Goal: Task Accomplishment & Management: Manage account settings

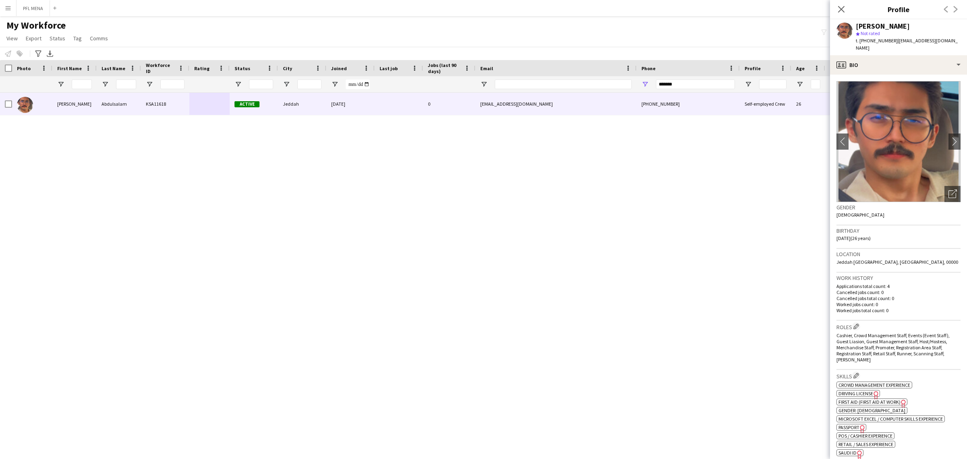
scroll to position [101, 0]
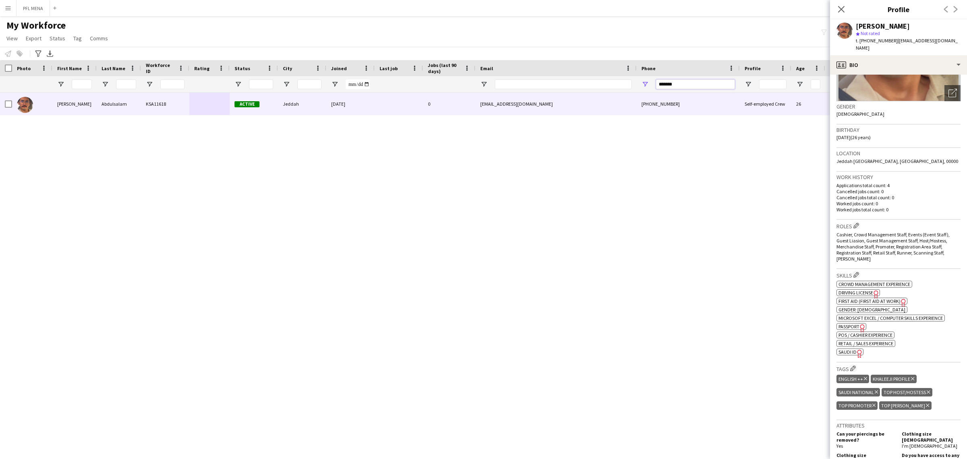
click at [680, 87] on input "*******" at bounding box center [695, 84] width 79 height 10
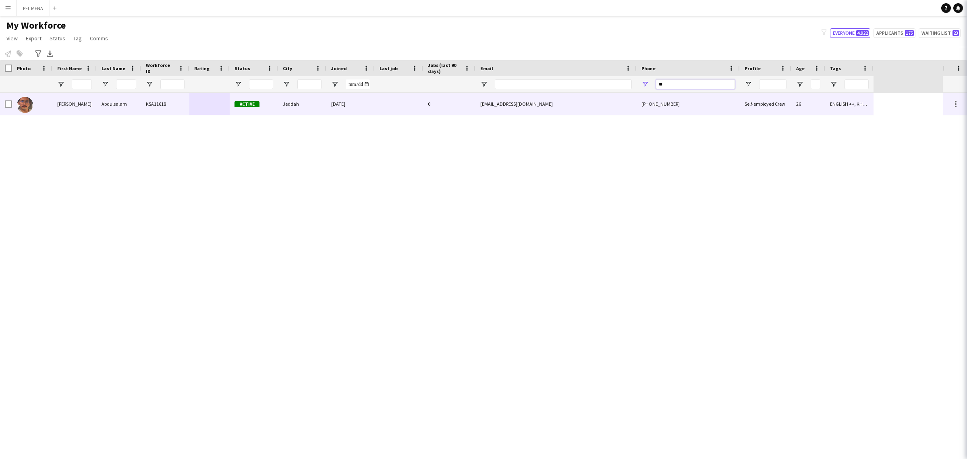
type input "*"
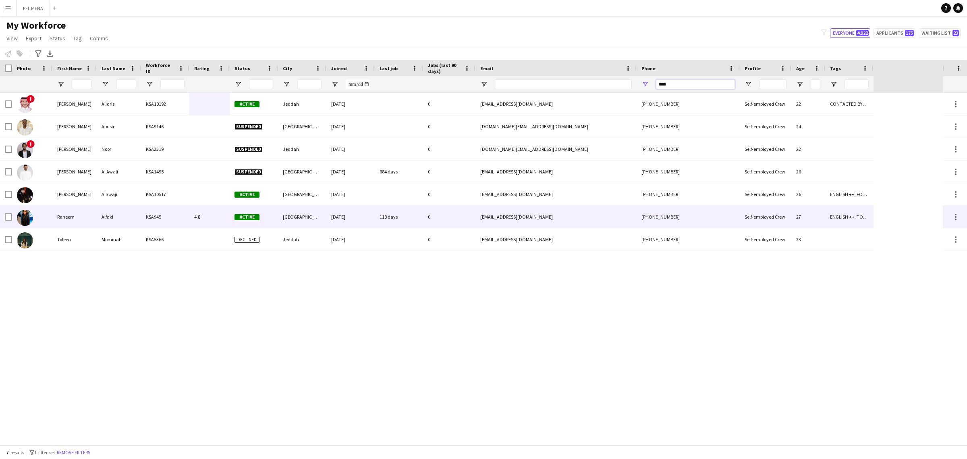
type input "****"
click at [121, 214] on div "Alfaki" at bounding box center [119, 217] width 44 height 22
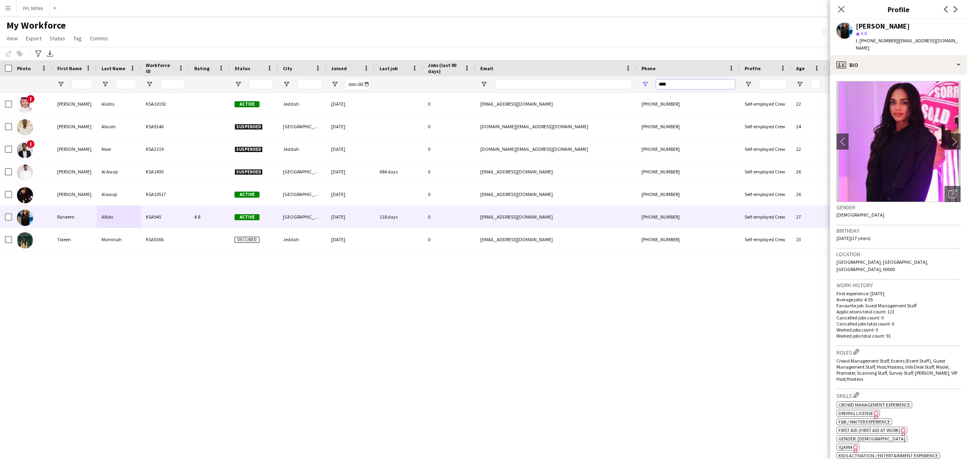
drag, startPoint x: 680, startPoint y: 88, endPoint x: 571, endPoint y: 82, distance: 109.0
click at [592, 83] on div at bounding box center [437, 84] width 874 height 16
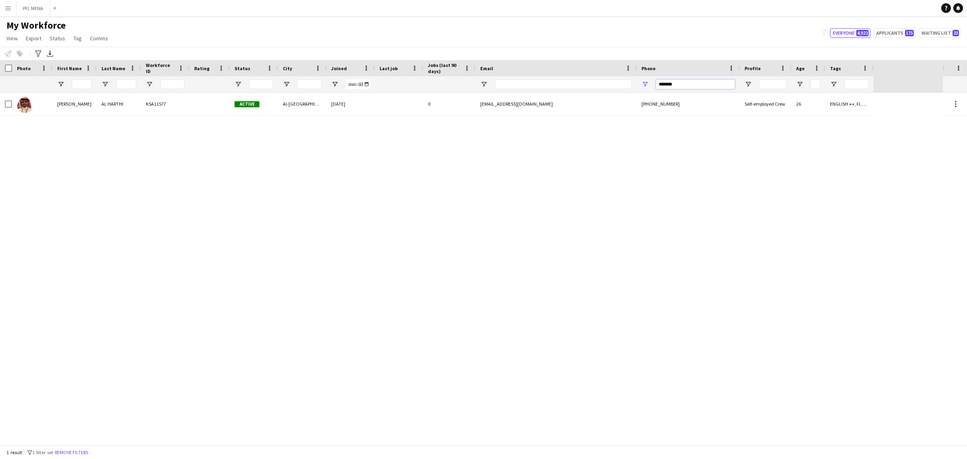
type input "*******"
click at [527, 91] on div at bounding box center [563, 84] width 137 height 16
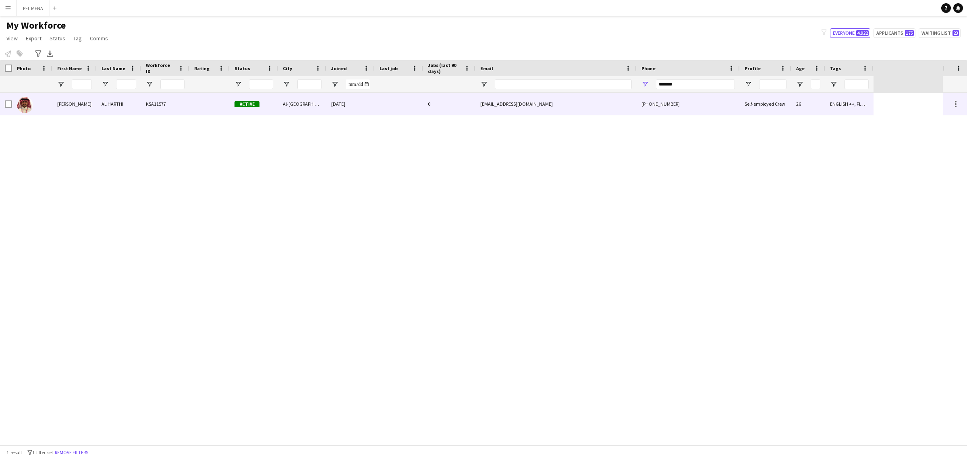
click at [517, 103] on div "khaled5569685@gmail.com" at bounding box center [556, 104] width 161 height 22
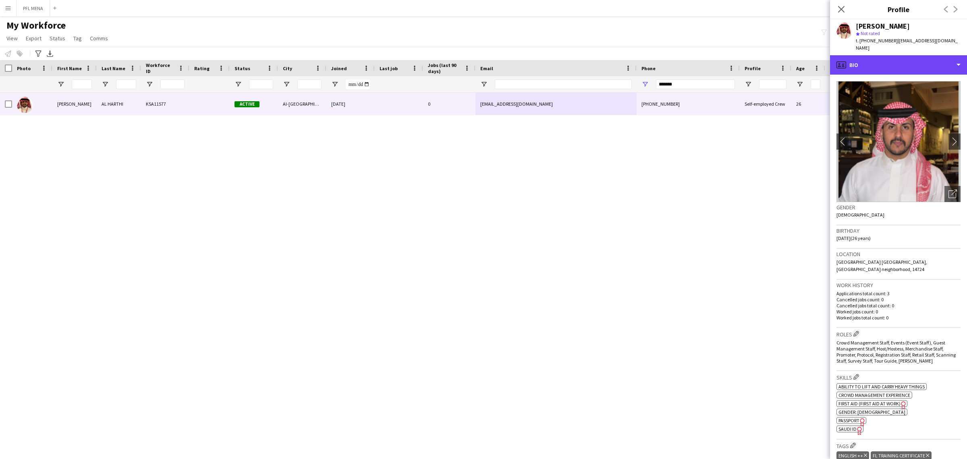
drag, startPoint x: 852, startPoint y: 52, endPoint x: 883, endPoint y: 75, distance: 39.1
click at [852, 55] on div "profile Bio" at bounding box center [898, 64] width 137 height 19
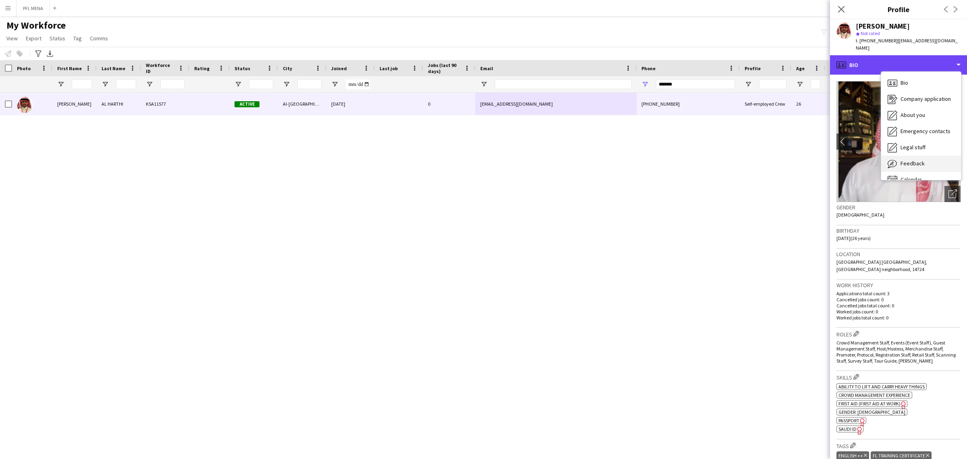
scroll to position [11, 0]
click at [921, 161] on div "Calendar Calendar" at bounding box center [921, 169] width 80 height 16
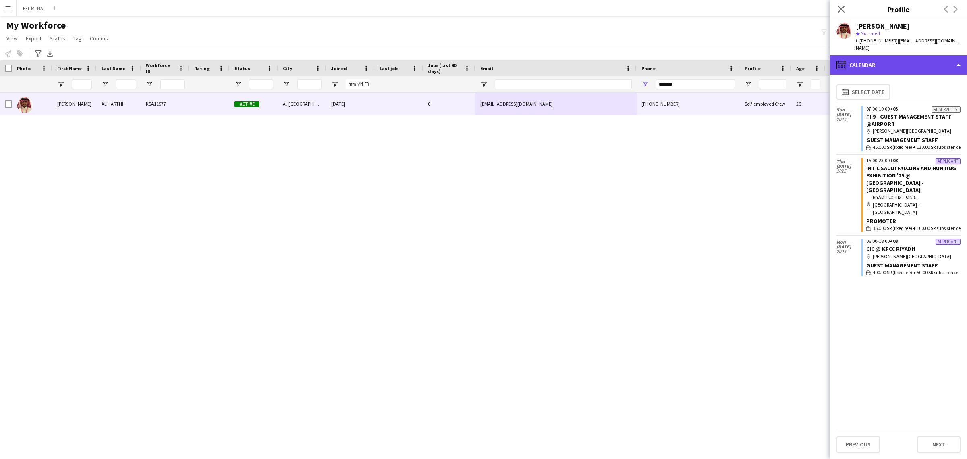
click at [917, 59] on div "calendar-full Calendar" at bounding box center [898, 64] width 137 height 19
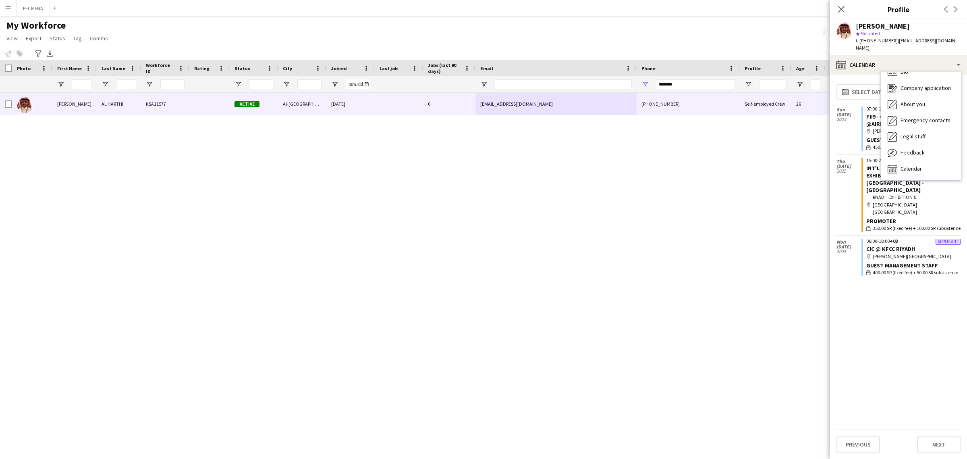
click at [880, 307] on div "calendar-full Select date Sun 26 Oct 2025 Reserve list 07:00-19:00 +03 FII9 - G…" at bounding box center [899, 255] width 124 height 348
drag, startPoint x: 683, startPoint y: 83, endPoint x: 600, endPoint y: 79, distance: 83.1
click at [600, 79] on div at bounding box center [437, 84] width 874 height 16
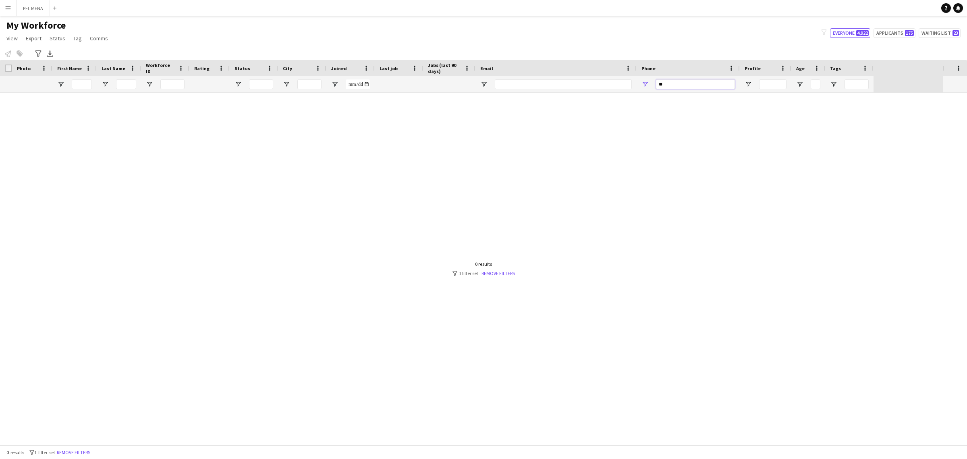
type input "*"
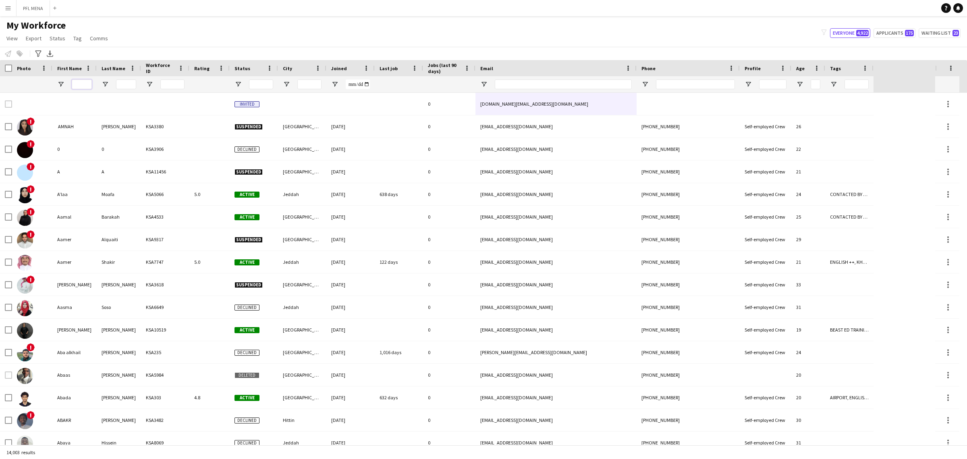
click at [75, 85] on input "First Name Filter Input" at bounding box center [82, 84] width 20 height 10
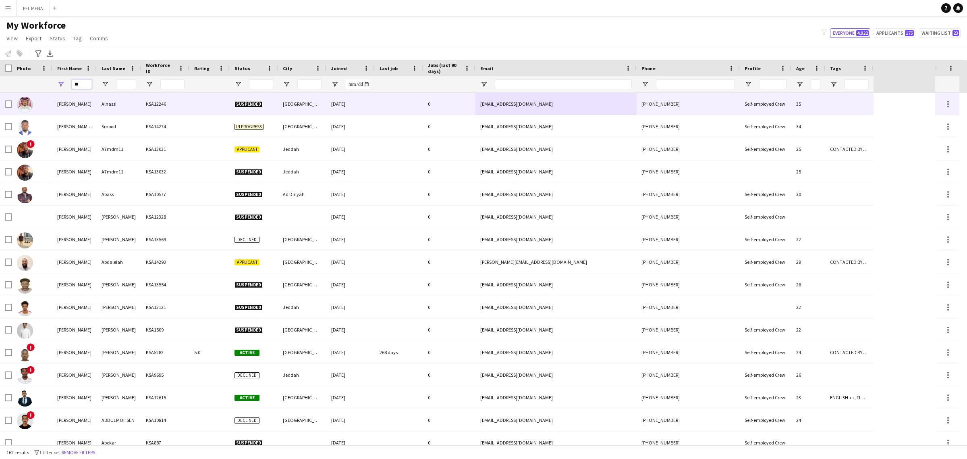
type input "*"
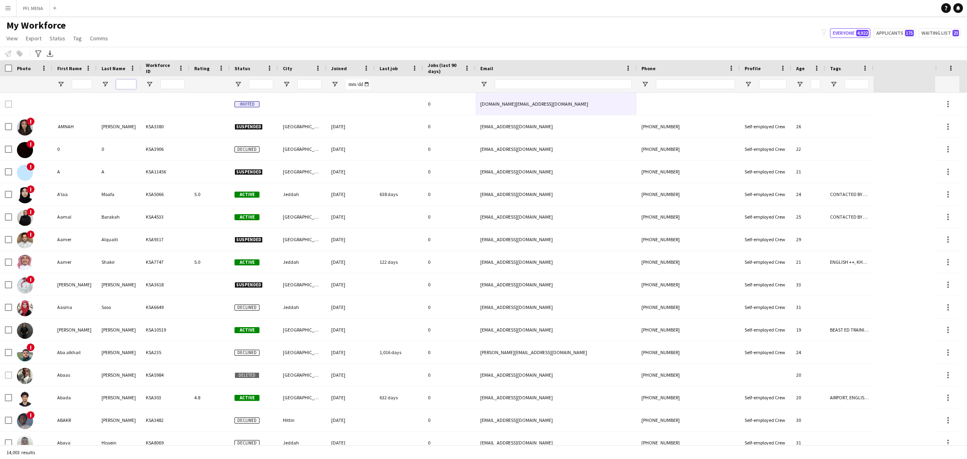
click at [129, 85] on input "Last Name Filter Input" at bounding box center [126, 84] width 20 height 10
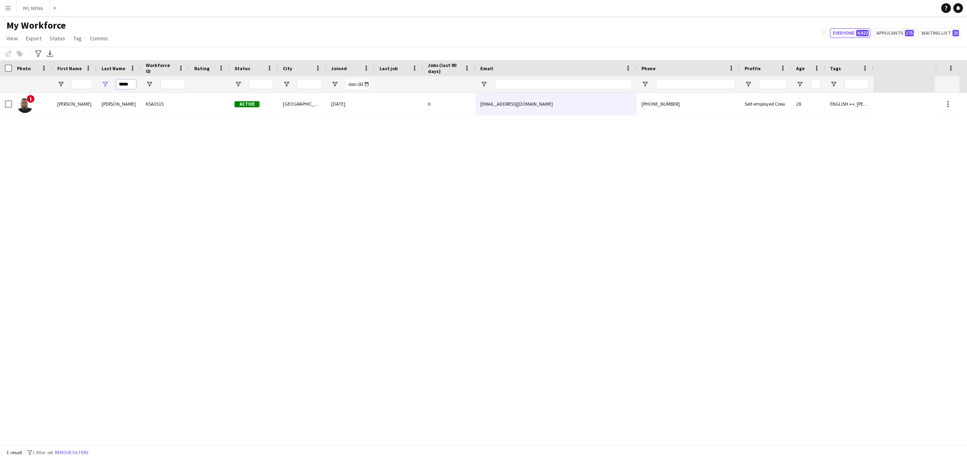
type input "*****"
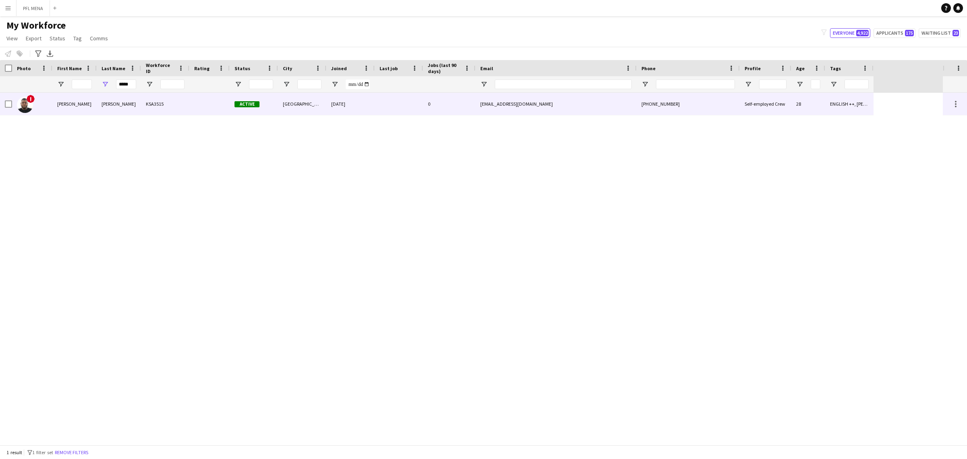
click at [134, 98] on div "Ramzi" at bounding box center [119, 104] width 44 height 22
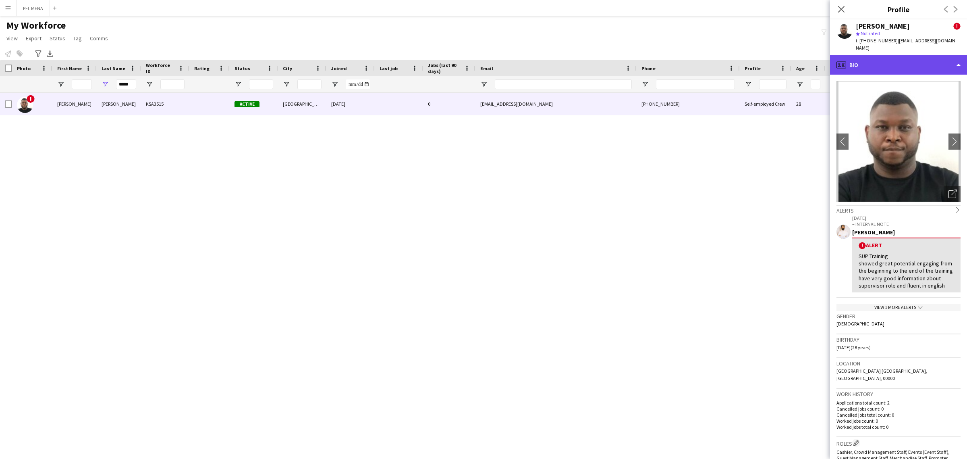
click at [909, 55] on div "profile Bio" at bounding box center [898, 64] width 137 height 19
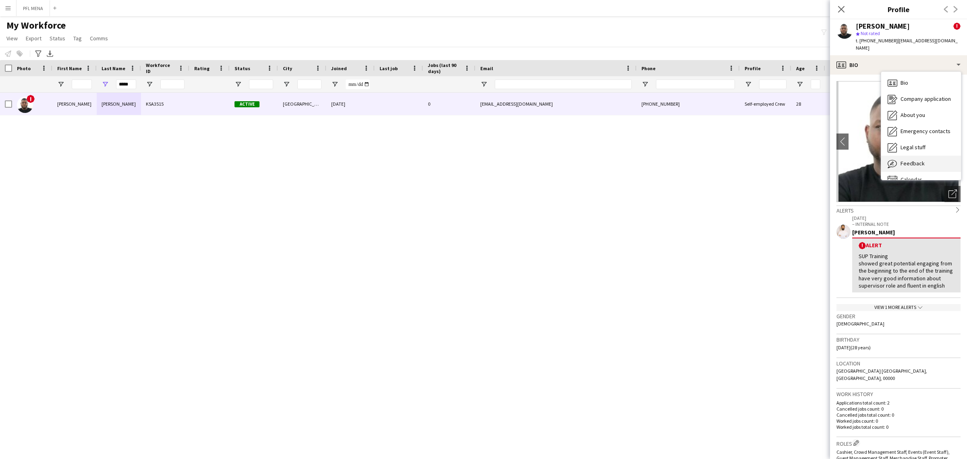
click at [920, 160] on span "Feedback" at bounding box center [913, 163] width 24 height 7
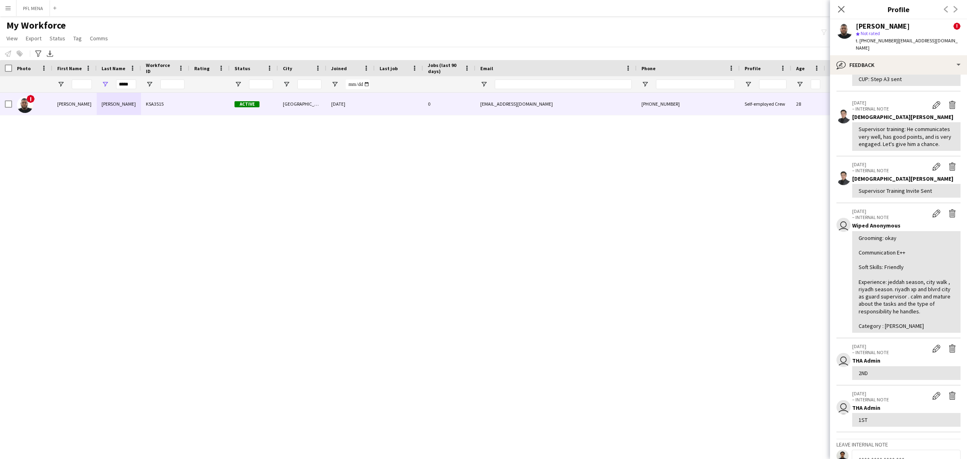
scroll to position [0, 0]
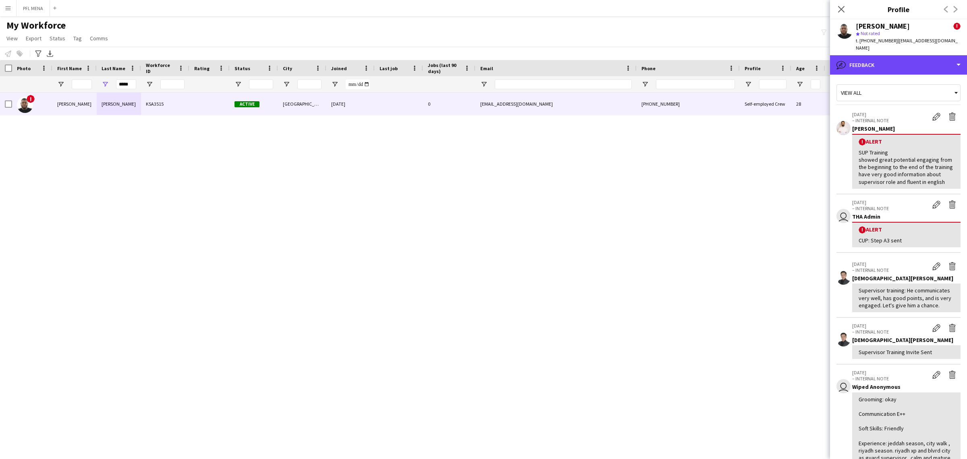
drag, startPoint x: 887, startPoint y: 52, endPoint x: 899, endPoint y: 71, distance: 22.9
click at [887, 55] on div "bubble-pencil Feedback" at bounding box center [898, 64] width 137 height 19
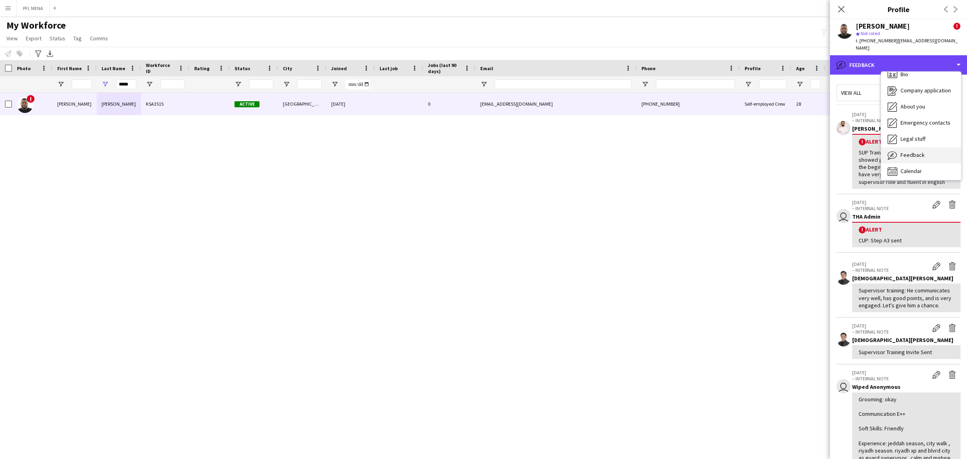
scroll to position [11, 0]
click at [921, 165] on span "Calendar" at bounding box center [911, 168] width 21 height 7
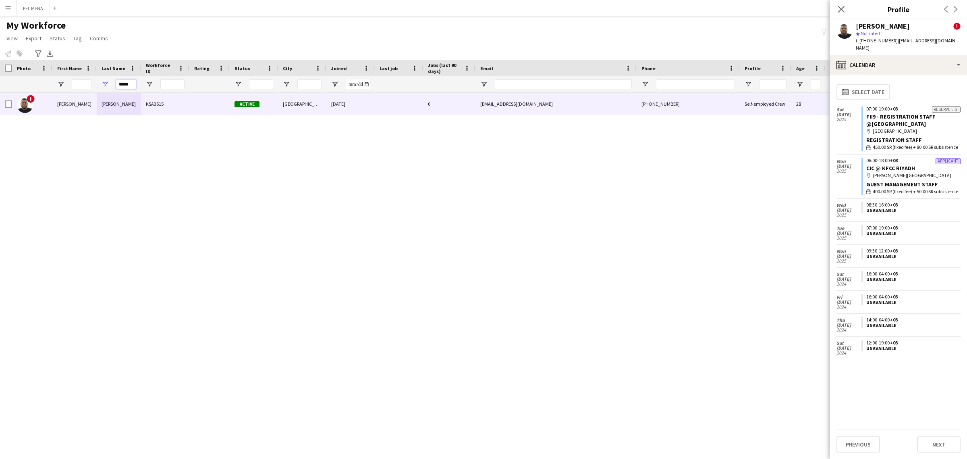
click at [122, 84] on input "*****" at bounding box center [126, 84] width 20 height 10
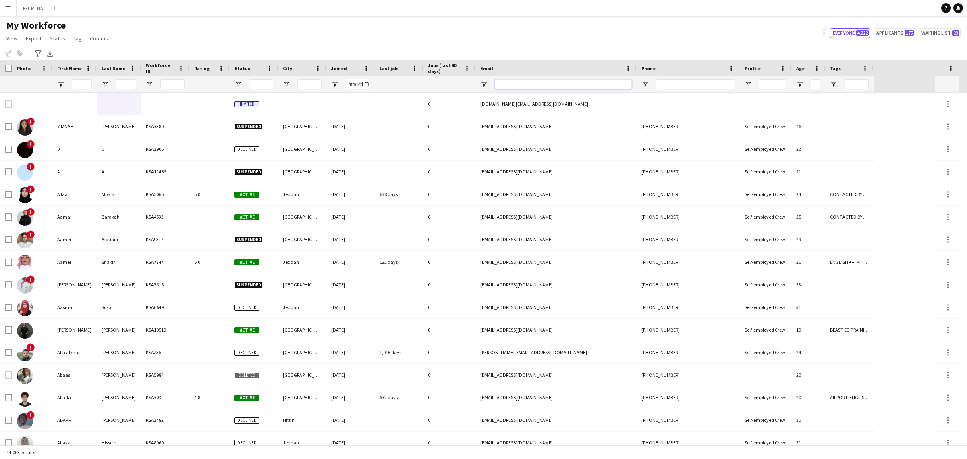
click at [561, 86] on input "Email Filter Input" at bounding box center [563, 84] width 137 height 10
click at [687, 85] on input "Phone Filter Input" at bounding box center [695, 84] width 79 height 10
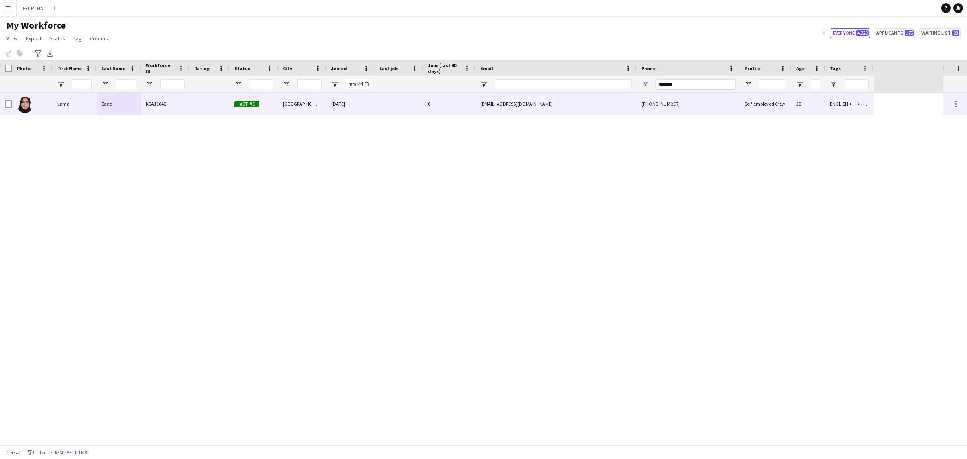
type input "*******"
click at [463, 100] on div "0" at bounding box center [449, 104] width 52 height 22
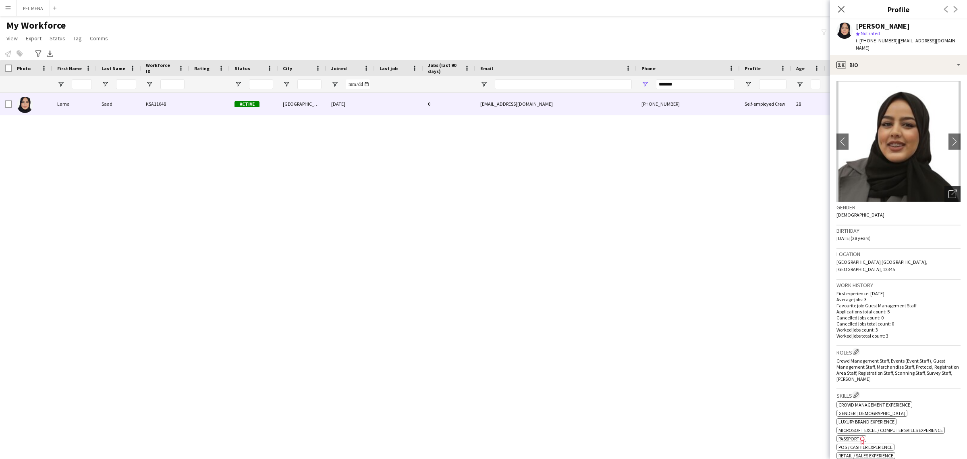
click at [949, 189] on icon "Open photos pop-in" at bounding box center [953, 193] width 8 height 8
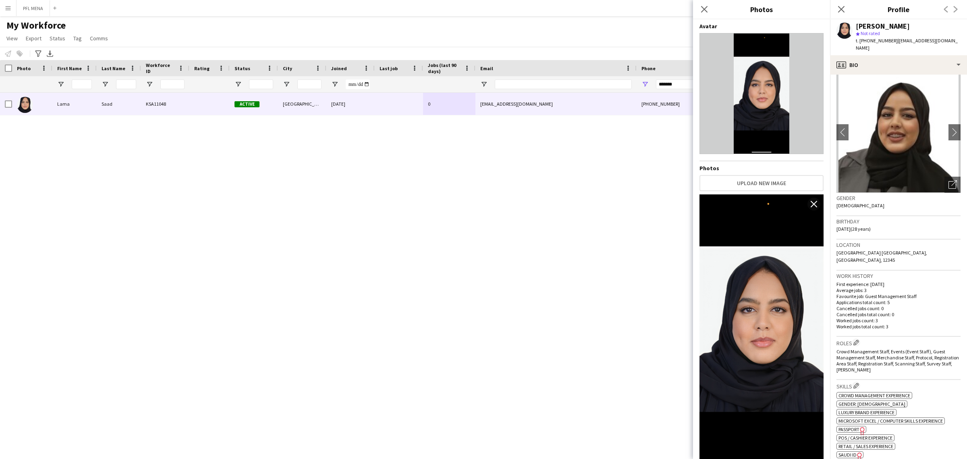
scroll to position [0, 0]
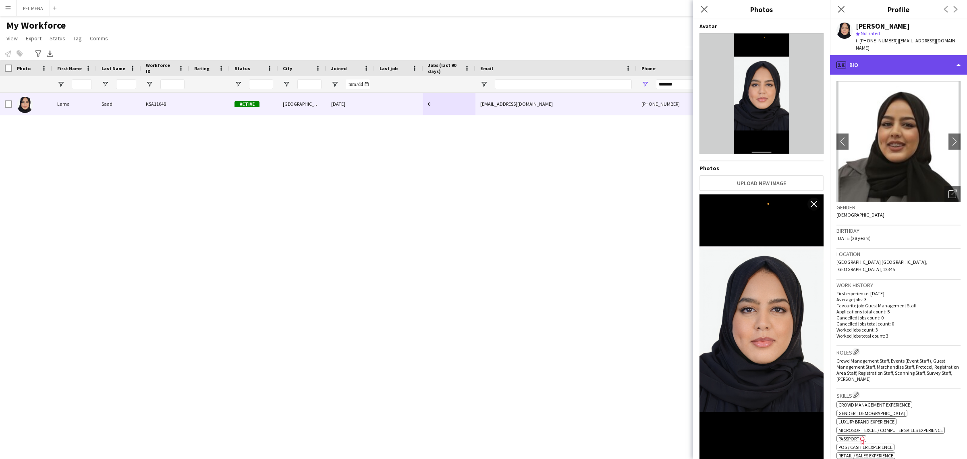
click at [883, 63] on div "profile Bio" at bounding box center [898, 64] width 137 height 19
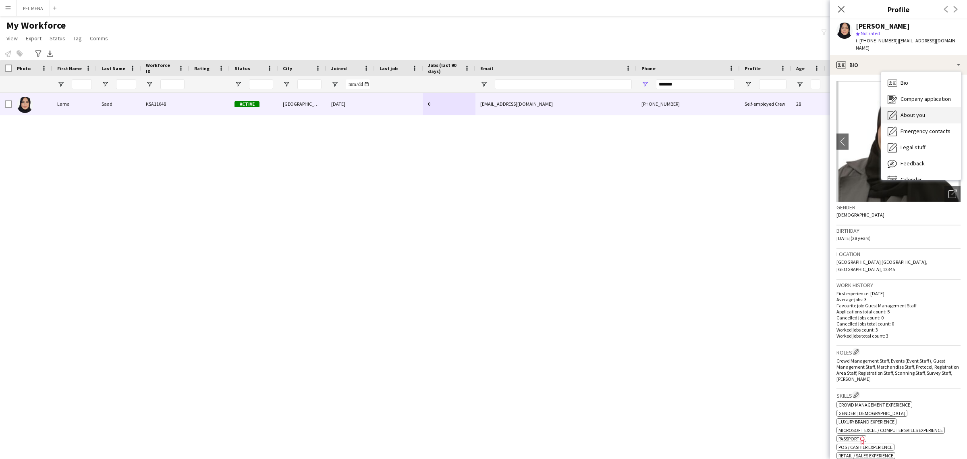
click at [926, 111] on div "About you About you" at bounding box center [921, 115] width 80 height 16
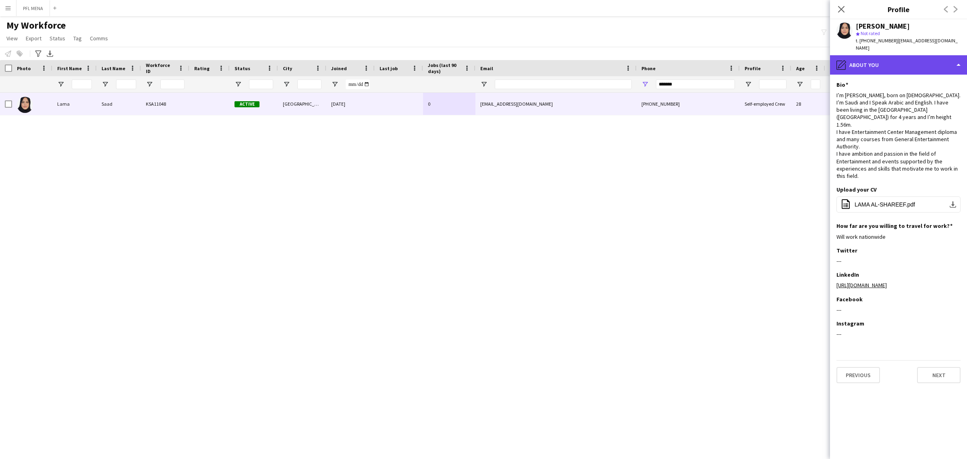
click at [899, 55] on div "pencil4 About you" at bounding box center [898, 64] width 137 height 19
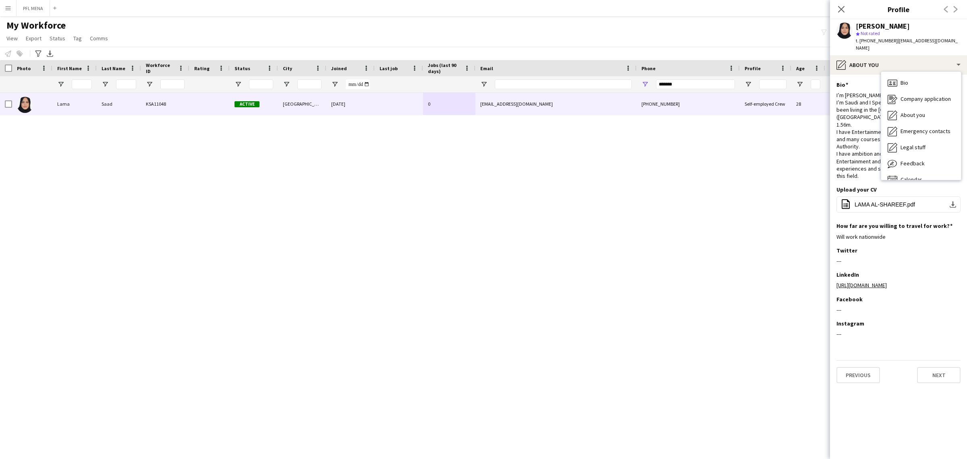
click at [875, 121] on div "I’m Lama Alshareef, born on 28th Jan, 1997. I’m Saudi and I Speak Arabic and En…" at bounding box center [899, 135] width 124 height 88
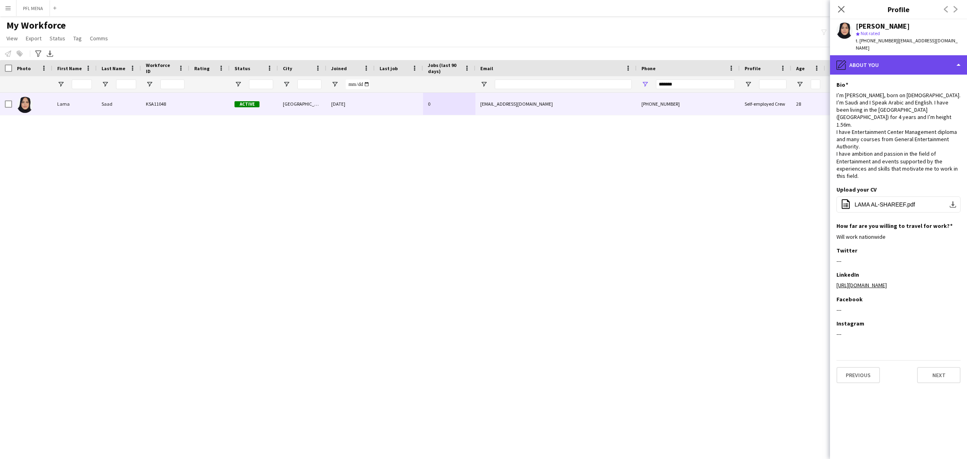
click at [878, 61] on div "pencil4 About you" at bounding box center [898, 64] width 137 height 19
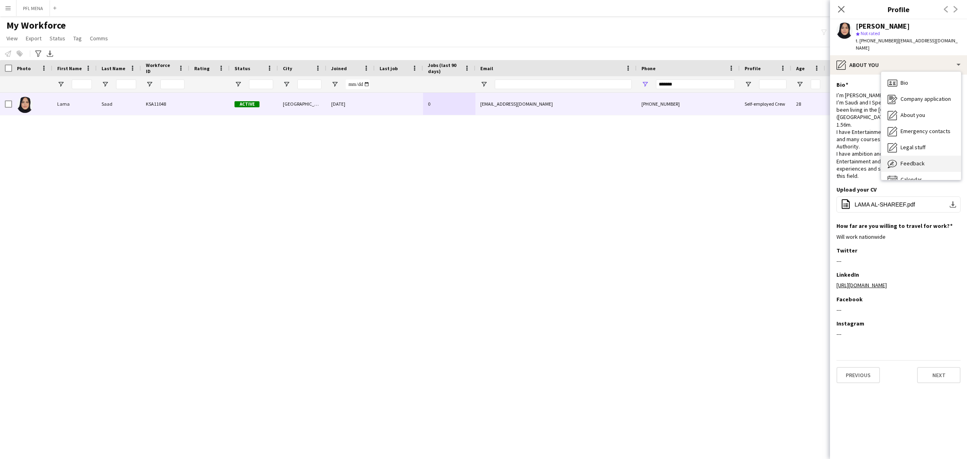
click at [929, 156] on div "Feedback Feedback" at bounding box center [921, 164] width 80 height 16
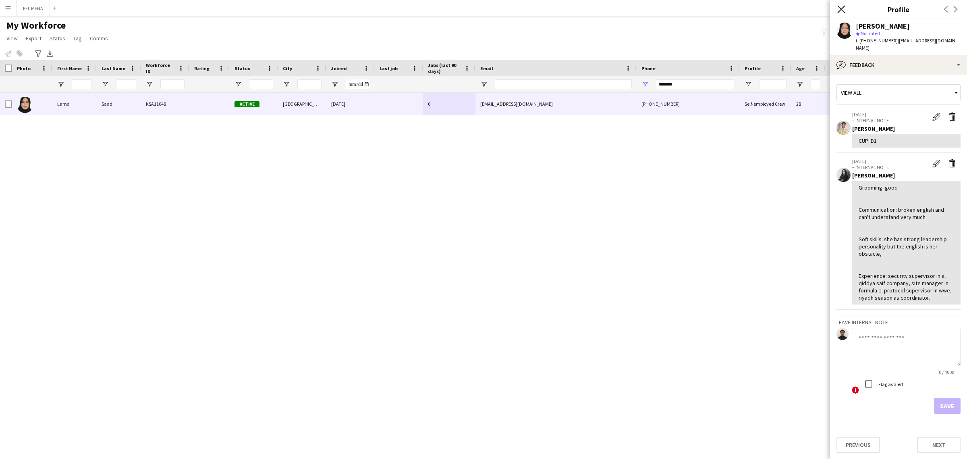
click at [842, 9] on icon at bounding box center [841, 9] width 8 height 8
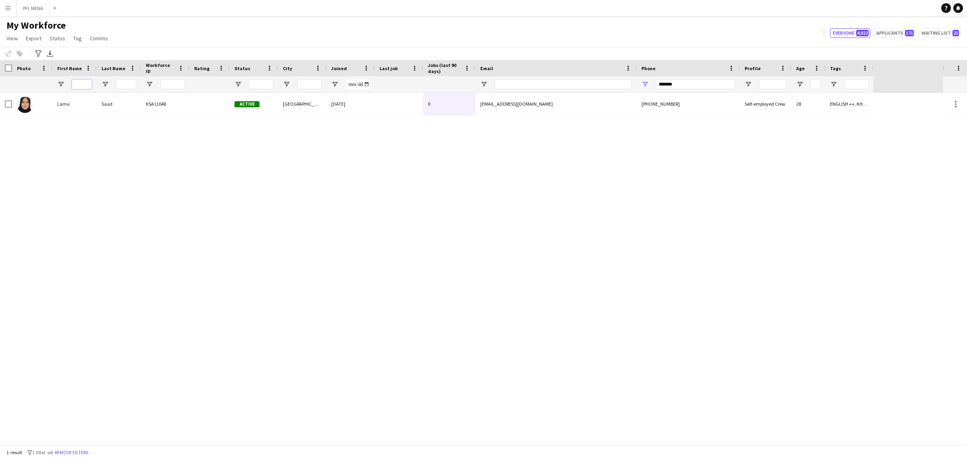
click at [85, 83] on input "First Name Filter Input" at bounding box center [82, 84] width 20 height 10
drag, startPoint x: 680, startPoint y: 80, endPoint x: 600, endPoint y: 79, distance: 80.2
click at [600, 79] on div at bounding box center [437, 84] width 874 height 16
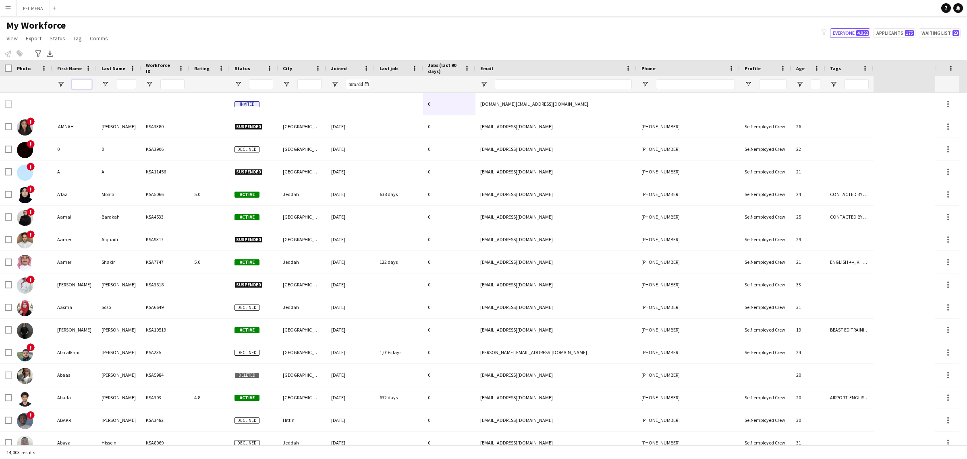
click at [84, 82] on input "First Name Filter Input" at bounding box center [82, 84] width 20 height 10
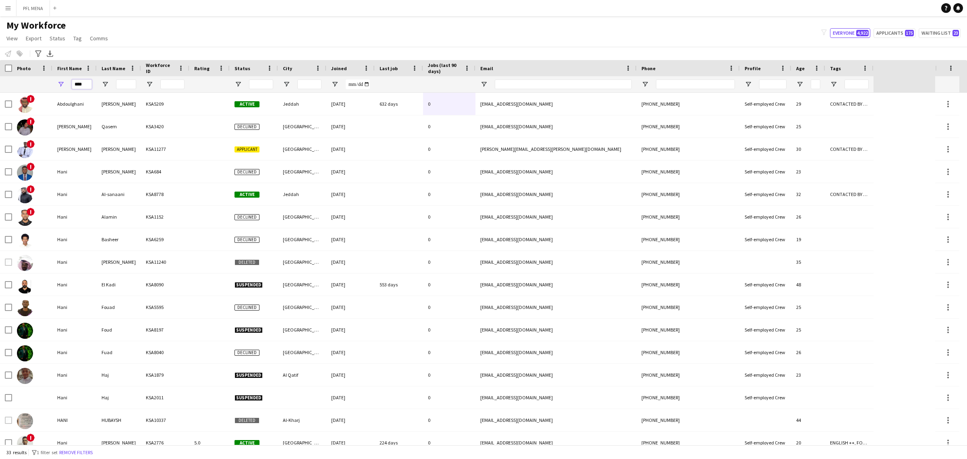
type input "****"
click at [128, 86] on input "Last Name Filter Input" at bounding box center [126, 84] width 20 height 10
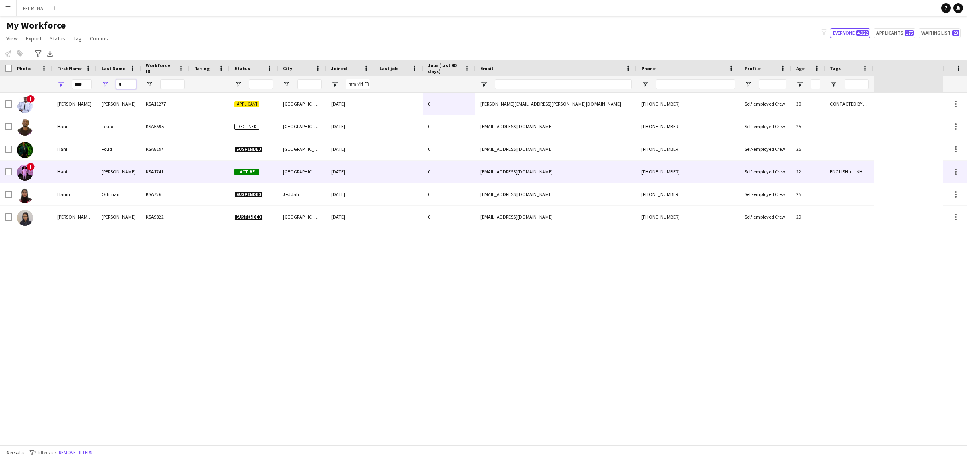
type input "*"
click at [191, 169] on div at bounding box center [209, 171] width 40 height 22
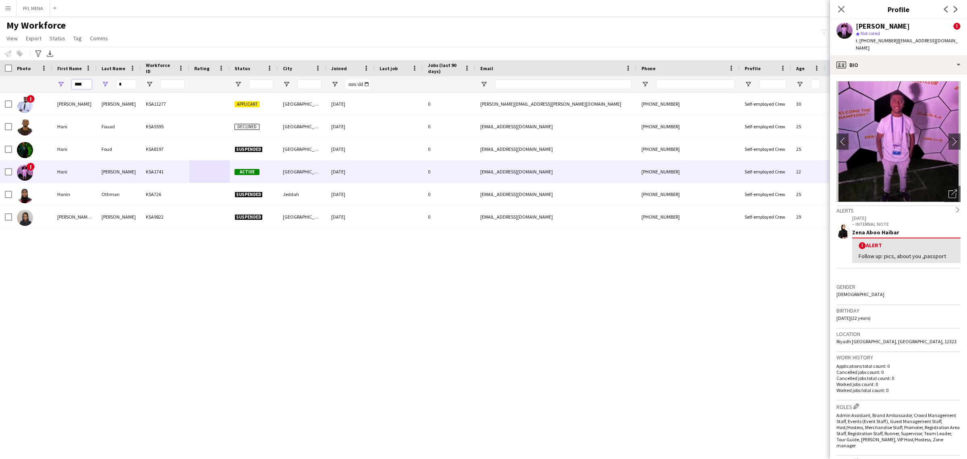
click at [83, 85] on input "****" at bounding box center [82, 84] width 20 height 10
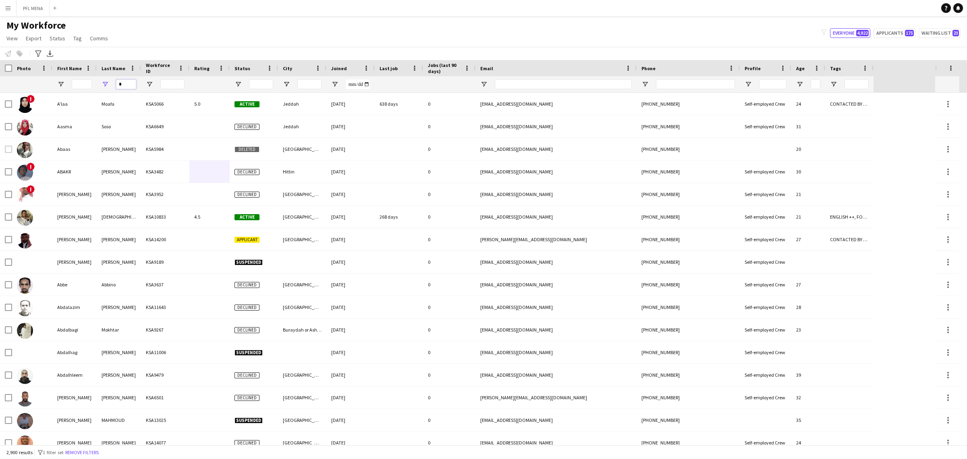
click at [130, 83] on input "*" at bounding box center [126, 84] width 20 height 10
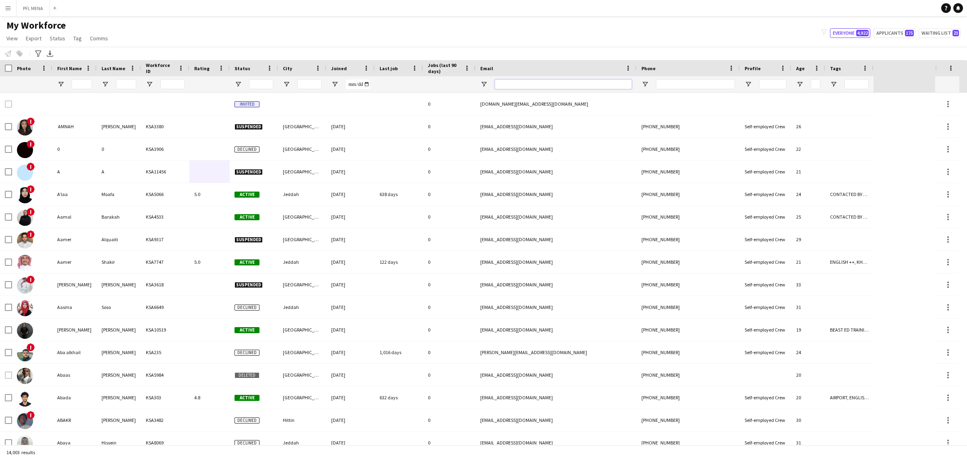
click at [597, 87] on input "Email Filter Input" at bounding box center [563, 84] width 137 height 10
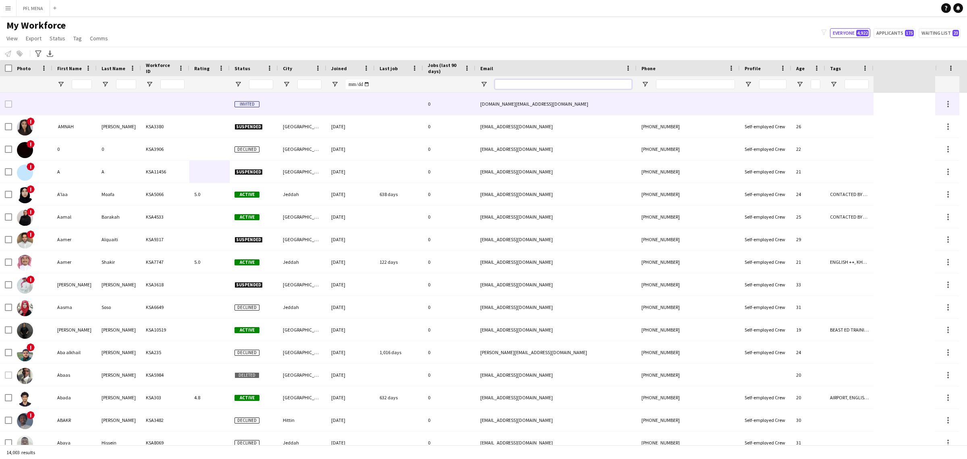
paste input "**********"
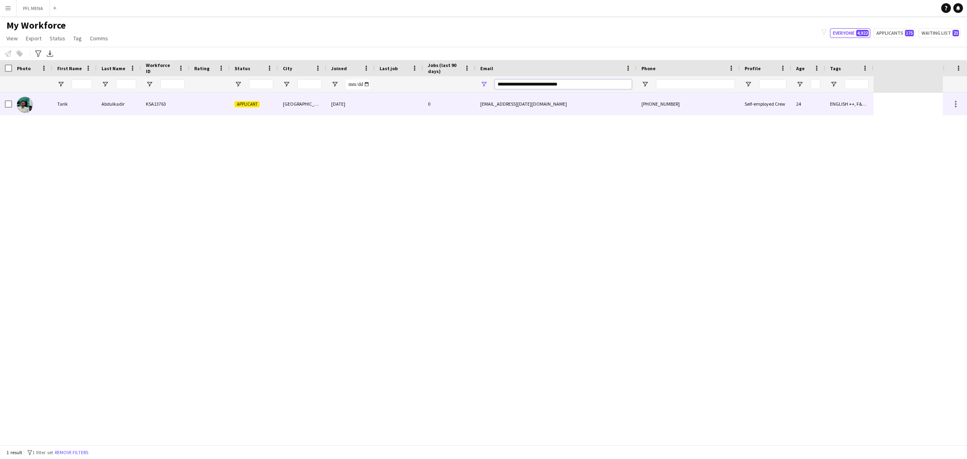
type input "**********"
click at [493, 107] on div "hani.nour.05.11.2000@gmail.com" at bounding box center [556, 104] width 161 height 22
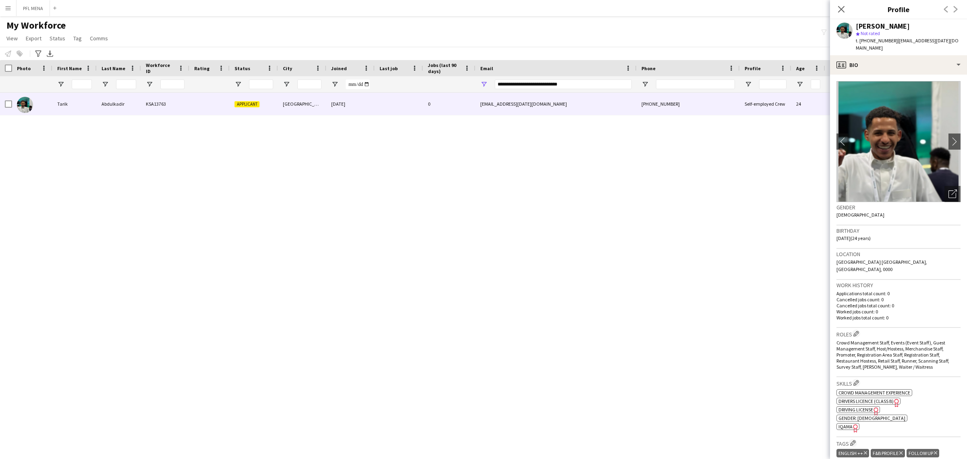
click at [916, 48] on div "t. +966563676017 | hani.nour.05.11.2000@gmail.com" at bounding box center [908, 44] width 105 height 15
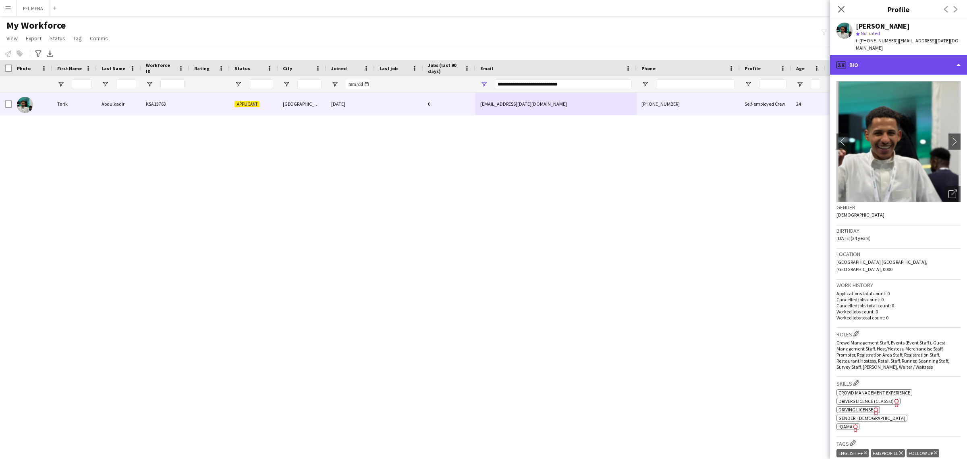
click at [914, 55] on div "profile Bio" at bounding box center [898, 64] width 137 height 19
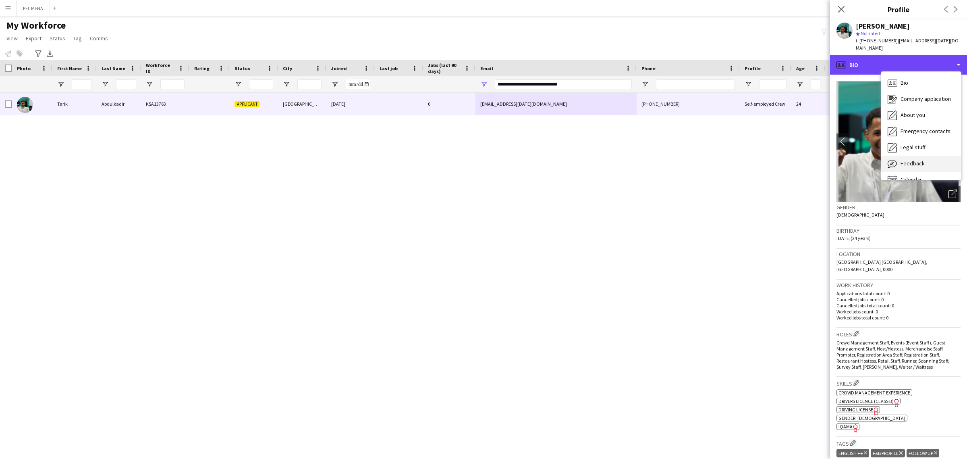
scroll to position [11, 0]
click at [921, 150] on span "Feedback" at bounding box center [913, 152] width 24 height 7
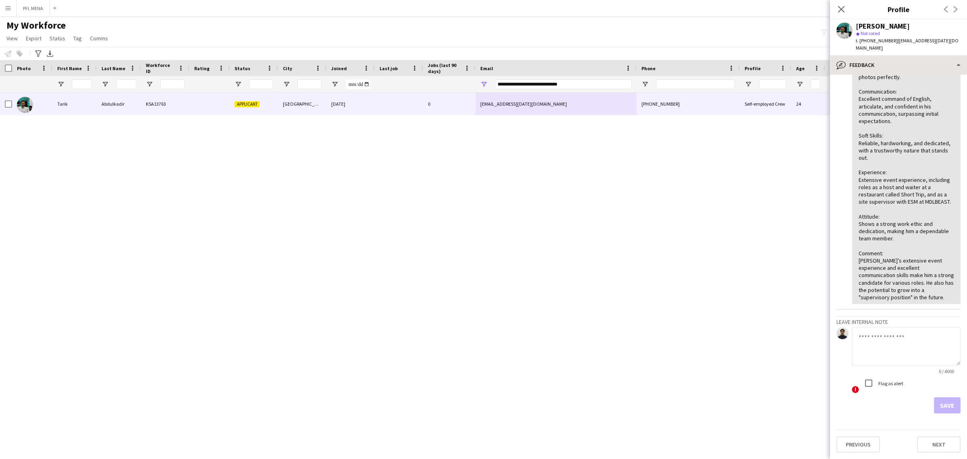
scroll to position [0, 0]
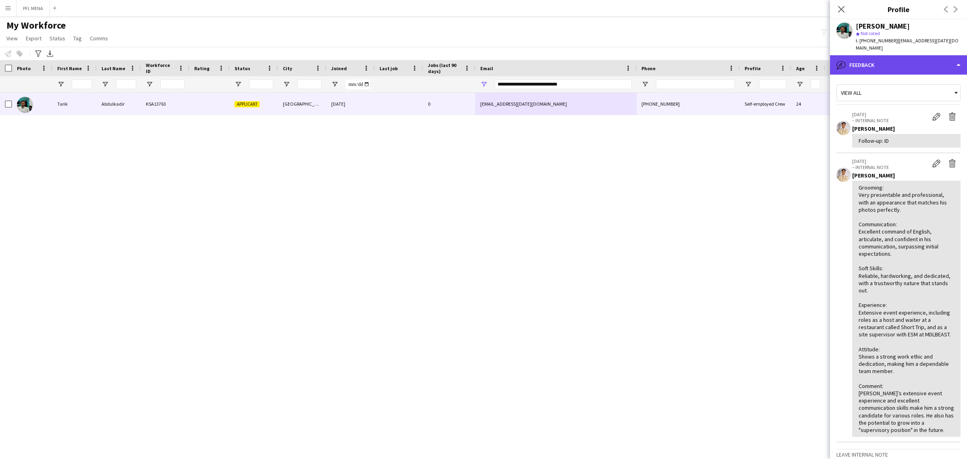
click at [913, 73] on div "bubble-pencil Feedback" at bounding box center [898, 64] width 137 height 19
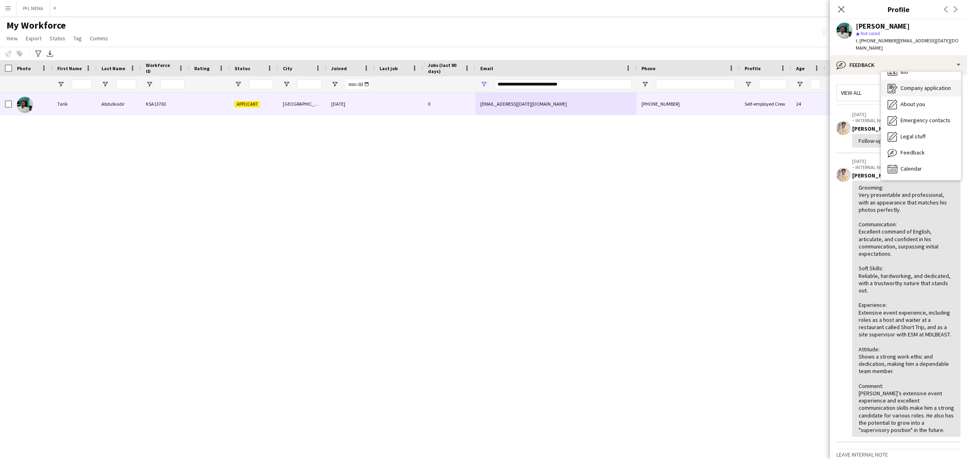
click at [920, 89] on span "Company application" at bounding box center [926, 87] width 50 height 7
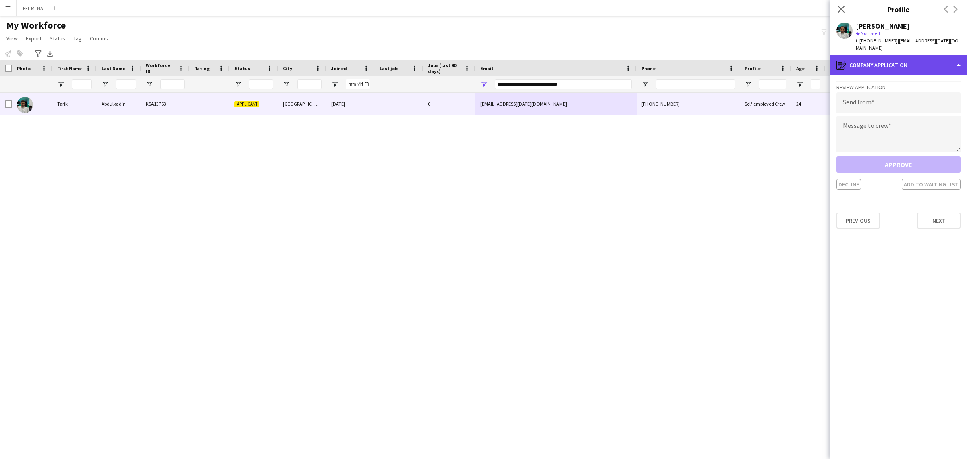
click at [906, 57] on div "register Company application" at bounding box center [898, 64] width 137 height 19
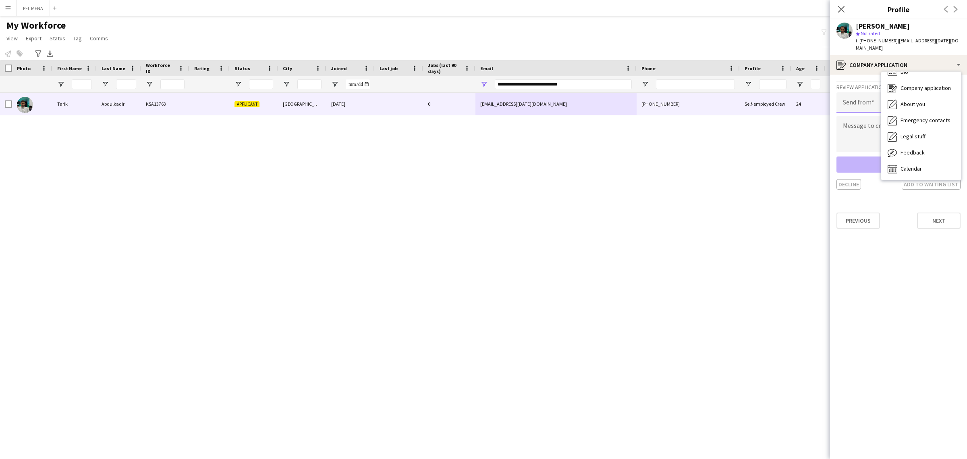
click at [866, 97] on input "email" at bounding box center [899, 102] width 124 height 20
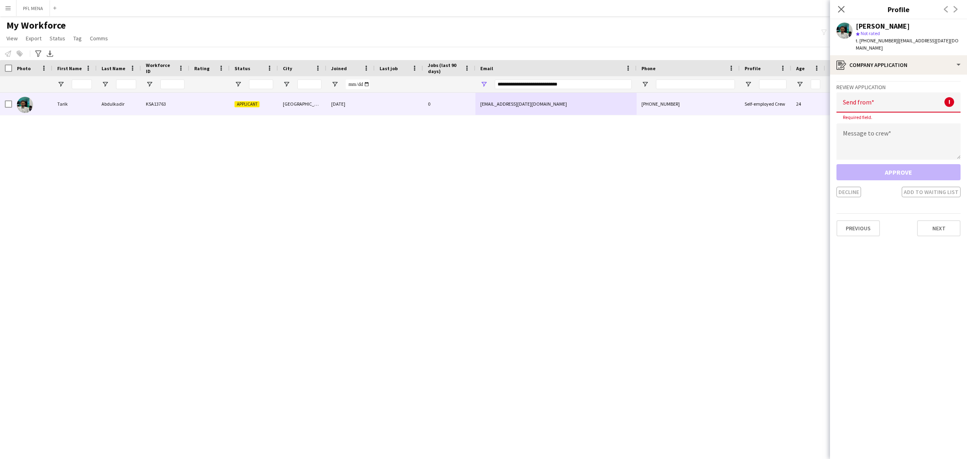
click at [310, 29] on div "My Workforce View Views Default view Basic Export View Full Name TAGS Test New …" at bounding box center [483, 32] width 967 height 27
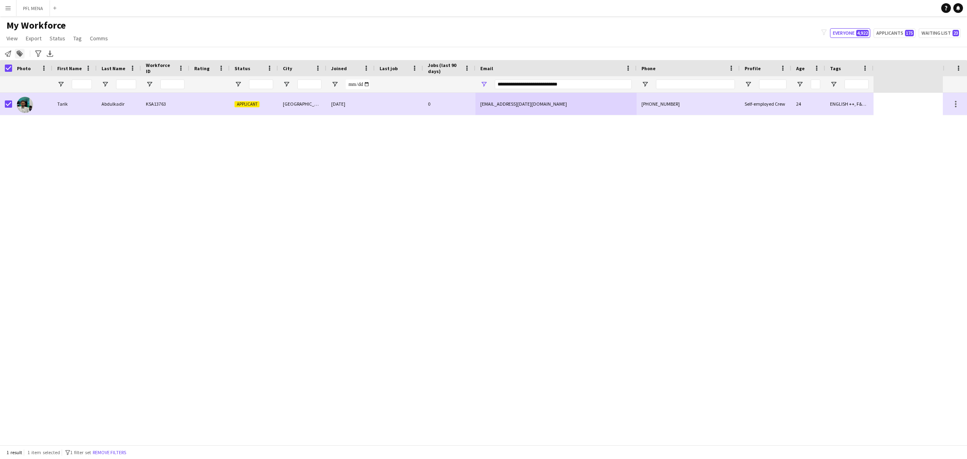
click at [19, 56] on icon at bounding box center [20, 54] width 6 height 6
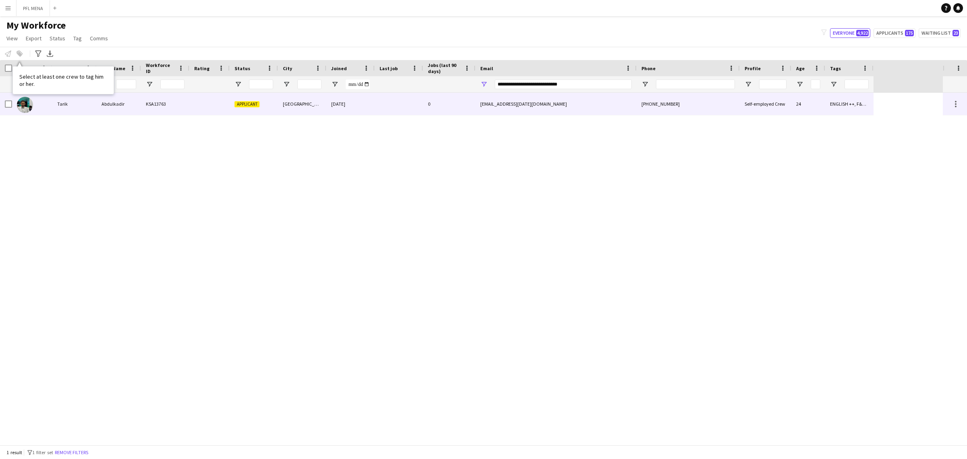
click at [168, 105] on div "KSA13763" at bounding box center [165, 104] width 48 height 22
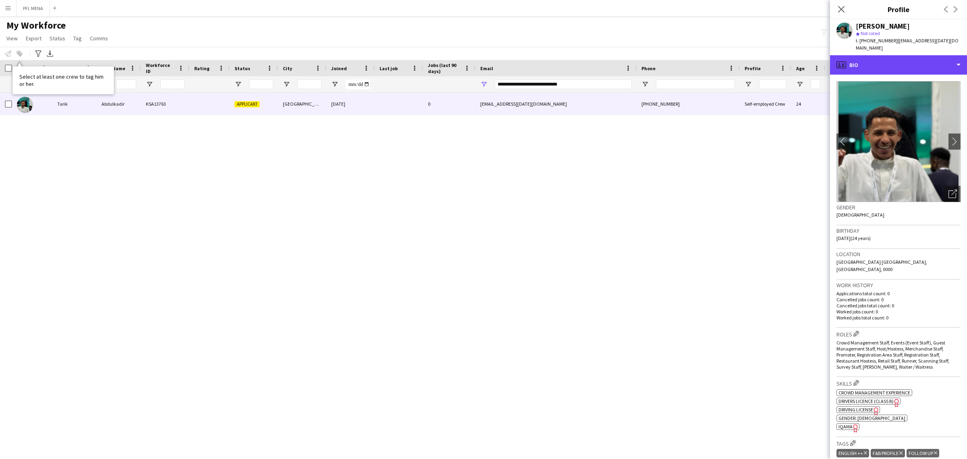
drag, startPoint x: 875, startPoint y: 56, endPoint x: 895, endPoint y: 83, distance: 32.8
click at [876, 56] on div "profile Bio" at bounding box center [898, 64] width 137 height 19
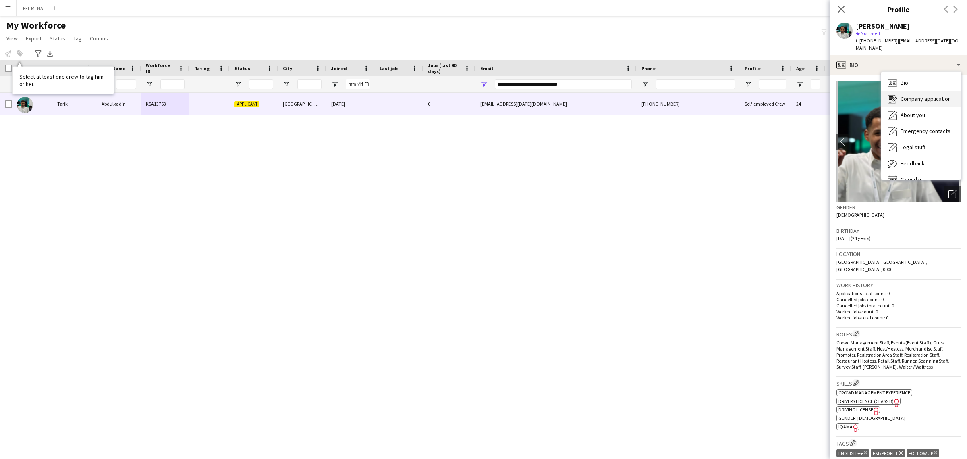
click at [905, 103] on div "Company application Company application" at bounding box center [921, 99] width 80 height 16
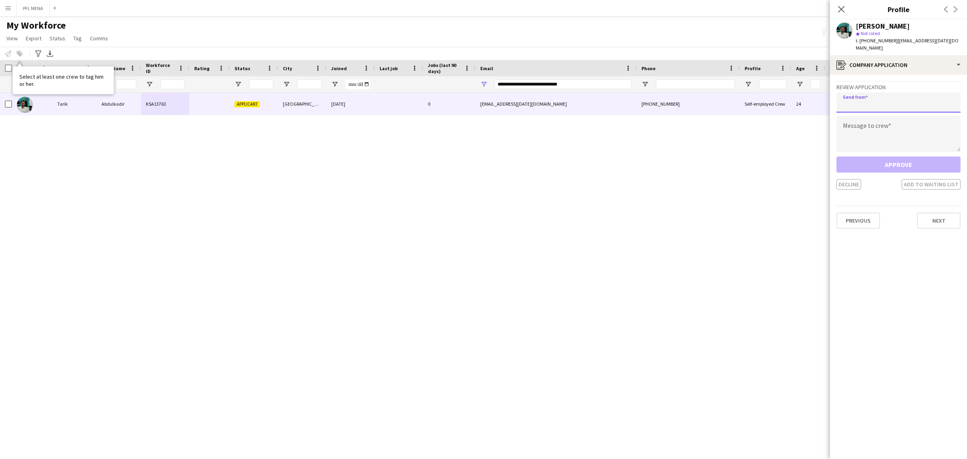
click at [853, 104] on input "email" at bounding box center [899, 102] width 124 height 20
paste input "**********"
type input "**********"
click at [879, 128] on textarea at bounding box center [899, 134] width 124 height 36
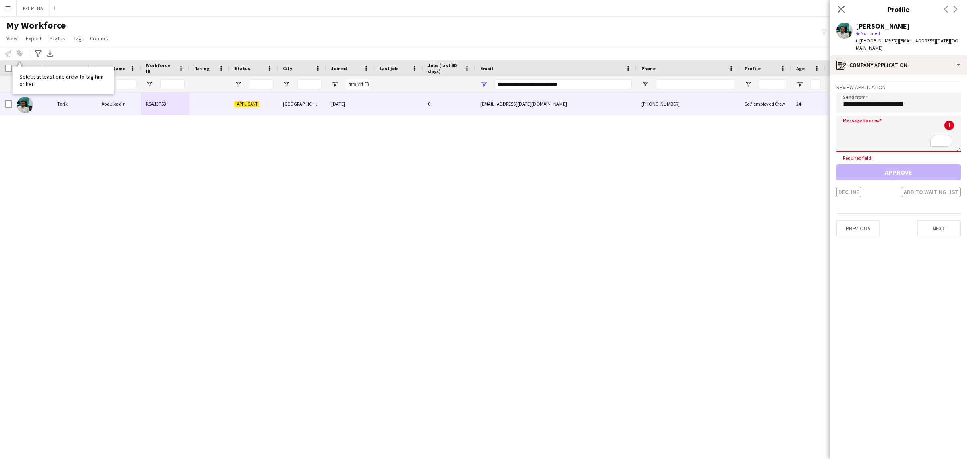
click at [921, 140] on textarea "To enrich screen reader interactions, please activate Accessibility in Grammarl…" at bounding box center [899, 134] width 124 height 36
paste textarea "**********"
type textarea "**********"
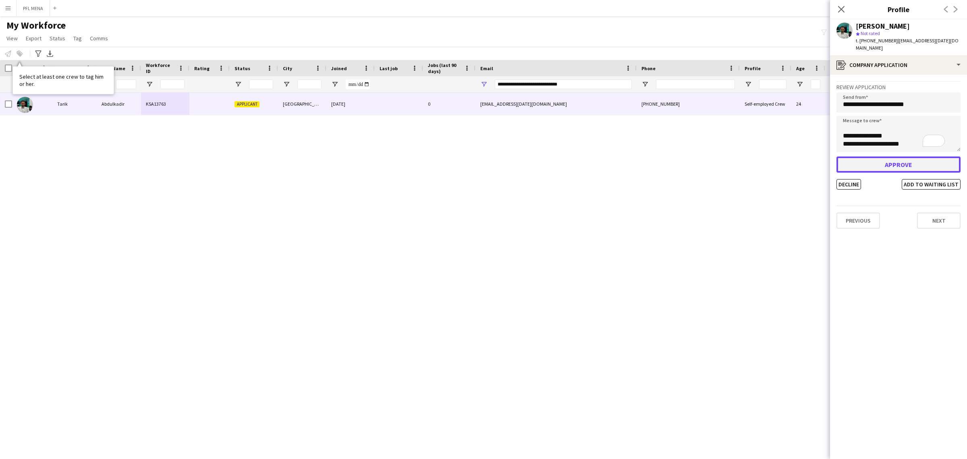
click at [901, 167] on button "Approve" at bounding box center [899, 164] width 124 height 16
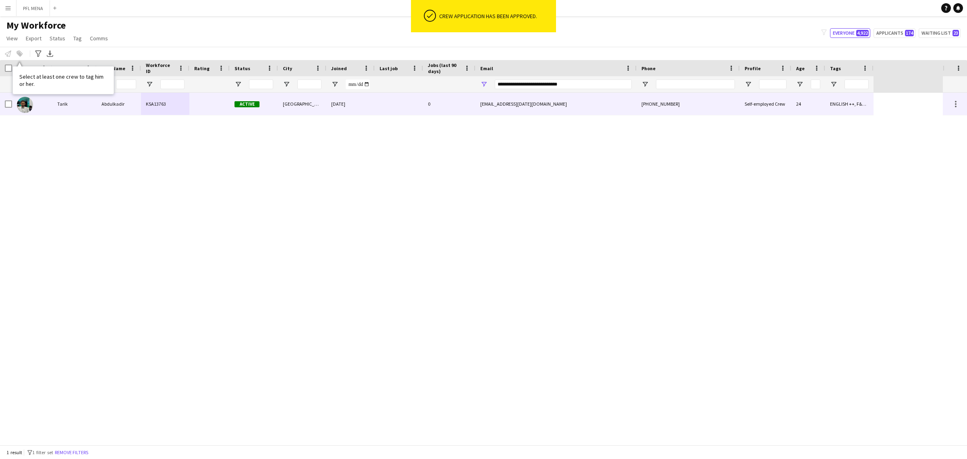
click at [647, 106] on div "+966563676017" at bounding box center [688, 104] width 103 height 22
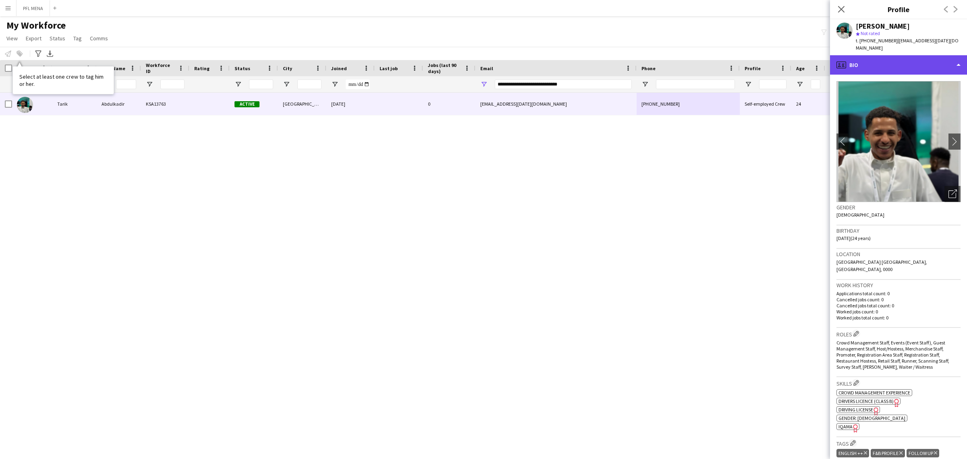
click at [887, 72] on div "profile Bio" at bounding box center [898, 64] width 137 height 19
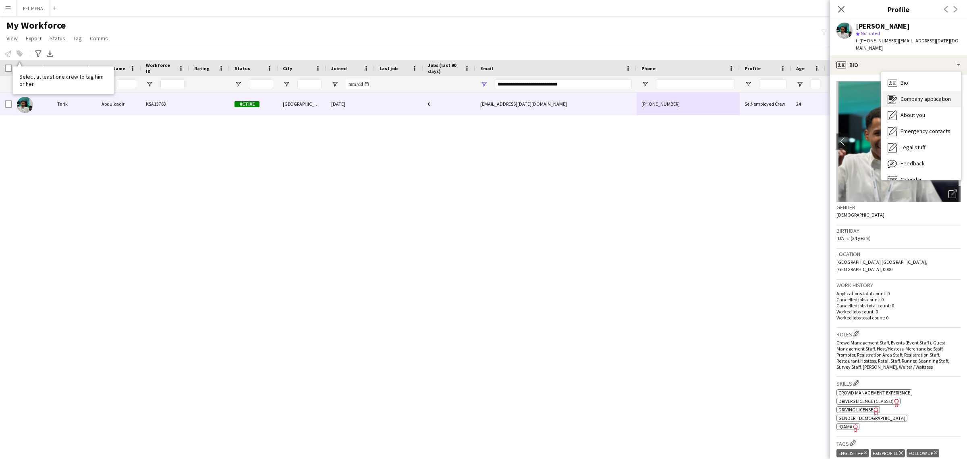
click at [911, 102] on span "Company application" at bounding box center [926, 98] width 50 height 7
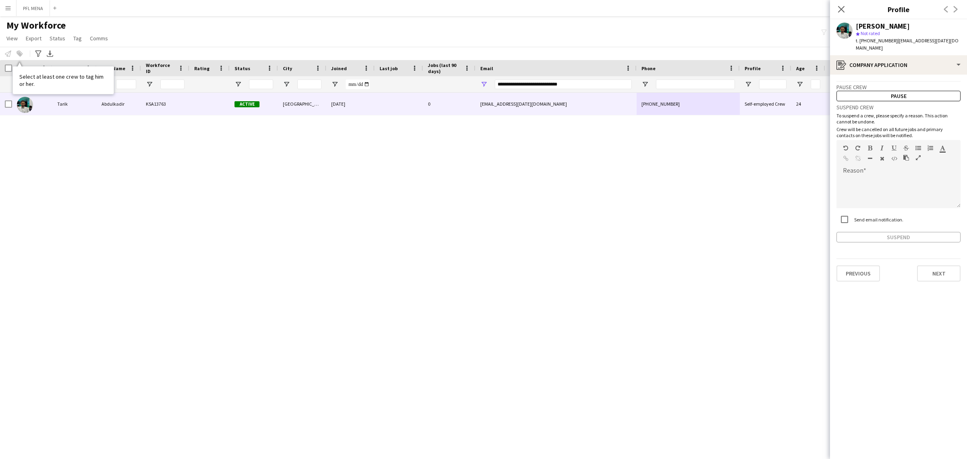
click at [911, 77] on app-crew-profile-application "Pause crew Pause Suspend crew To suspend a crew, please specify a reason. This …" at bounding box center [898, 267] width 137 height 384
click at [907, 73] on div "register Company application" at bounding box center [898, 64] width 137 height 19
click at [915, 79] on div "Bio Bio" at bounding box center [921, 83] width 80 height 16
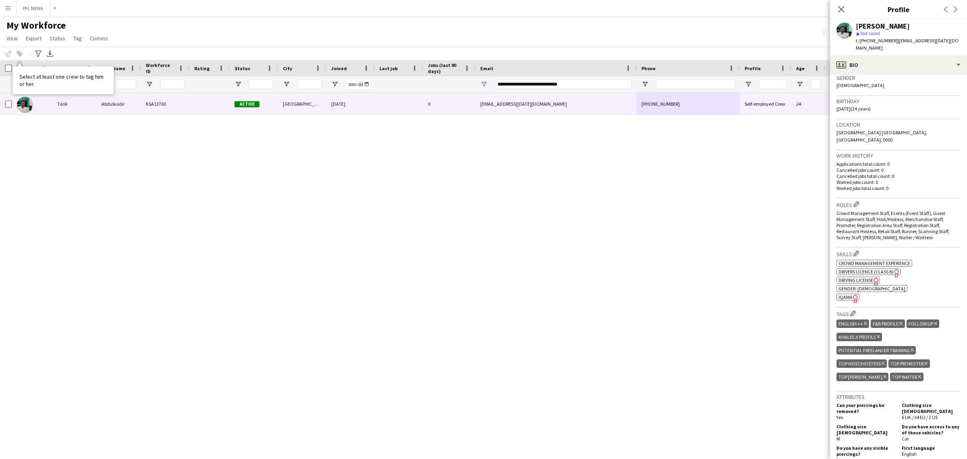
scroll to position [151, 0]
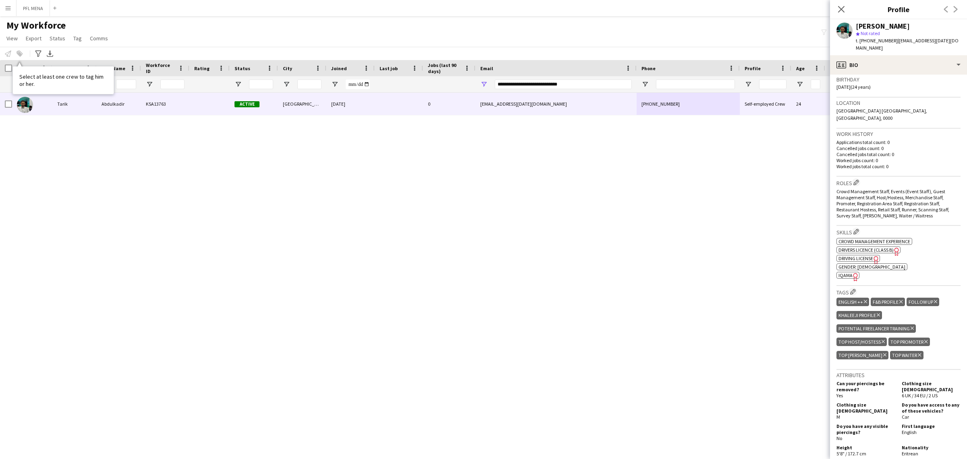
drag, startPoint x: 844, startPoint y: 13, endPoint x: 788, endPoint y: 25, distance: 57.2
click at [844, 12] on icon "Close pop-in" at bounding box center [841, 9] width 6 height 6
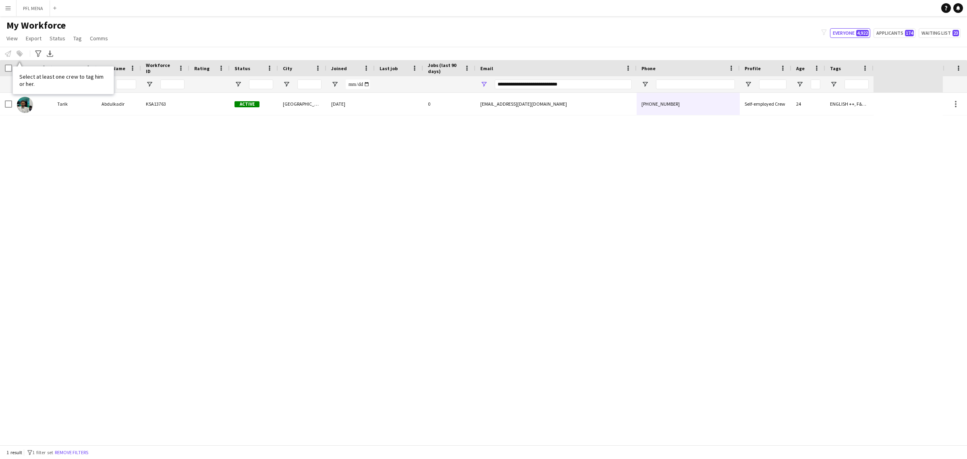
click at [179, 34] on div "My Workforce View Views Default view Basic Export View Full Name TAGS Test New …" at bounding box center [483, 32] width 967 height 27
click at [72, 452] on button "Remove filters" at bounding box center [71, 452] width 37 height 9
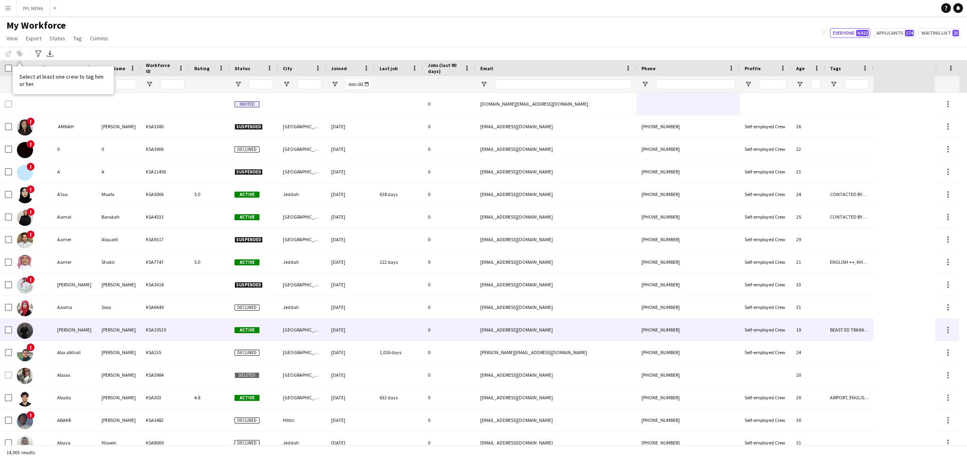
click at [269, 335] on div "Active" at bounding box center [254, 329] width 48 height 22
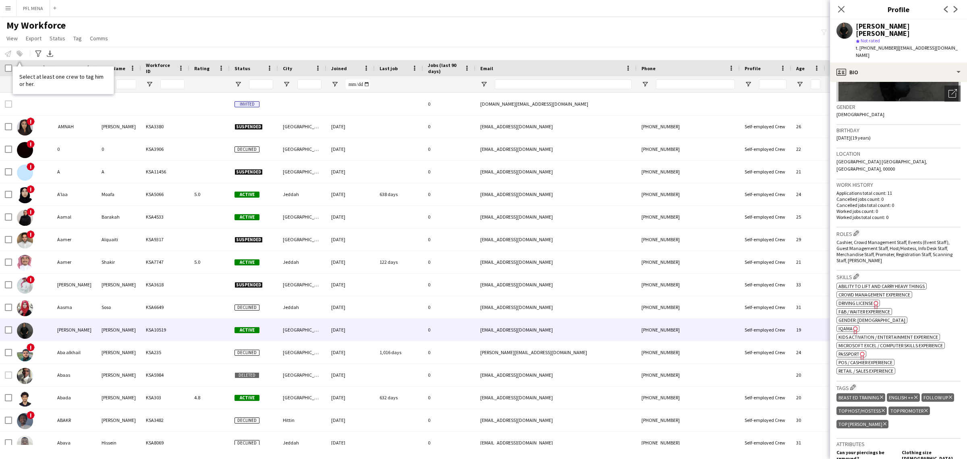
scroll to position [0, 0]
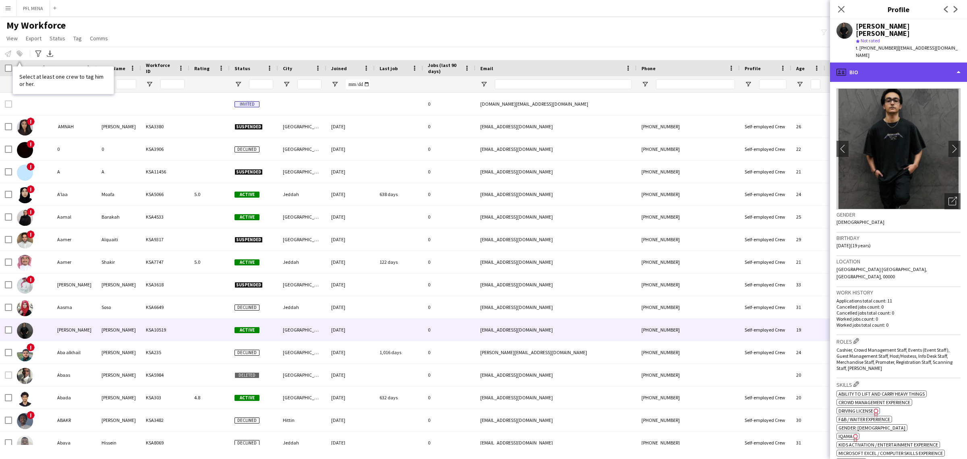
click at [927, 65] on div "profile Bio" at bounding box center [898, 71] width 137 height 19
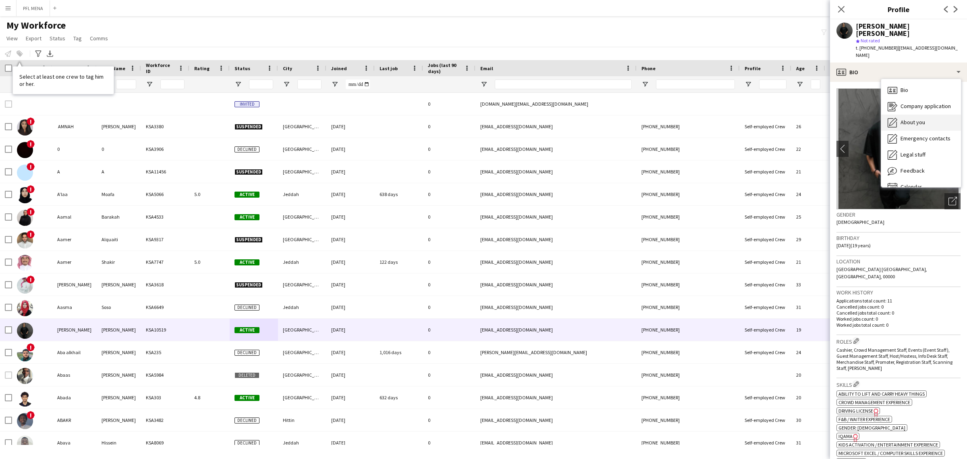
click at [920, 118] on span "About you" at bounding box center [913, 121] width 25 height 7
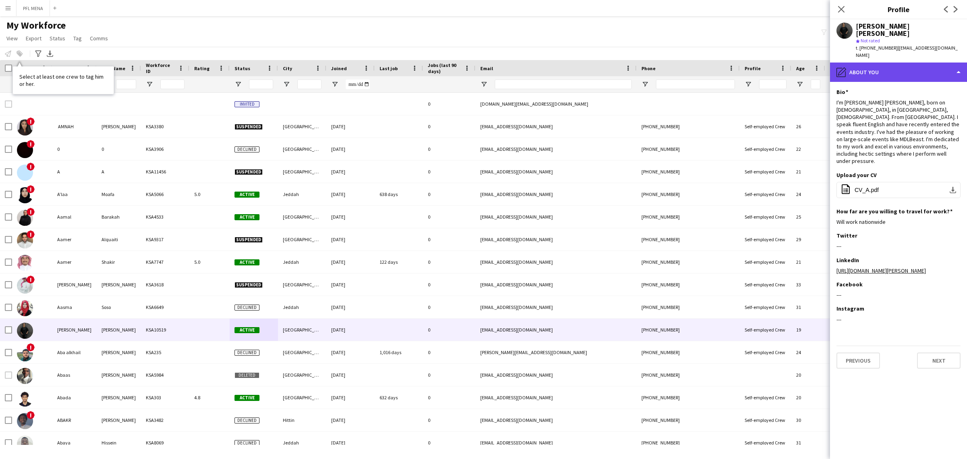
click at [915, 62] on div "pencil4 About you" at bounding box center [898, 71] width 137 height 19
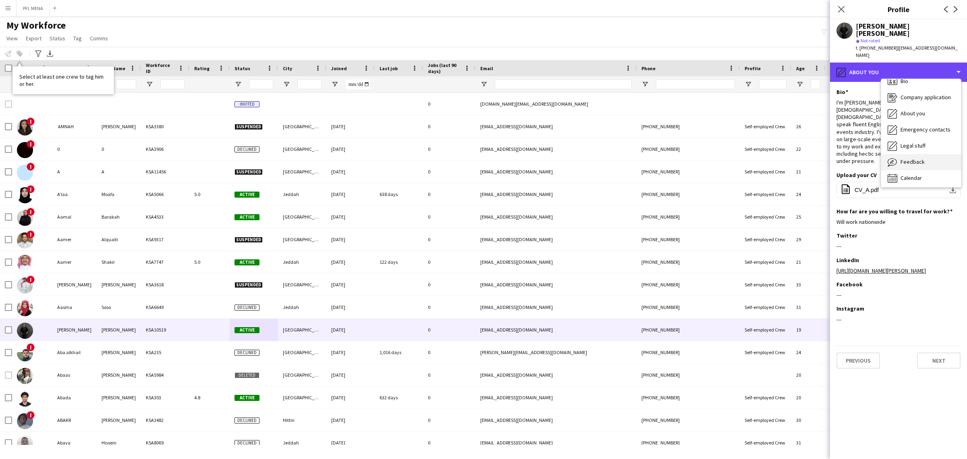
scroll to position [11, 0]
click at [909, 71] on div "Bio Bio" at bounding box center [921, 79] width 80 height 16
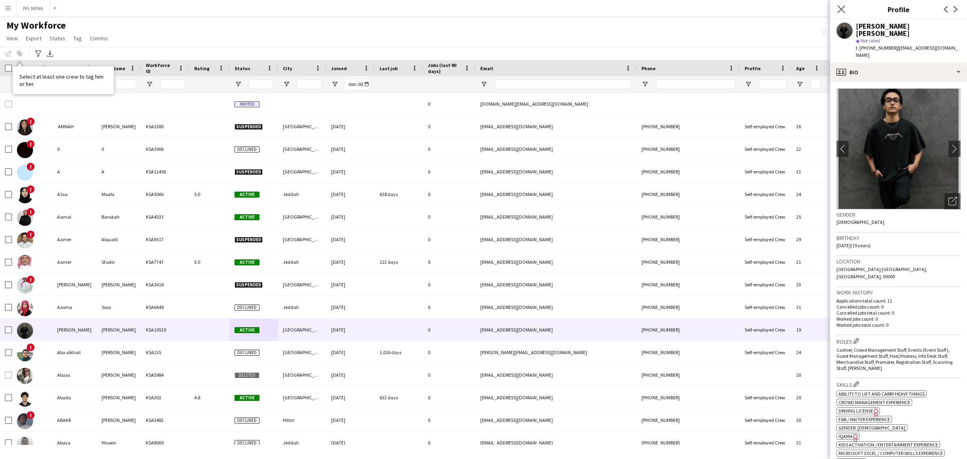
click at [845, 10] on icon "Close pop-in" at bounding box center [841, 9] width 8 height 8
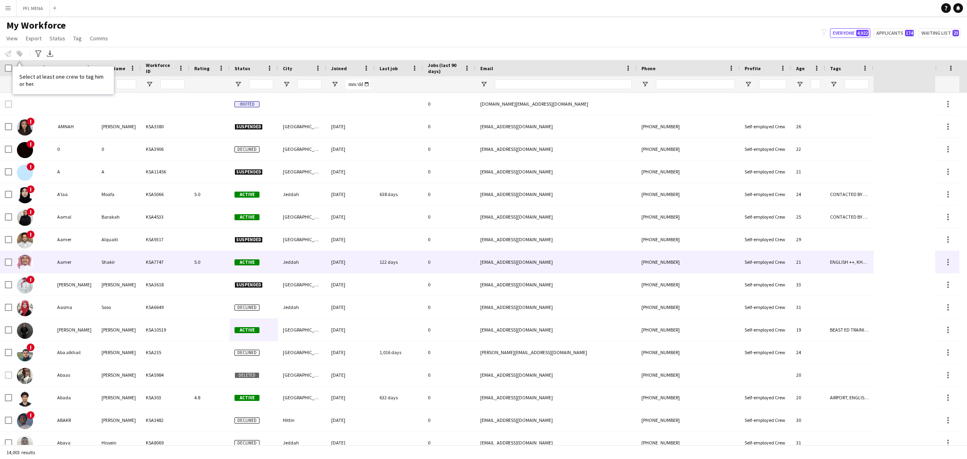
click at [125, 258] on div "Shakir" at bounding box center [119, 262] width 44 height 22
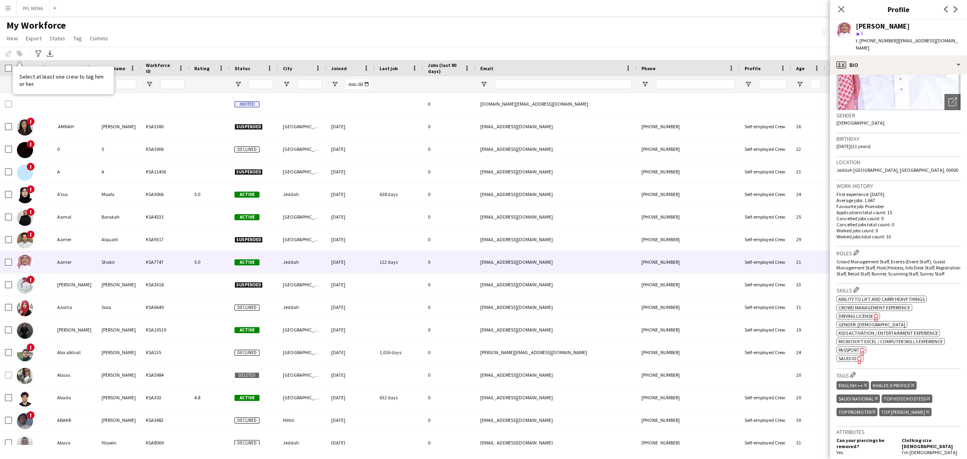
scroll to position [0, 0]
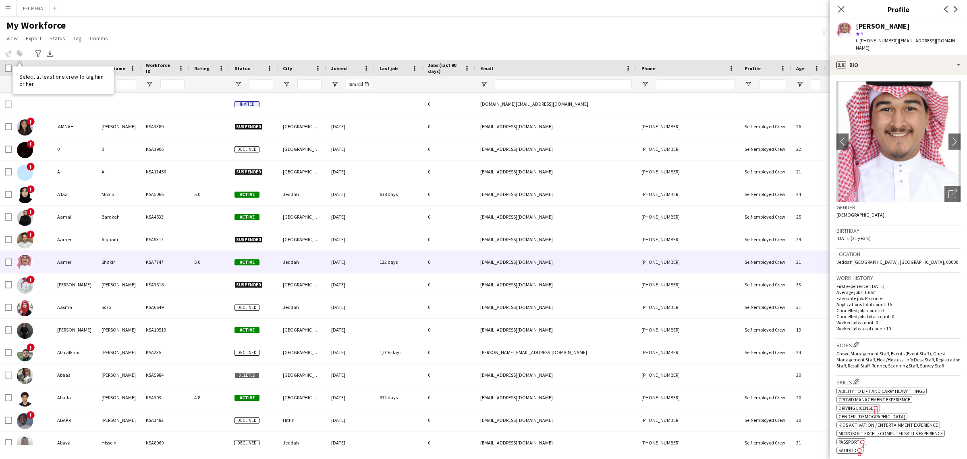
click at [164, 7] on app-navbar "Menu Boards Boards Boards All jobs Status Workforce Workforce My Workforce Recr…" at bounding box center [483, 8] width 967 height 16
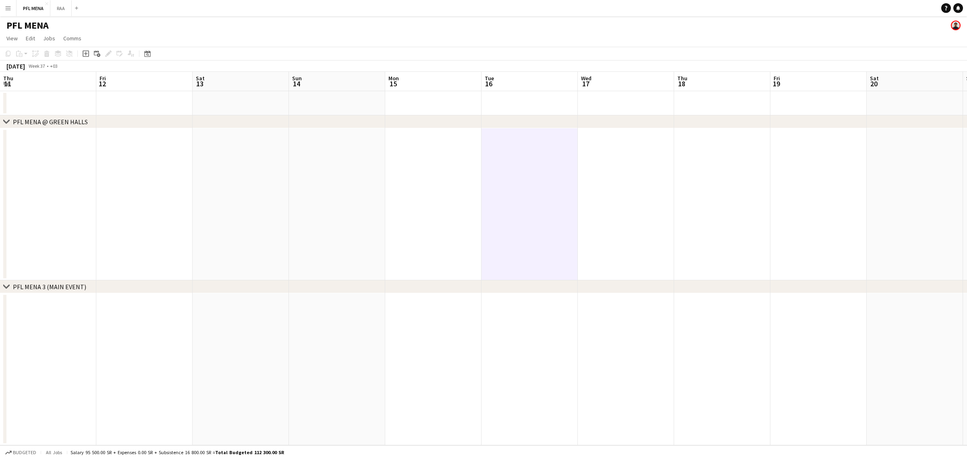
scroll to position [0, 283]
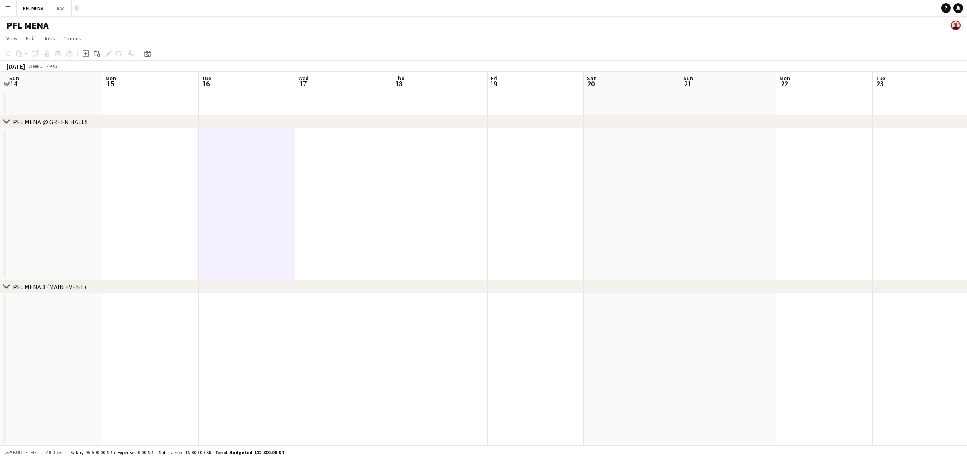
click at [77, 9] on app-icon "Add" at bounding box center [76, 7] width 3 height 3
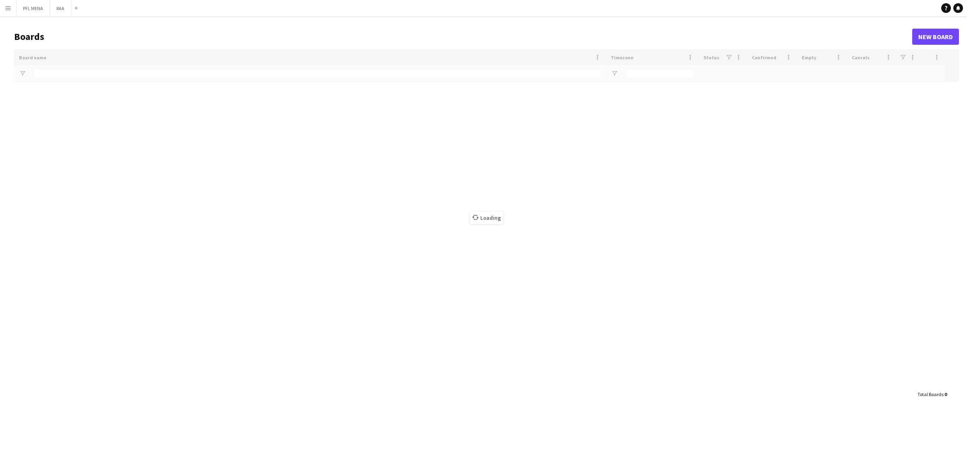
type input "***"
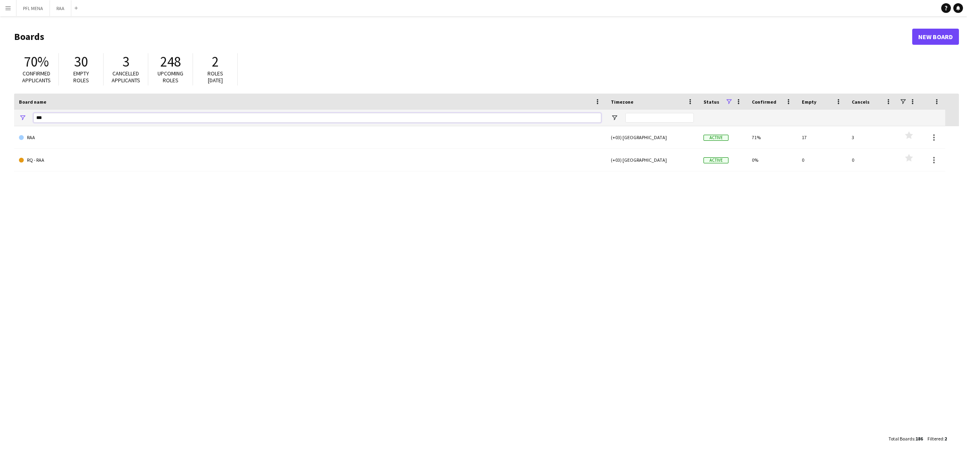
drag, startPoint x: 58, startPoint y: 118, endPoint x: 0, endPoint y: 111, distance: 58.8
click at [0, 111] on main "Boards New Board 70% Confirmed applicants 30 Empty roles 3 Cancelled applicants…" at bounding box center [483, 237] width 967 height 442
type input "*****"
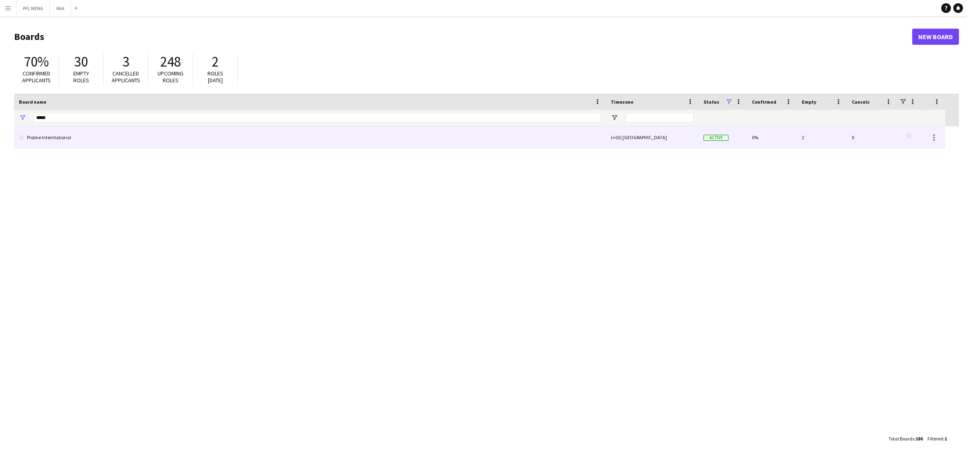
click at [142, 130] on link "Proline Interntational" at bounding box center [310, 137] width 582 height 23
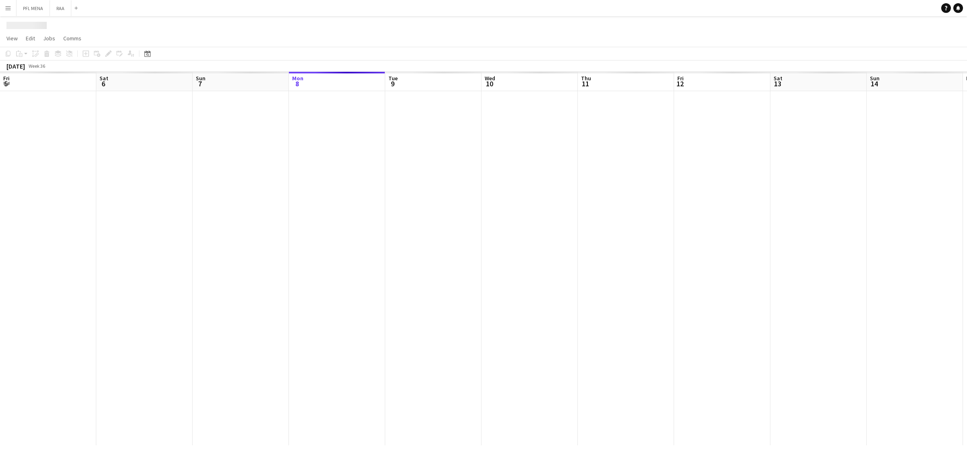
scroll to position [0, 192]
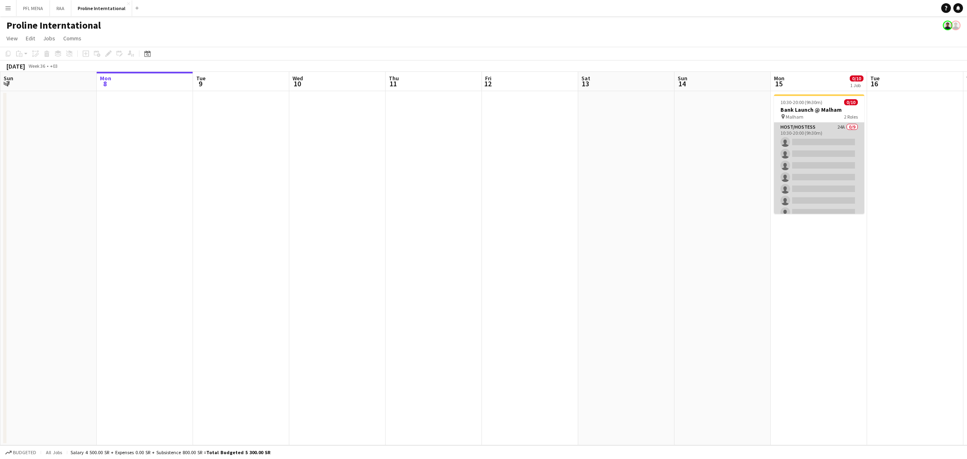
click at [805, 152] on app-card-role "Host/Hostess 24A 0/9 10:30-20:00 (9h30m) single-neutral-actions single-neutral-…" at bounding box center [819, 183] width 90 height 121
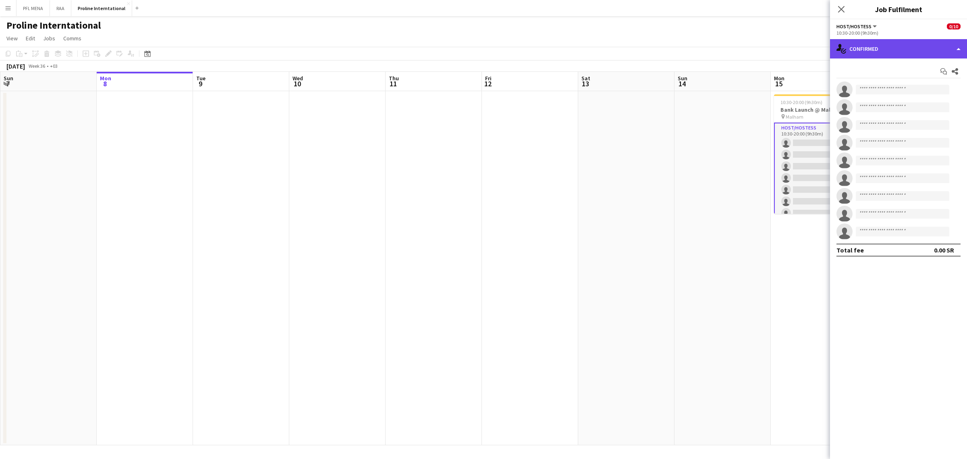
click at [893, 55] on div "single-neutral-actions-check-2 Confirmed" at bounding box center [898, 48] width 137 height 19
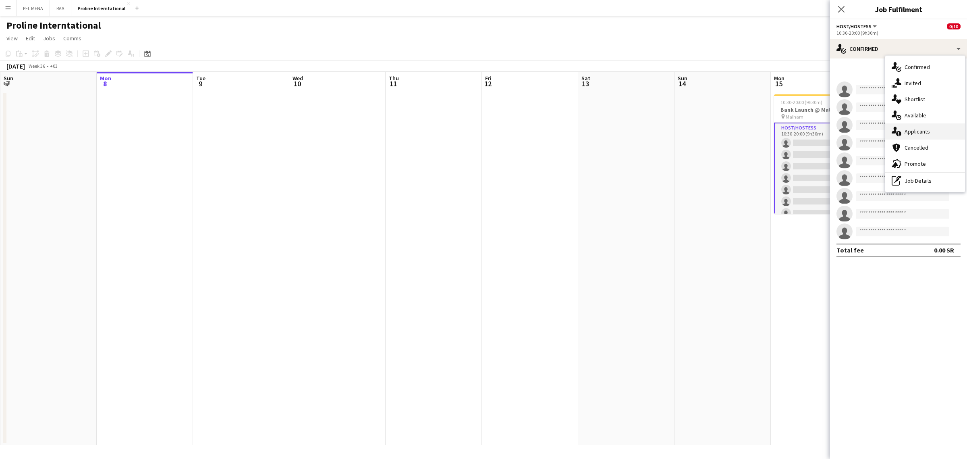
click at [931, 134] on div "single-neutral-actions-information Applicants" at bounding box center [925, 131] width 80 height 16
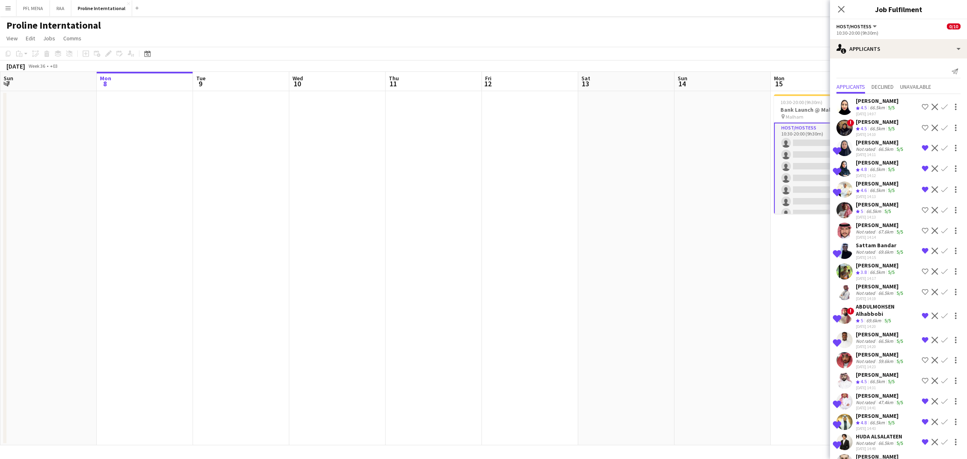
click at [886, 146] on div "66.5km" at bounding box center [886, 149] width 18 height 6
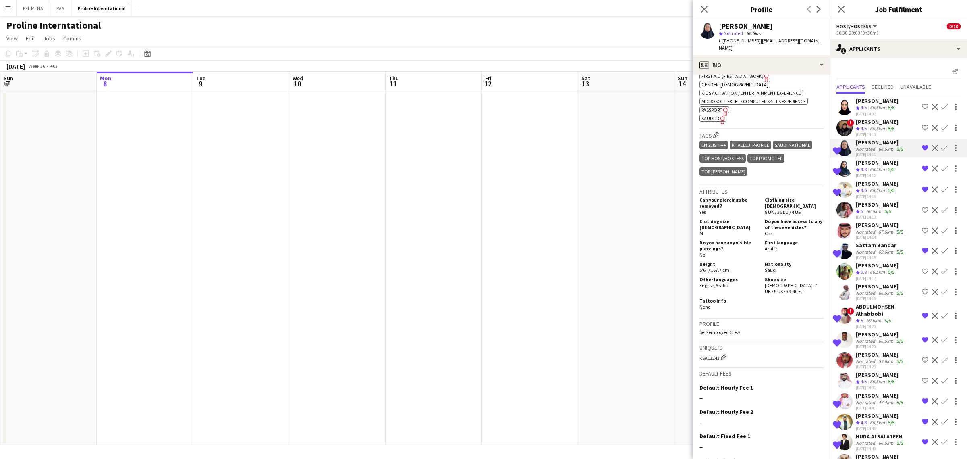
scroll to position [353, 0]
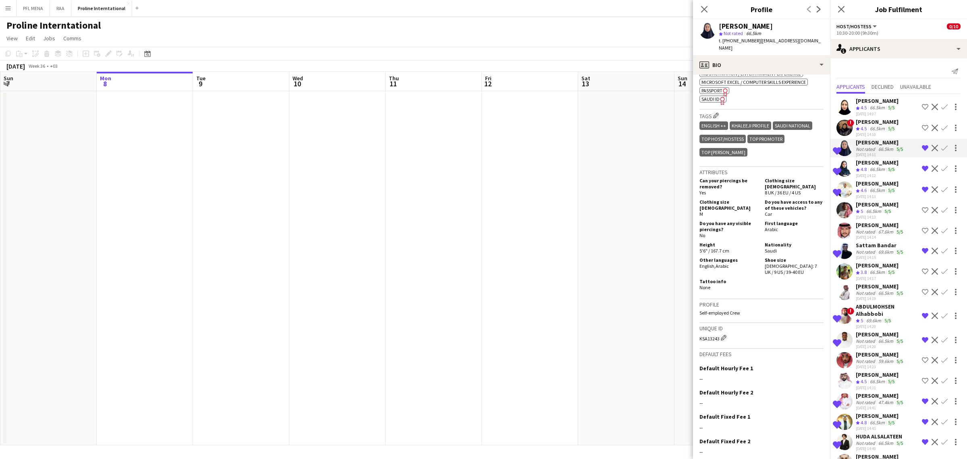
click at [863, 127] on span "4.5" at bounding box center [864, 128] width 6 height 6
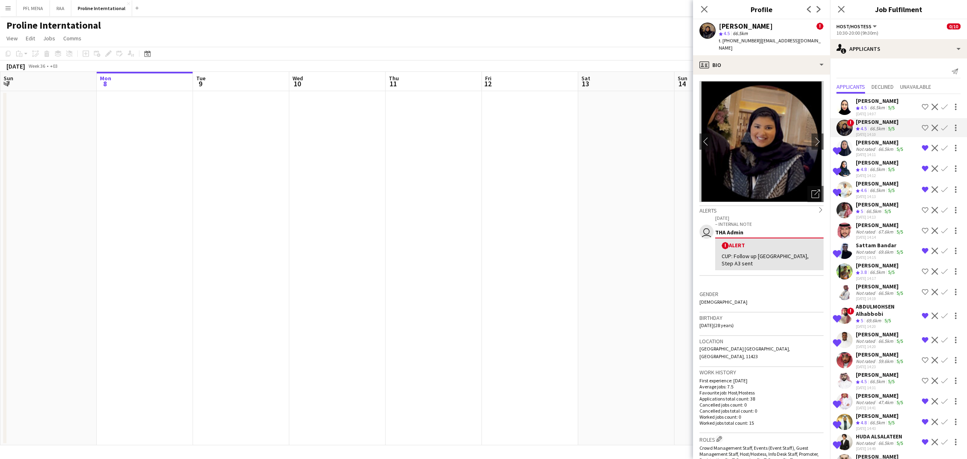
click at [867, 144] on div "[PERSON_NAME]" at bounding box center [880, 142] width 49 height 7
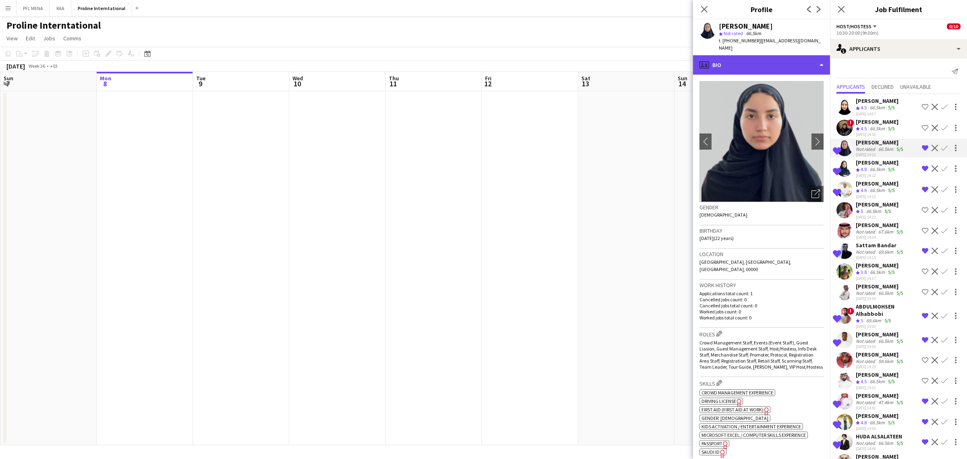
click at [758, 65] on div "profile Bio" at bounding box center [761, 64] width 137 height 19
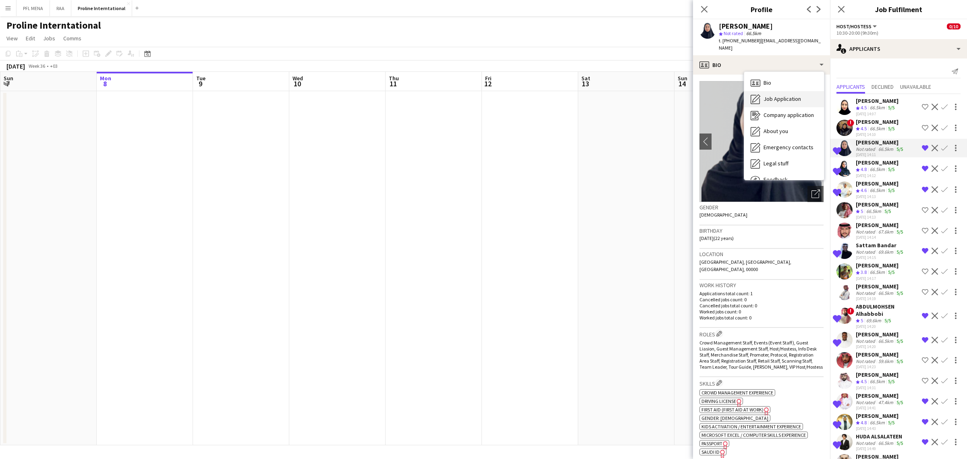
click at [788, 96] on div "Job Application Job Application" at bounding box center [784, 99] width 80 height 16
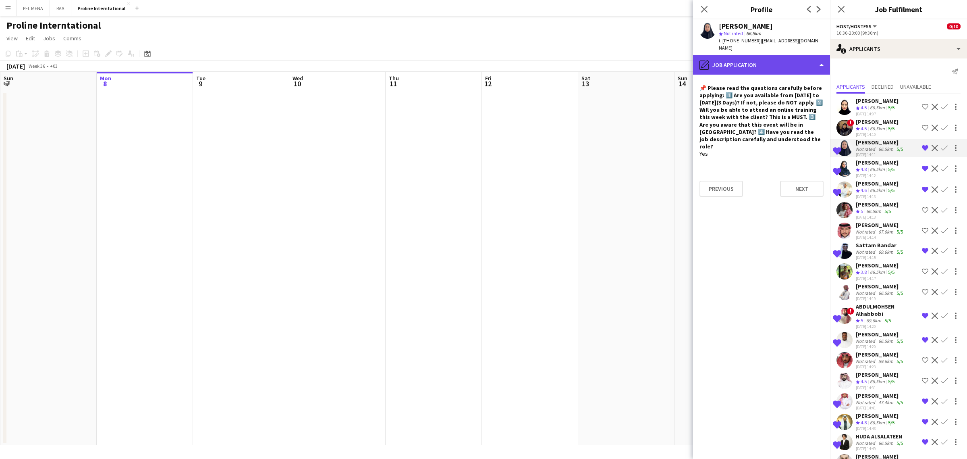
click at [784, 61] on div "pencil4 Job Application" at bounding box center [761, 64] width 137 height 19
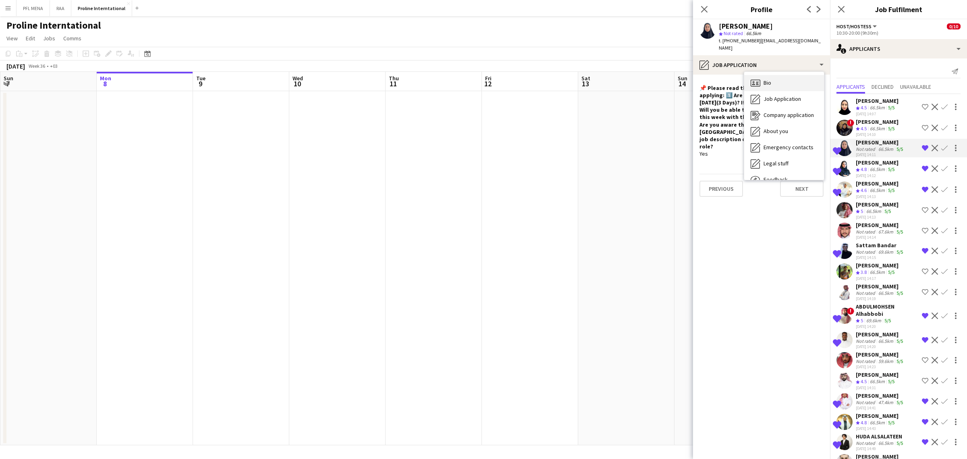
click at [788, 75] on div "Bio Bio" at bounding box center [784, 83] width 80 height 16
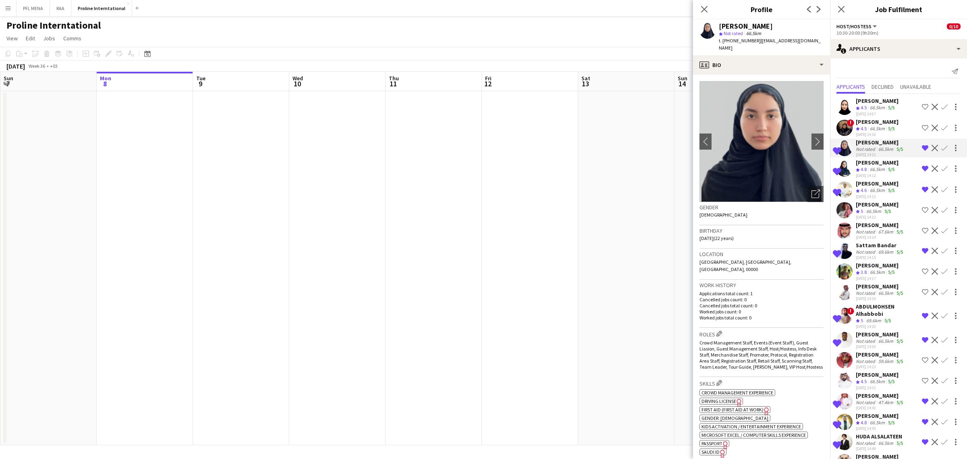
click at [877, 166] on div "66.5km" at bounding box center [877, 169] width 18 height 7
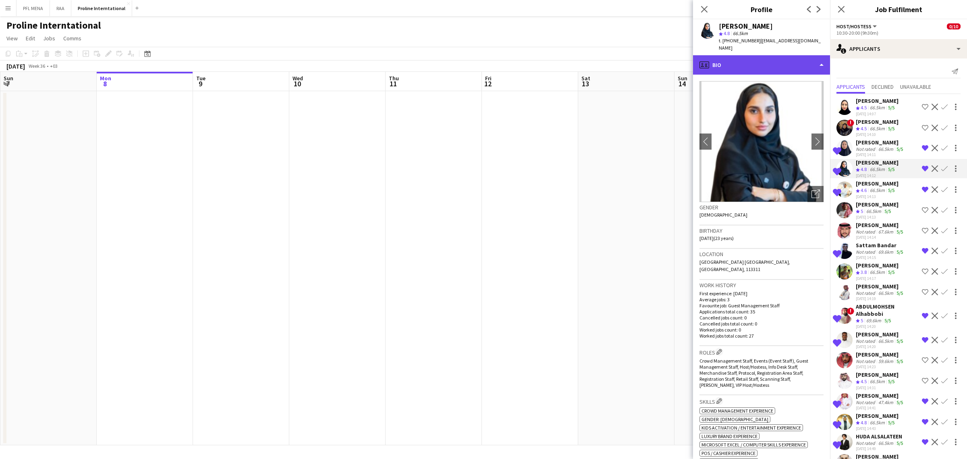
click at [798, 61] on div "profile Bio" at bounding box center [761, 64] width 137 height 19
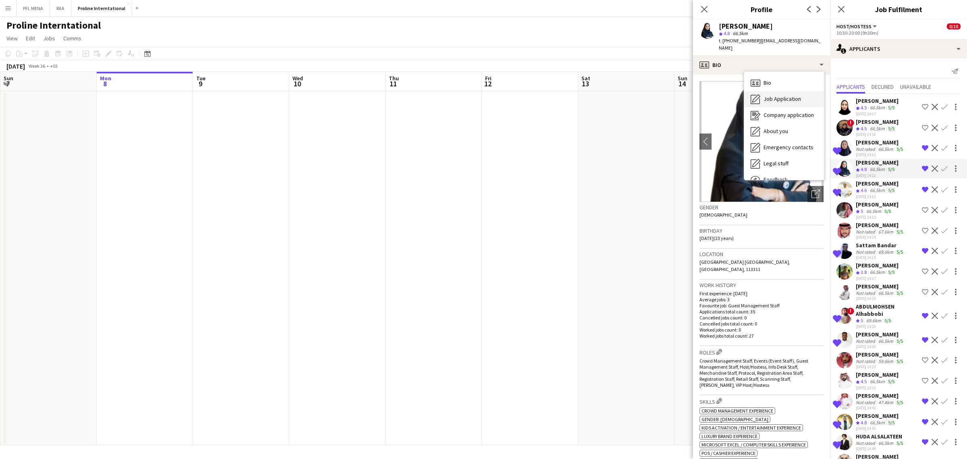
click at [797, 95] on span "Job Application" at bounding box center [782, 98] width 37 height 7
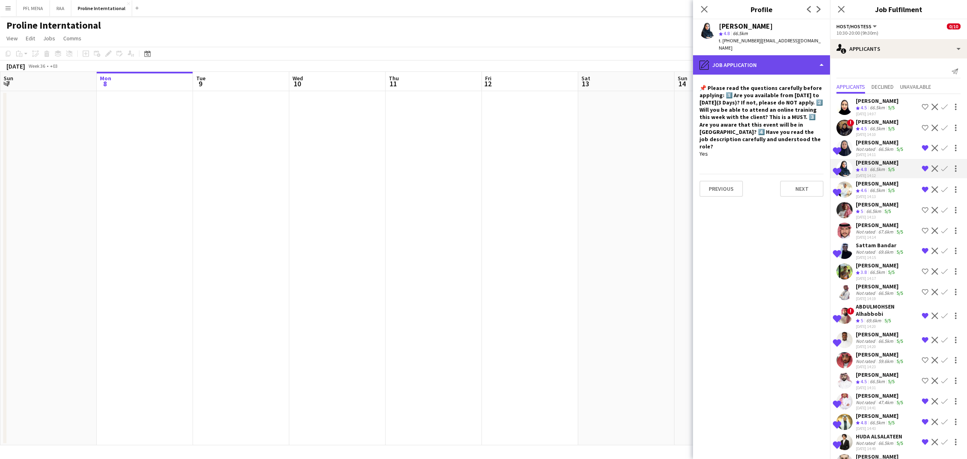
click at [788, 58] on div "pencil4 Job Application" at bounding box center [761, 64] width 137 height 19
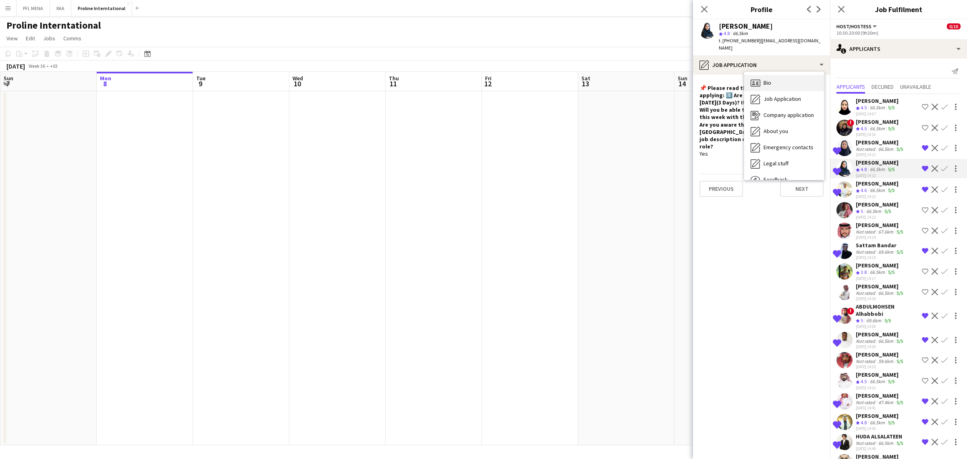
click at [793, 75] on div "Bio Bio" at bounding box center [784, 83] width 80 height 16
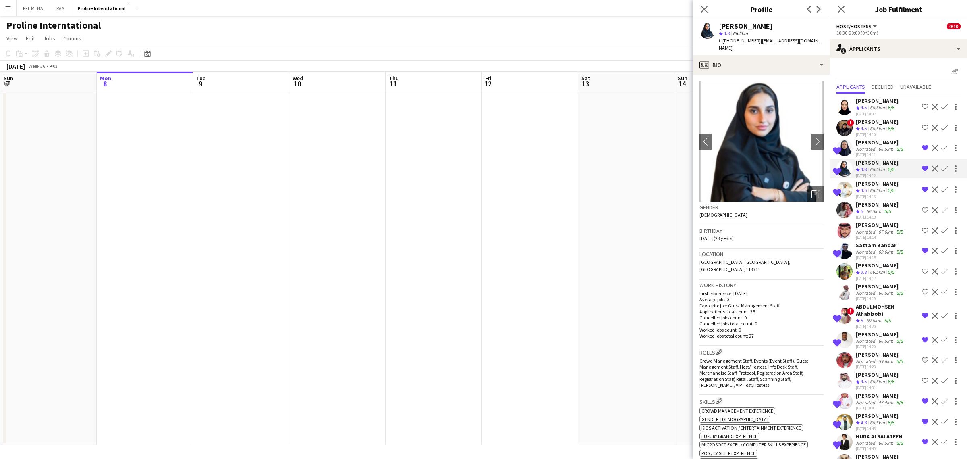
click at [863, 214] on div "[DATE] 14:13" at bounding box center [877, 216] width 43 height 5
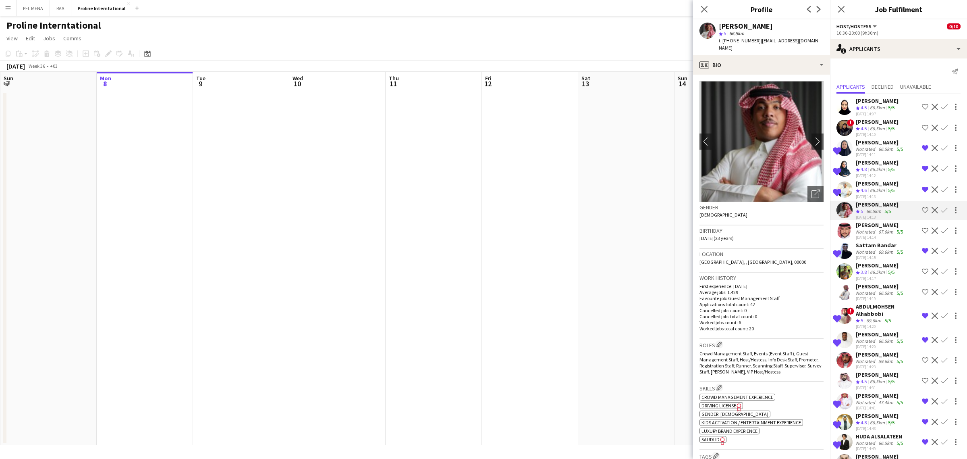
click at [877, 338] on div "[PERSON_NAME]" at bounding box center [880, 333] width 49 height 7
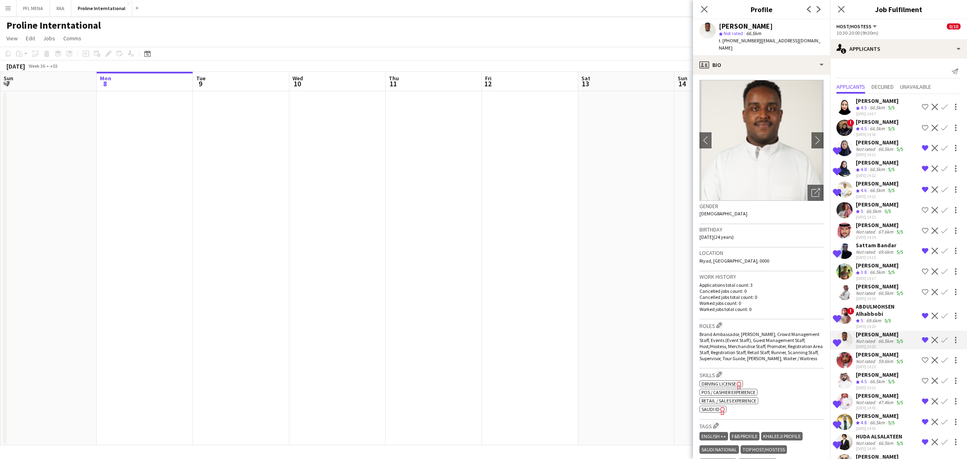
scroll to position [0, 0]
click at [812, 194] on icon "Open photos pop-in" at bounding box center [816, 193] width 8 height 8
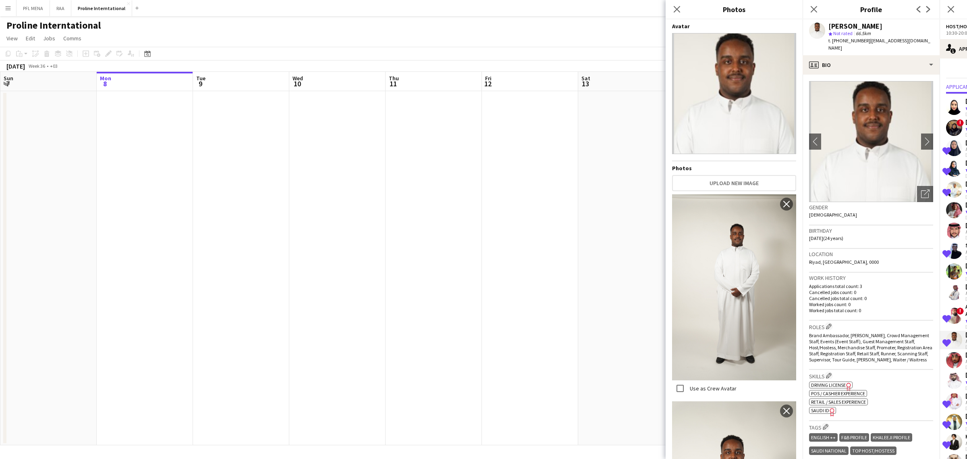
scroll to position [313, 0]
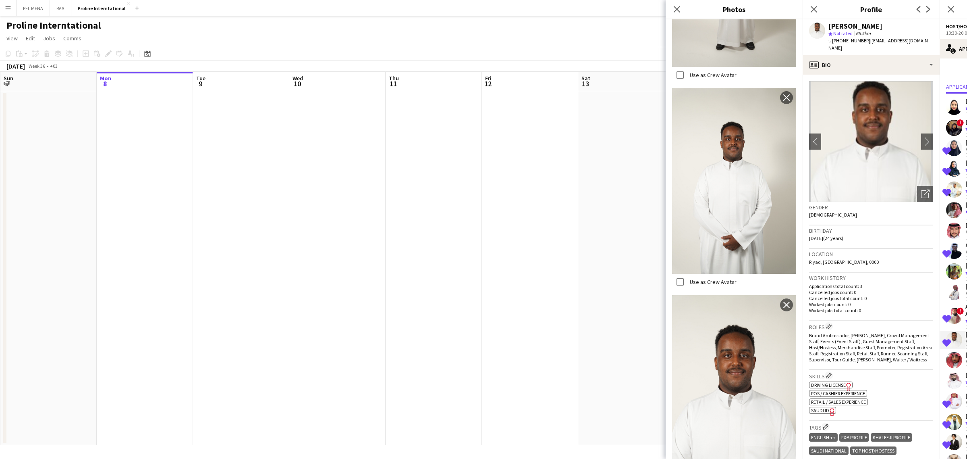
click at [879, 278] on h3 "Work history" at bounding box center [871, 277] width 124 height 7
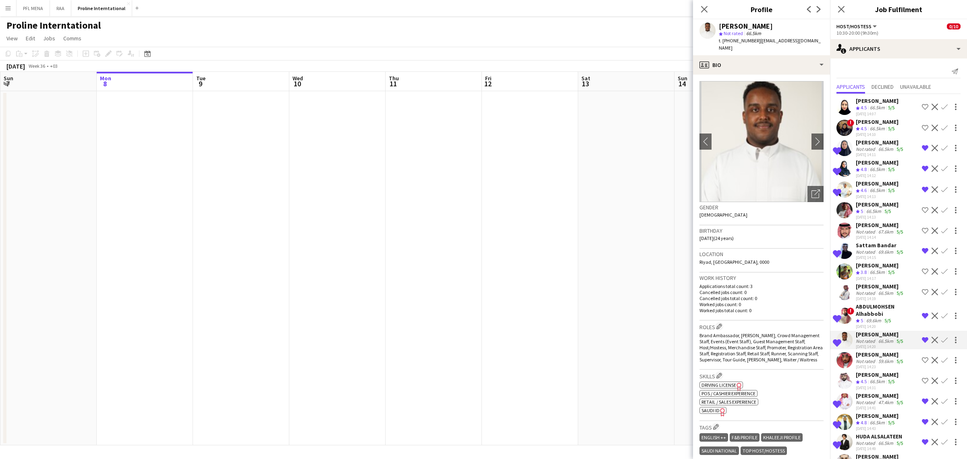
click at [871, 363] on div "Not rated" at bounding box center [866, 361] width 21 height 6
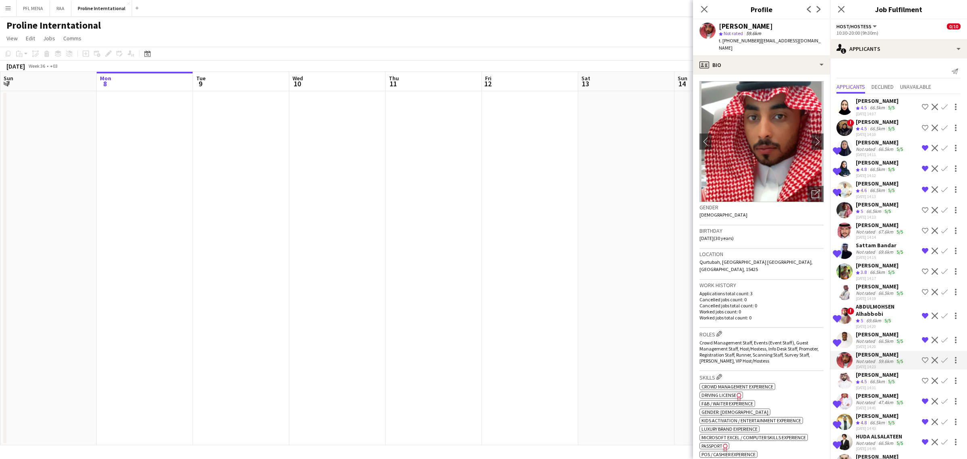
scroll to position [101, 0]
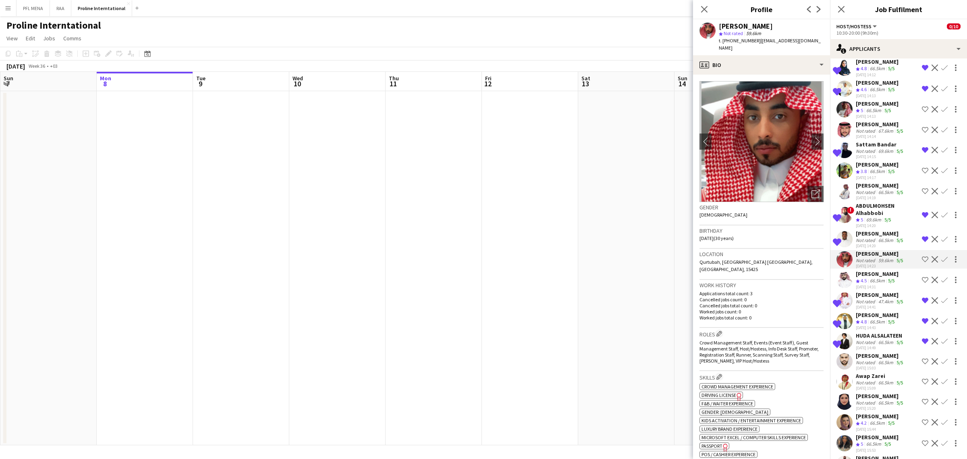
click at [877, 309] on div "[DATE] 14:41" at bounding box center [880, 306] width 49 height 5
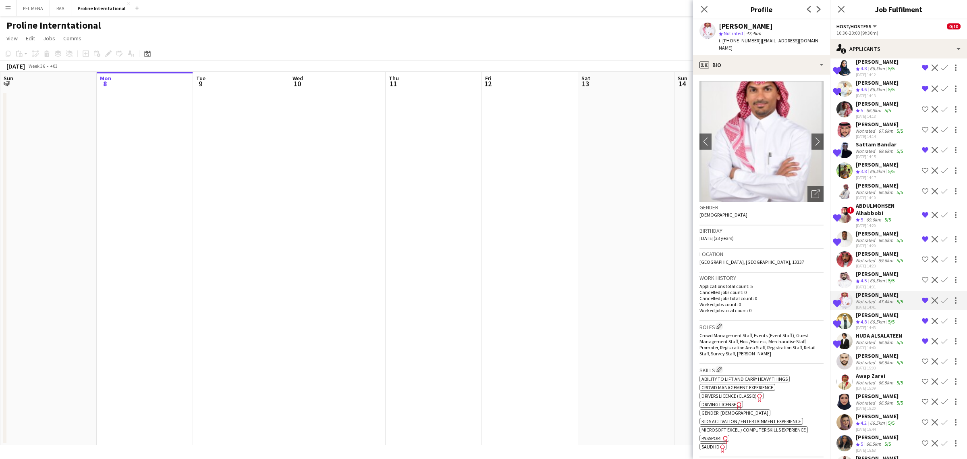
click at [876, 318] on div "[PERSON_NAME]" at bounding box center [877, 314] width 43 height 7
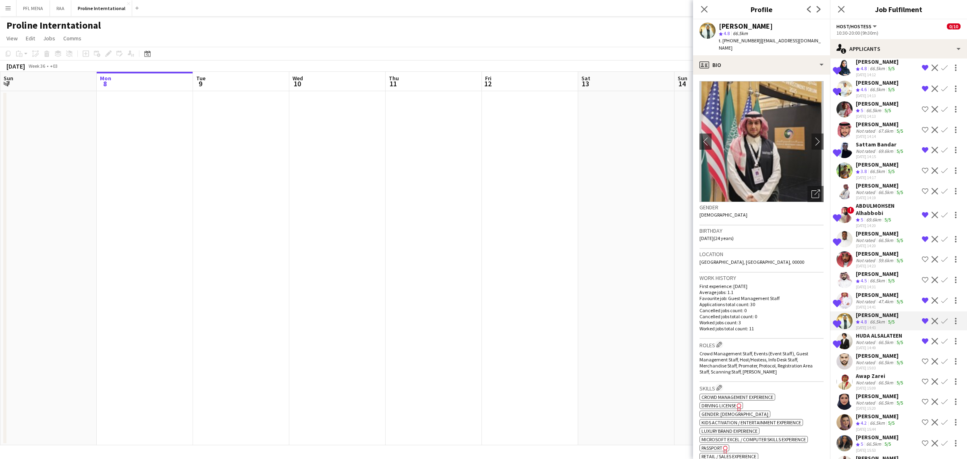
click at [875, 350] on div "[DATE] 14:49" at bounding box center [880, 347] width 49 height 5
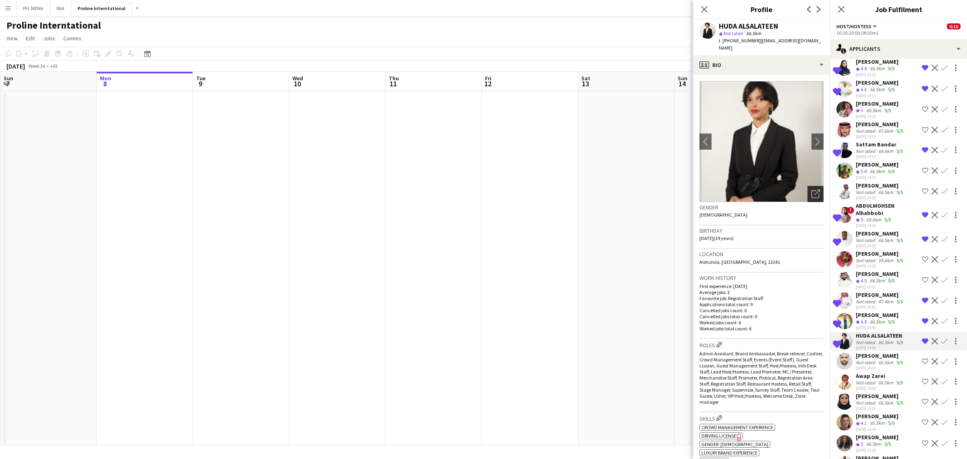
click at [812, 190] on icon "Open photos pop-in" at bounding box center [816, 193] width 8 height 8
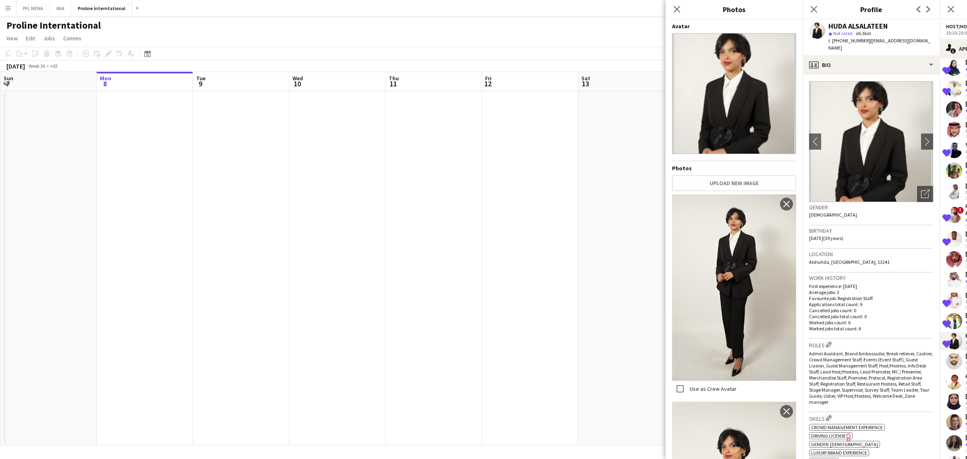
click at [903, 295] on p "Favourite job: Registration Staff" at bounding box center [871, 298] width 124 height 6
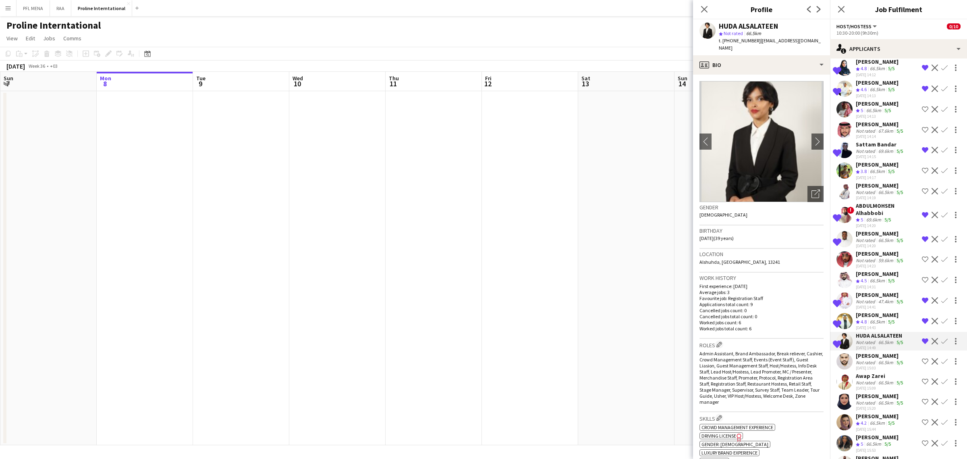
click at [871, 359] on div "[PERSON_NAME]" at bounding box center [880, 355] width 49 height 7
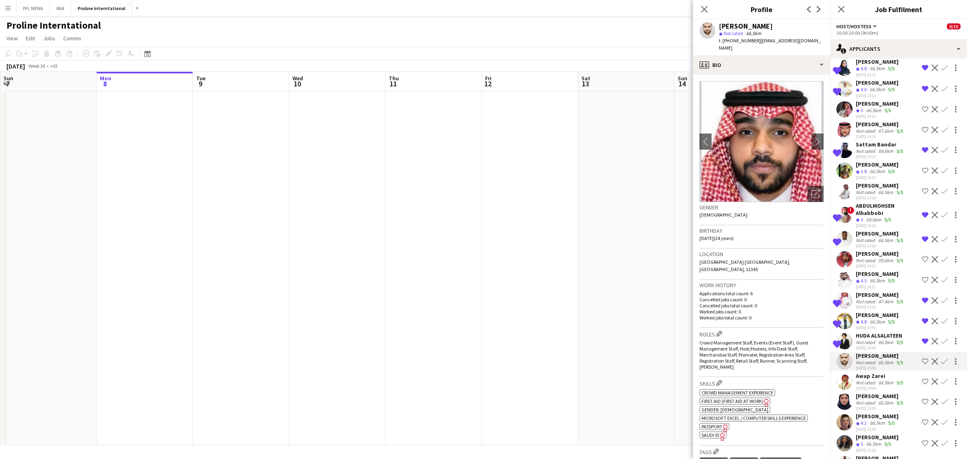
click at [874, 379] on div "Awap Zarei" at bounding box center [880, 375] width 49 height 7
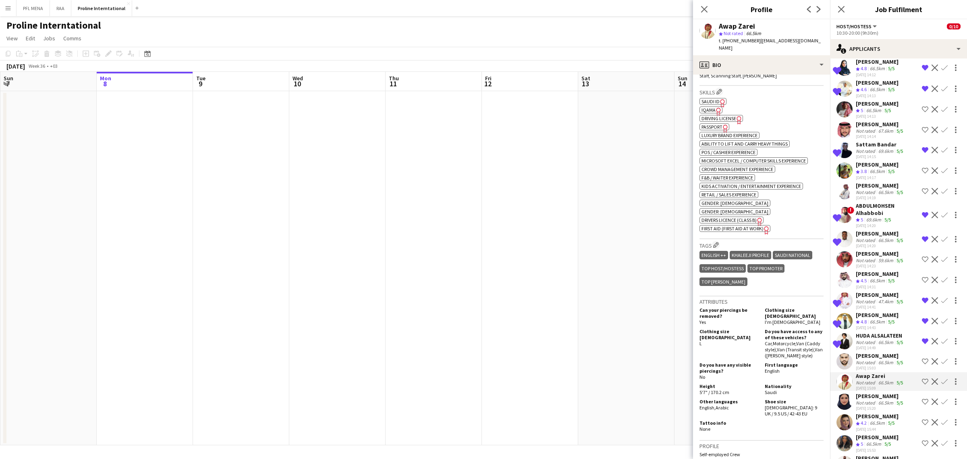
scroll to position [98, 0]
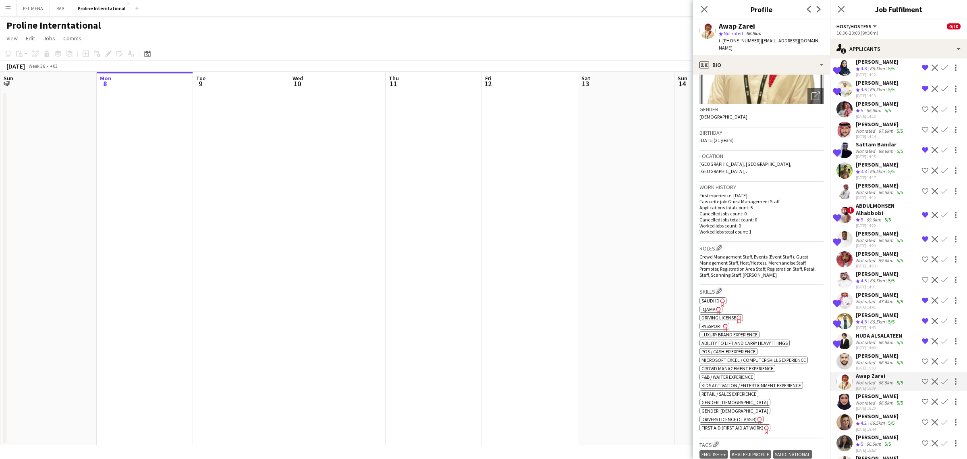
click at [879, 379] on div "Awap Zarei" at bounding box center [880, 375] width 49 height 7
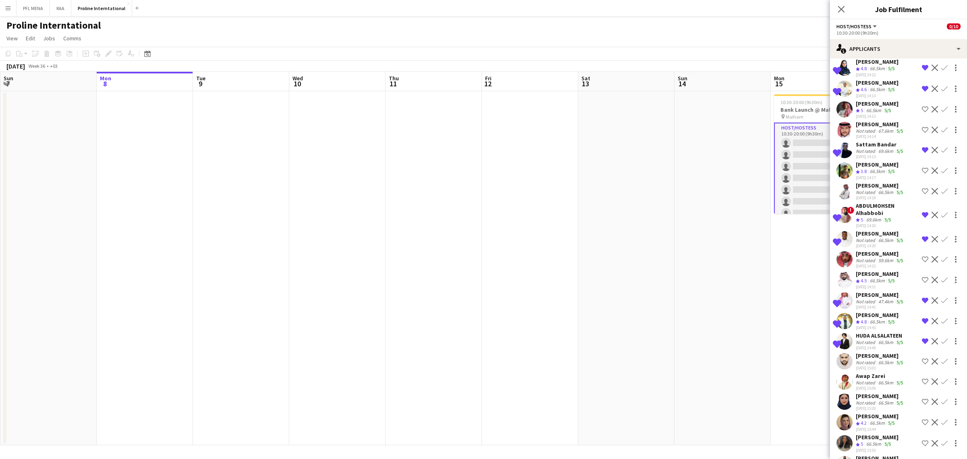
click at [866, 385] on div "Not rated" at bounding box center [866, 382] width 21 height 6
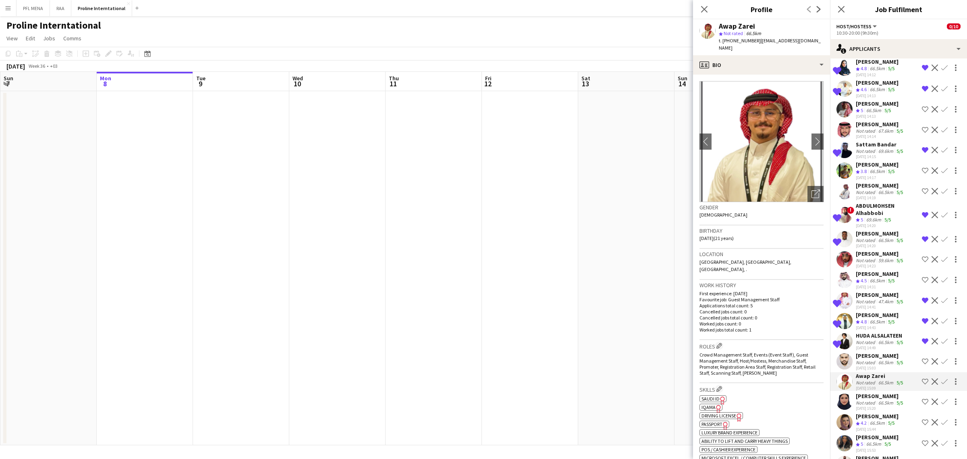
click at [790, 81] on img at bounding box center [762, 141] width 124 height 121
click at [808, 186] on div "Open photos pop-in" at bounding box center [816, 194] width 16 height 16
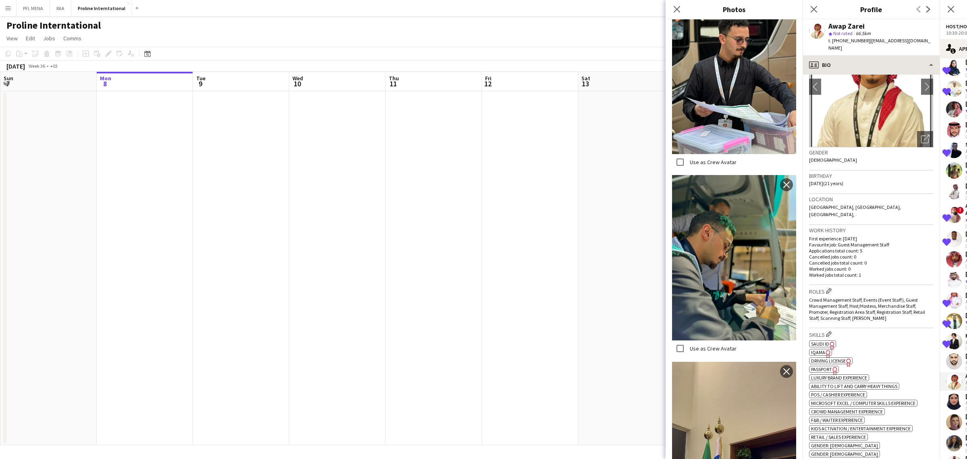
scroll to position [0, 0]
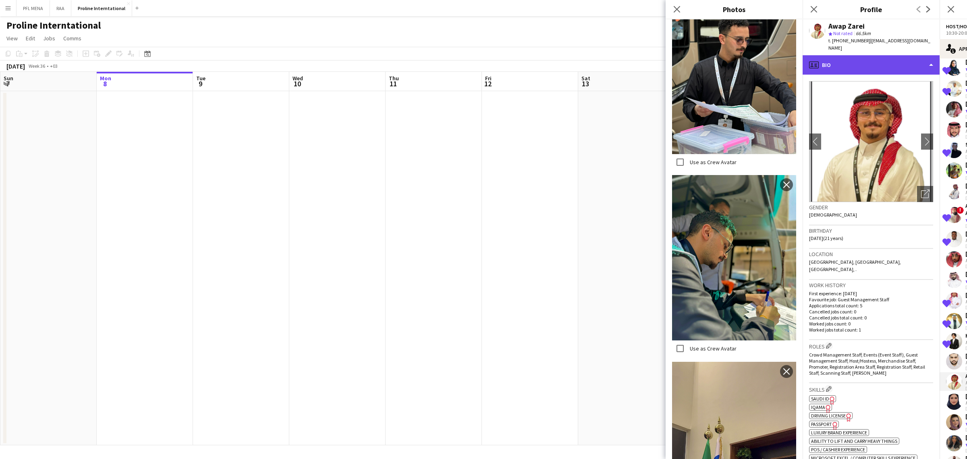
click at [877, 55] on div "profile Bio" at bounding box center [871, 64] width 137 height 19
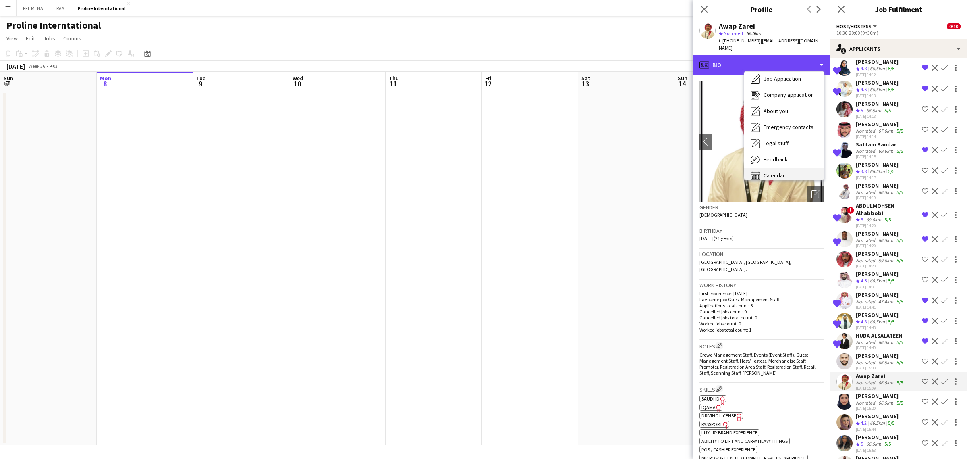
scroll to position [27, 0]
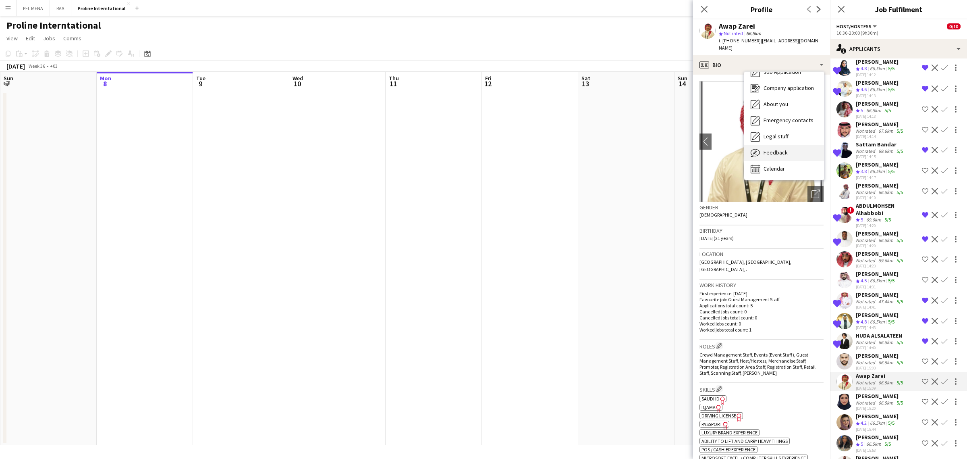
click at [776, 149] on span "Feedback" at bounding box center [776, 152] width 24 height 7
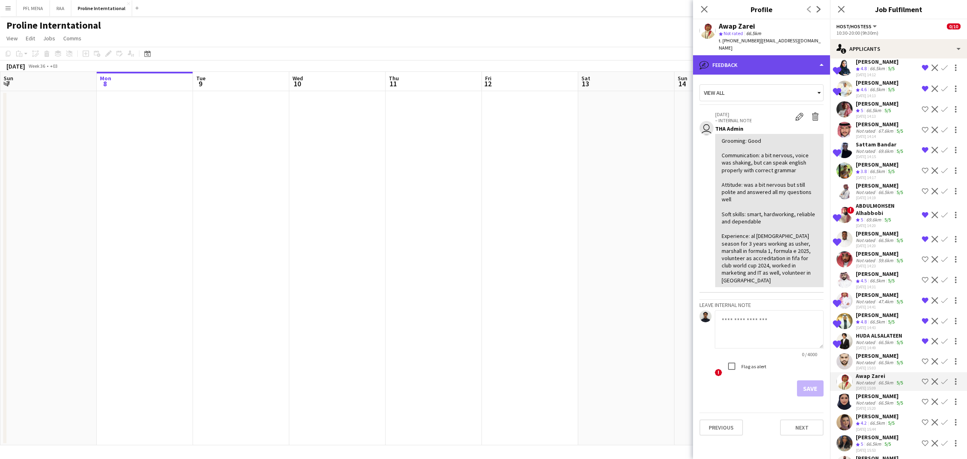
click at [778, 61] on div "bubble-pencil Feedback" at bounding box center [761, 64] width 137 height 19
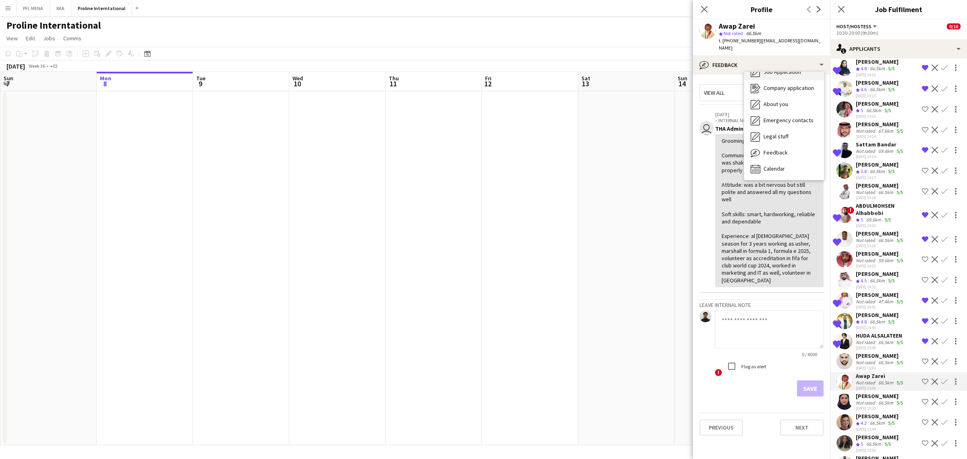
click at [787, 68] on span "Job Application" at bounding box center [782, 71] width 37 height 7
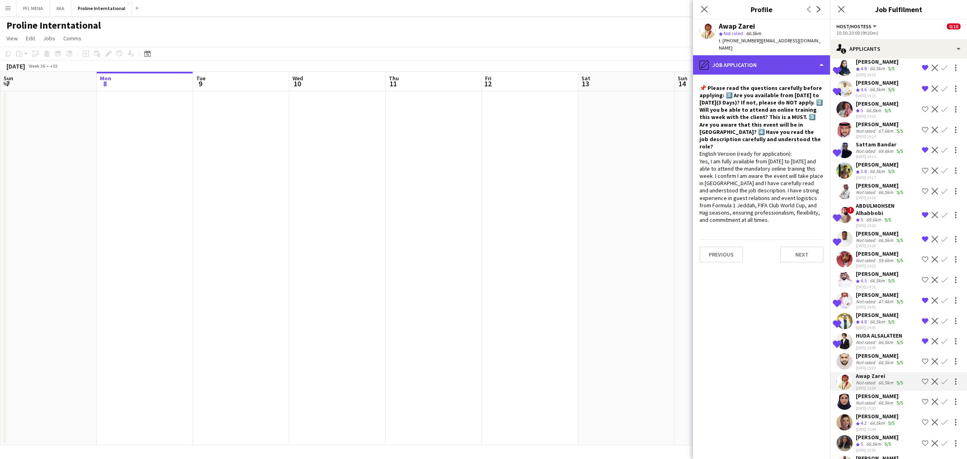
click at [786, 57] on div "pencil4 Job Application" at bounding box center [761, 64] width 137 height 19
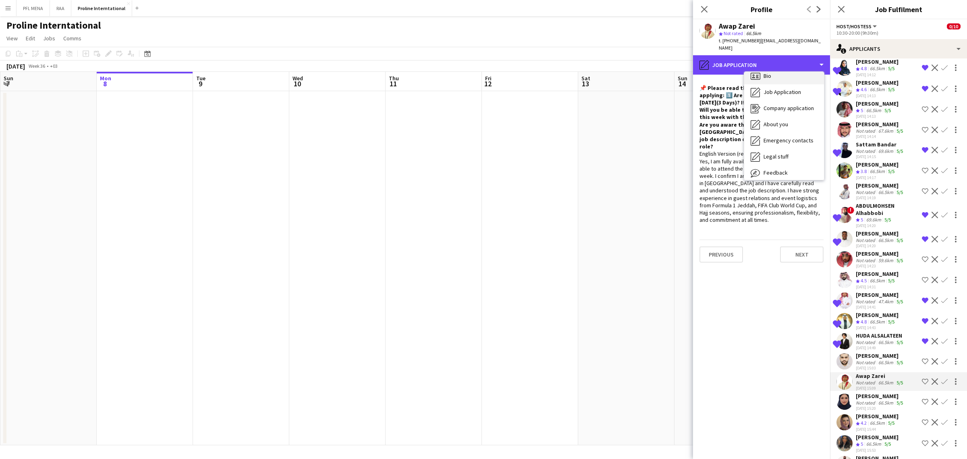
scroll to position [0, 0]
click at [784, 75] on div "Bio Bio" at bounding box center [784, 83] width 80 height 16
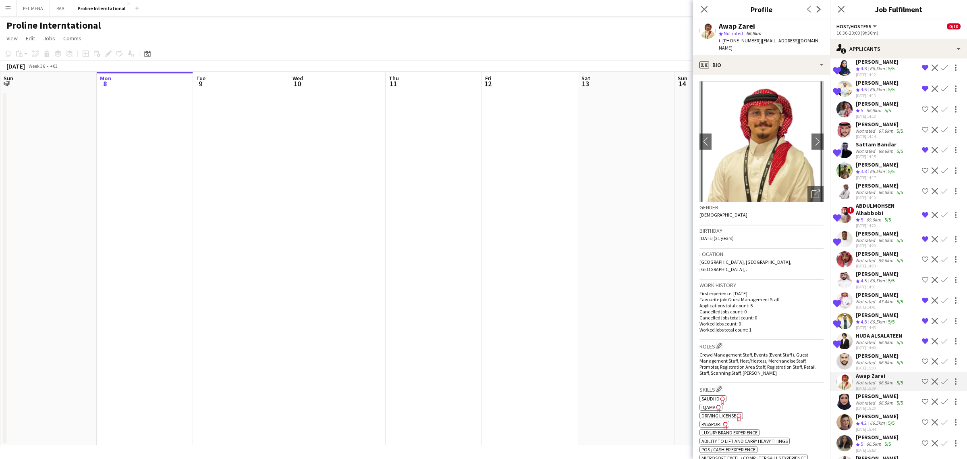
scroll to position [247, 0]
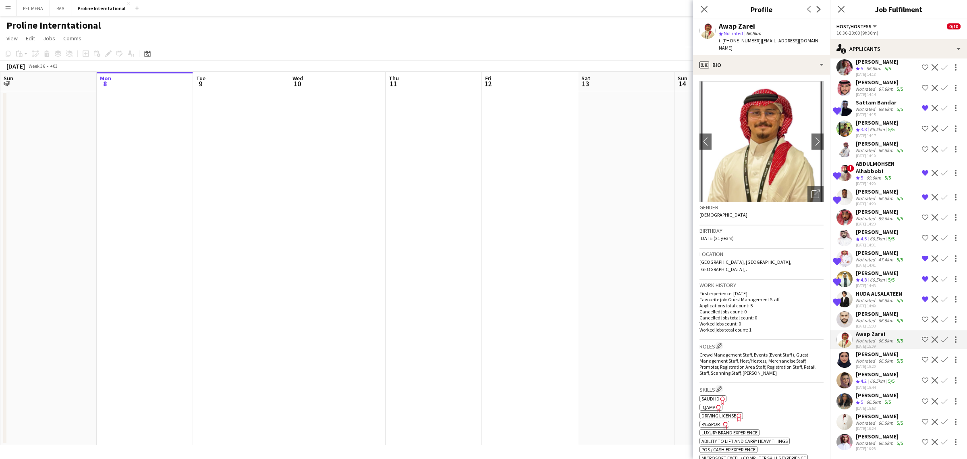
click at [881, 399] on div "66.5km" at bounding box center [874, 402] width 18 height 7
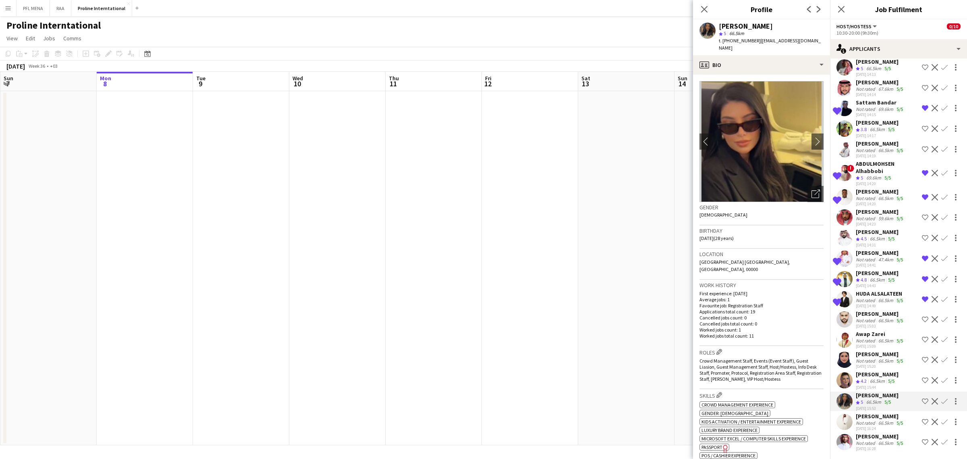
click at [878, 412] on div "[PERSON_NAME]" at bounding box center [880, 415] width 49 height 7
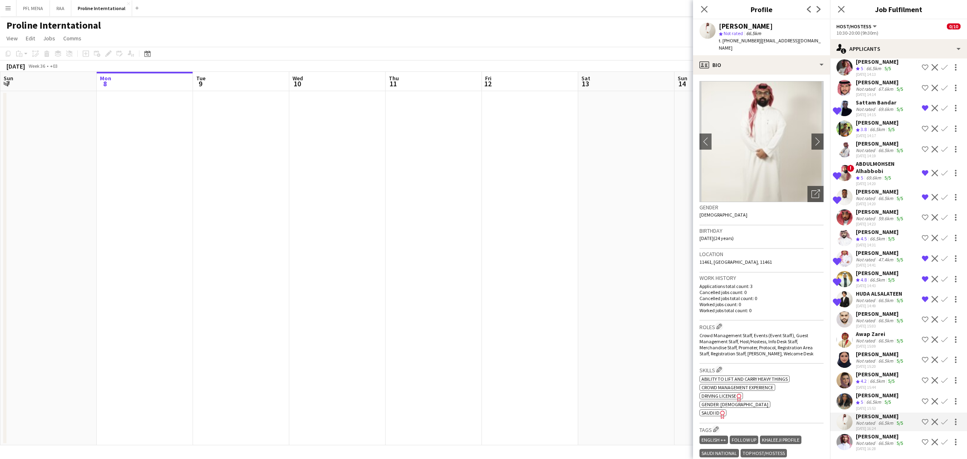
click at [874, 357] on div "Not rated" at bounding box center [866, 360] width 21 height 6
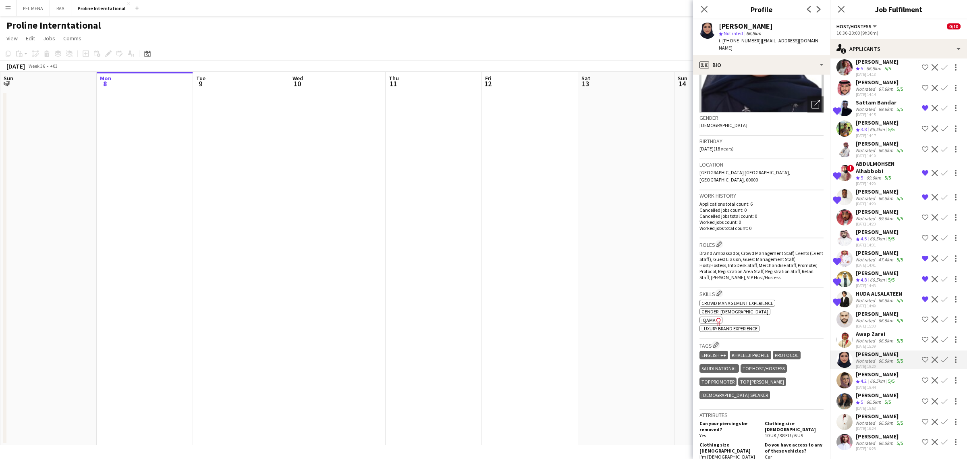
scroll to position [101, 0]
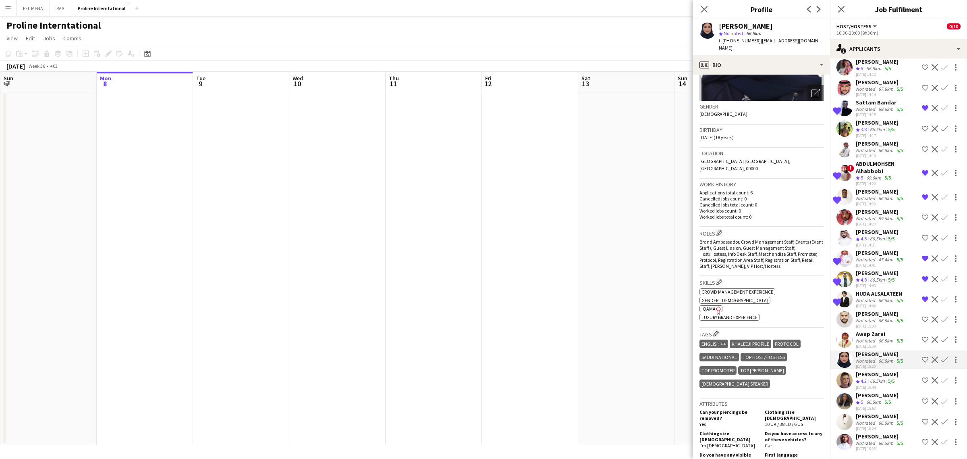
click at [712, 305] on span "IQAMA" at bounding box center [709, 308] width 14 height 6
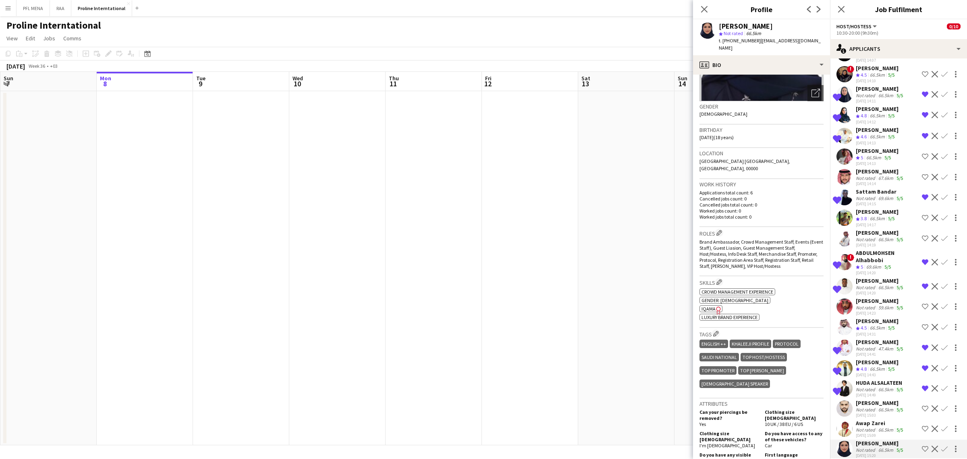
scroll to position [45, 0]
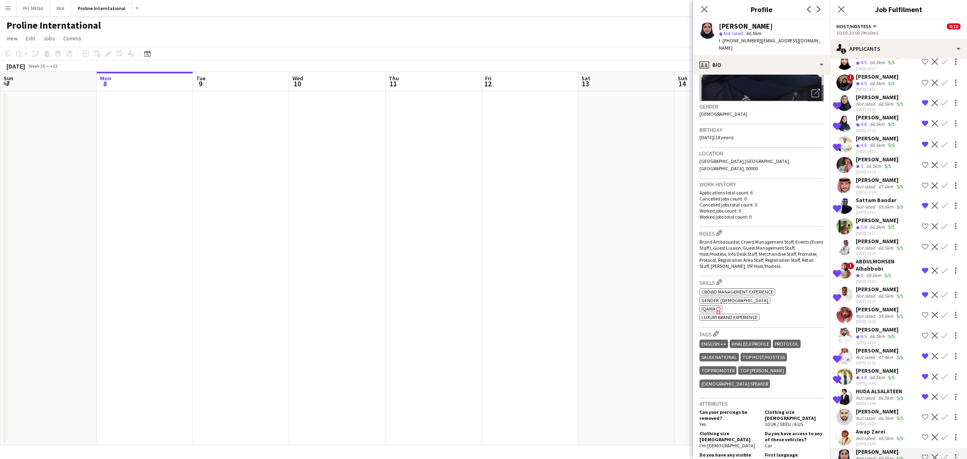
click at [883, 251] on div "66.5km" at bounding box center [886, 248] width 18 height 6
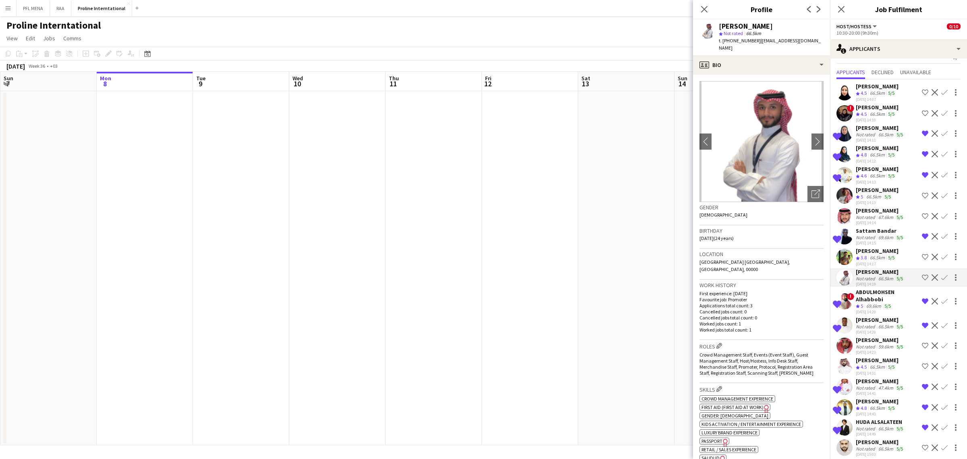
scroll to position [0, 0]
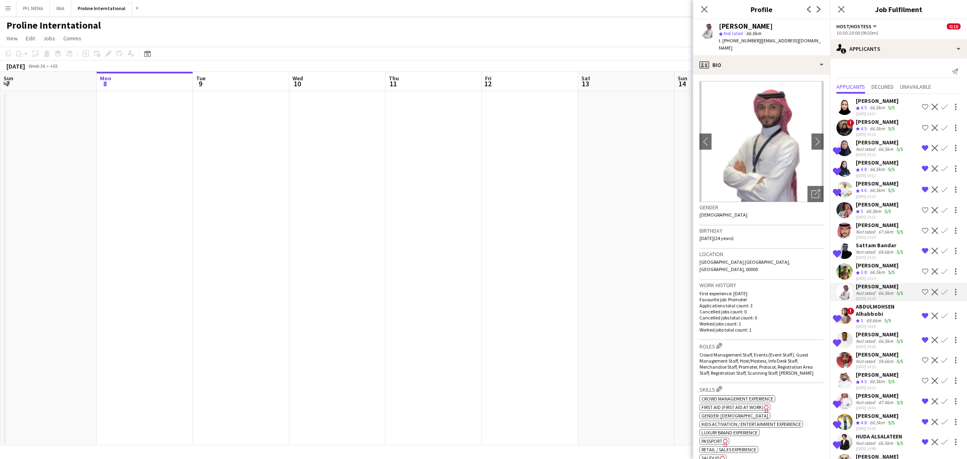
click at [867, 129] on span "4.5" at bounding box center [864, 128] width 6 height 6
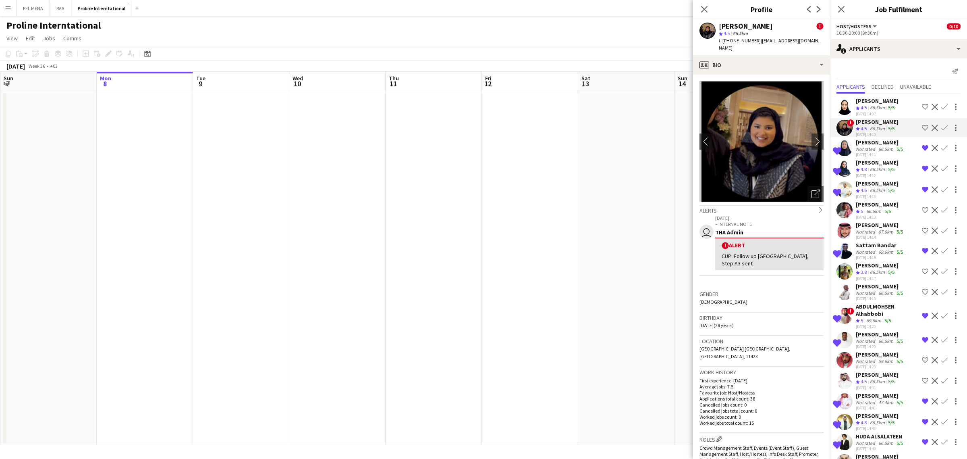
click at [866, 107] on span "4.5" at bounding box center [864, 107] width 6 height 6
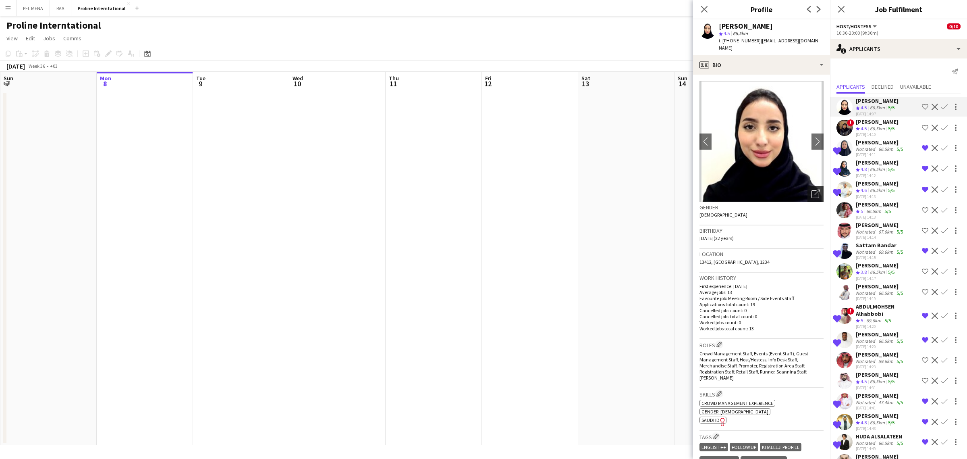
click at [812, 189] on icon "Open photos pop-in" at bounding box center [816, 193] width 8 height 8
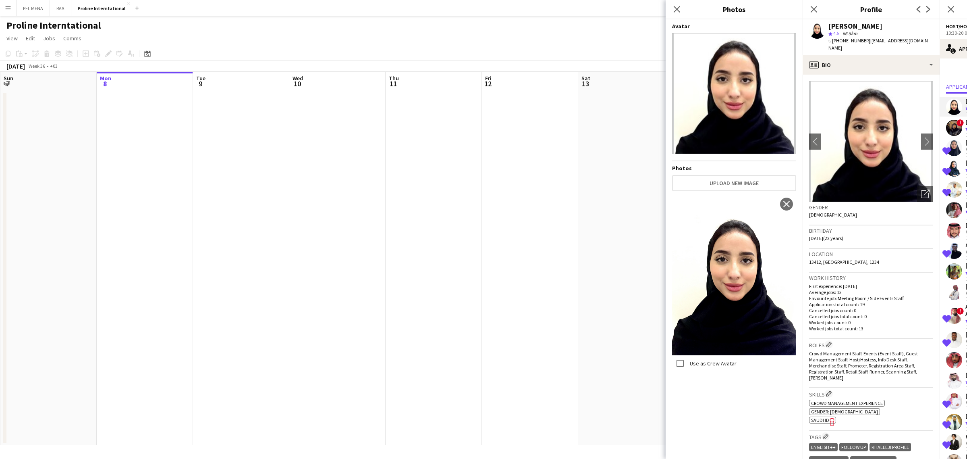
click at [881, 240] on div "Birthday [DEMOGRAPHIC_DATA] (22 years)" at bounding box center [871, 236] width 124 height 23
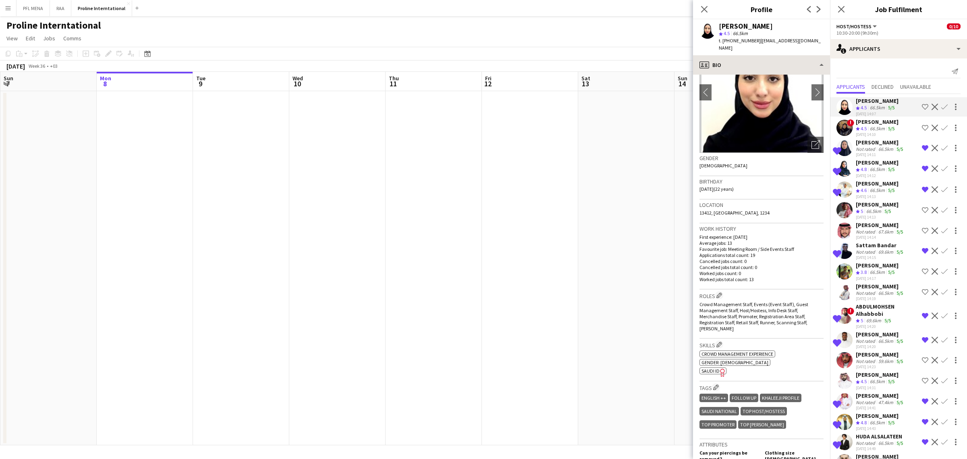
scroll to position [43, 0]
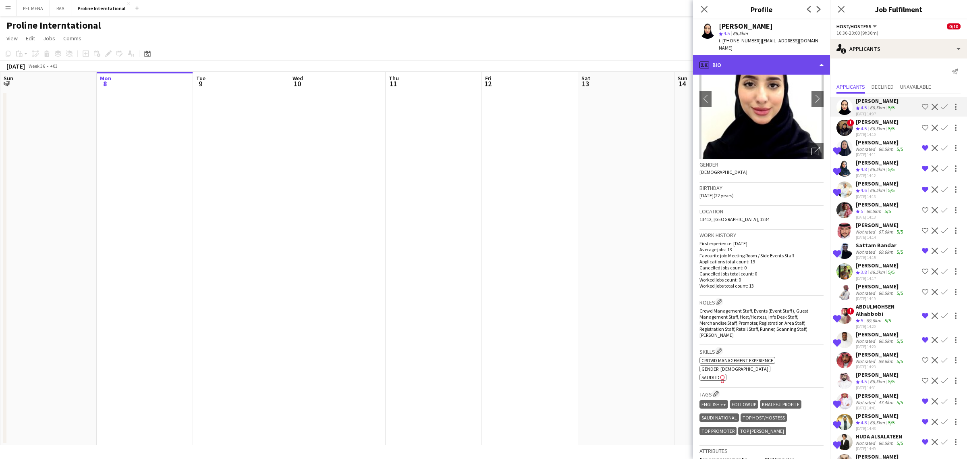
click at [784, 55] on div "profile Bio" at bounding box center [761, 64] width 137 height 19
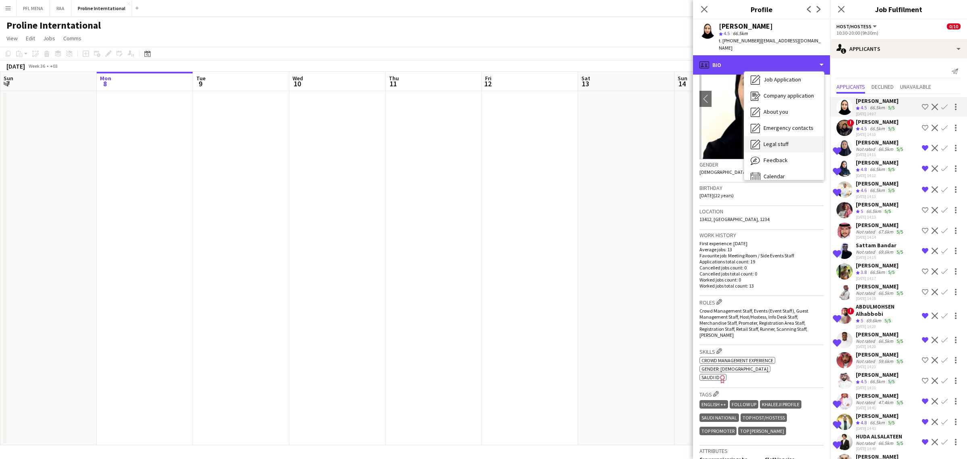
scroll to position [27, 0]
click at [784, 149] on span "Feedback" at bounding box center [776, 152] width 24 height 7
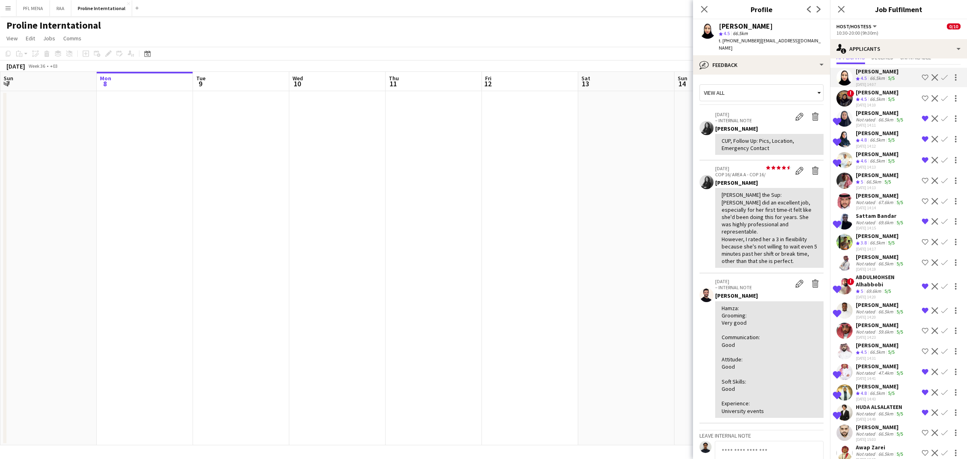
scroll to position [50, 0]
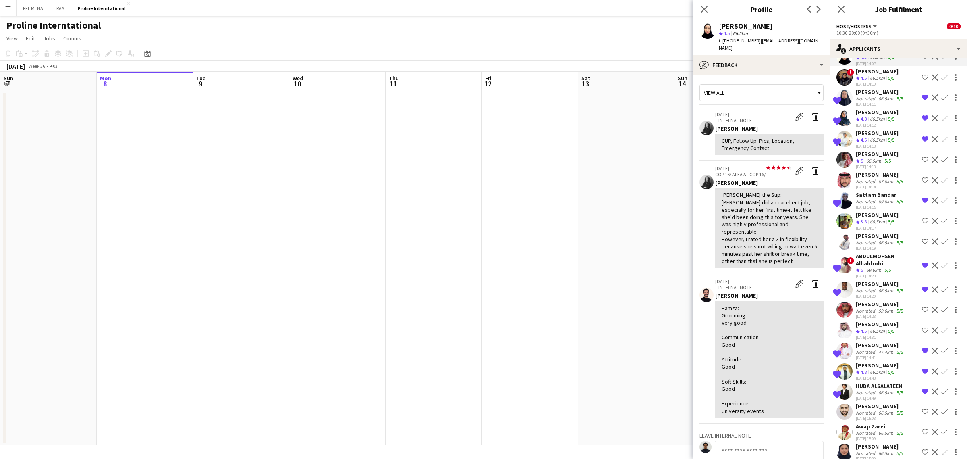
click at [865, 260] on div "ABDULMOHSEN Alhabbobi" at bounding box center [887, 259] width 63 height 15
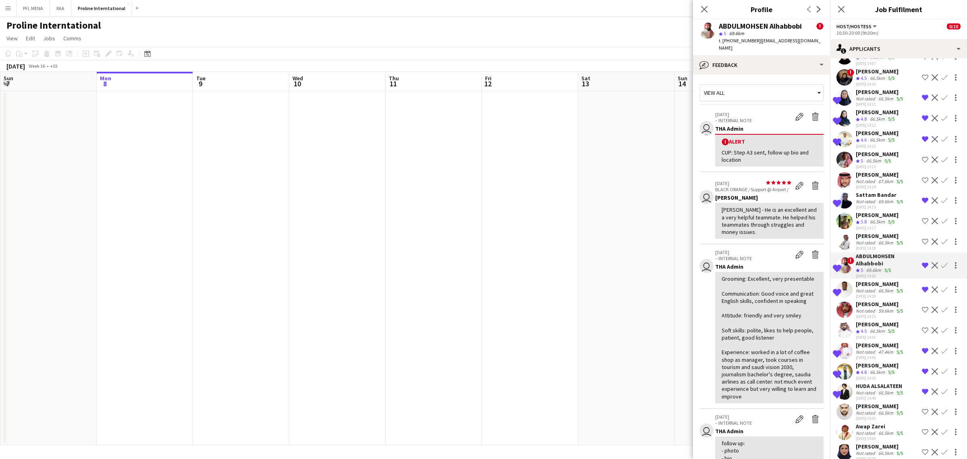
click at [866, 267] on div "ABDULMOHSEN Alhabbobi" at bounding box center [887, 259] width 63 height 15
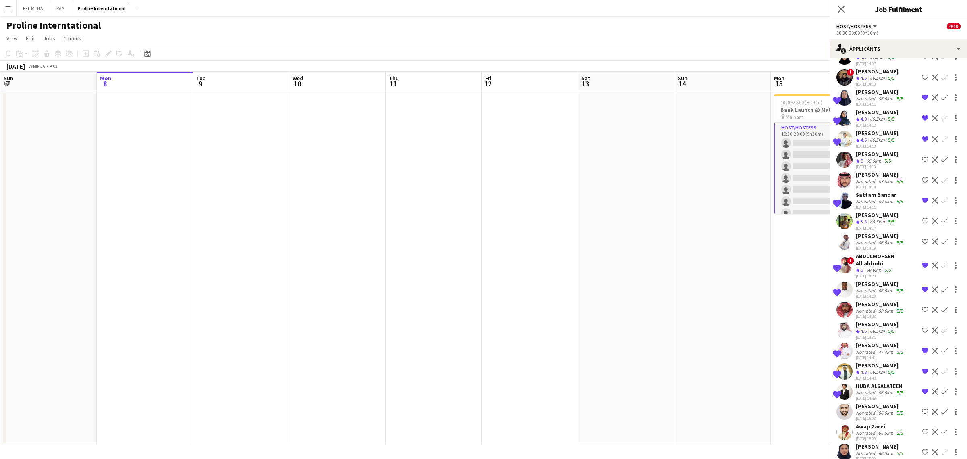
click at [866, 267] on div "ABDULMOHSEN Alhabbobi" at bounding box center [887, 259] width 63 height 15
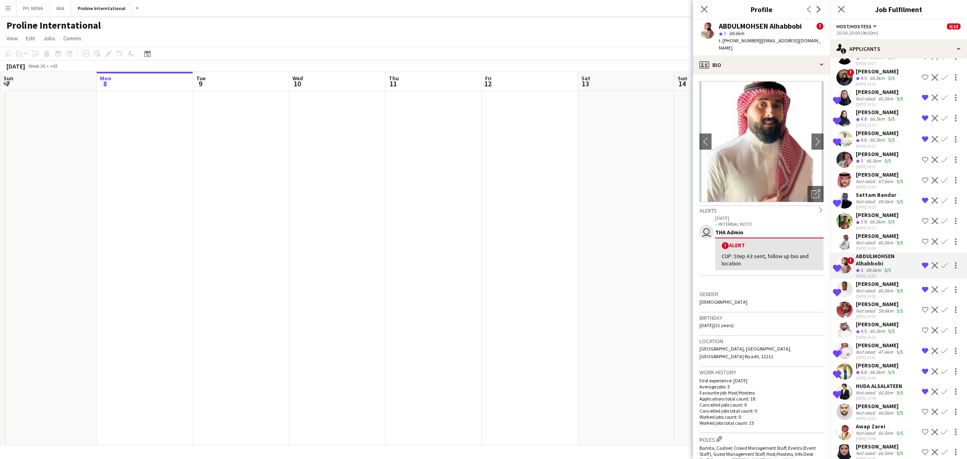
click at [759, 46] on div "ABDULMOHSEN Alhabbobi ! star 5 69.6km t. [PHONE_NUMBER] | [EMAIL_ADDRESS][DOMAI…" at bounding box center [761, 37] width 137 height 36
click at [770, 63] on div "profile Bio" at bounding box center [761, 64] width 137 height 19
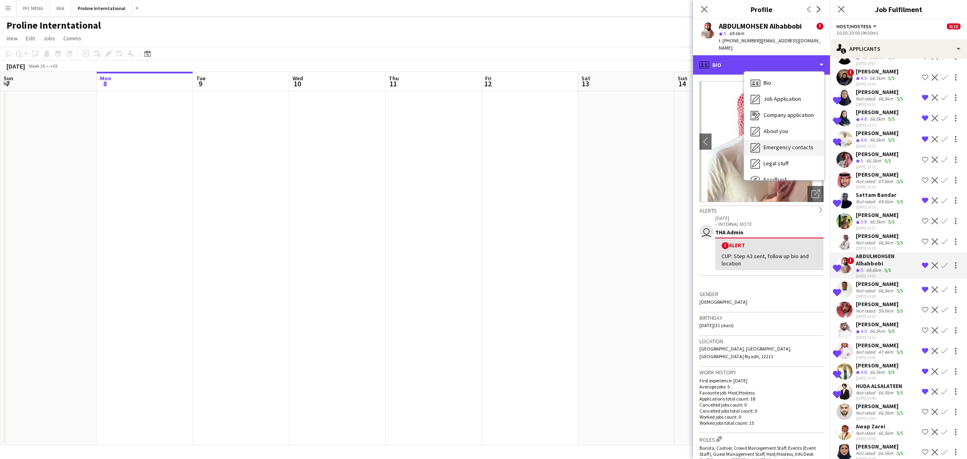
scroll to position [27, 0]
click at [788, 145] on div "Feedback Feedback" at bounding box center [784, 153] width 80 height 16
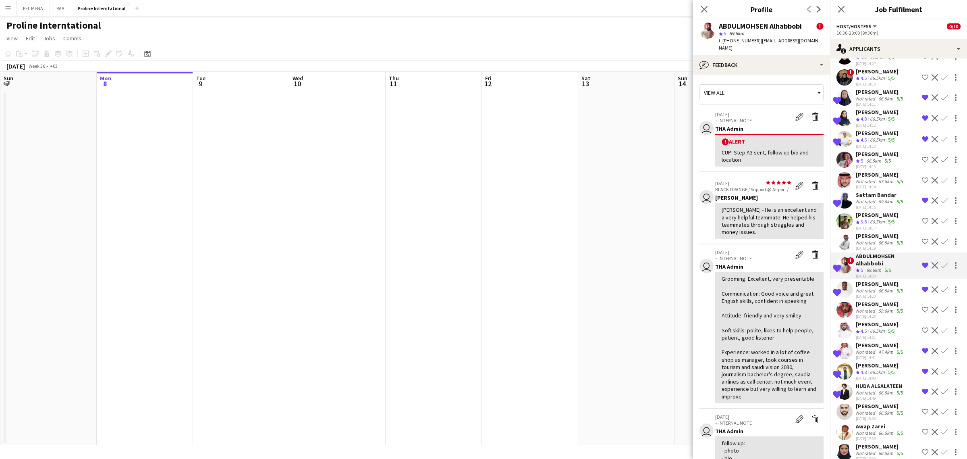
click at [871, 307] on div "[PERSON_NAME]" at bounding box center [880, 303] width 49 height 7
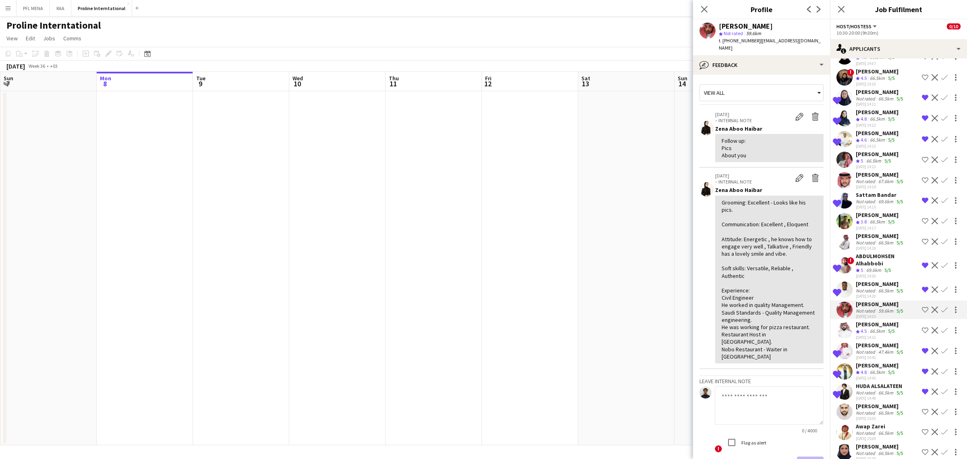
click at [870, 307] on div "[PERSON_NAME]" at bounding box center [880, 303] width 49 height 7
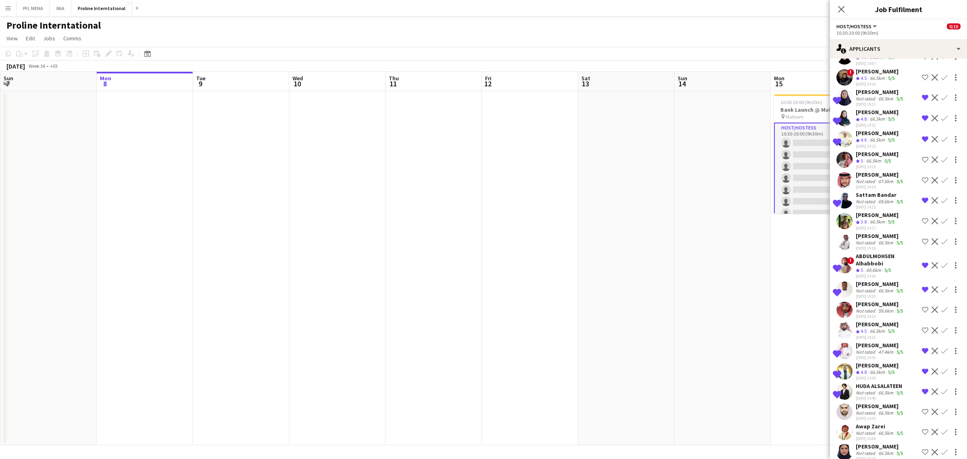
click at [873, 374] on div "66.5km" at bounding box center [877, 372] width 18 height 7
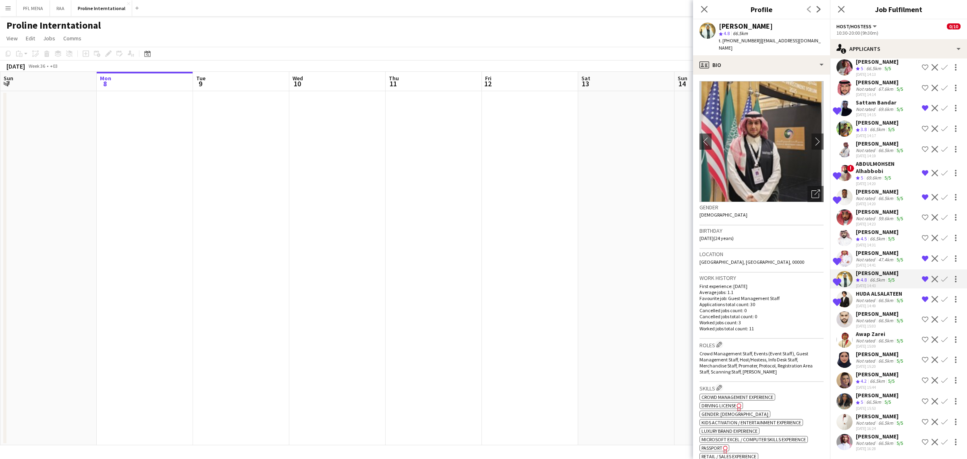
scroll to position [201, 0]
click at [874, 399] on div "66.5km" at bounding box center [874, 402] width 18 height 7
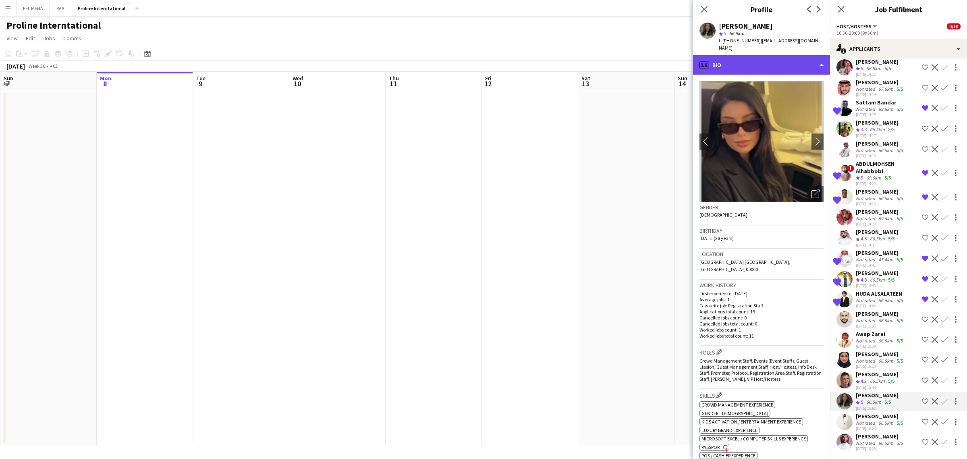
click at [764, 55] on div "profile Bio" at bounding box center [761, 64] width 137 height 19
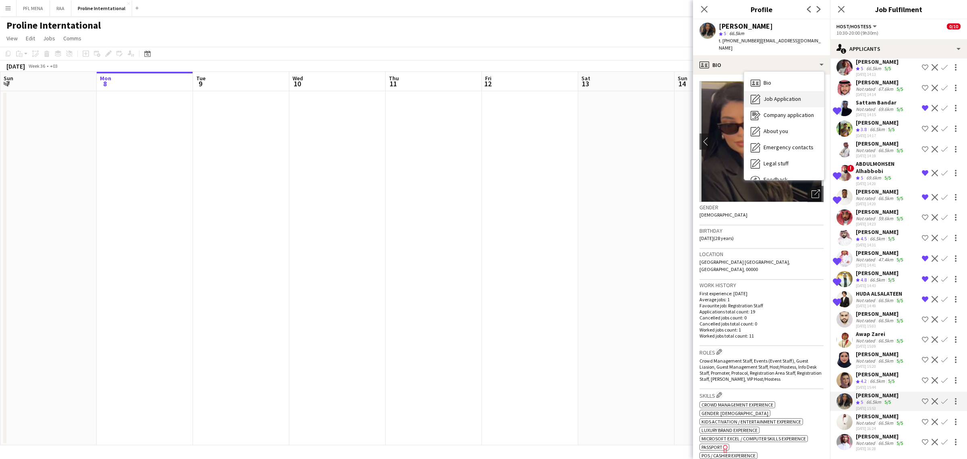
click at [786, 91] on div "Job Application Job Application" at bounding box center [784, 99] width 80 height 16
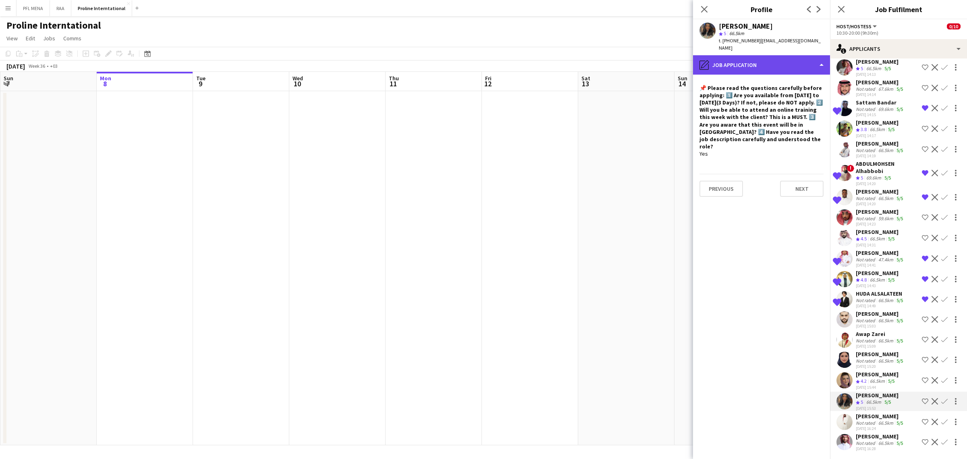
click at [774, 58] on div "pencil4 Job Application" at bounding box center [761, 64] width 137 height 19
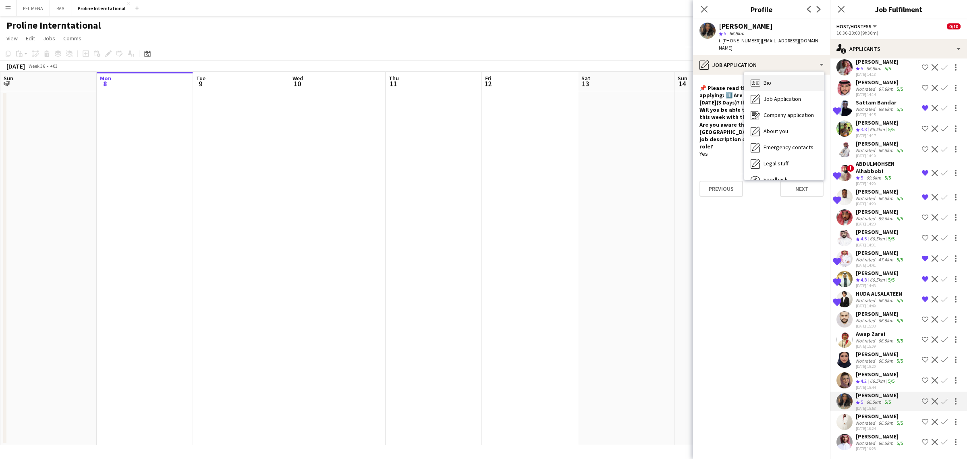
click at [781, 75] on div "Bio Bio" at bounding box center [784, 83] width 80 height 16
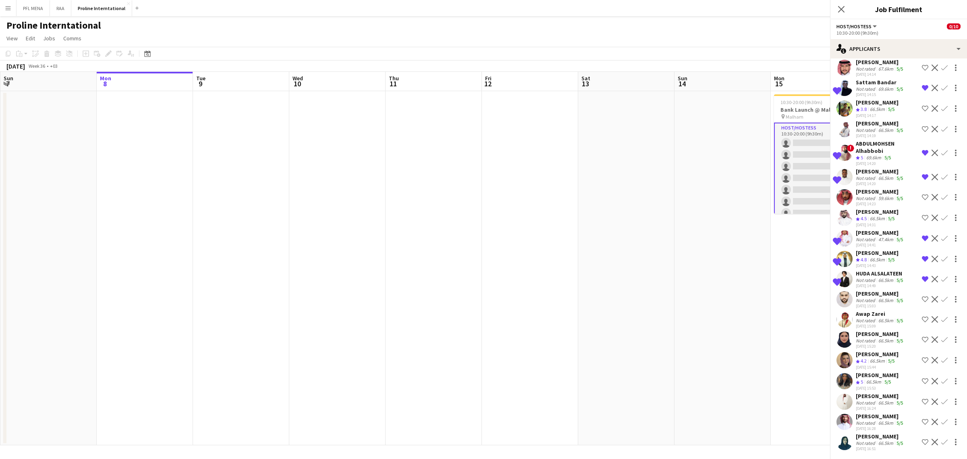
scroll to position [174, 0]
click at [877, 371] on div "[PERSON_NAME] Sama Asiri Crew rating 4.5 66.5km 5/5 [DATE] 14:07 Shortlist crew…" at bounding box center [898, 191] width 137 height 521
click at [883, 436] on div "[PERSON_NAME]" at bounding box center [880, 435] width 49 height 7
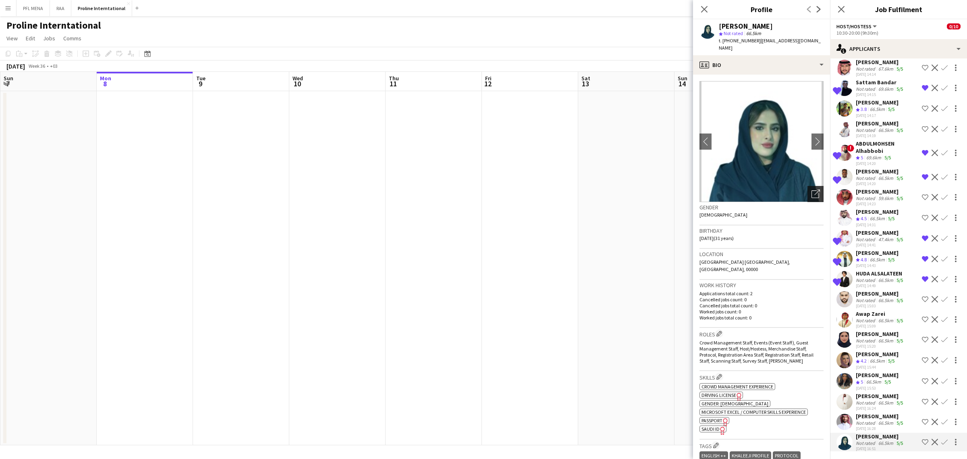
click at [812, 193] on icon "Open photos pop-in" at bounding box center [816, 193] width 8 height 8
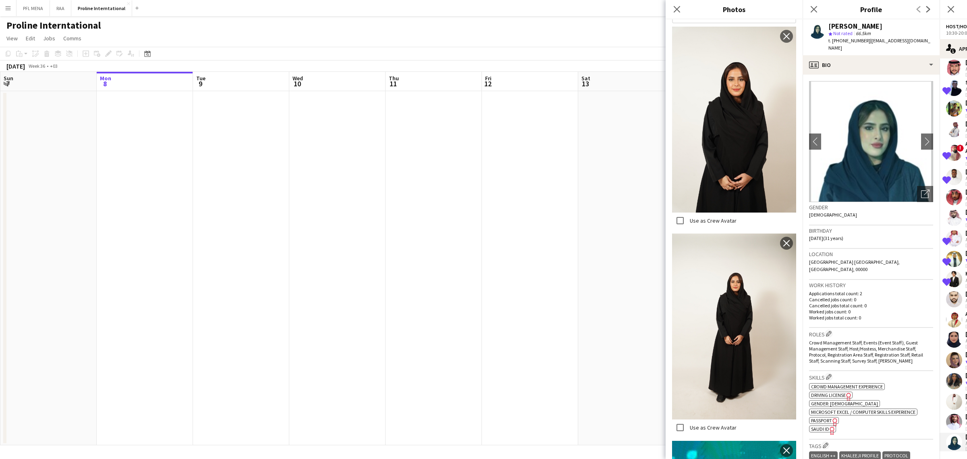
scroll to position [347, 0]
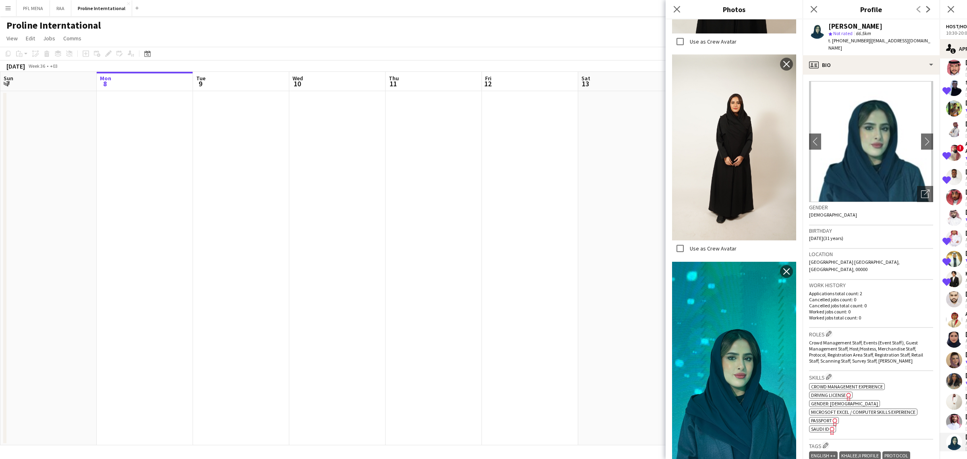
click at [885, 281] on h3 "Work history" at bounding box center [871, 284] width 124 height 7
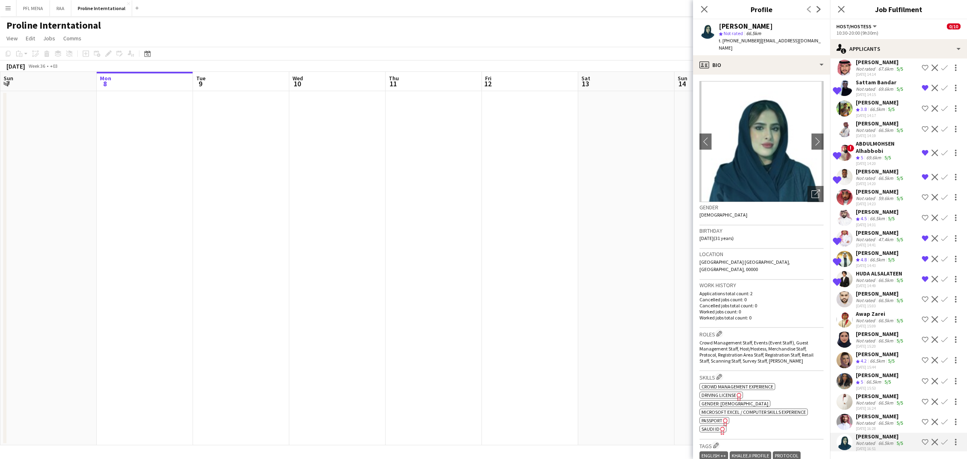
click at [872, 418] on div "[PERSON_NAME]" at bounding box center [880, 415] width 49 height 7
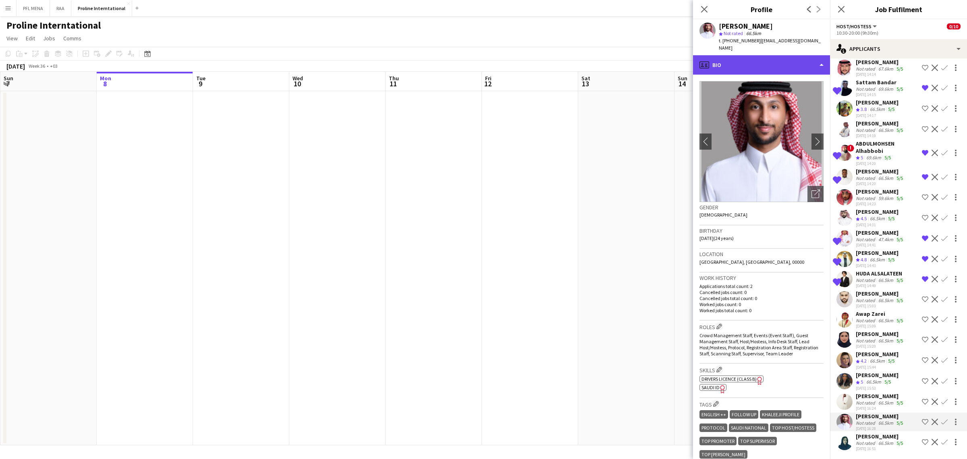
click at [762, 64] on div "profile Bio" at bounding box center [761, 64] width 137 height 19
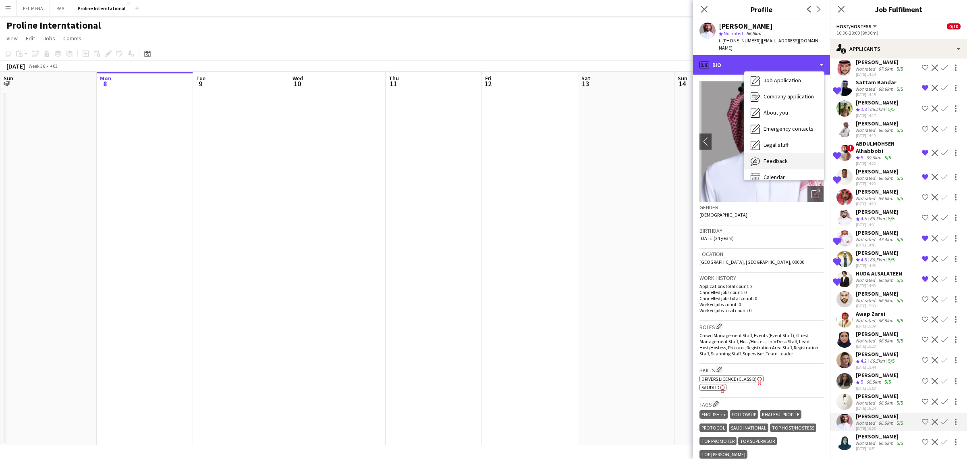
scroll to position [27, 0]
click at [775, 150] on div "Feedback Feedback" at bounding box center [784, 153] width 80 height 16
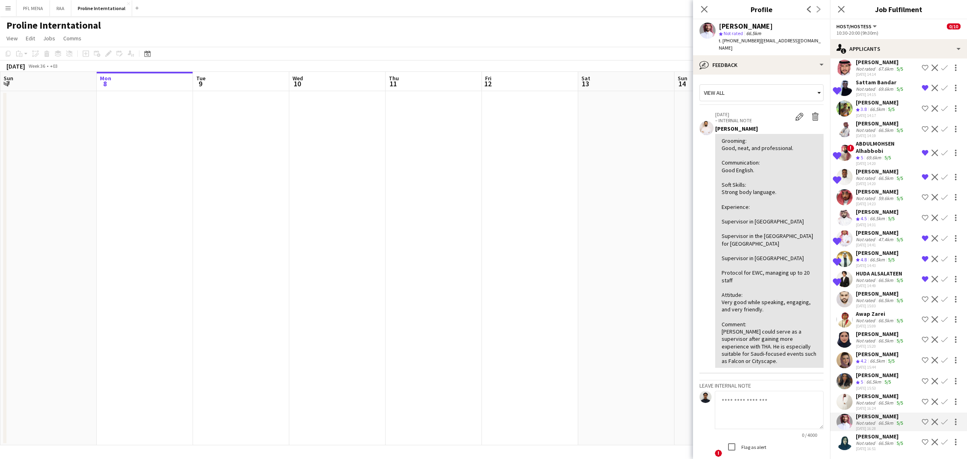
click at [760, 75] on app-crew-profile-feedback-tab "View all [DATE] – INTERNAL NOTE Edit internal note Delete internal note Obada G…" at bounding box center [761, 267] width 137 height 384
click at [763, 64] on div "bubble-pencil Feedback" at bounding box center [761, 64] width 137 height 19
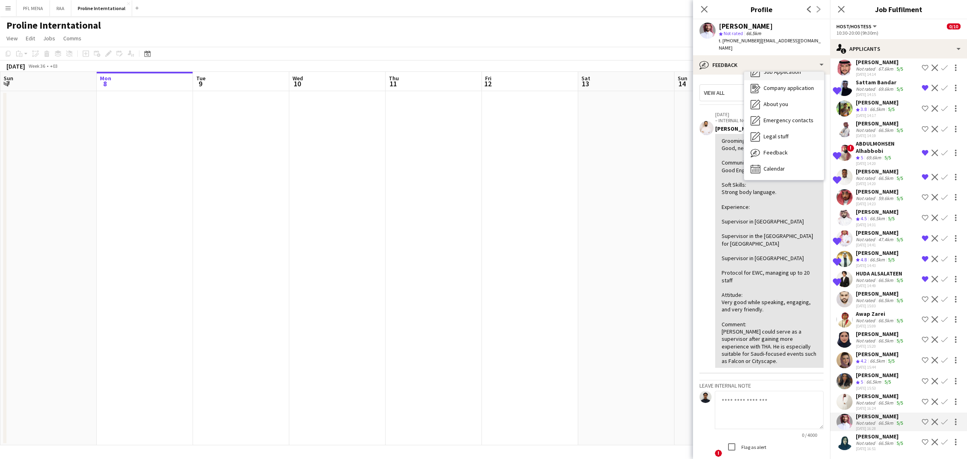
click at [776, 71] on div "Job Application Job Application" at bounding box center [784, 72] width 80 height 16
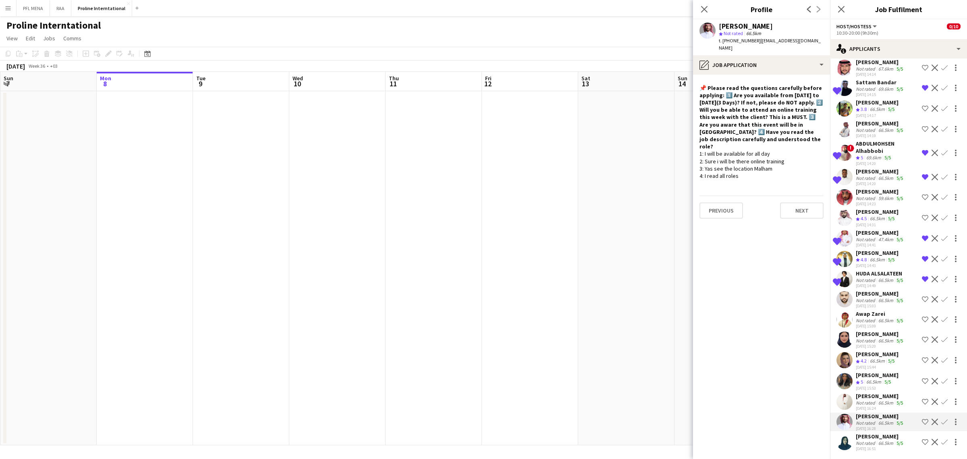
click at [922, 420] on app-icon "Shortlist crew" at bounding box center [925, 421] width 6 height 6
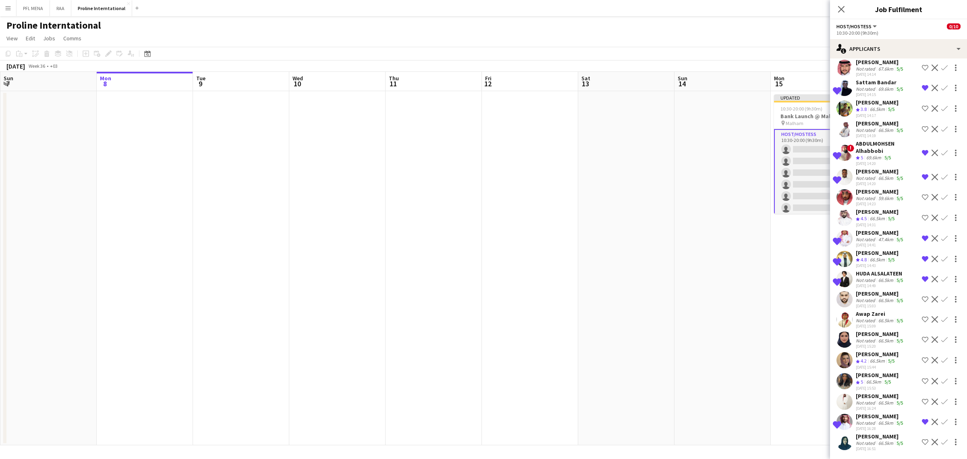
click at [887, 417] on div "[PERSON_NAME]" at bounding box center [880, 415] width 49 height 7
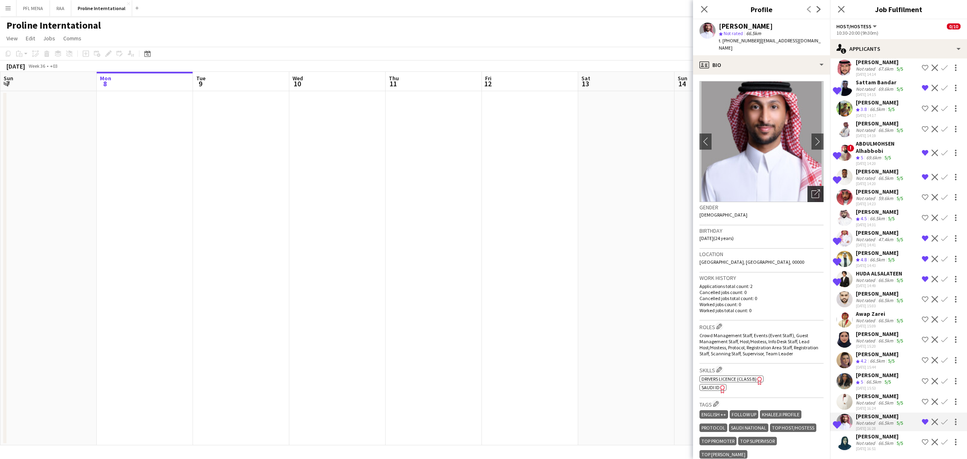
click at [812, 189] on icon "Open photos pop-in" at bounding box center [816, 193] width 8 height 8
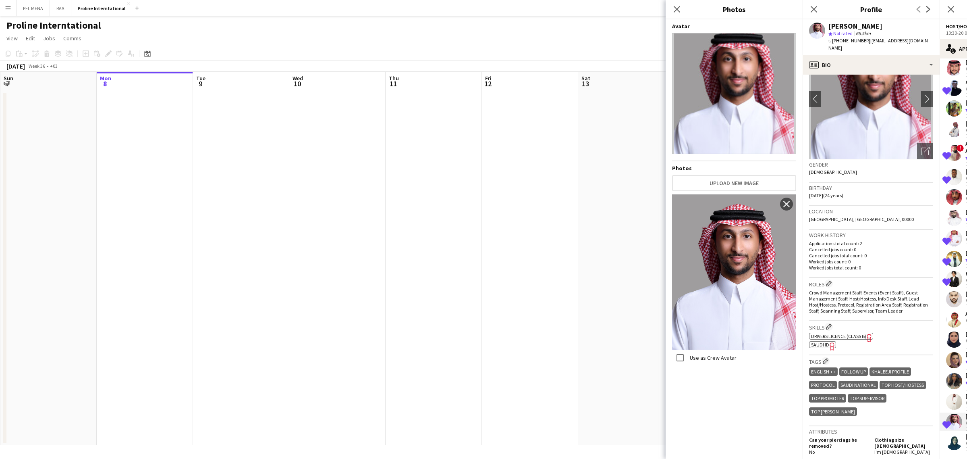
scroll to position [101, 0]
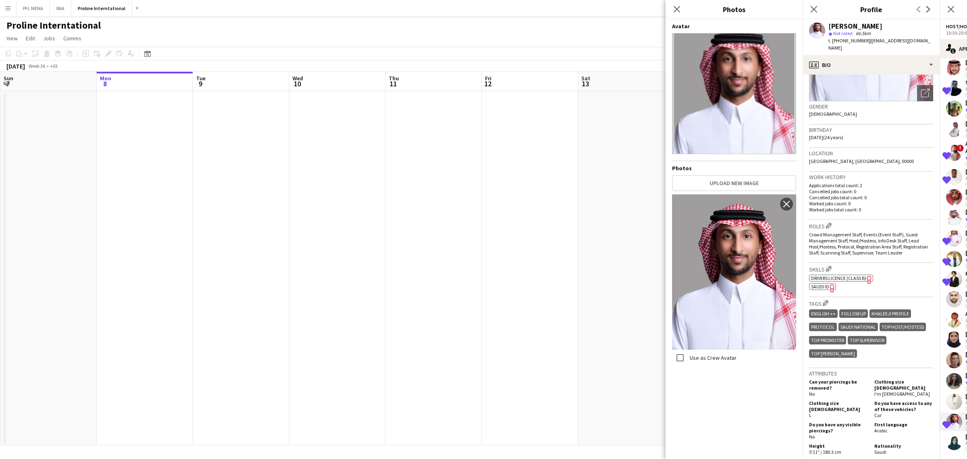
click at [849, 231] on span "Crowd Management Staff, Events (Event Staff), Guest Management Staff, Host/Host…" at bounding box center [868, 243] width 119 height 24
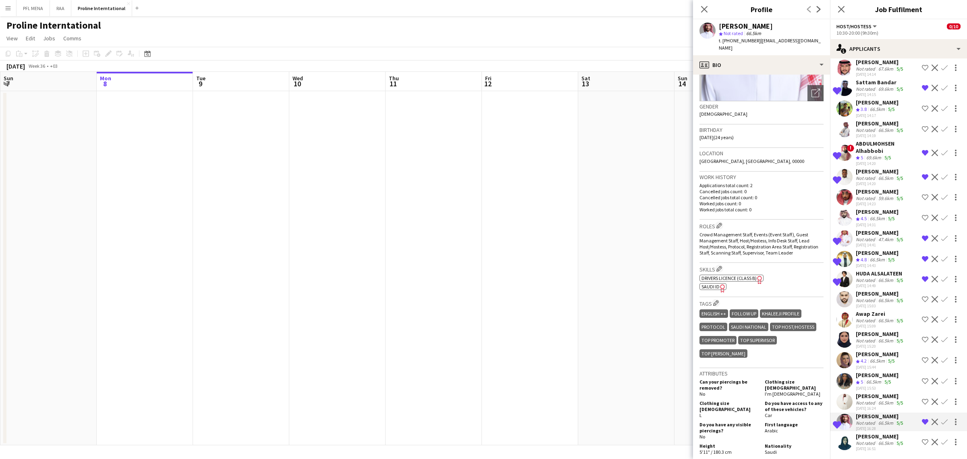
click at [723, 285] on icon "Freelancer has uploaded a photo validation of skill. Click to see" at bounding box center [723, 288] width 8 height 8
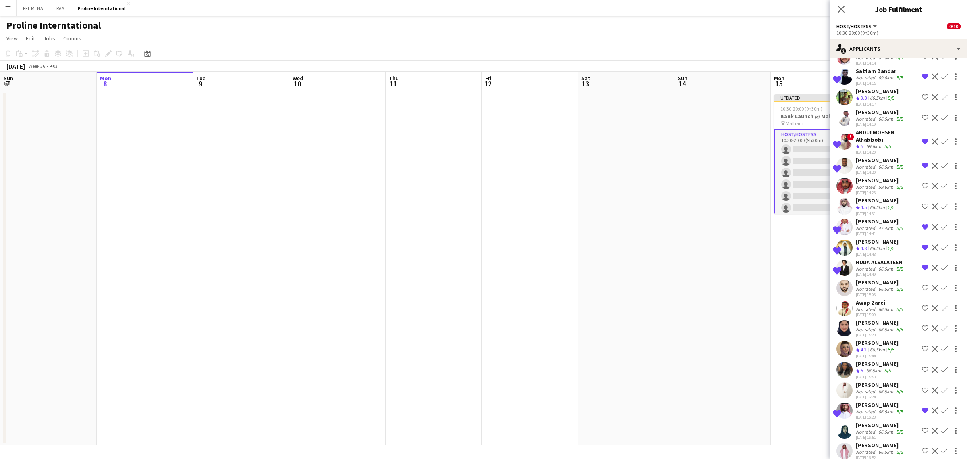
scroll to position [194, 0]
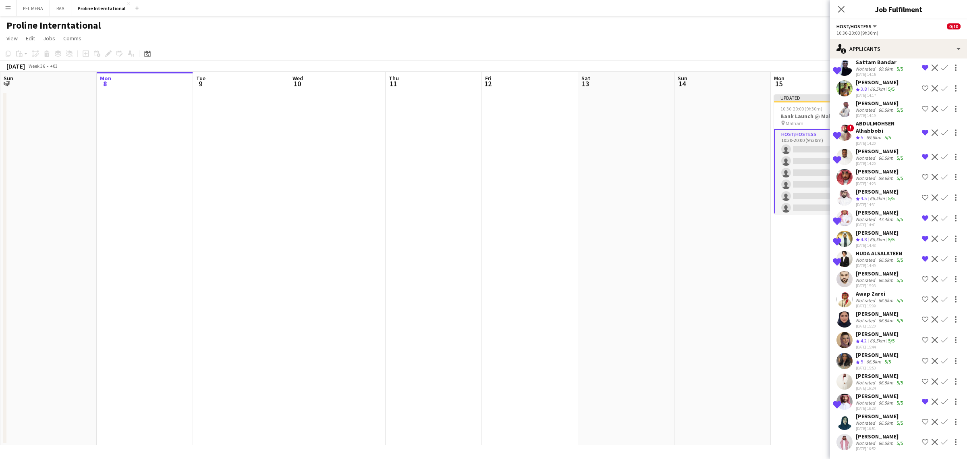
click at [867, 436] on div "[PERSON_NAME]" at bounding box center [880, 435] width 49 height 7
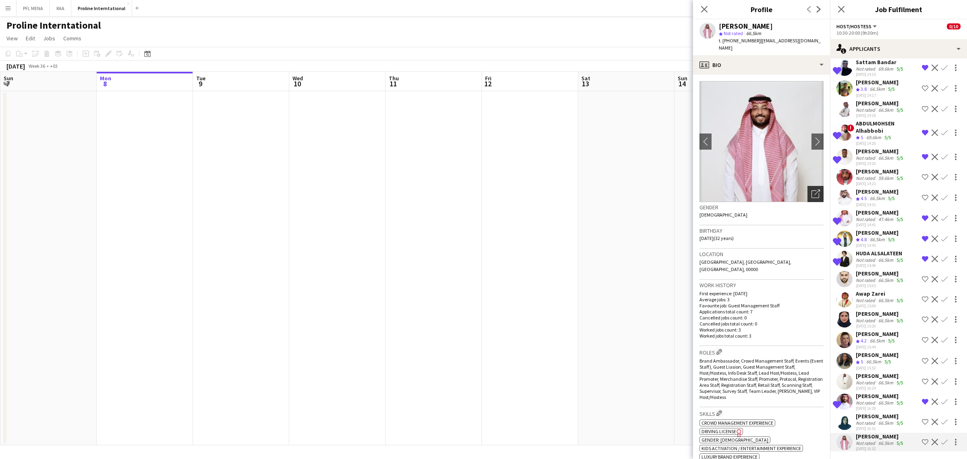
click at [811, 186] on div "Open photos pop-in" at bounding box center [816, 194] width 16 height 16
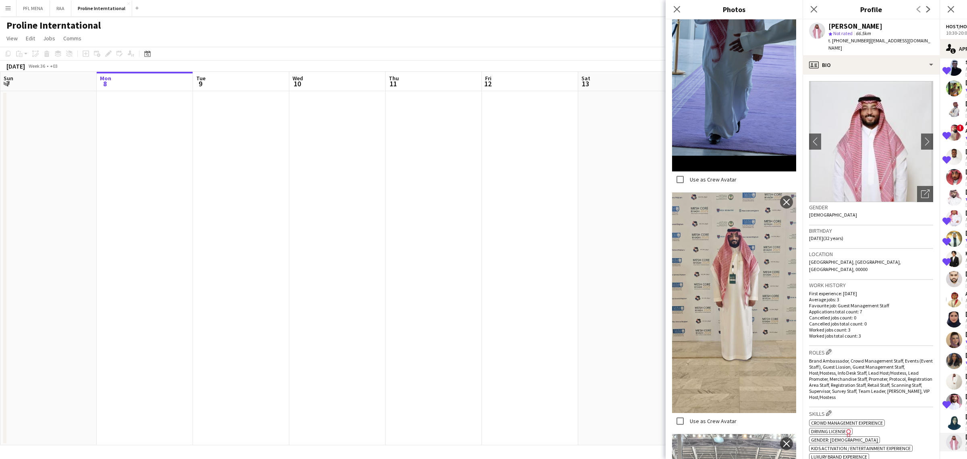
scroll to position [403, 0]
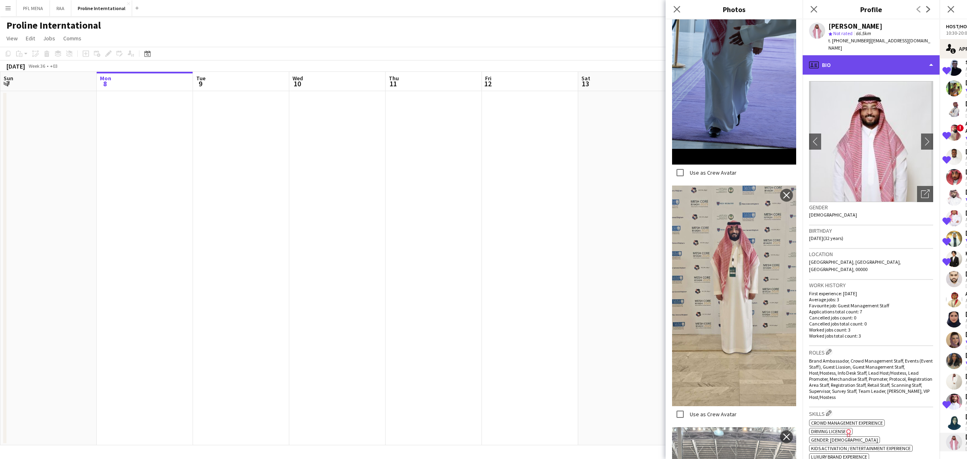
click at [890, 64] on div "profile Bio" at bounding box center [871, 64] width 137 height 19
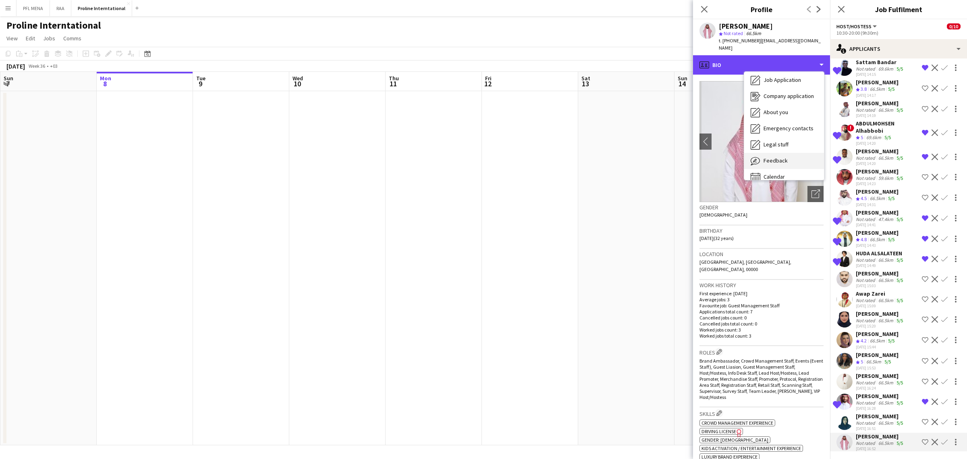
scroll to position [27, 0]
click at [787, 145] on div "Feedback Feedback" at bounding box center [784, 153] width 80 height 16
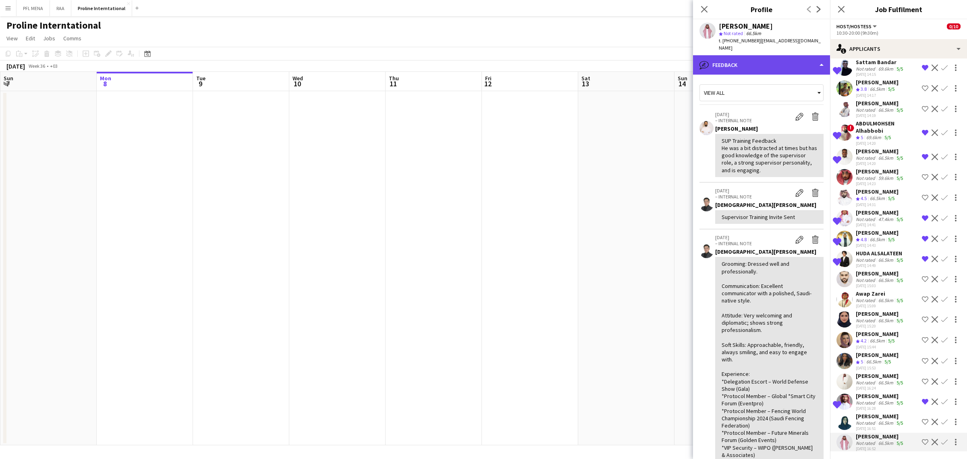
click at [782, 64] on div "bubble-pencil Feedback" at bounding box center [761, 64] width 137 height 19
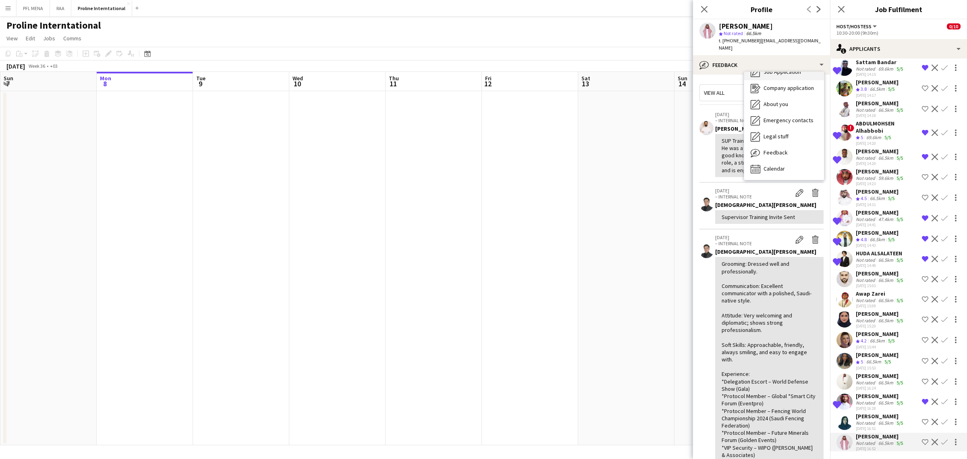
click at [782, 71] on div "Job Application Job Application" at bounding box center [784, 72] width 80 height 16
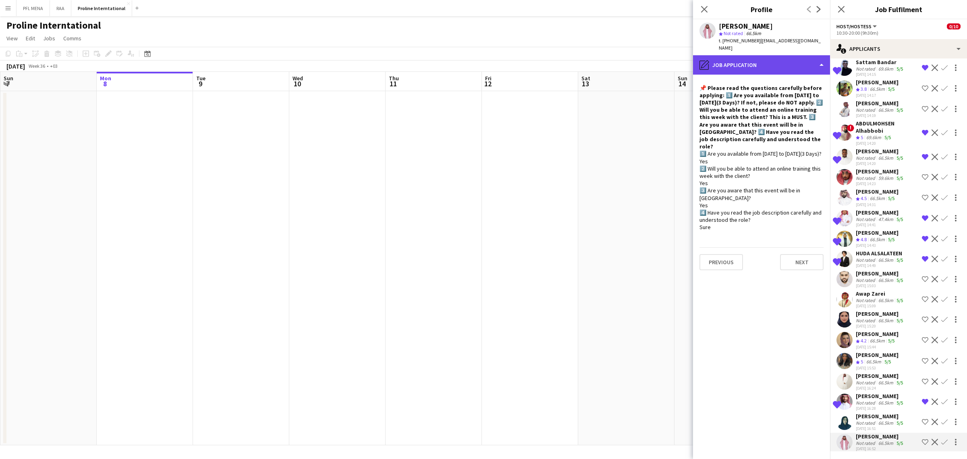
click at [778, 64] on div "pencil4 Job Application" at bounding box center [761, 64] width 137 height 19
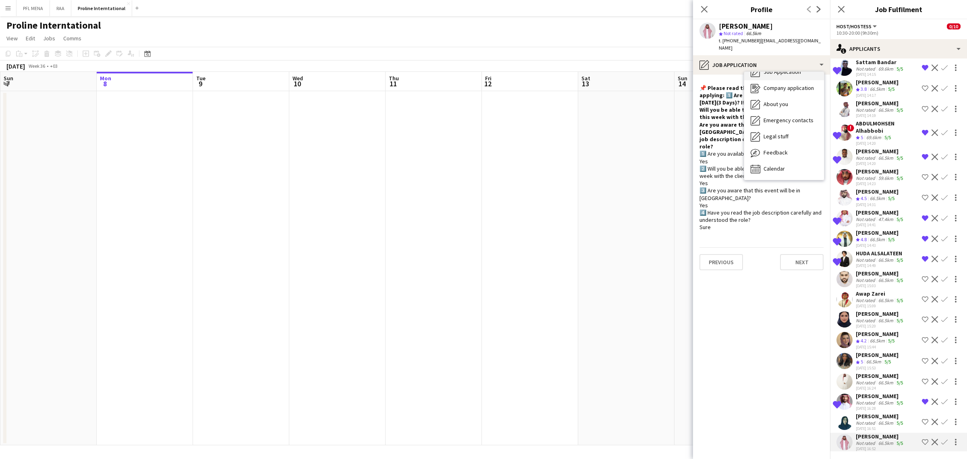
click at [783, 69] on div "Job Application Job Application" at bounding box center [784, 72] width 80 height 16
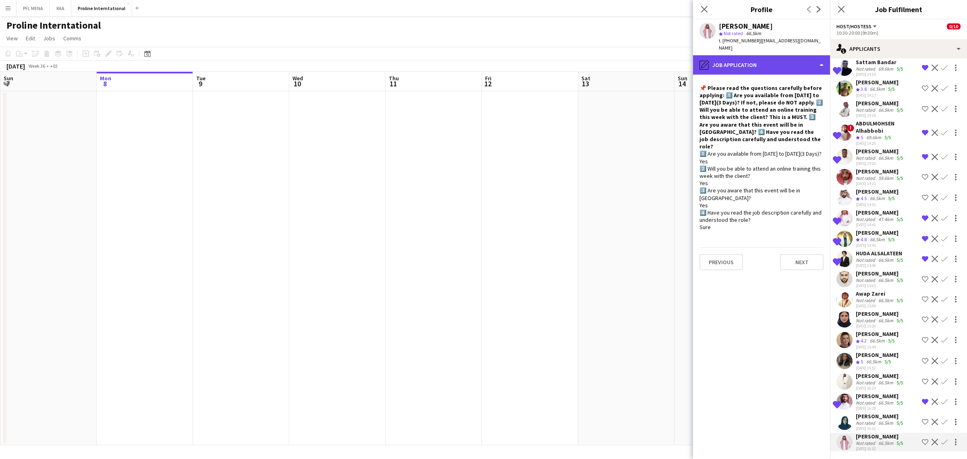
click at [781, 60] on div "pencil4 Job Application" at bounding box center [761, 64] width 137 height 19
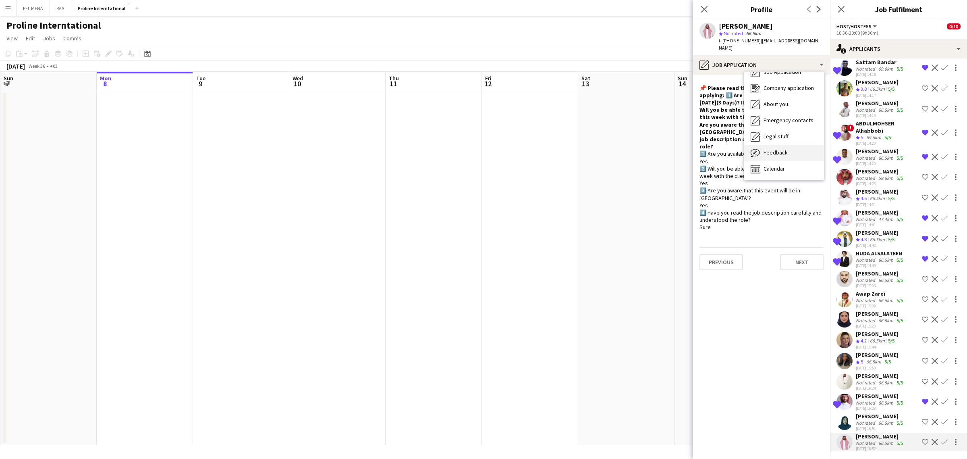
click at [789, 145] on div "Feedback Feedback" at bounding box center [784, 153] width 80 height 16
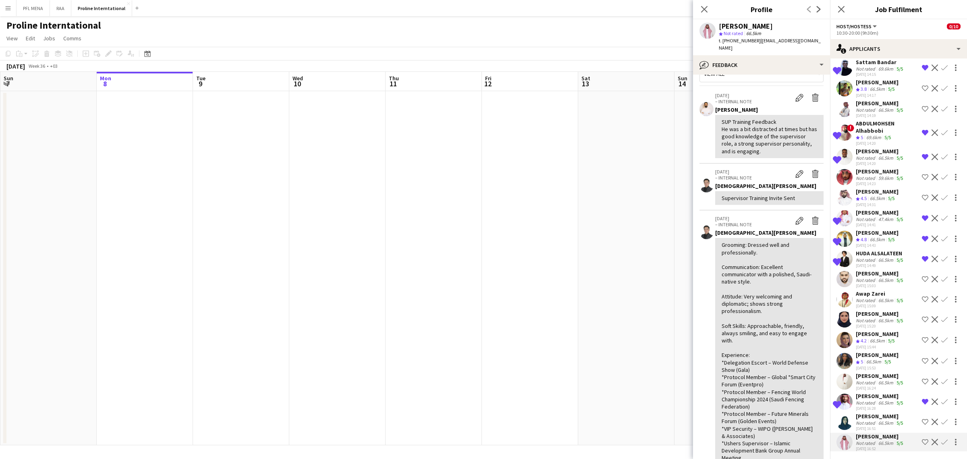
scroll to position [0, 0]
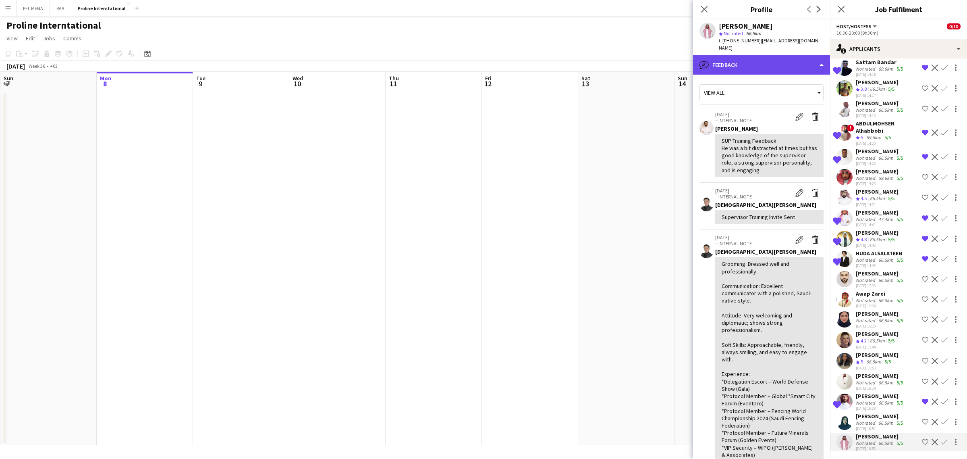
click at [766, 61] on div "bubble-pencil Feedback" at bounding box center [761, 64] width 137 height 19
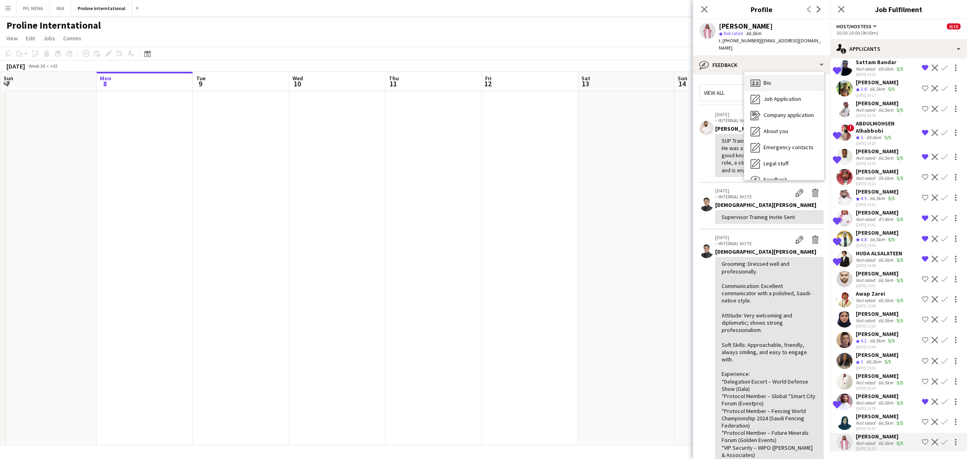
click at [778, 75] on div "Bio Bio" at bounding box center [784, 83] width 80 height 16
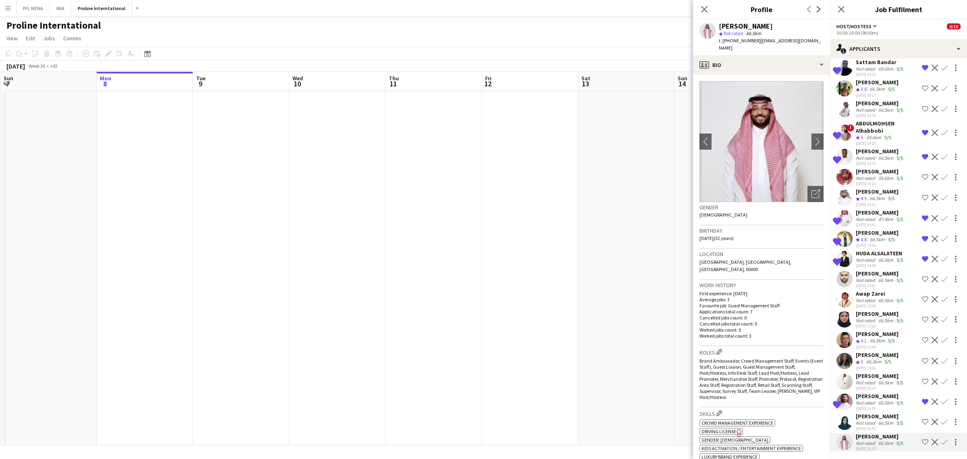
click at [922, 440] on app-icon "Shortlist crew" at bounding box center [925, 441] width 6 height 6
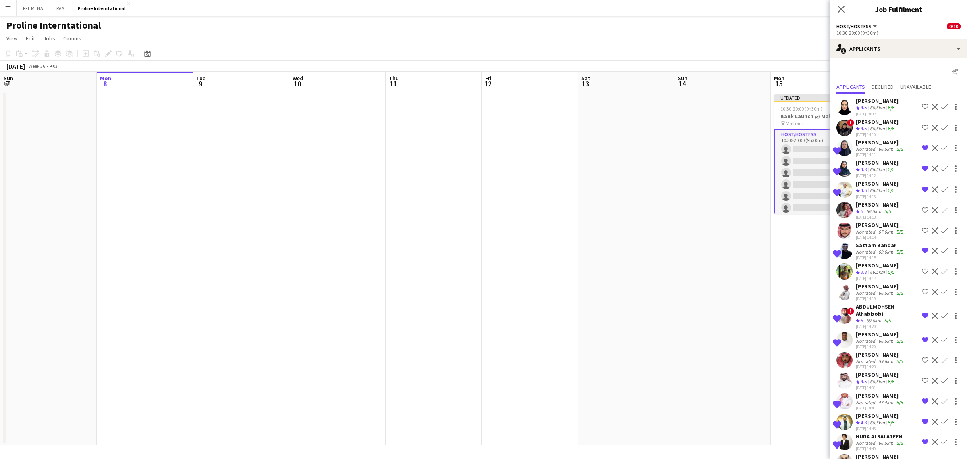
click at [866, 223] on div "[PERSON_NAME]" at bounding box center [880, 224] width 49 height 7
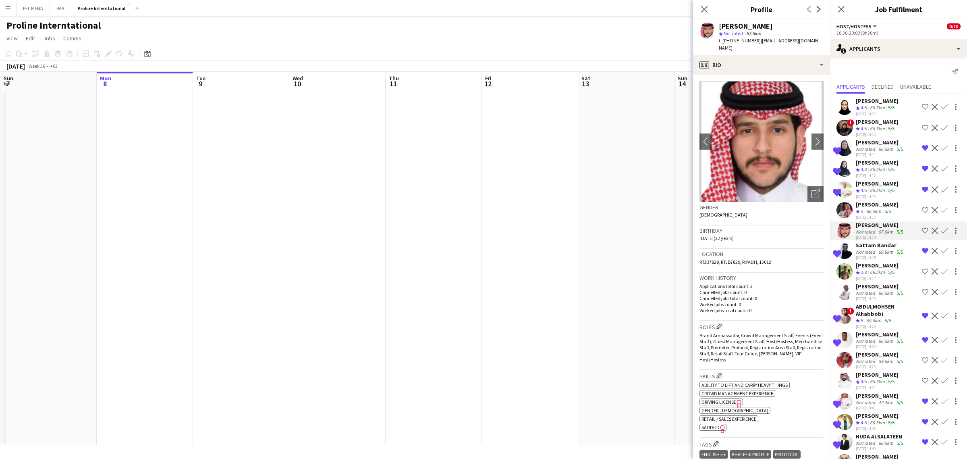
click at [852, 168] on app-user-avatar at bounding box center [845, 168] width 16 height 16
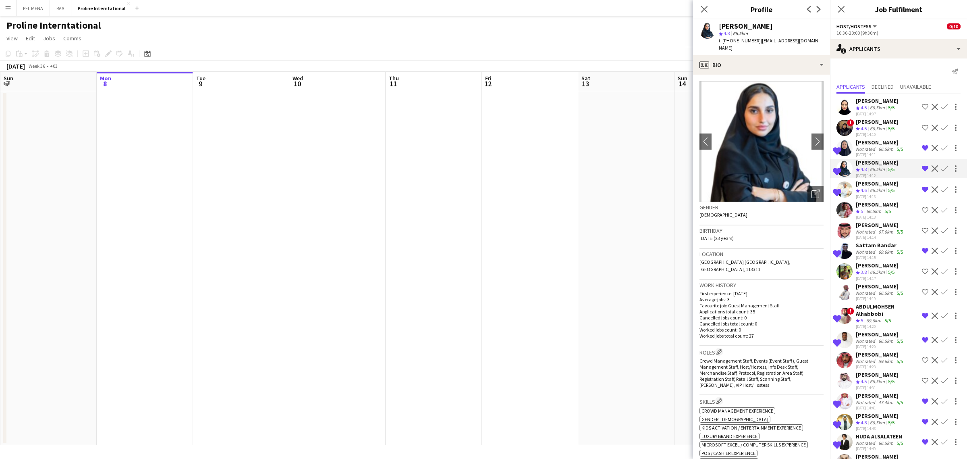
click at [864, 147] on div "Not rated" at bounding box center [866, 149] width 21 height 6
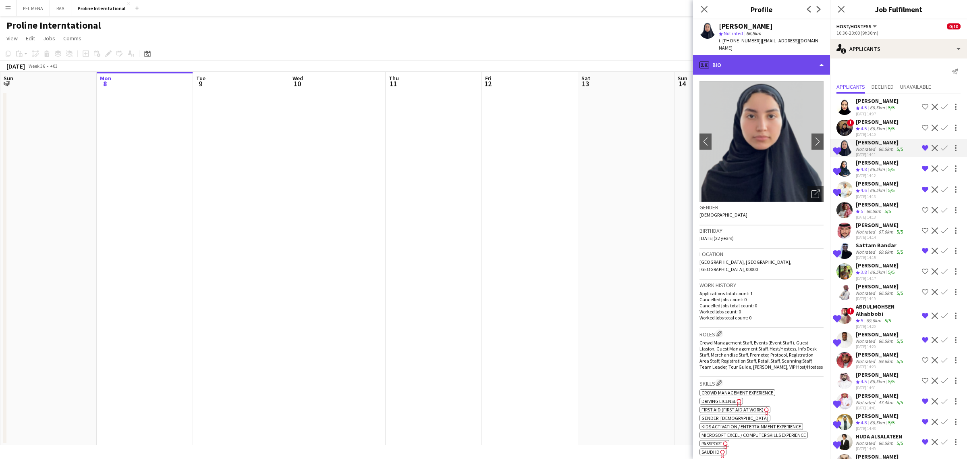
click at [776, 66] on div "profile Bio" at bounding box center [761, 64] width 137 height 19
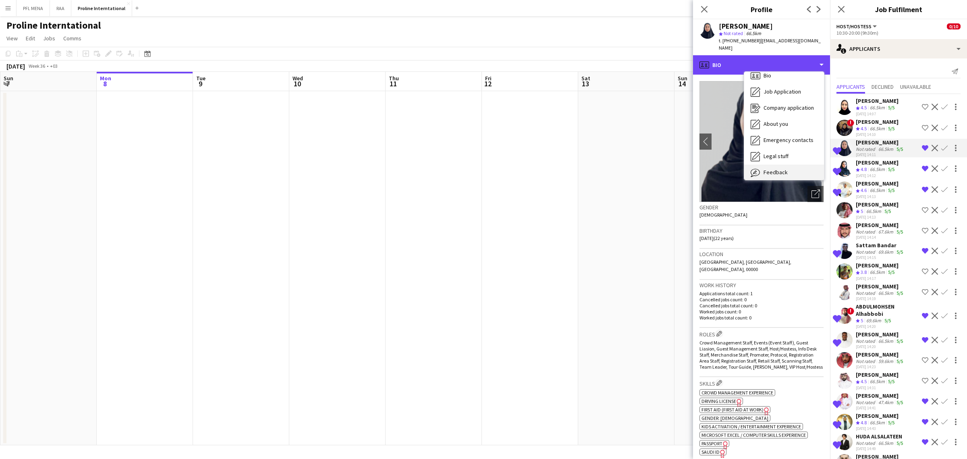
scroll to position [27, 0]
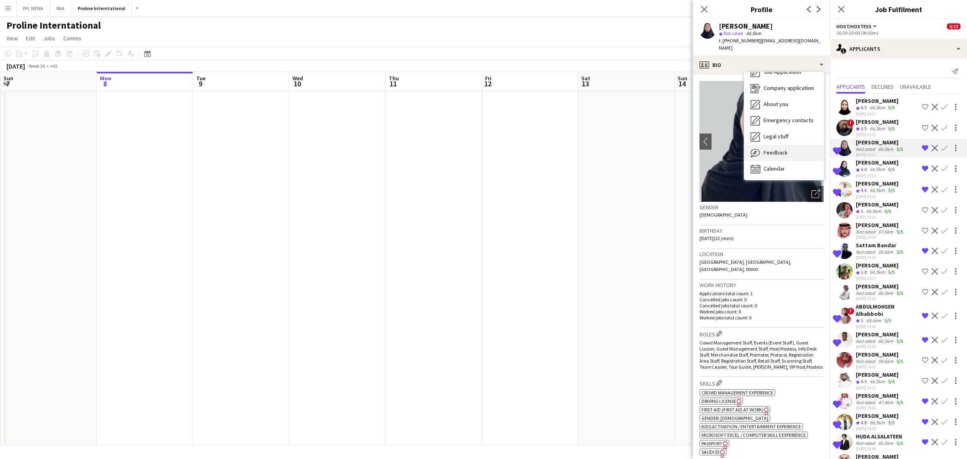
click at [782, 145] on div "Feedback Feedback" at bounding box center [784, 153] width 80 height 16
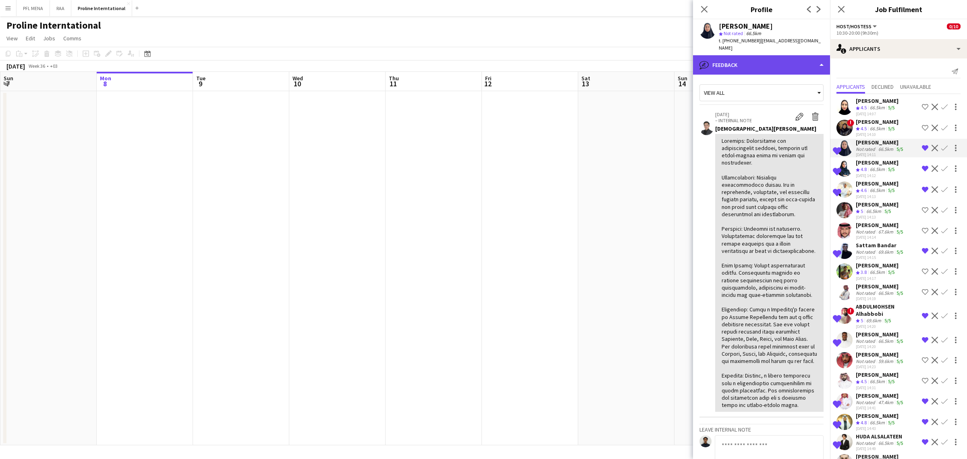
click at [758, 55] on div "bubble-pencil Feedback" at bounding box center [761, 64] width 137 height 19
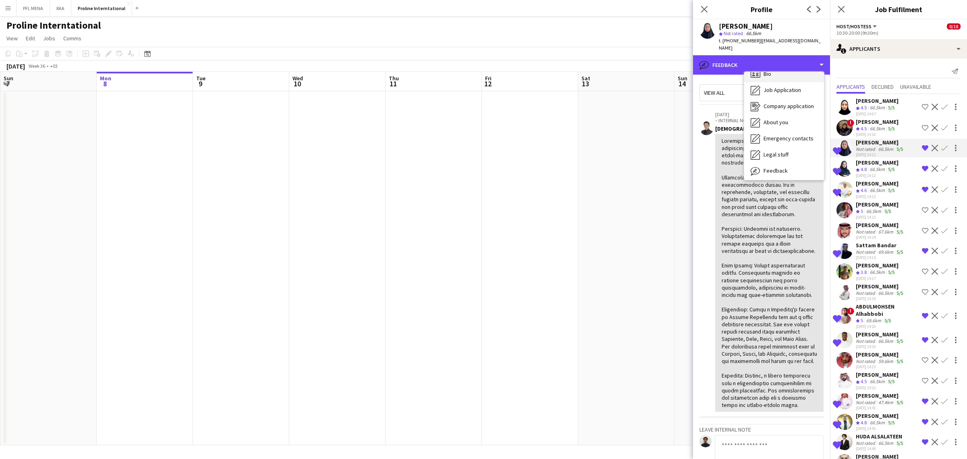
scroll to position [0, 0]
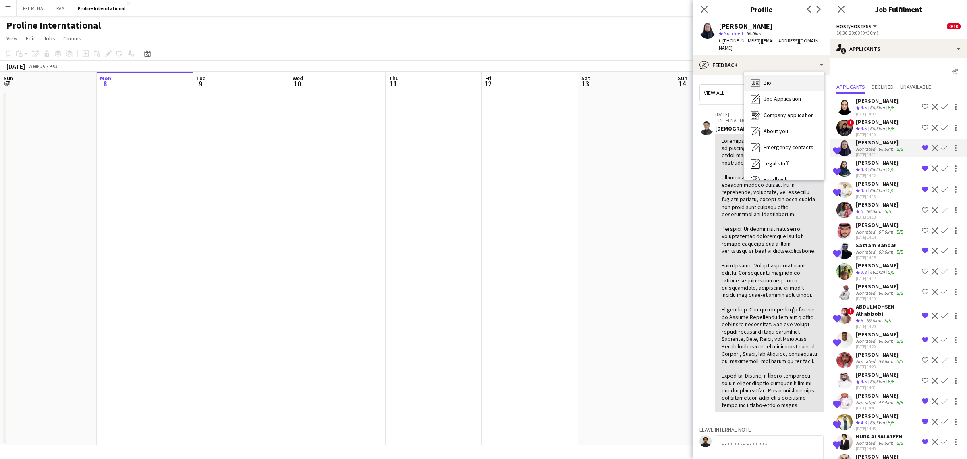
click at [775, 75] on div "Bio Bio" at bounding box center [784, 83] width 80 height 16
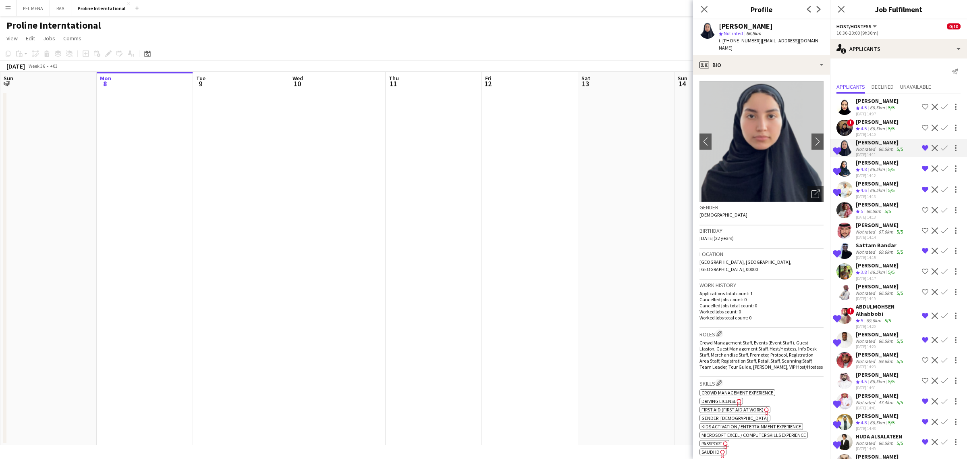
click at [868, 187] on div "Crew rating 4.6" at bounding box center [862, 190] width 12 height 7
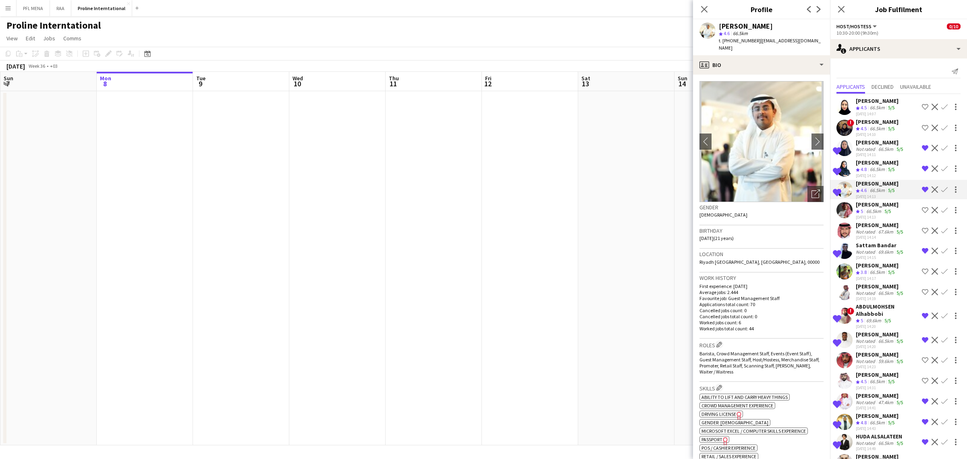
click at [869, 208] on div "66.5km" at bounding box center [874, 211] width 18 height 7
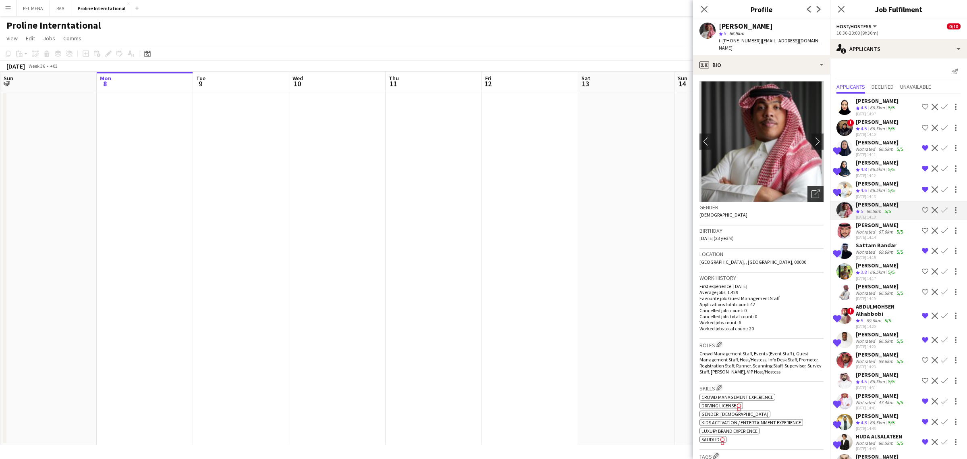
click at [814, 189] on icon at bounding box center [817, 192] width 6 height 6
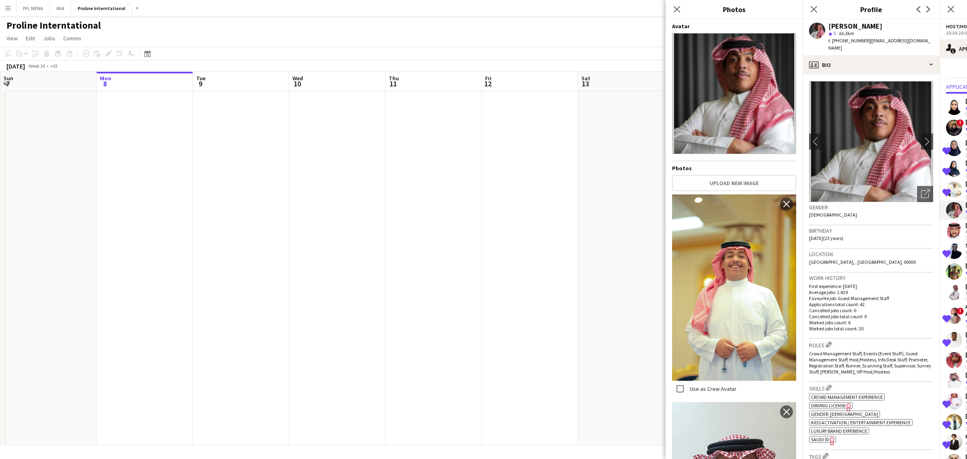
scroll to position [378, 0]
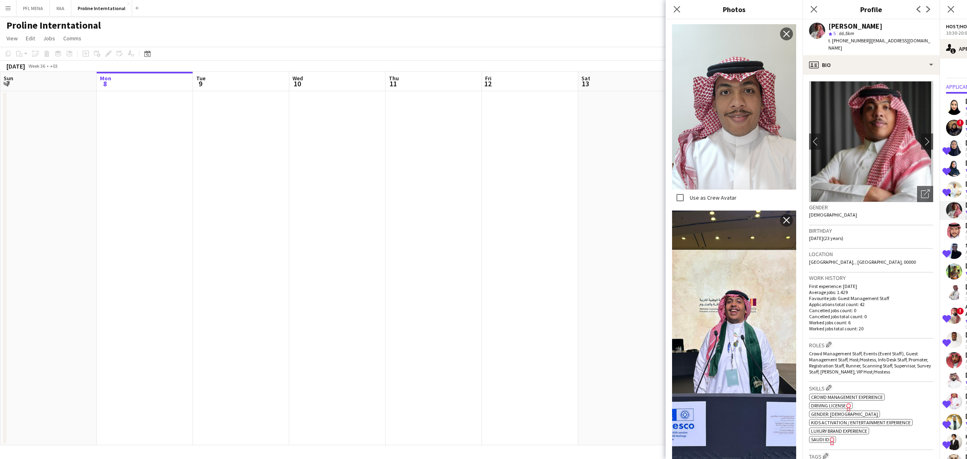
click at [867, 255] on div "Location [GEOGRAPHIC_DATA], , [GEOGRAPHIC_DATA], 00000" at bounding box center [871, 260] width 124 height 23
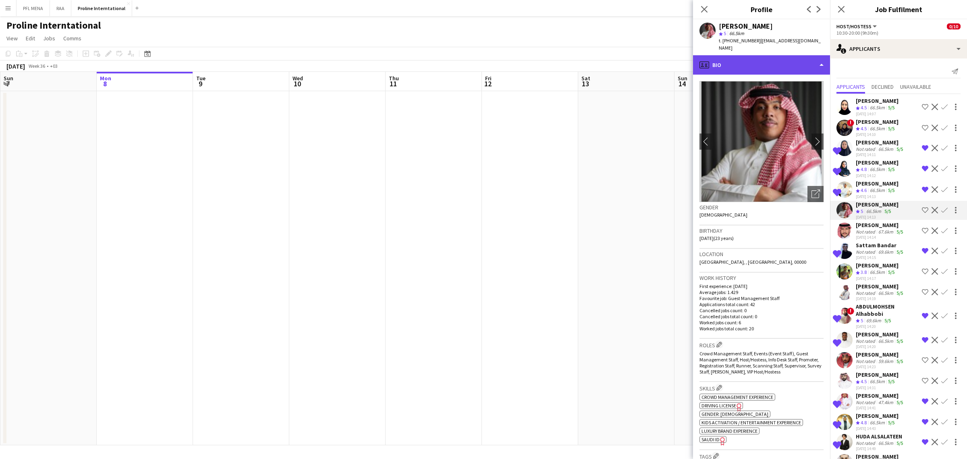
click at [752, 63] on div "profile Bio" at bounding box center [761, 64] width 137 height 19
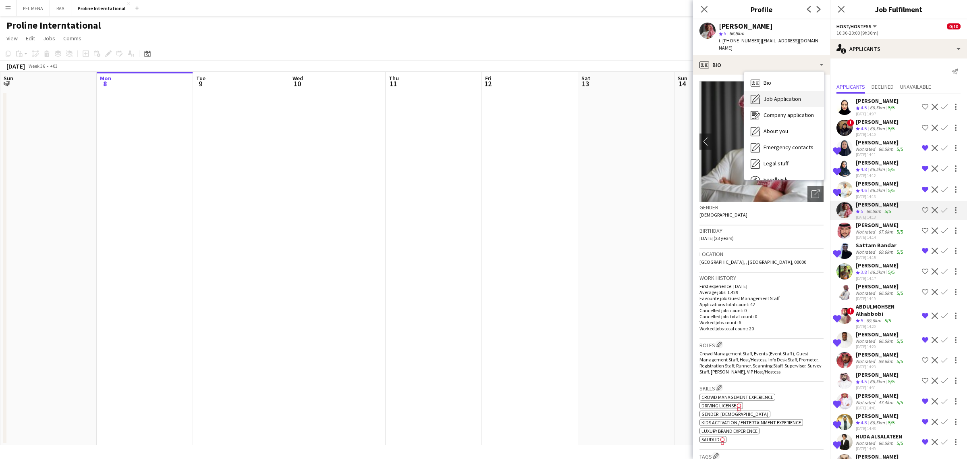
click at [771, 91] on div "Job Application Job Application" at bounding box center [784, 99] width 80 height 16
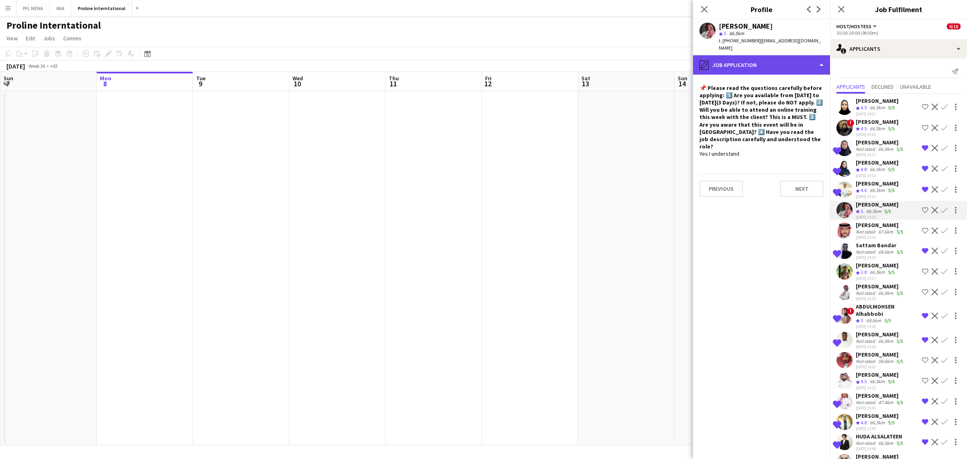
click at [758, 55] on div "pencil4 Job Application" at bounding box center [761, 64] width 137 height 19
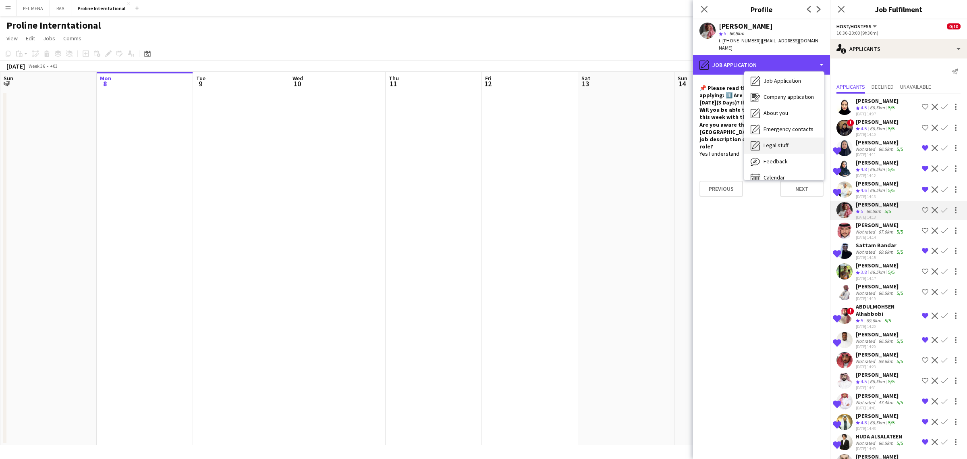
scroll to position [27, 0]
click at [786, 149] on span "Feedback" at bounding box center [776, 152] width 24 height 7
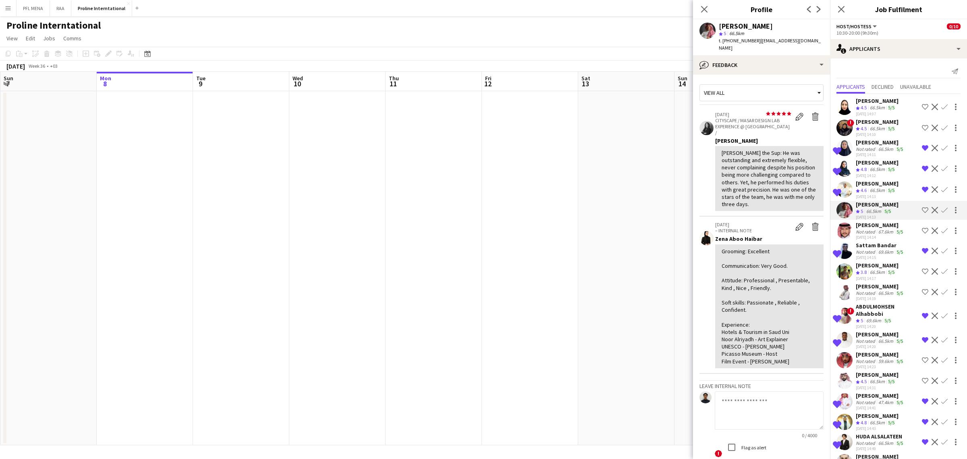
click at [870, 210] on div "66.5km" at bounding box center [874, 211] width 18 height 7
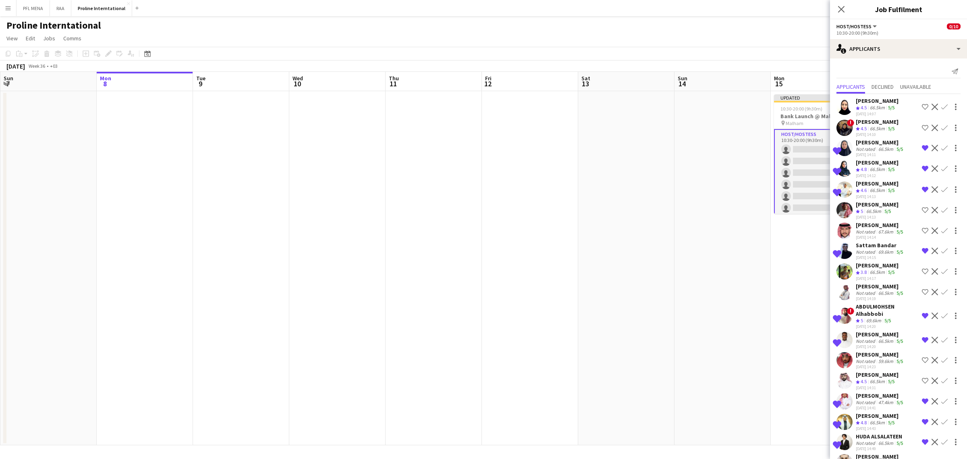
click at [922, 208] on app-icon "Shortlist crew" at bounding box center [925, 210] width 6 height 6
click at [711, 166] on app-date-cell at bounding box center [723, 268] width 96 height 354
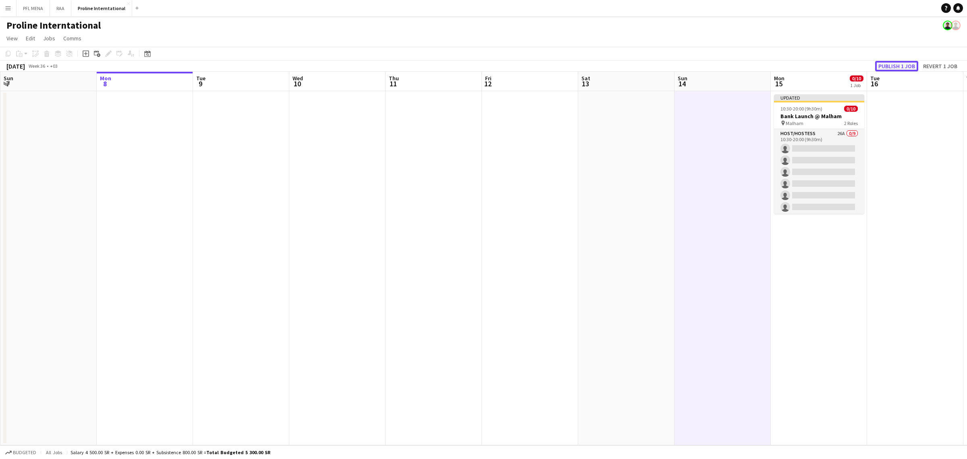
click at [895, 71] on button "Publish 1 job" at bounding box center [896, 66] width 43 height 10
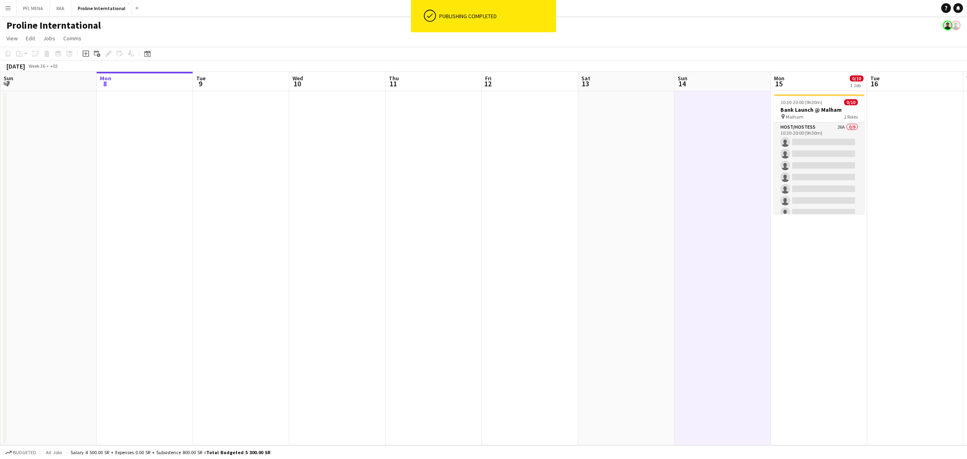
click at [827, 170] on app-card-role "Host/Hostess 26A 0/9 10:30-20:00 (9h30m) single-neutral-actions single-neutral-…" at bounding box center [819, 183] width 90 height 121
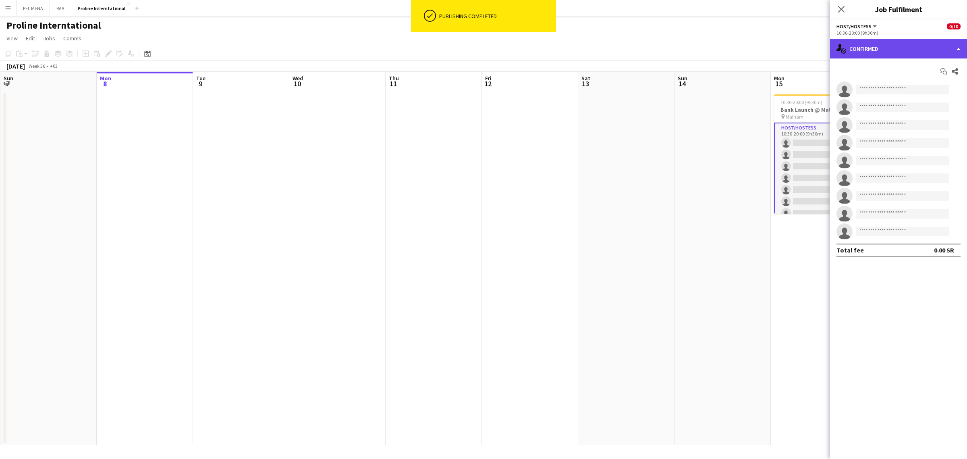
click at [901, 45] on div "single-neutral-actions-check-2 Confirmed" at bounding box center [898, 48] width 137 height 19
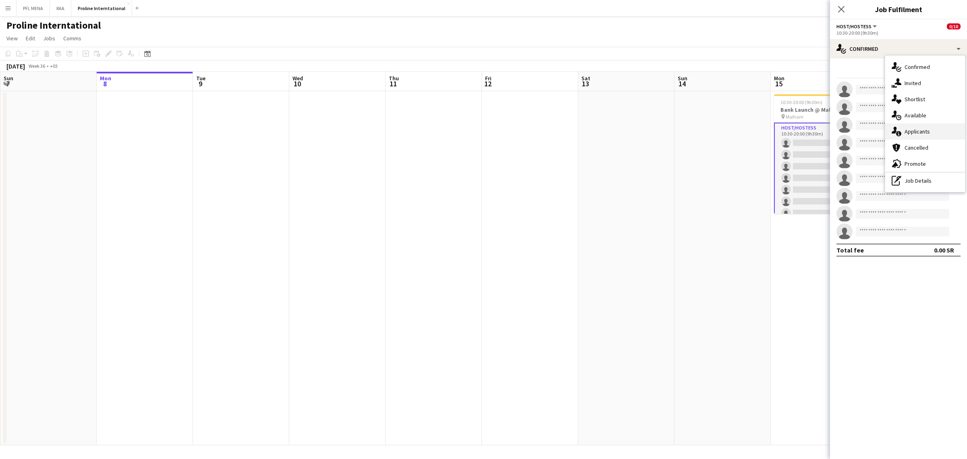
click at [925, 128] on span "Applicants" at bounding box center [917, 131] width 25 height 7
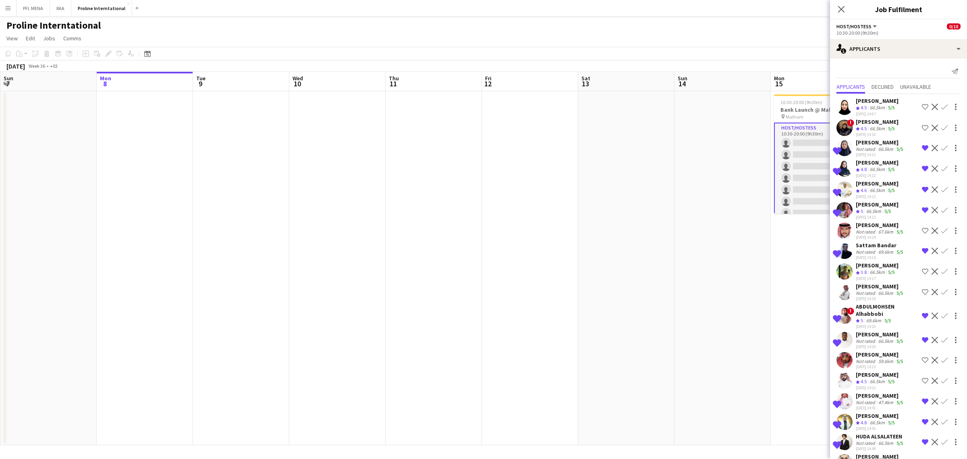
click at [867, 185] on div "[PERSON_NAME]" at bounding box center [877, 183] width 43 height 7
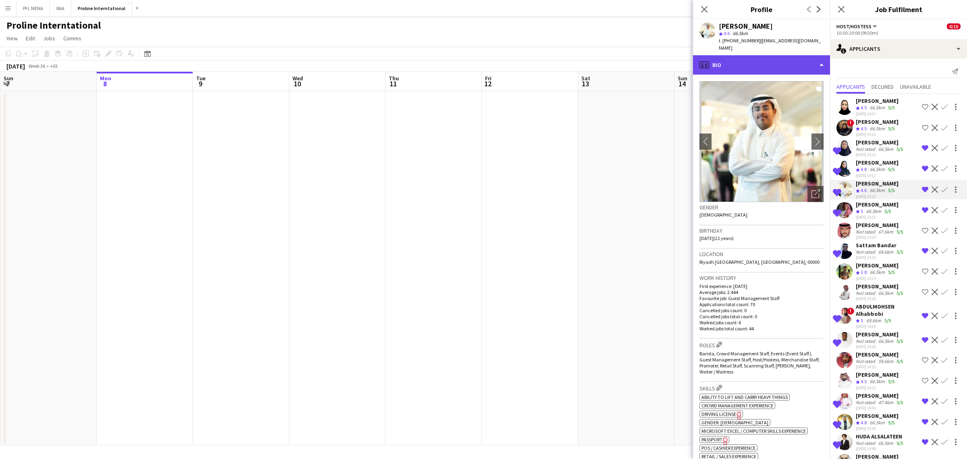
click at [798, 62] on div "profile Bio" at bounding box center [761, 64] width 137 height 19
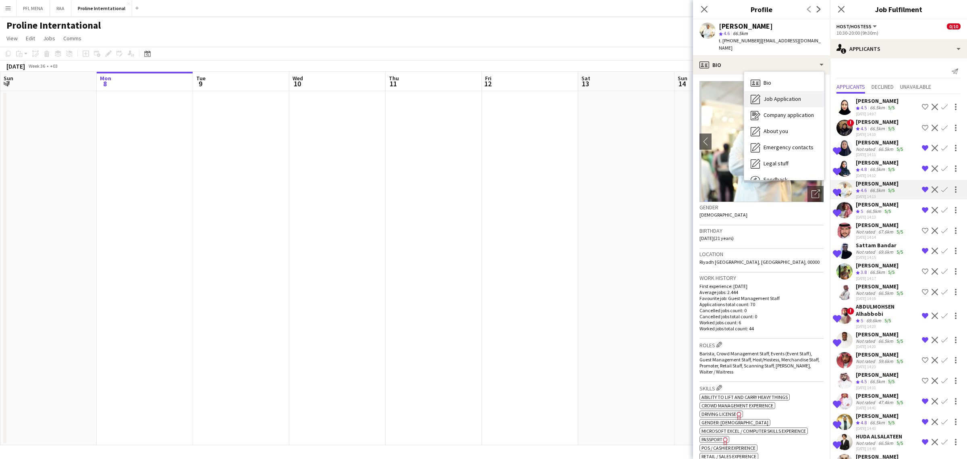
click at [797, 95] on span "Job Application" at bounding box center [782, 98] width 37 height 7
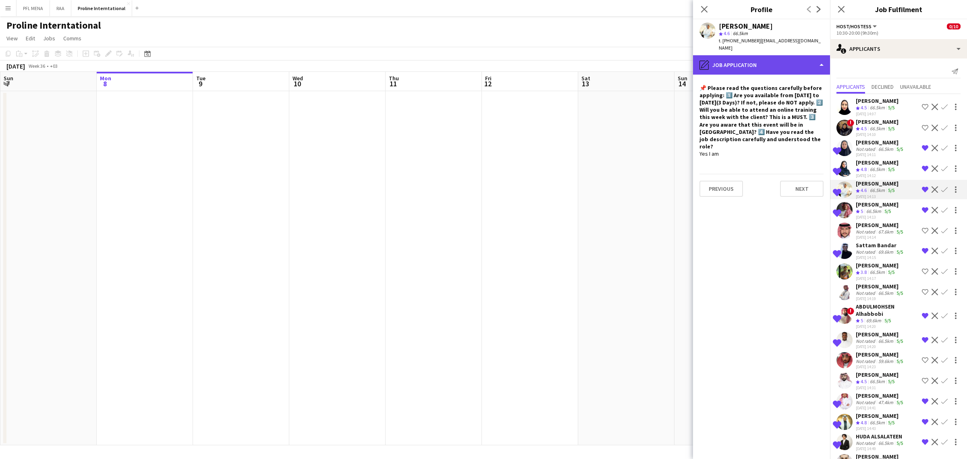
click at [780, 66] on div "pencil4 Job Application" at bounding box center [761, 64] width 137 height 19
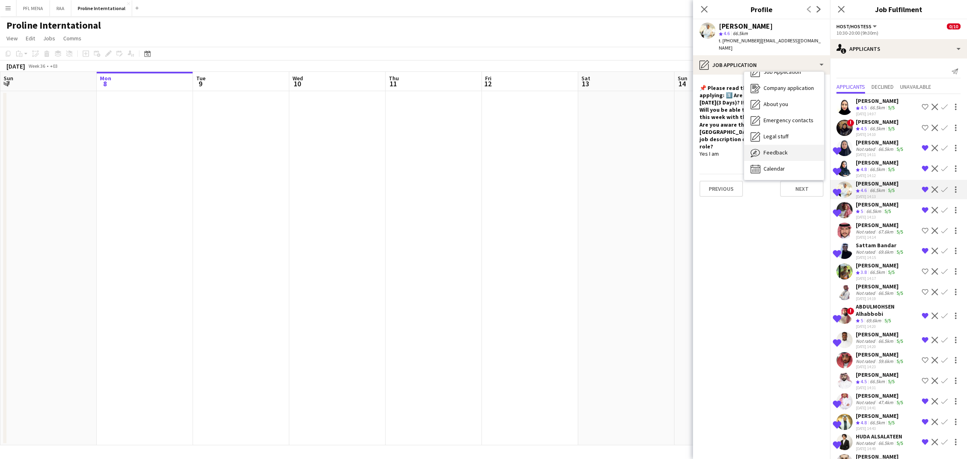
click at [786, 149] on span "Feedback" at bounding box center [776, 152] width 24 height 7
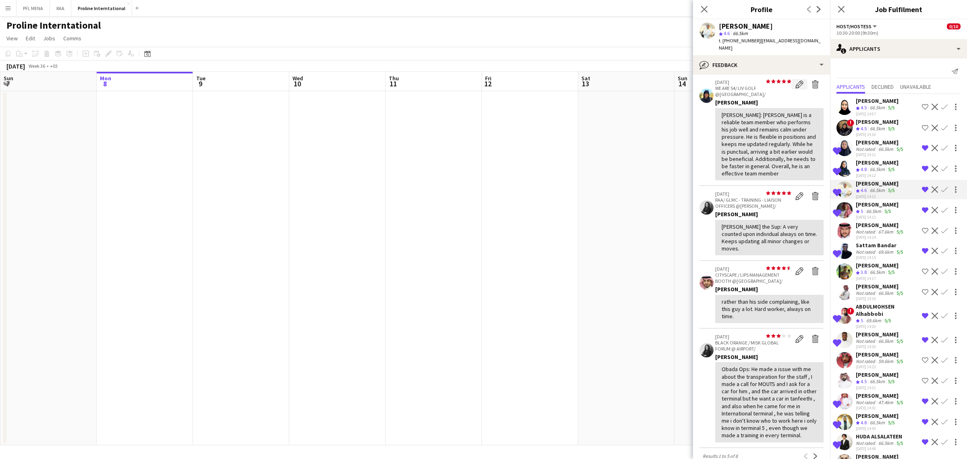
scroll to position [101, 0]
click at [764, 58] on div "bubble-pencil Feedback" at bounding box center [761, 64] width 137 height 19
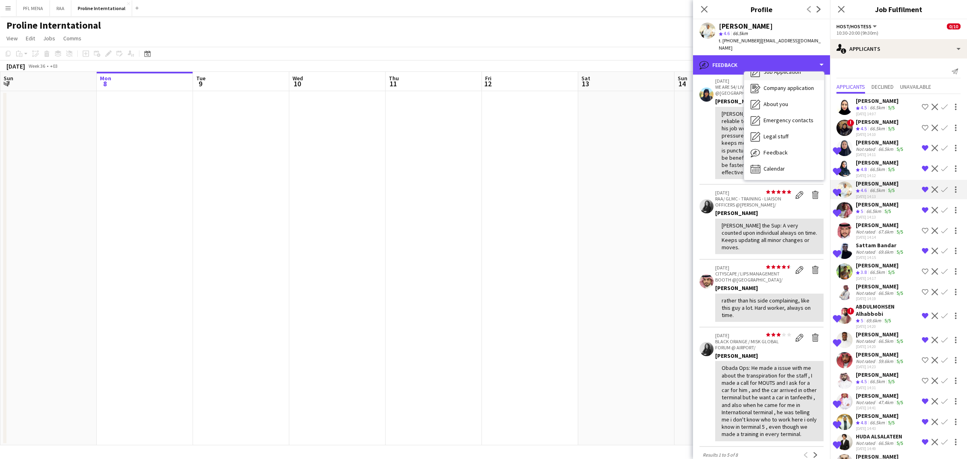
scroll to position [0, 0]
click at [779, 75] on div "Bio Bio" at bounding box center [784, 83] width 80 height 16
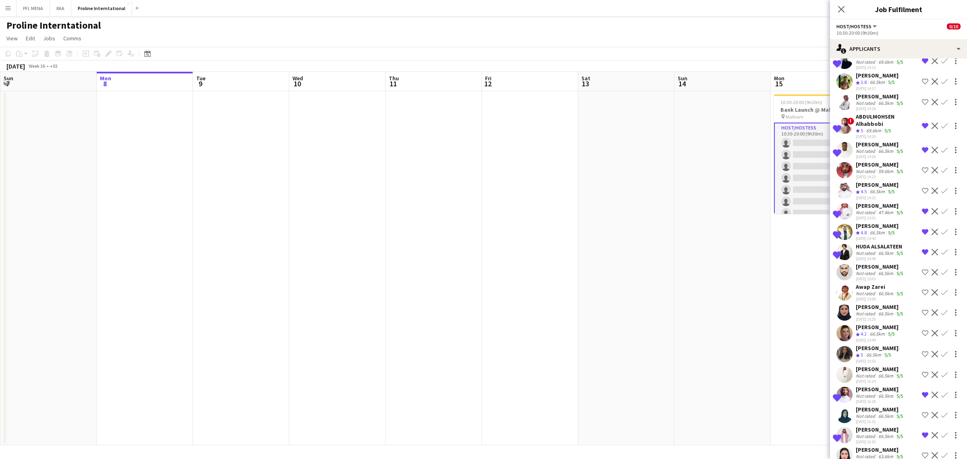
scroll to position [214, 0]
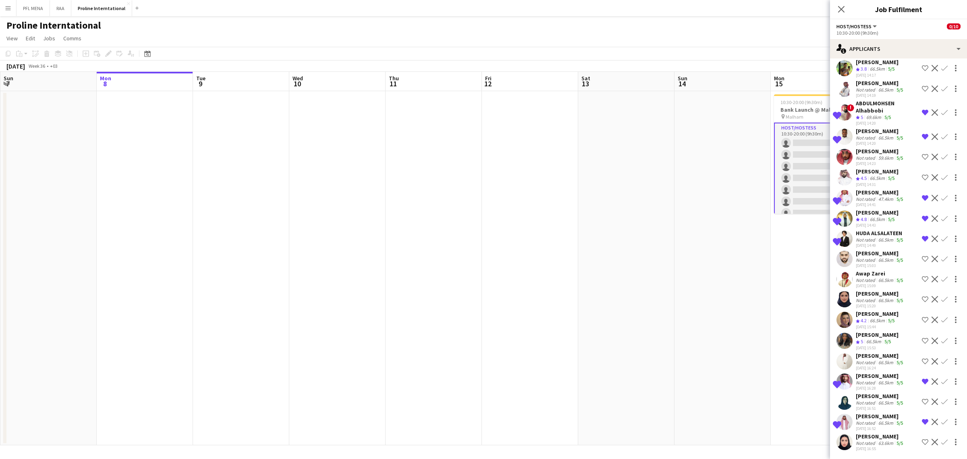
click at [879, 442] on div "63.6km" at bounding box center [886, 443] width 18 height 6
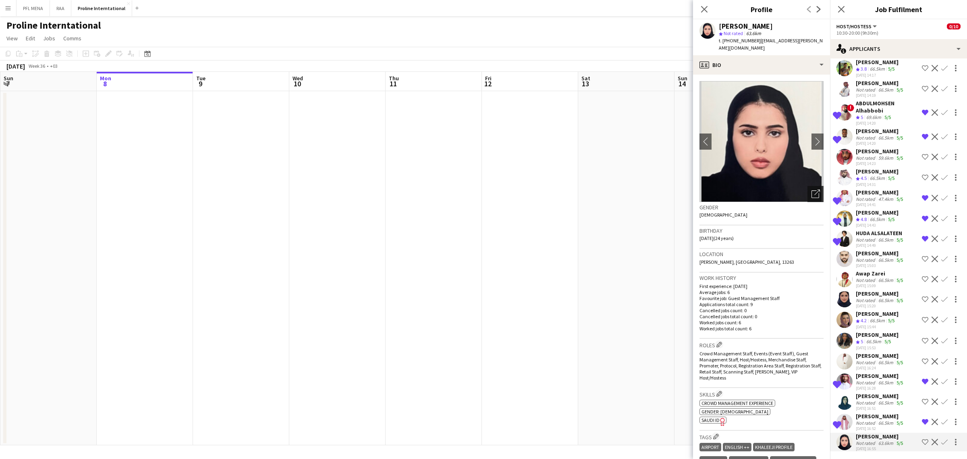
click at [812, 189] on icon "Open photos pop-in" at bounding box center [816, 193] width 8 height 8
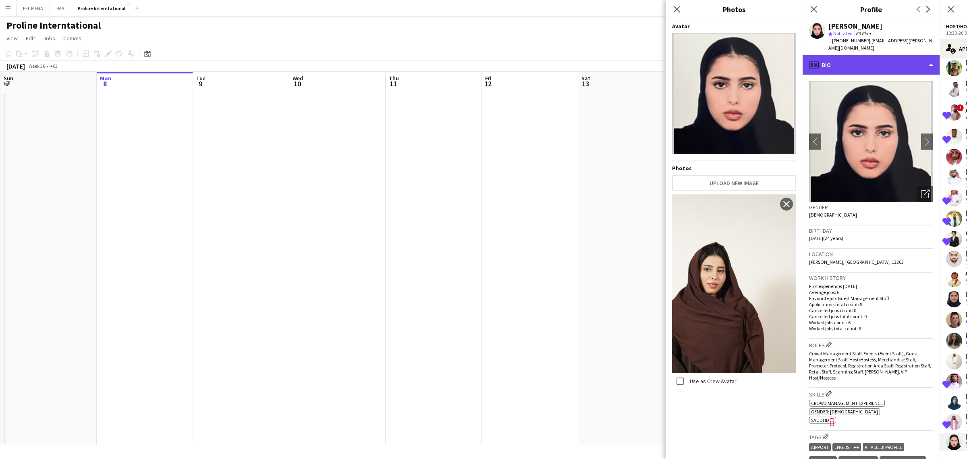
click at [849, 59] on div "profile Bio" at bounding box center [871, 64] width 137 height 19
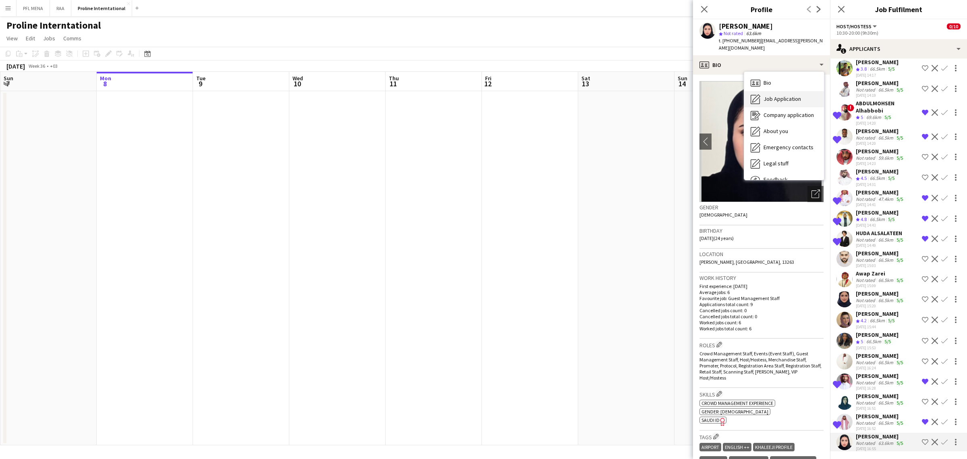
click at [768, 95] on span "Job Application" at bounding box center [782, 98] width 37 height 7
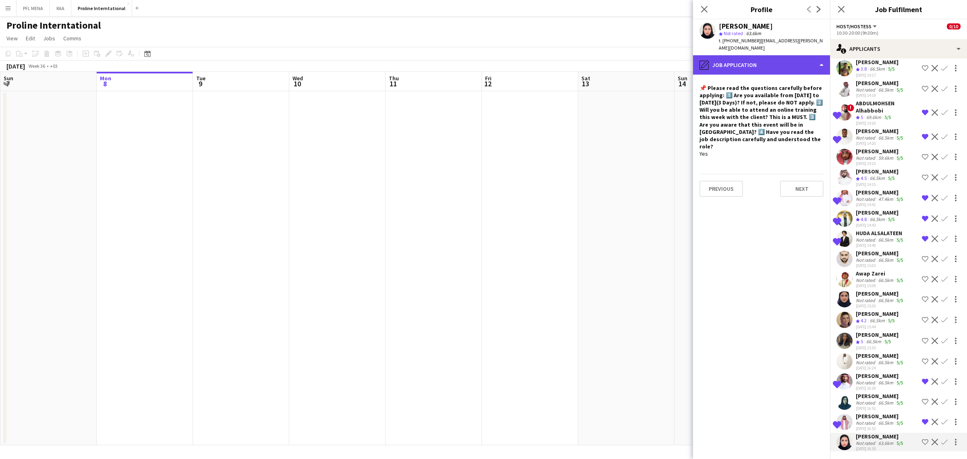
click at [765, 57] on div "pencil4 Job Application" at bounding box center [761, 64] width 137 height 19
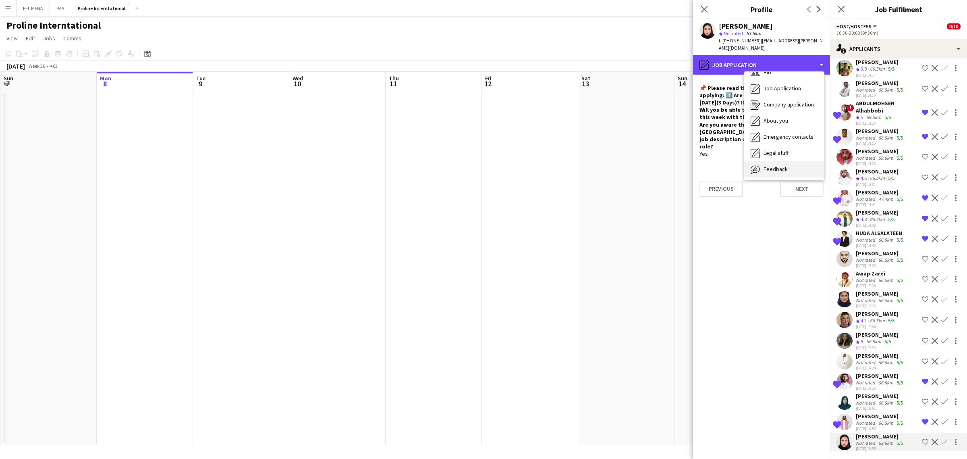
scroll to position [27, 0]
click at [773, 149] on span "Feedback" at bounding box center [776, 152] width 24 height 7
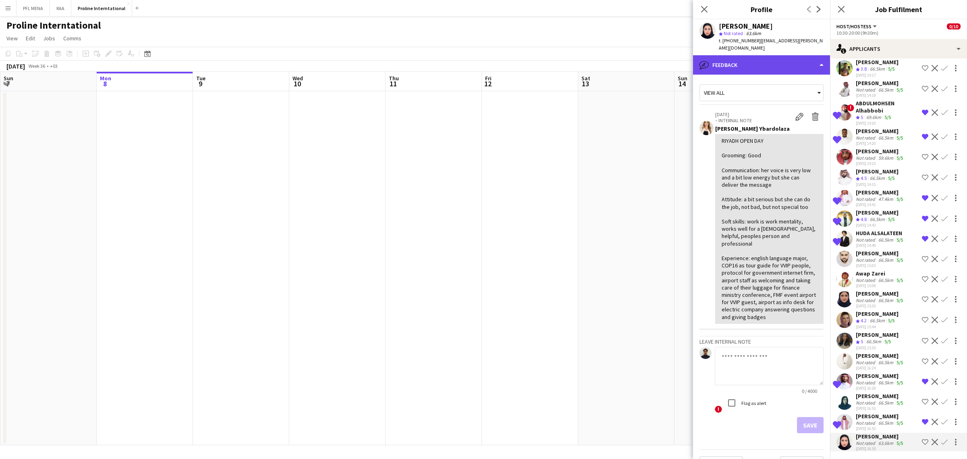
click at [777, 61] on div "bubble-pencil Feedback" at bounding box center [761, 64] width 137 height 19
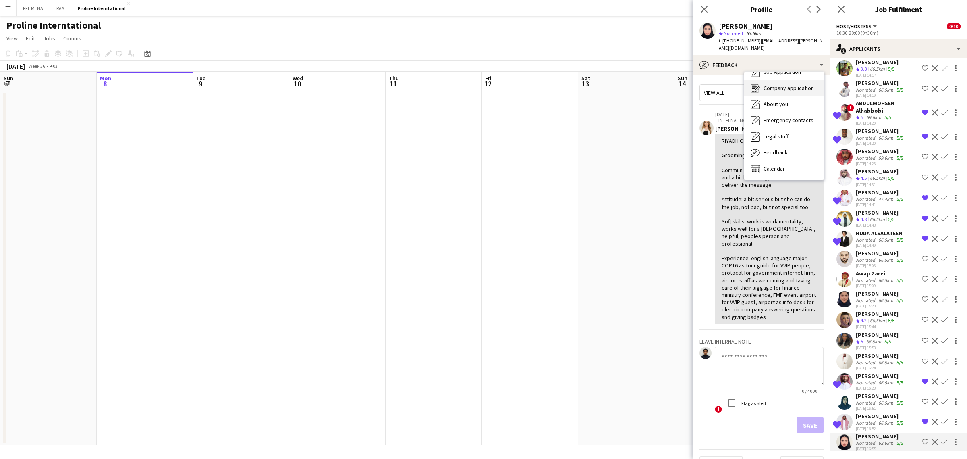
click at [790, 80] on div "Company application Company application" at bounding box center [784, 88] width 80 height 16
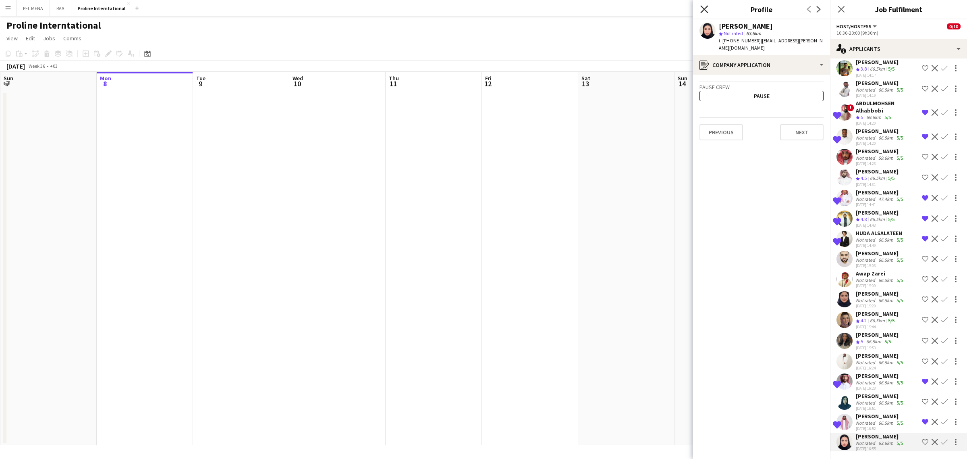
click at [704, 7] on icon "Close pop-in" at bounding box center [704, 9] width 8 height 8
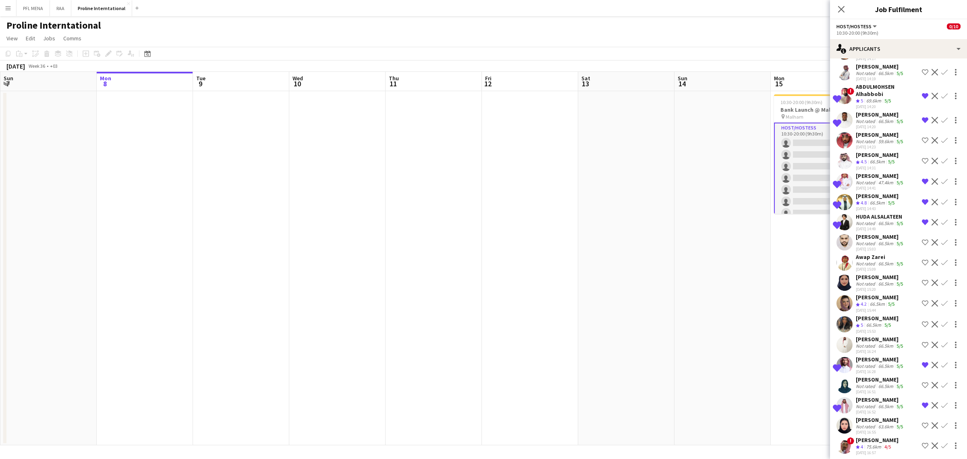
scroll to position [235, 0]
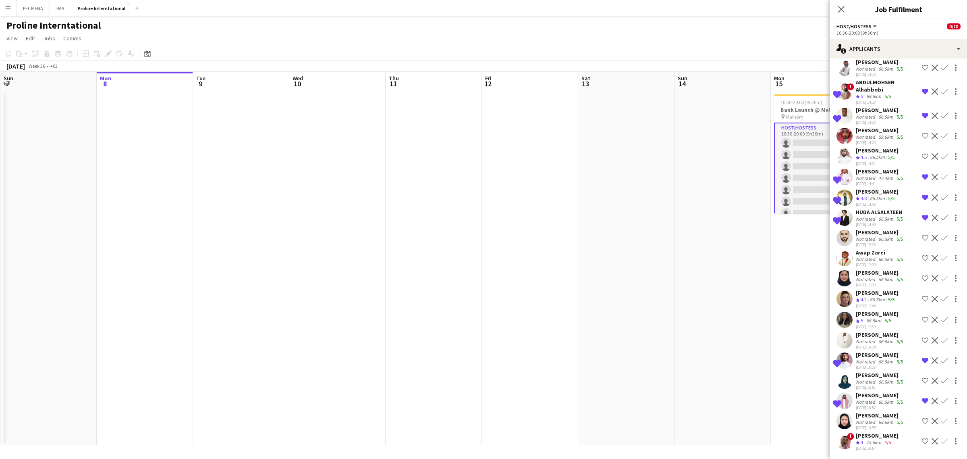
click at [752, 332] on app-date-cell at bounding box center [723, 268] width 96 height 354
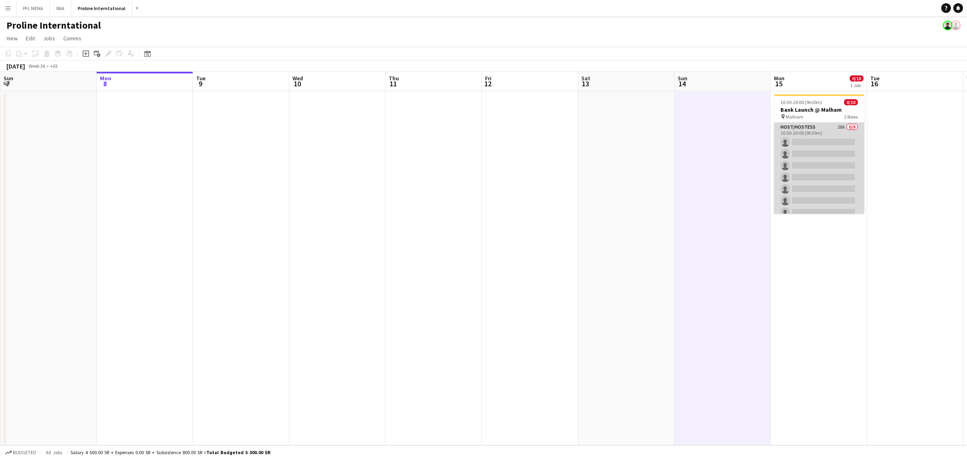
click at [820, 179] on app-card-role "Host/Hostess 28A 0/9 10:30-20:00 (9h30m) single-neutral-actions single-neutral-…" at bounding box center [819, 183] width 90 height 121
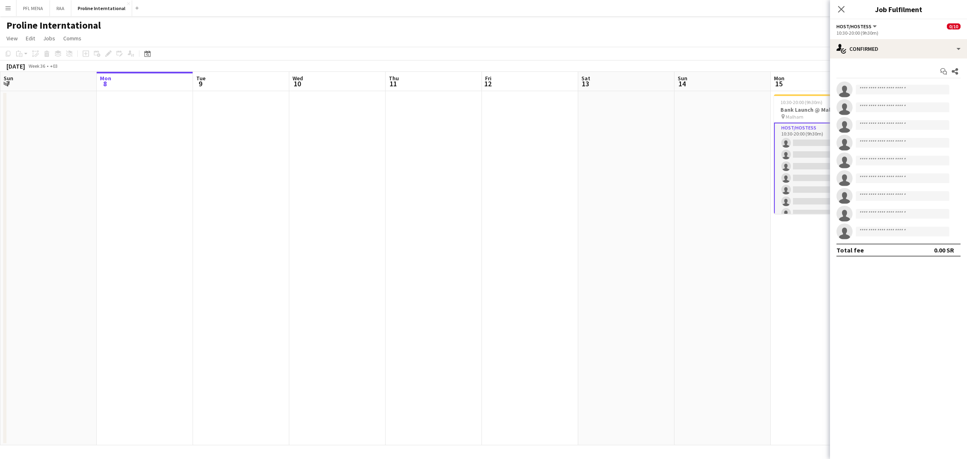
click at [908, 37] on app-options-switcher "Host/Hostess All roles Host/Hostess 0/10 10:30-20:00 (9h30m)" at bounding box center [898, 29] width 137 height 20
click at [904, 48] on div "single-neutral-actions-check-2 Confirmed" at bounding box center [898, 48] width 137 height 19
click at [927, 175] on div "pen-write Job Details" at bounding box center [925, 180] width 80 height 16
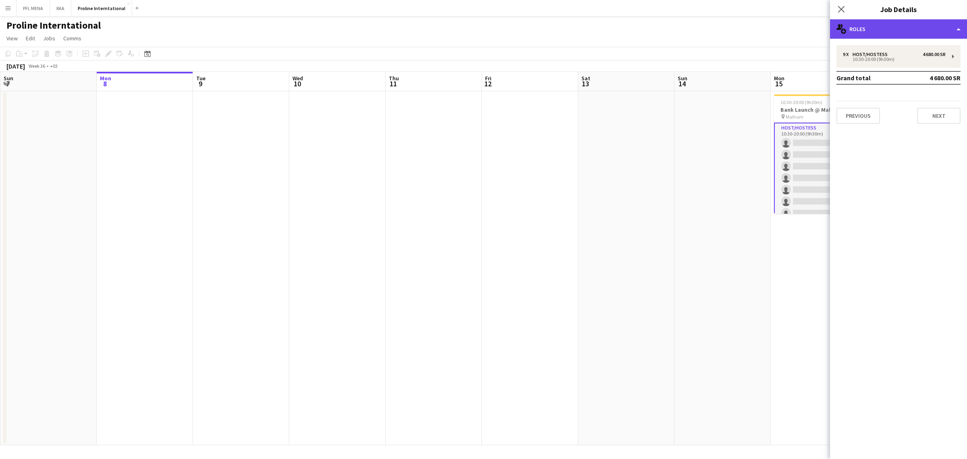
drag, startPoint x: 898, startPoint y: 33, endPoint x: 902, endPoint y: 32, distance: 4.0
click at [898, 32] on div "multiple-users-add Roles" at bounding box center [898, 28] width 137 height 19
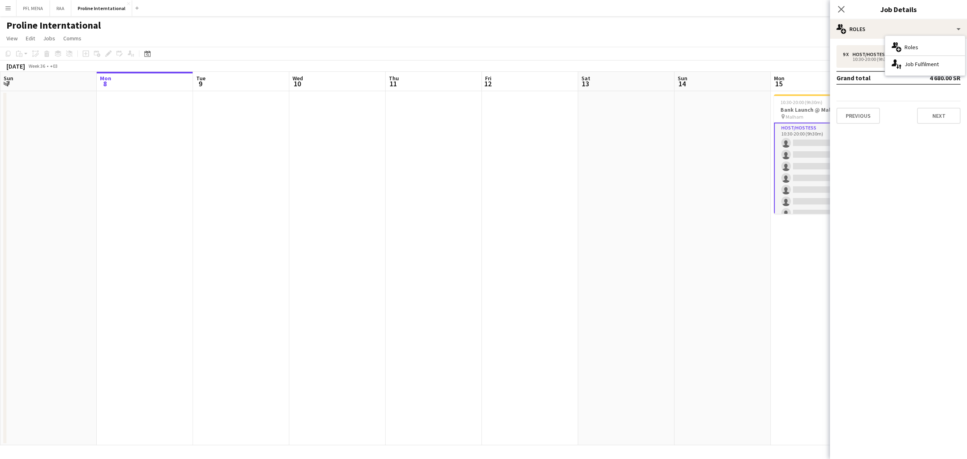
click at [794, 168] on app-card-role "Host/Hostess 28A 0/9 10:30-20:00 (9h30m) single-neutral-actions single-neutral-…" at bounding box center [819, 184] width 90 height 123
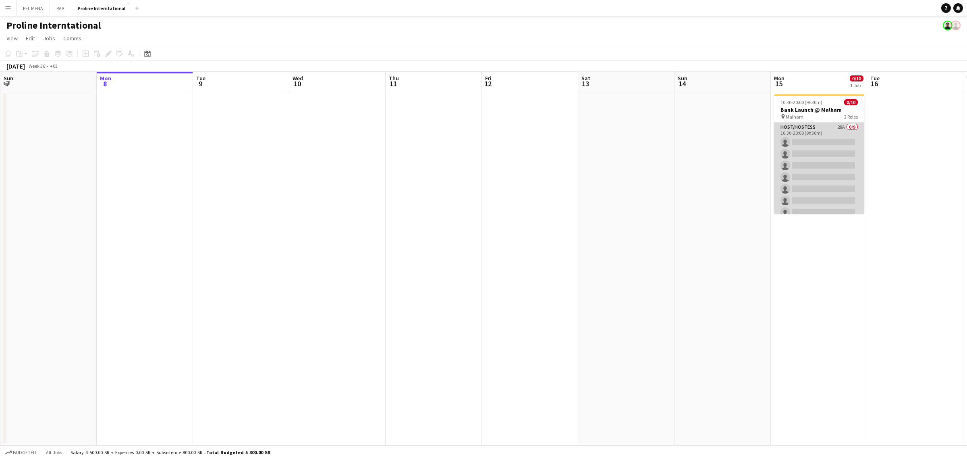
click at [821, 132] on app-card-role "Host/Hostess 28A 0/9 10:30-20:00 (9h30m) single-neutral-actions single-neutral-…" at bounding box center [819, 183] width 90 height 121
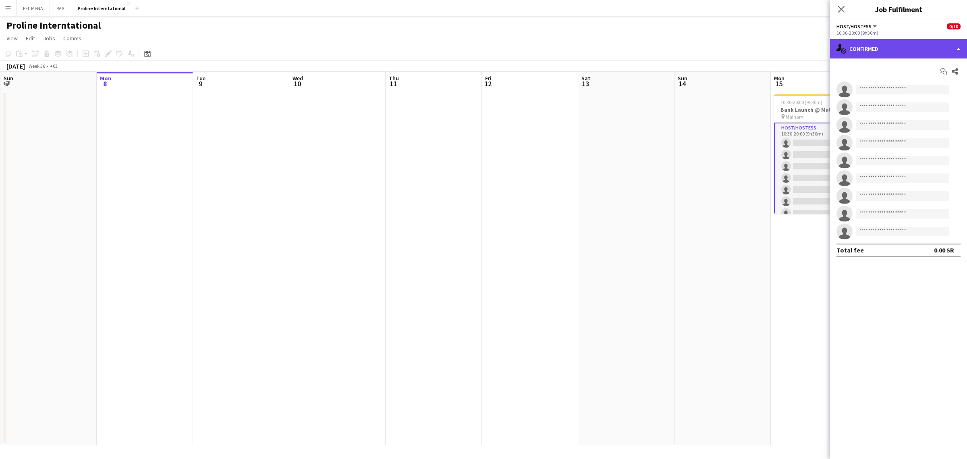
click at [881, 53] on div "single-neutral-actions-check-2 Confirmed" at bounding box center [898, 48] width 137 height 19
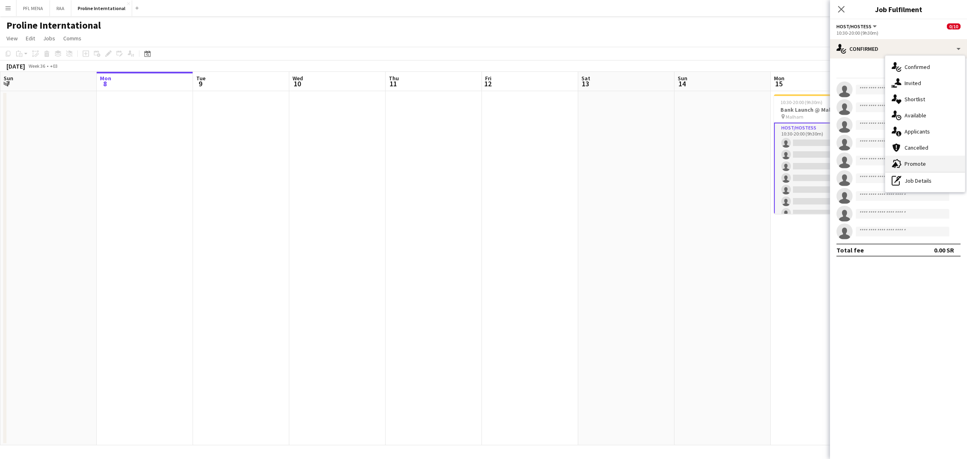
click at [918, 162] on span "Promote" at bounding box center [915, 163] width 21 height 7
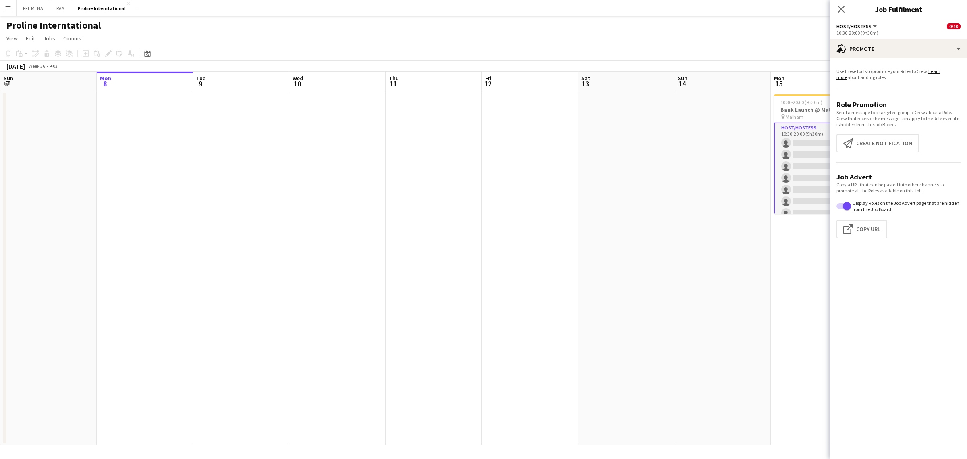
drag, startPoint x: 897, startPoint y: 67, endPoint x: 906, endPoint y: 58, distance: 12.0
click at [899, 66] on app-promote-tab "Use these tools to promote your Roles to Crew. Learn more about adding roles. R…" at bounding box center [898, 155] width 137 height 180
click at [907, 58] on div "advertising-megaphone Promote" at bounding box center [898, 48] width 137 height 19
click at [932, 184] on div "pen-write Job Details" at bounding box center [925, 180] width 80 height 16
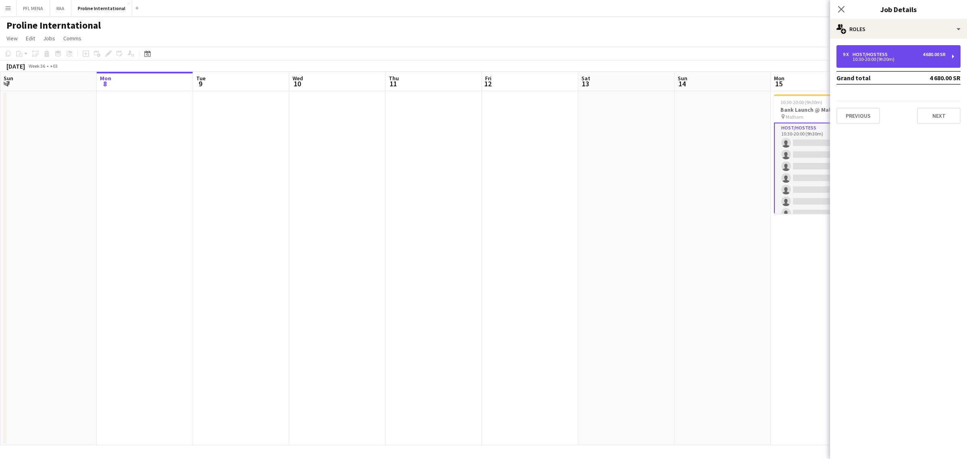
click at [897, 66] on div "9 x Host/Hostess 4 680.00 SR 10:30-20:00 (9h30m)" at bounding box center [899, 56] width 124 height 23
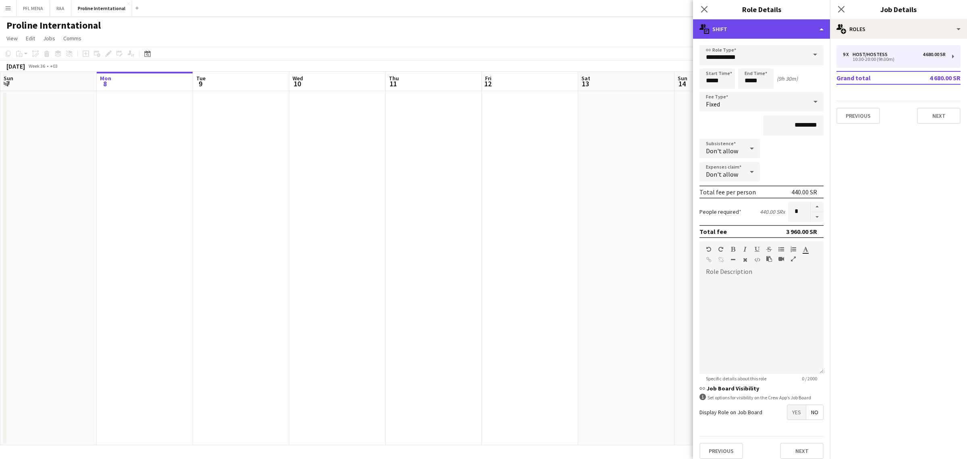
click at [812, 32] on div "multiple-actions-text Shift" at bounding box center [761, 28] width 137 height 19
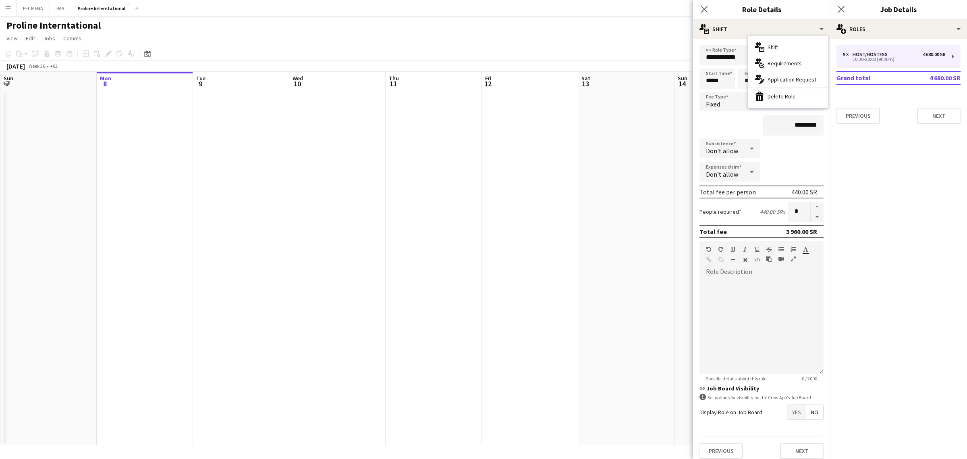
click at [785, 61] on span "Requirements" at bounding box center [785, 63] width 34 height 7
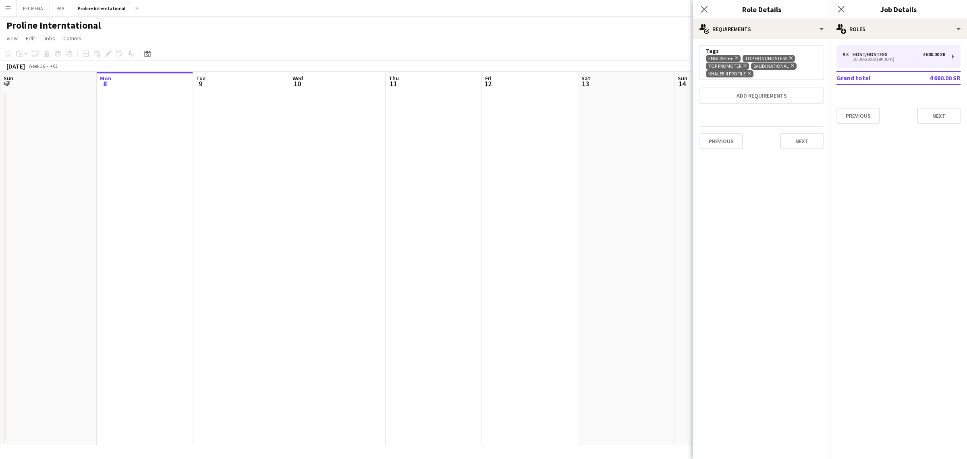
click at [744, 66] on icon "Remove" at bounding box center [743, 65] width 5 height 5
click at [652, 109] on app-date-cell at bounding box center [626, 268] width 96 height 354
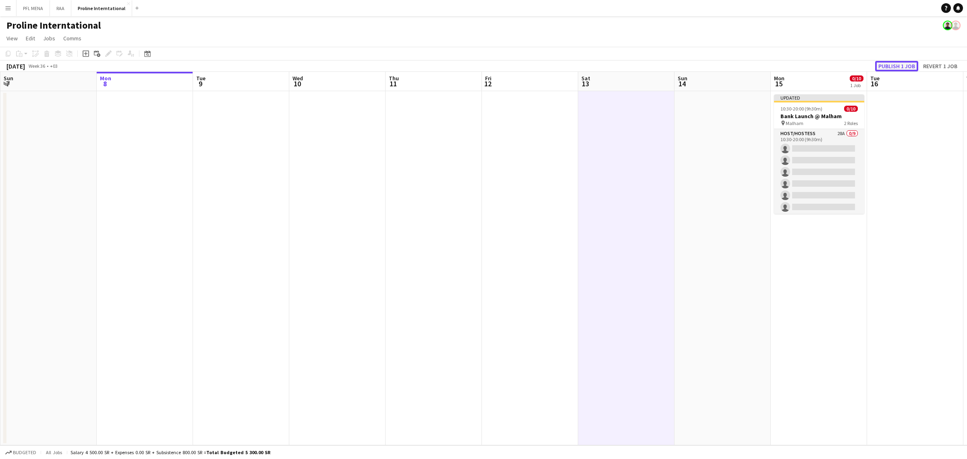
click at [899, 63] on button "Publish 1 job" at bounding box center [896, 66] width 43 height 10
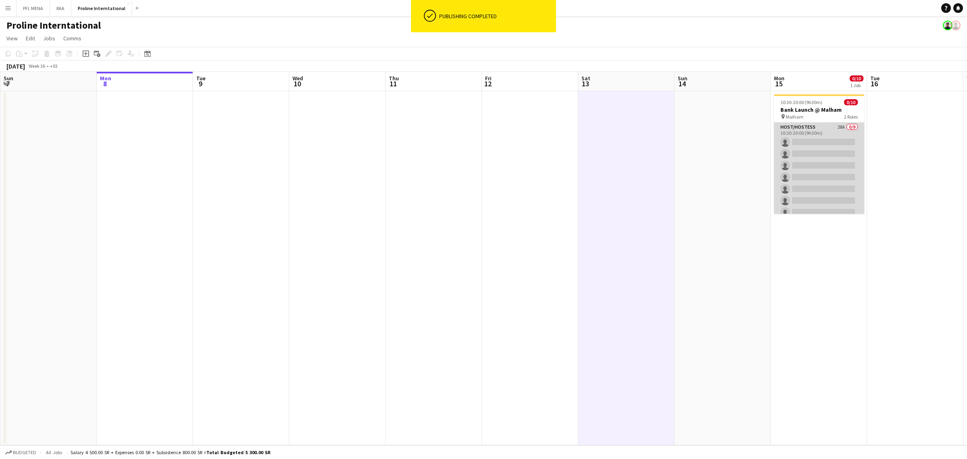
click at [817, 172] on app-card-role "Host/Hostess 28A 0/9 10:30-20:00 (9h30m) single-neutral-actions single-neutral-…" at bounding box center [819, 183] width 90 height 121
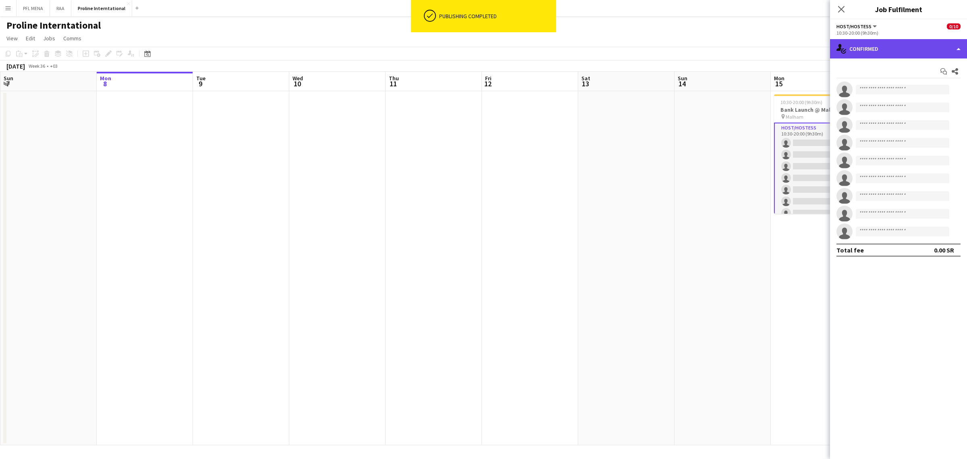
drag, startPoint x: 911, startPoint y: 51, endPoint x: 918, endPoint y: 52, distance: 6.9
click at [911, 51] on div "single-neutral-actions-check-2 Confirmed" at bounding box center [898, 48] width 137 height 19
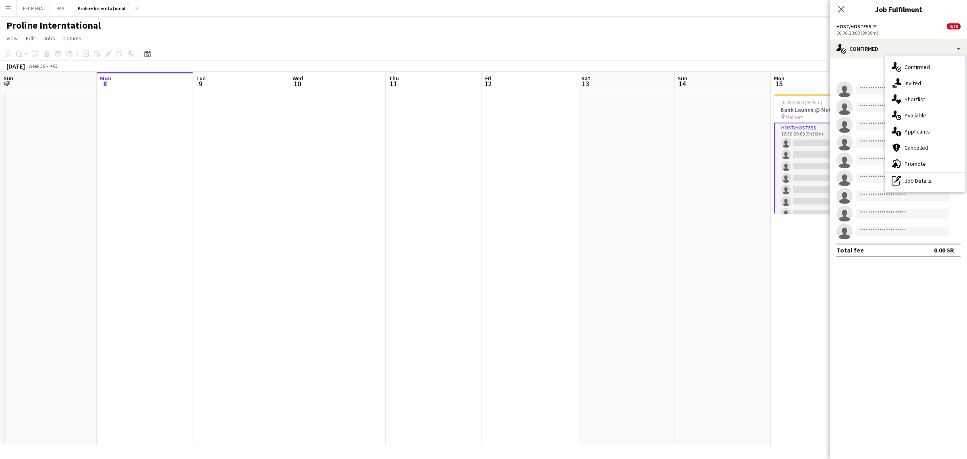
click at [924, 162] on span "Promote" at bounding box center [915, 163] width 21 height 7
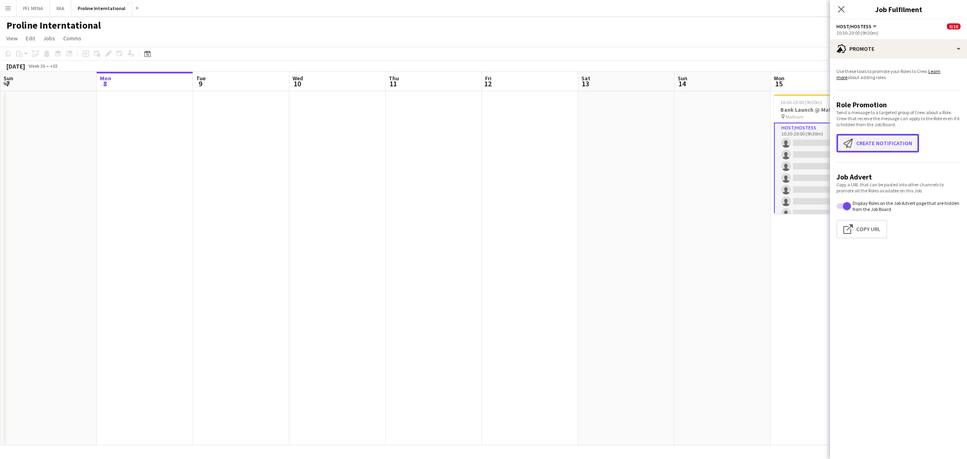
click at [900, 145] on button "Create notification Create notification" at bounding box center [878, 143] width 83 height 19
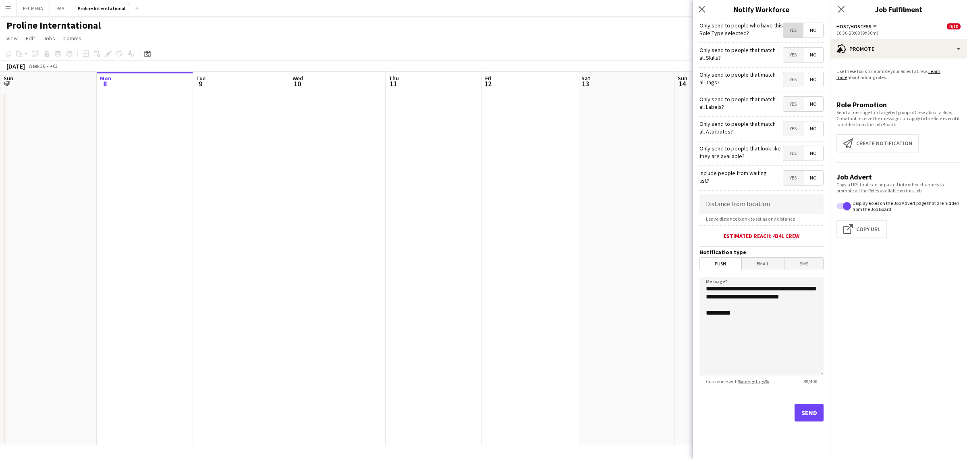
drag, startPoint x: 787, startPoint y: 31, endPoint x: 800, endPoint y: 46, distance: 20.5
click at [787, 31] on span "Yes" at bounding box center [793, 30] width 20 height 15
click at [794, 57] on span "Yes" at bounding box center [793, 55] width 20 height 15
click at [794, 74] on span "Yes" at bounding box center [793, 79] width 20 height 15
click at [792, 115] on form "**********" at bounding box center [761, 231] width 137 height 424
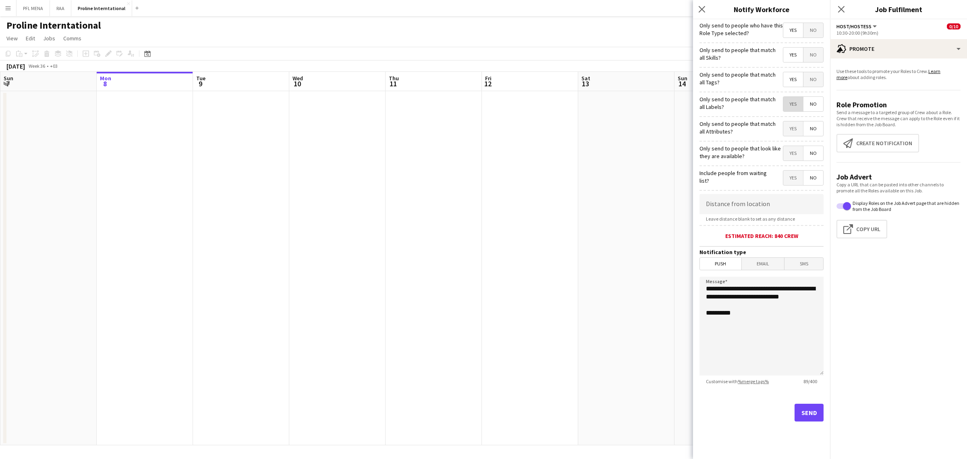
click at [792, 108] on span "Yes" at bounding box center [793, 104] width 20 height 15
click at [795, 131] on span "Yes" at bounding box center [793, 128] width 20 height 15
click at [794, 154] on span "Yes" at bounding box center [793, 153] width 20 height 15
click at [815, 179] on span "No" at bounding box center [814, 177] width 20 height 15
click at [770, 209] on input at bounding box center [762, 204] width 124 height 20
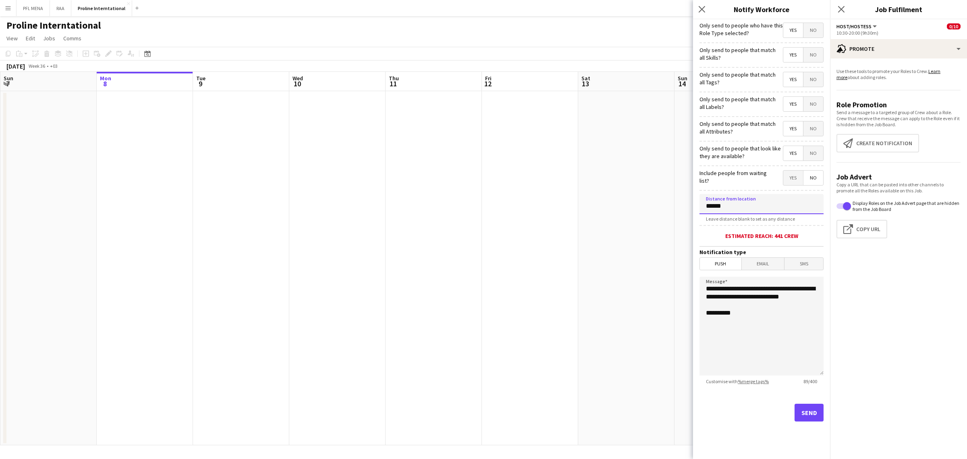
type input "******"
click at [814, 410] on button "Send" at bounding box center [809, 412] width 29 height 18
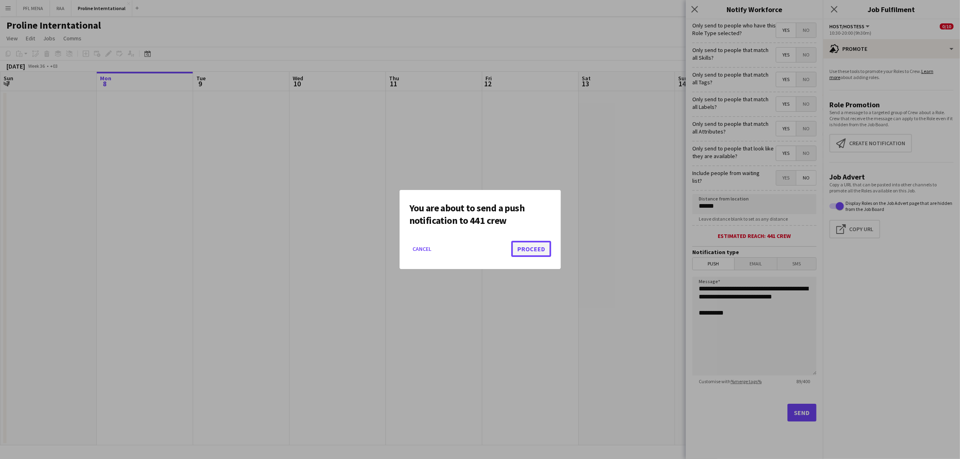
click at [532, 247] on button "Proceed" at bounding box center [531, 249] width 40 height 16
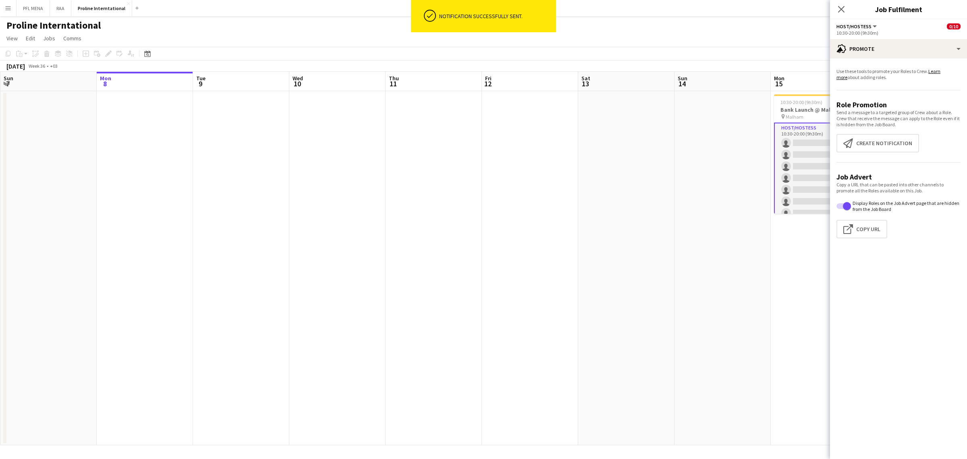
click at [788, 242] on app-date-cell "10:30-20:00 (9h30m) 0/10 Bank Launch @ Malham pin Malham 2 Roles Host/Hostess 2…" at bounding box center [819, 268] width 96 height 354
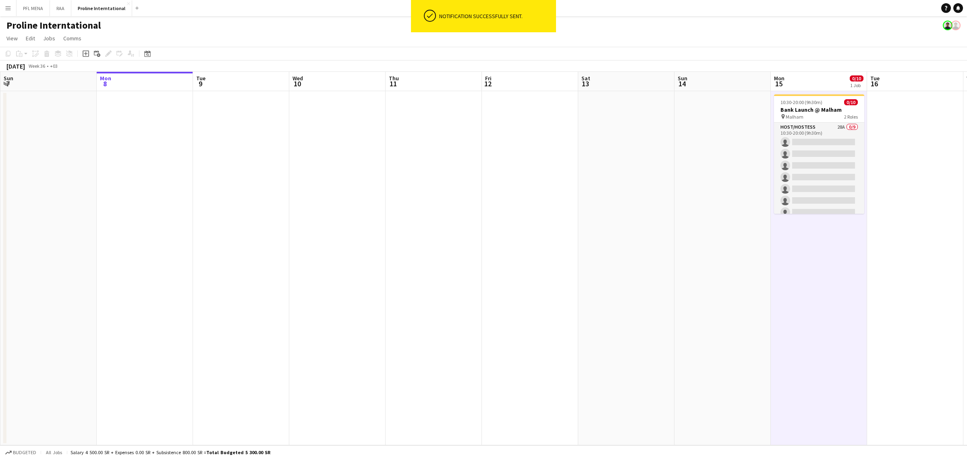
click at [789, 241] on app-date-cell "10:30-20:00 (9h30m) 0/10 Bank Launch @ Malham pin Malham 2 Roles Host/Hostess 2…" at bounding box center [819, 268] width 96 height 354
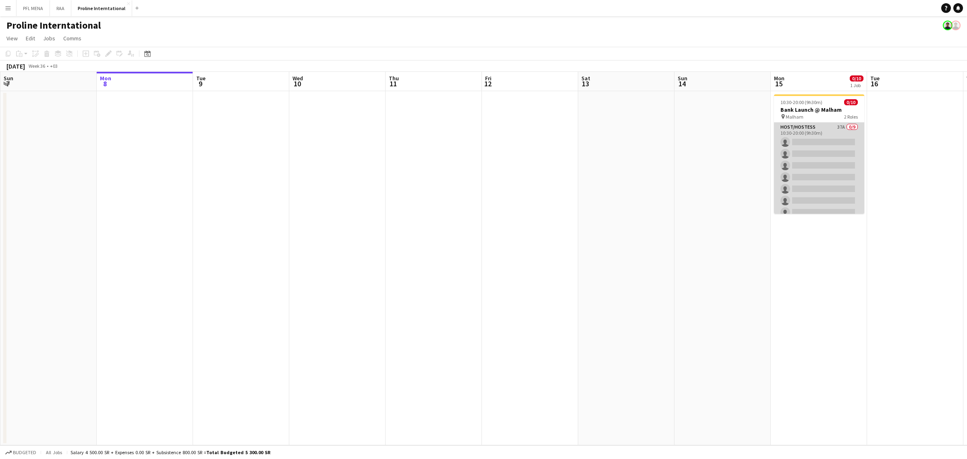
click at [835, 144] on app-card-role "Host/Hostess 37A 0/9 10:30-20:00 (9h30m) single-neutral-actions single-neutral-…" at bounding box center [819, 183] width 90 height 121
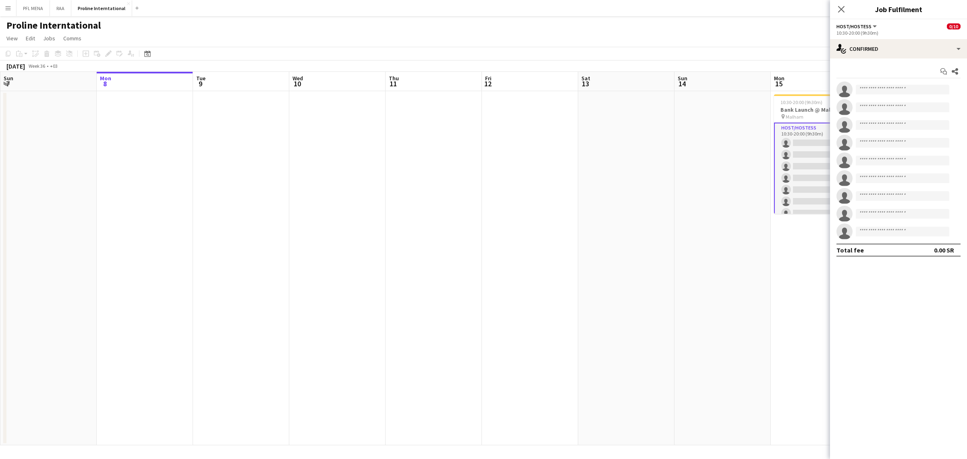
click at [899, 38] on app-options-switcher "Host/Hostess All roles Host/Hostess 0/10 10:30-20:00 (9h30m)" at bounding box center [898, 29] width 137 height 20
click at [901, 47] on div "single-neutral-actions-check-2 Confirmed" at bounding box center [898, 48] width 137 height 19
click at [927, 136] on div "single-neutral-actions-information Applicants" at bounding box center [925, 131] width 80 height 16
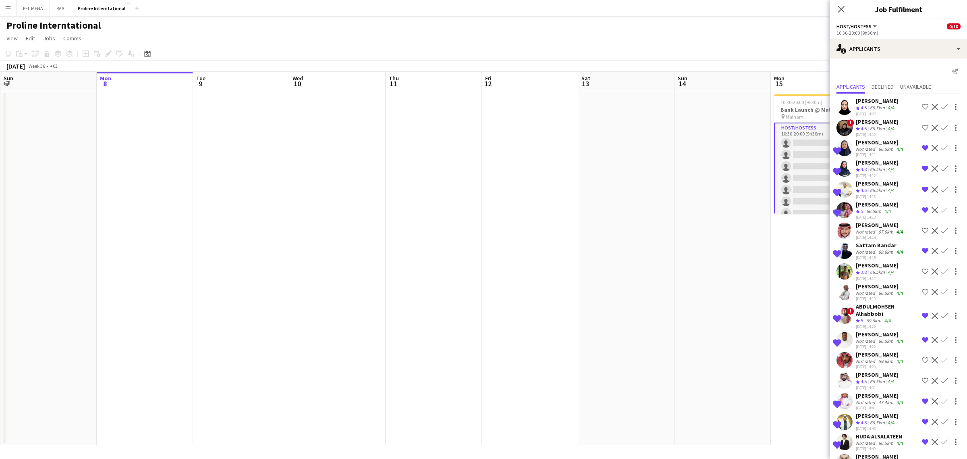
scroll to position [418, 0]
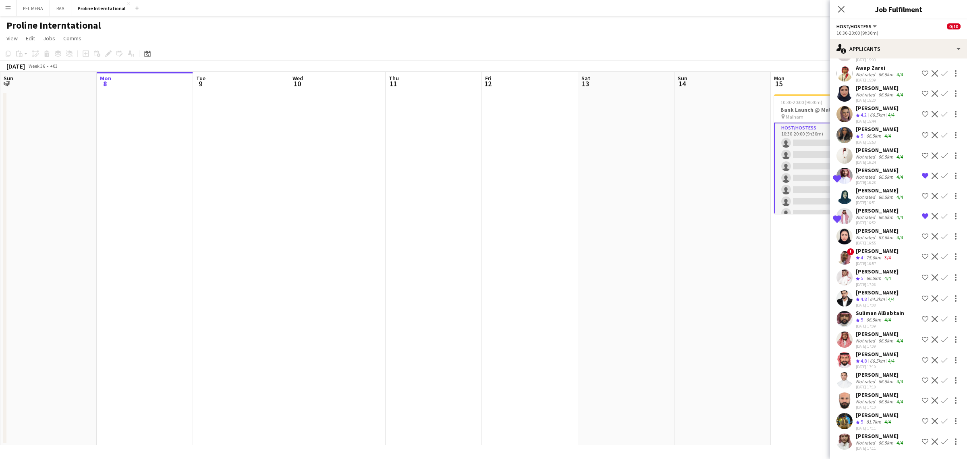
click at [874, 440] on div "Not rated" at bounding box center [866, 442] width 21 height 6
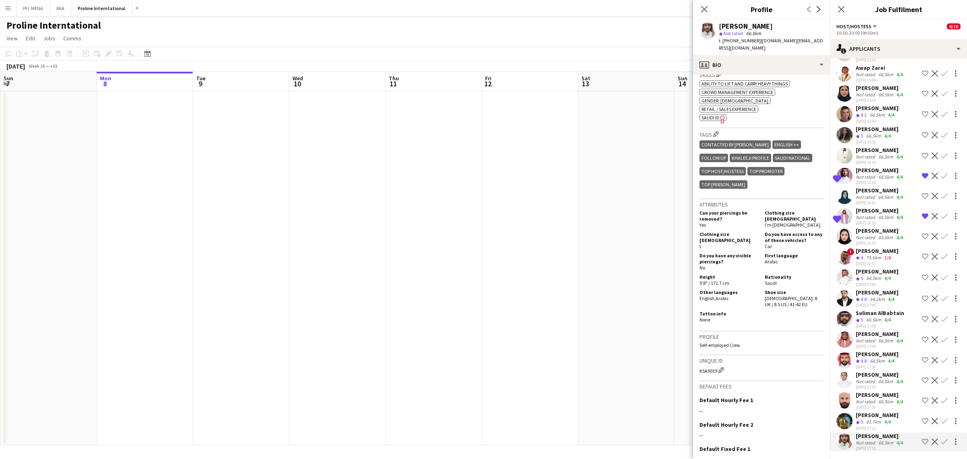
scroll to position [302, 0]
click at [876, 413] on div "[PERSON_NAME]" at bounding box center [877, 414] width 43 height 7
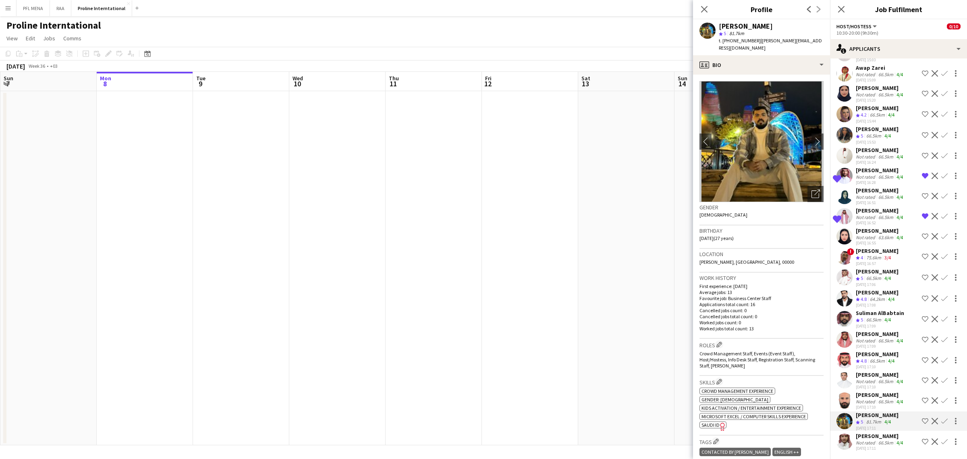
click at [881, 396] on div "[PERSON_NAME]" at bounding box center [880, 394] width 49 height 7
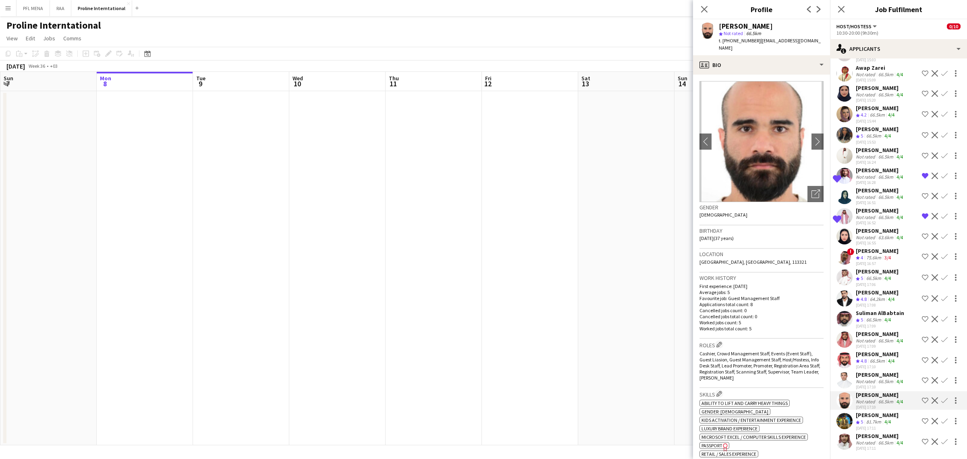
click at [873, 380] on div "Not rated" at bounding box center [866, 381] width 21 height 6
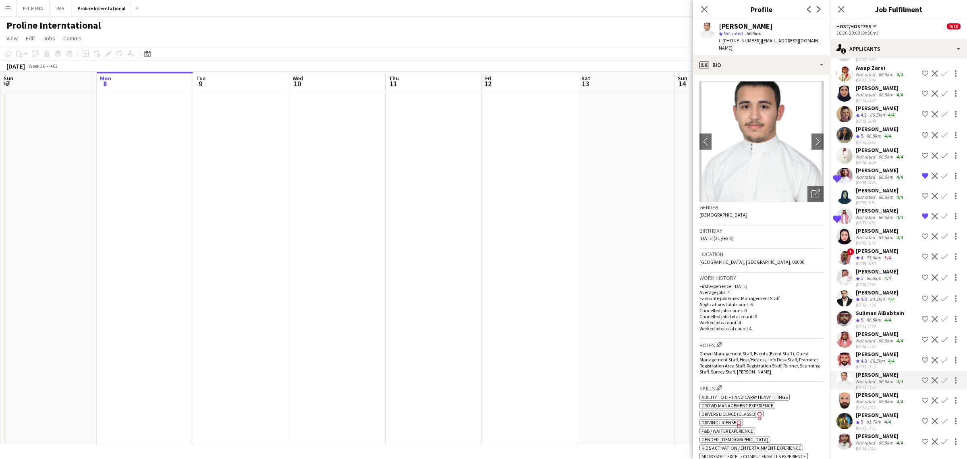
click at [877, 374] on div "[PERSON_NAME]" at bounding box center [880, 374] width 49 height 7
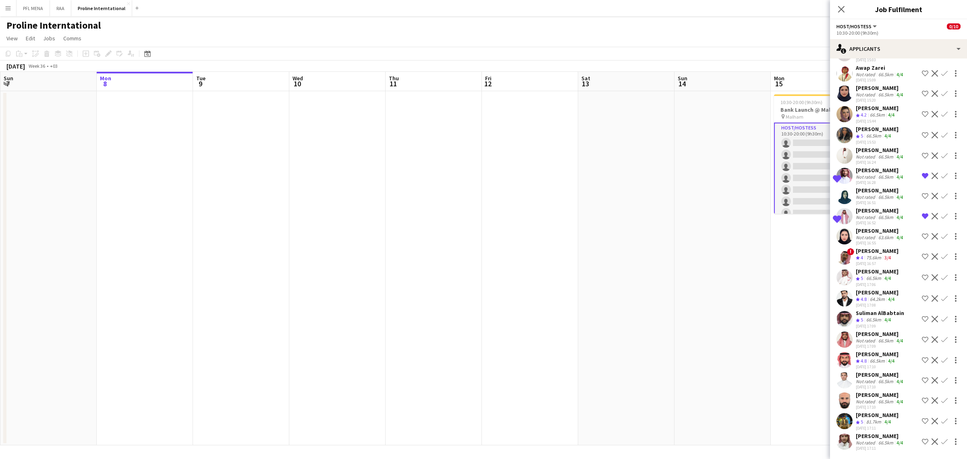
click at [875, 357] on div "[PERSON_NAME]" at bounding box center [877, 353] width 43 height 7
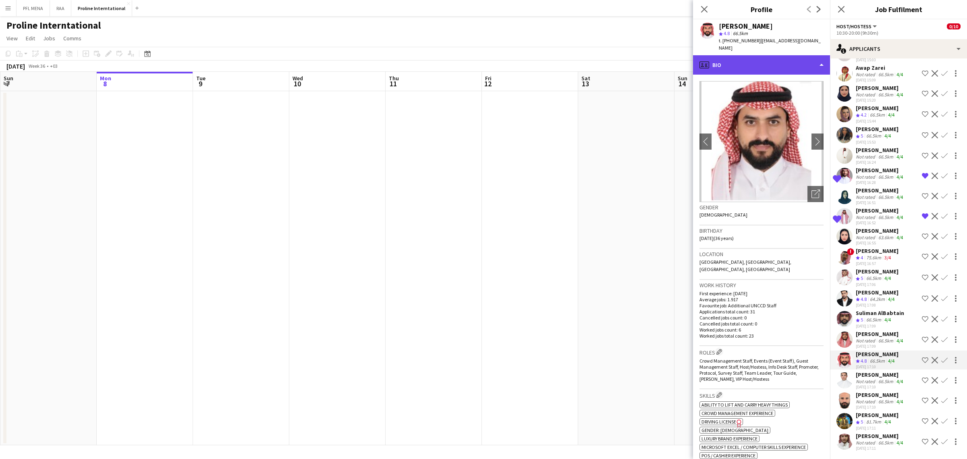
click at [803, 61] on div "profile Bio" at bounding box center [761, 64] width 137 height 19
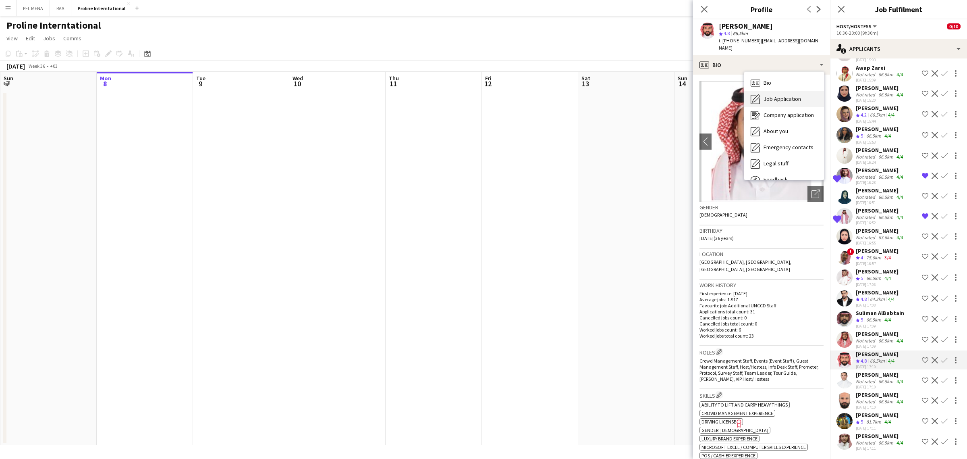
click at [788, 95] on span "Job Application" at bounding box center [782, 98] width 37 height 7
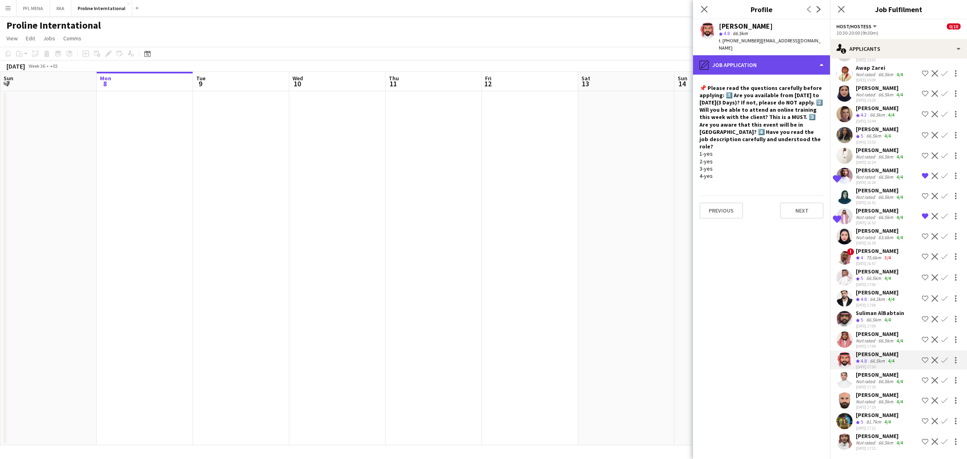
click at [755, 60] on div "pencil4 Job Application" at bounding box center [761, 64] width 137 height 19
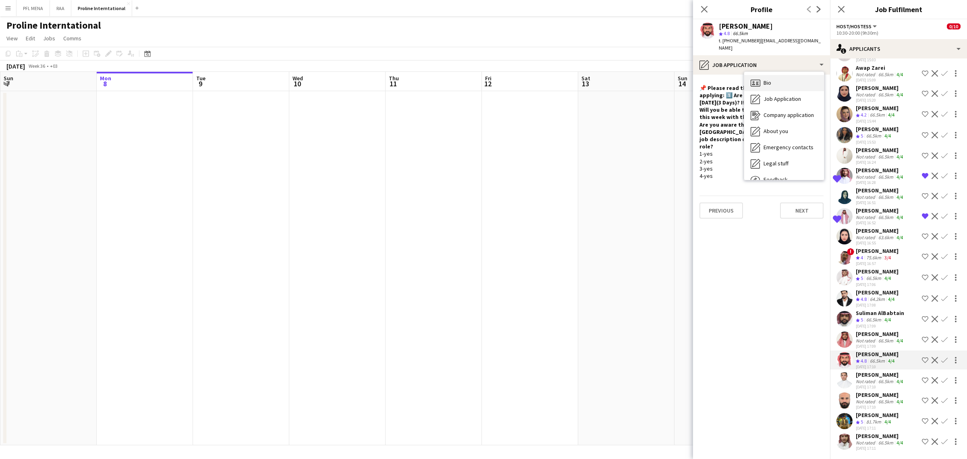
click at [791, 75] on div "Bio Bio" at bounding box center [784, 83] width 80 height 16
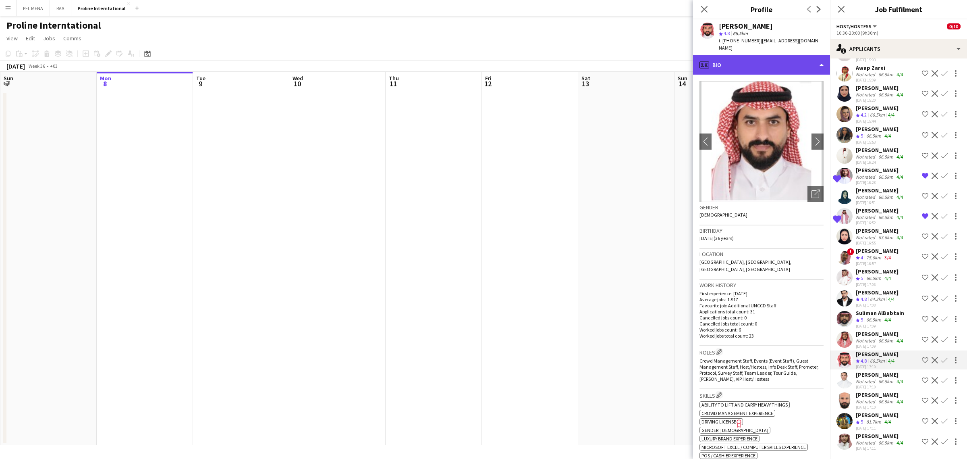
click at [775, 64] on div "profile Bio" at bounding box center [761, 64] width 137 height 19
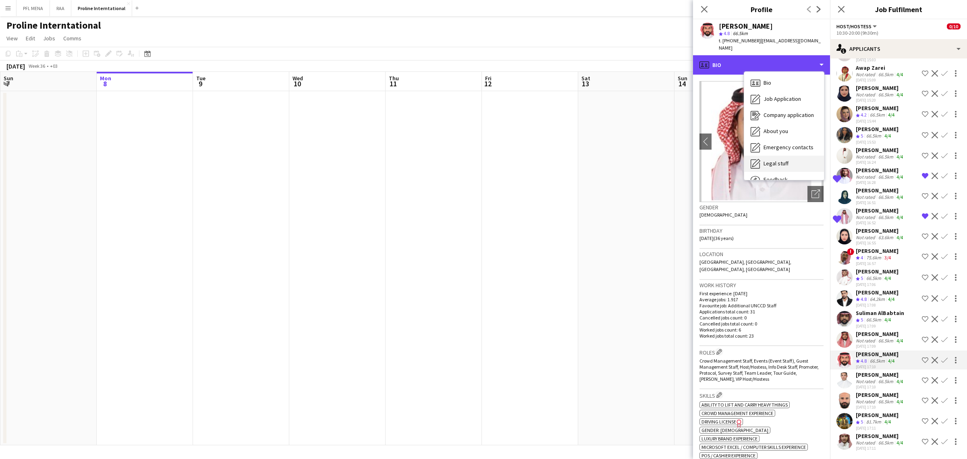
scroll to position [27, 0]
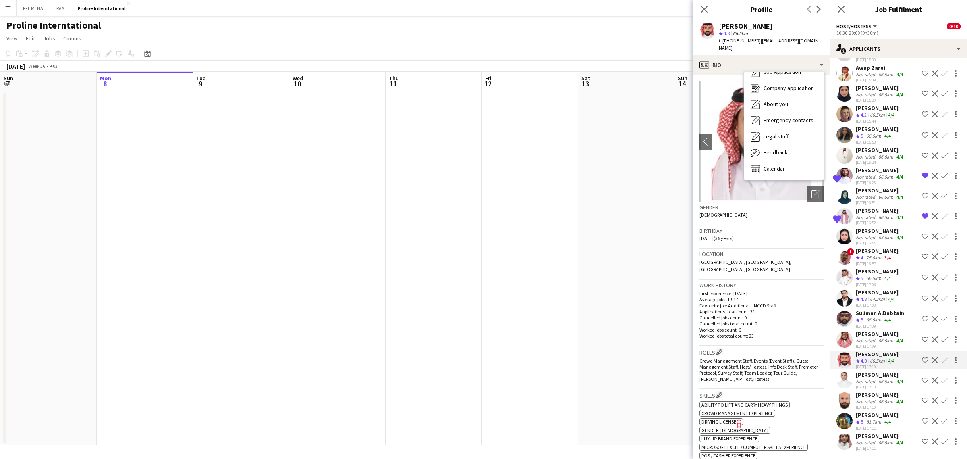
click at [805, 227] on h3 "Birthday" at bounding box center [762, 230] width 124 height 7
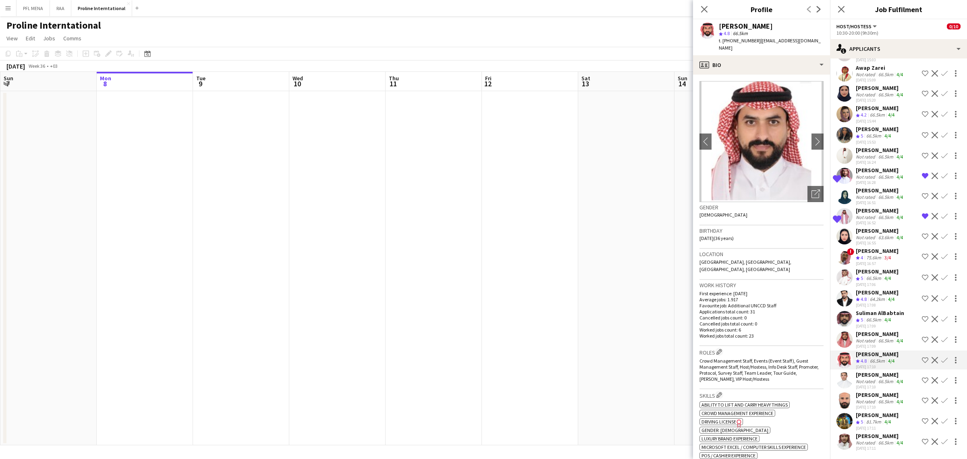
click at [877, 341] on div "66.5km" at bounding box center [886, 340] width 18 height 6
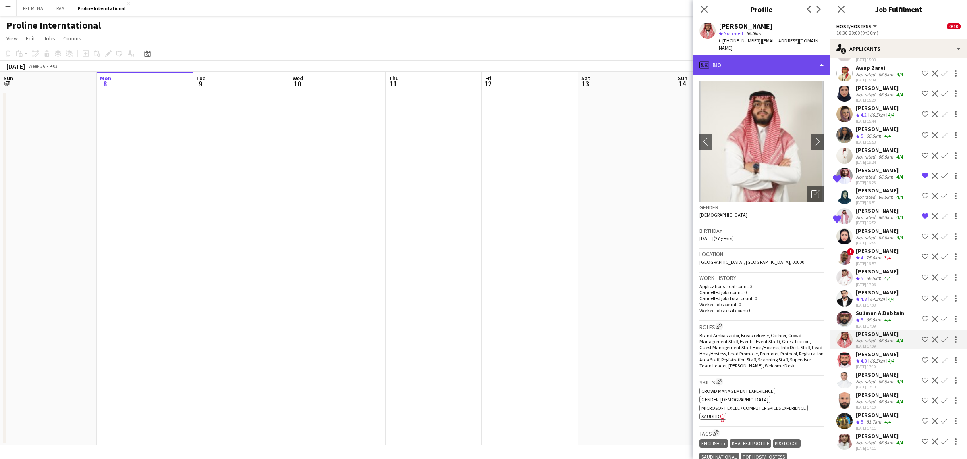
click at [754, 55] on div "profile Bio" at bounding box center [761, 64] width 137 height 19
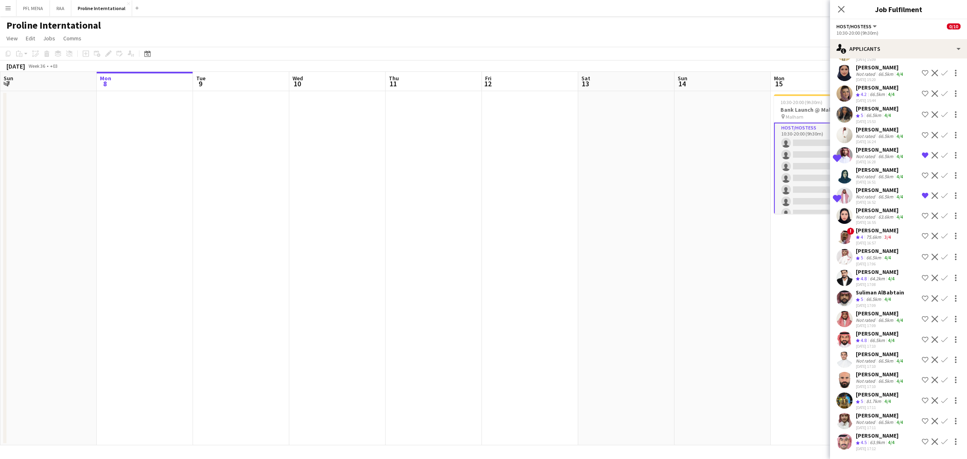
scroll to position [446, 0]
click at [869, 317] on div "Not rated" at bounding box center [866, 320] width 21 height 6
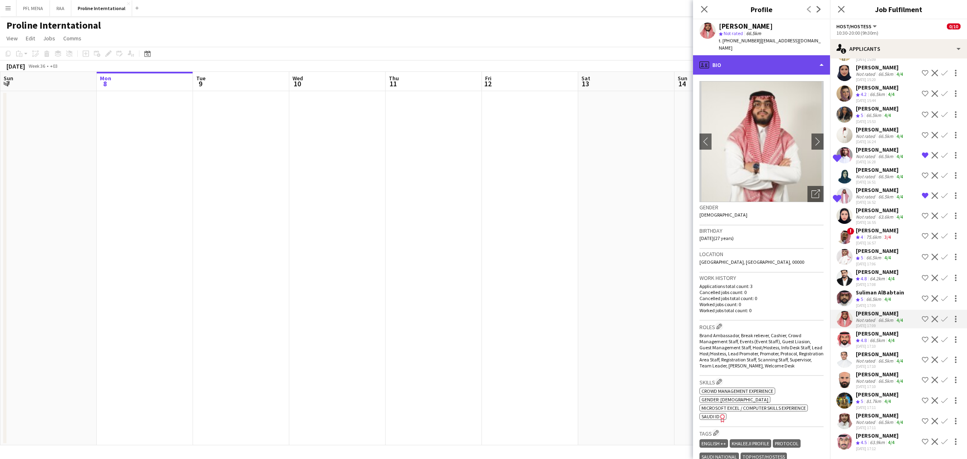
click at [756, 55] on div "profile Bio" at bounding box center [761, 64] width 137 height 19
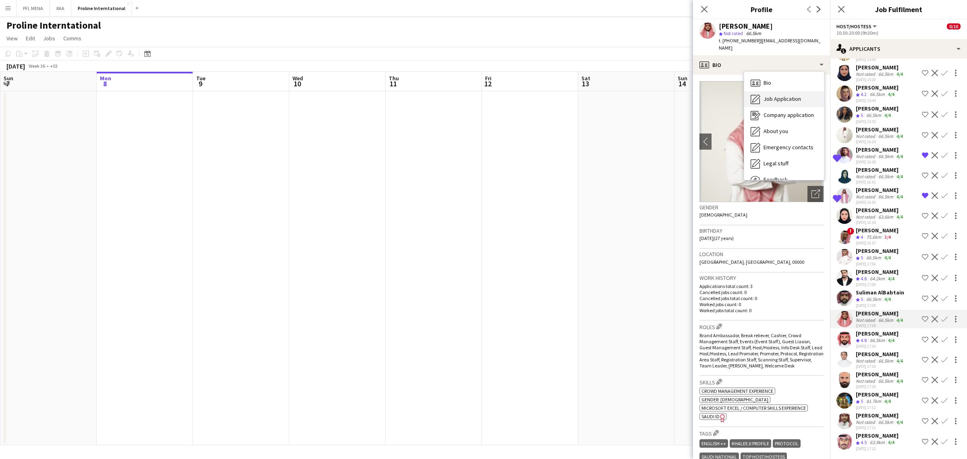
click at [779, 95] on span "Job Application" at bounding box center [782, 98] width 37 height 7
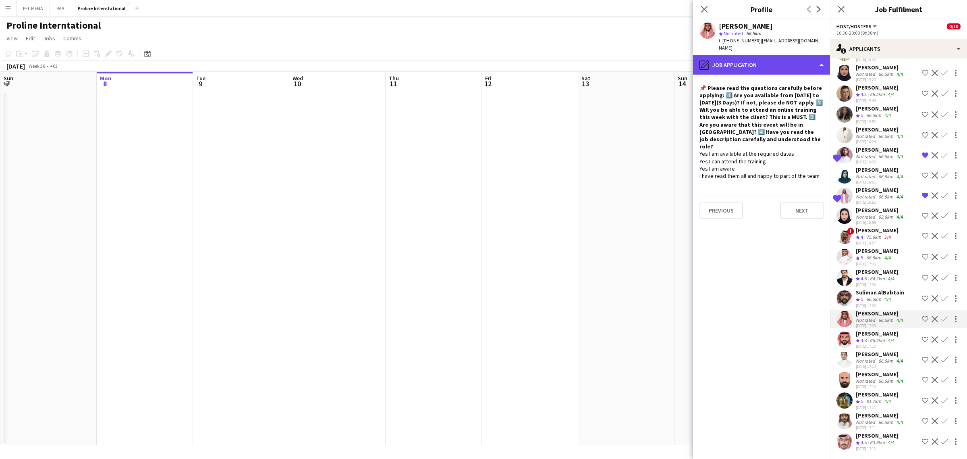
click at [766, 66] on div "pencil4 Job Application" at bounding box center [761, 64] width 137 height 19
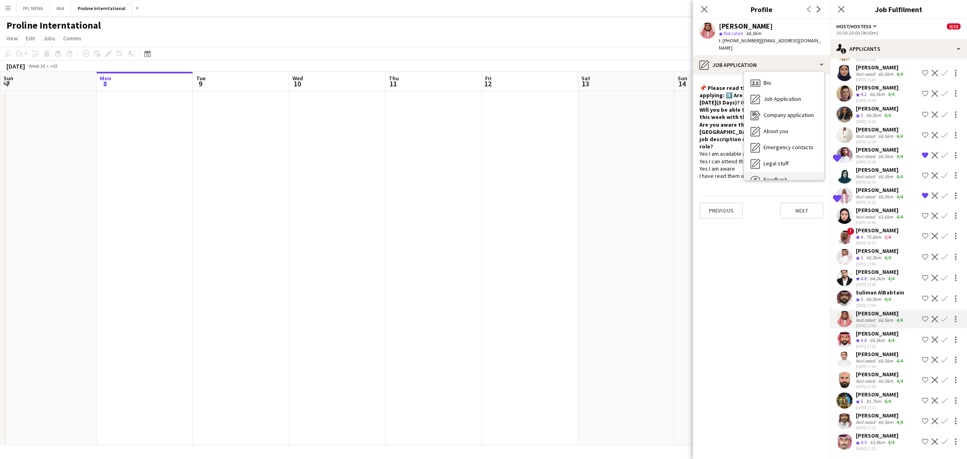
click at [776, 176] on span "Feedback" at bounding box center [776, 179] width 24 height 7
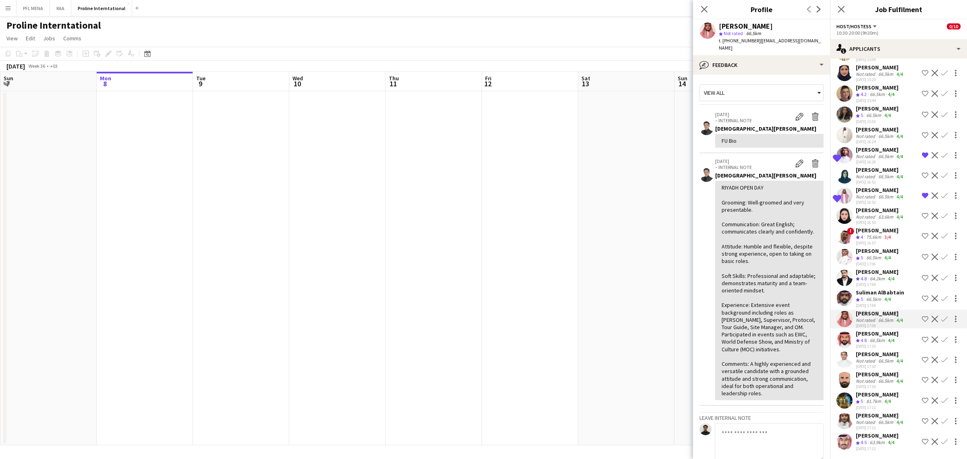
click at [868, 275] on div "Crew rating 4.8" at bounding box center [862, 278] width 12 height 7
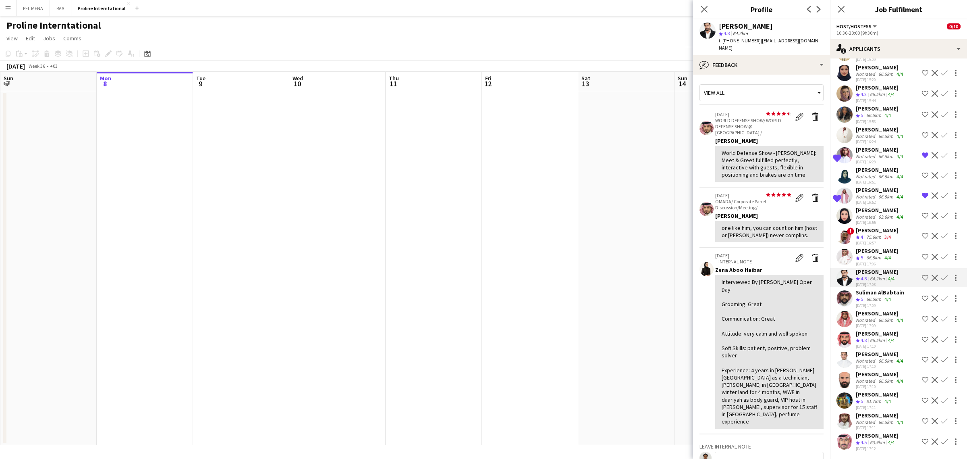
click at [869, 268] on div "[PERSON_NAME]" at bounding box center [877, 271] width 43 height 7
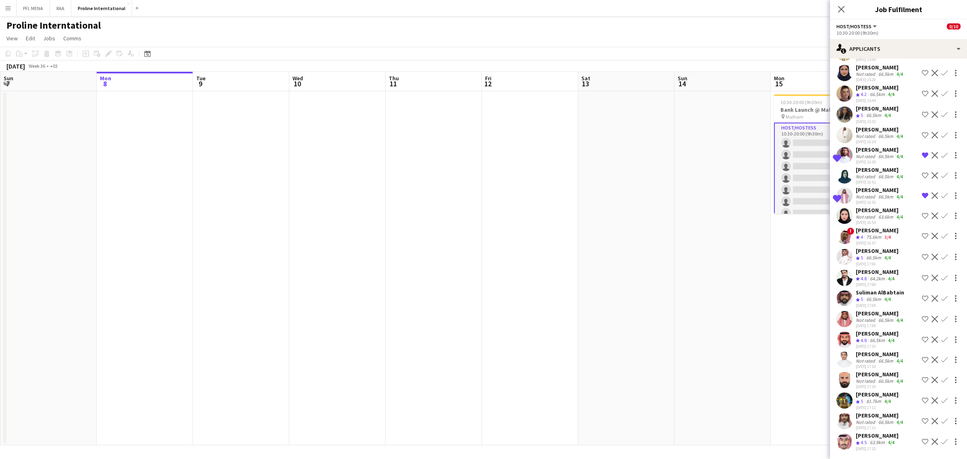
click at [869, 268] on div "[PERSON_NAME]" at bounding box center [877, 271] width 43 height 7
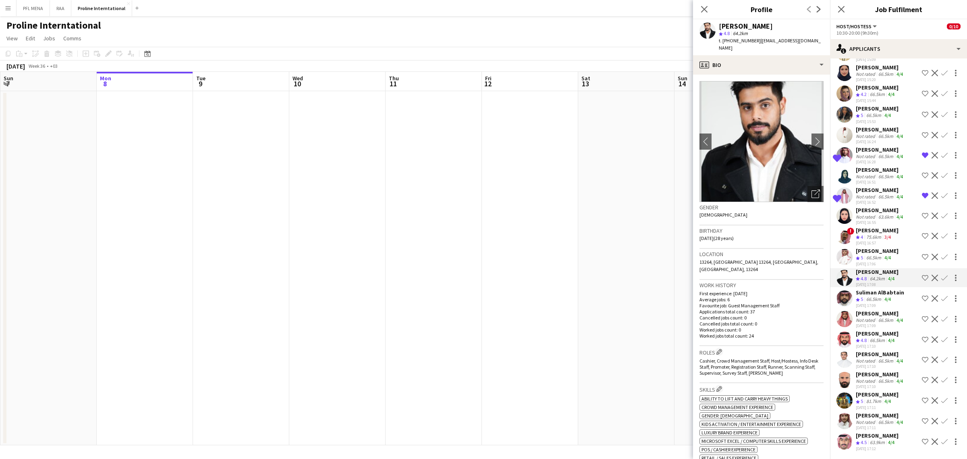
click at [869, 254] on div "66.5km" at bounding box center [874, 257] width 18 height 7
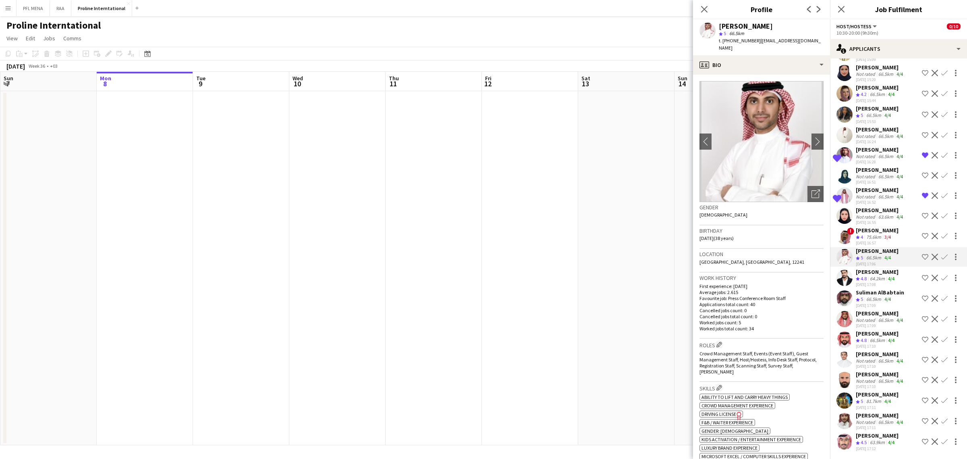
click at [868, 234] on div "75.6km" at bounding box center [874, 237] width 18 height 7
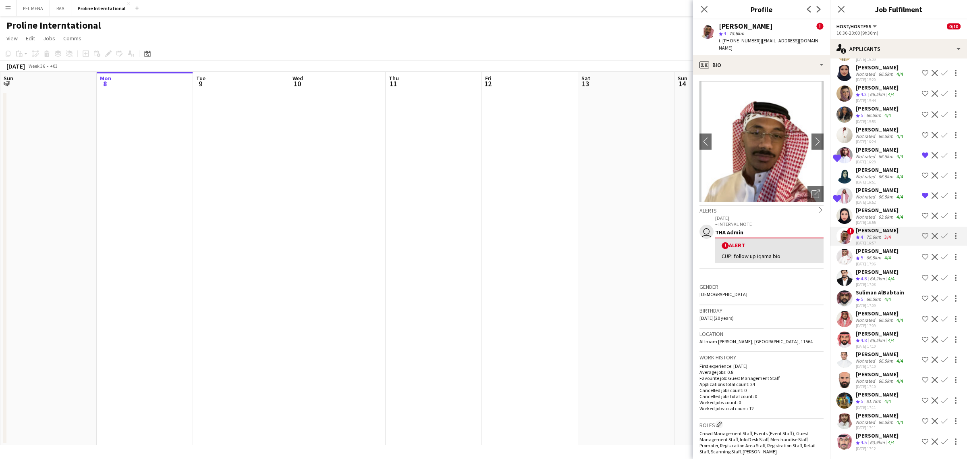
drag, startPoint x: 870, startPoint y: 214, endPoint x: 870, endPoint y: 208, distance: 6.4
click at [870, 220] on div "[DATE] 16:55" at bounding box center [880, 222] width 49 height 5
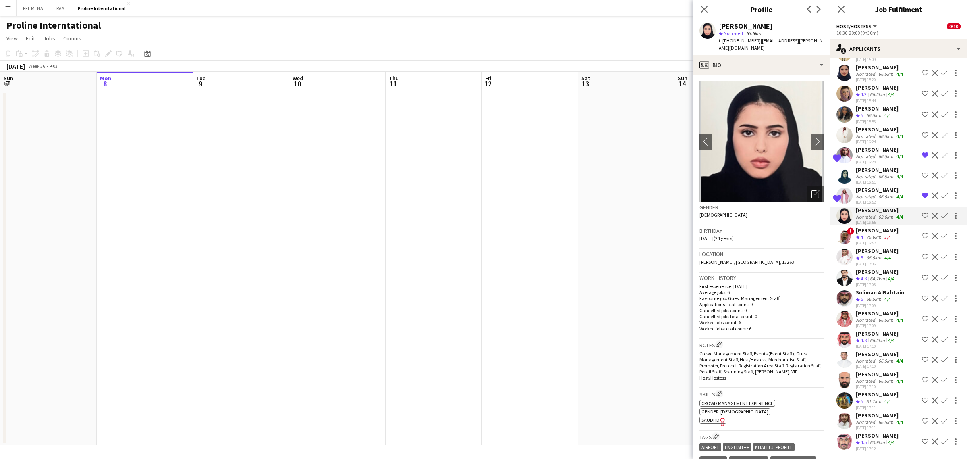
click at [868, 193] on div "Not rated" at bounding box center [866, 196] width 21 height 6
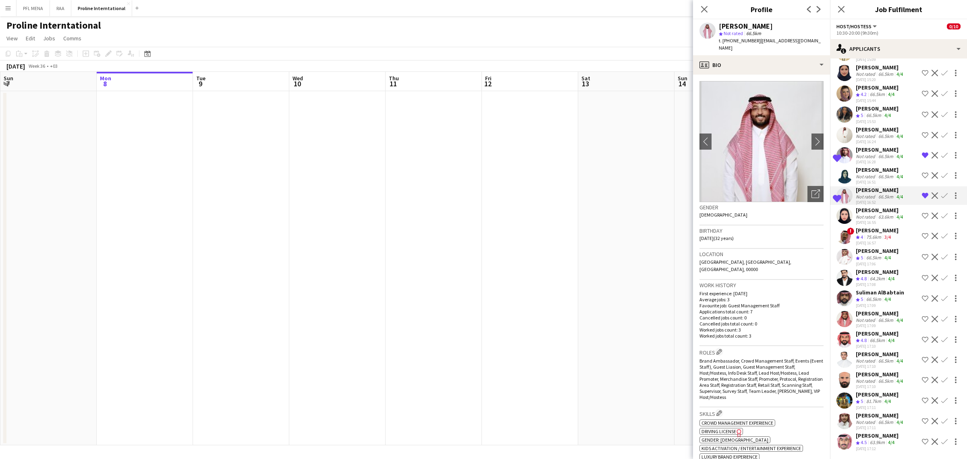
click at [867, 166] on div "[PERSON_NAME]" at bounding box center [880, 169] width 49 height 7
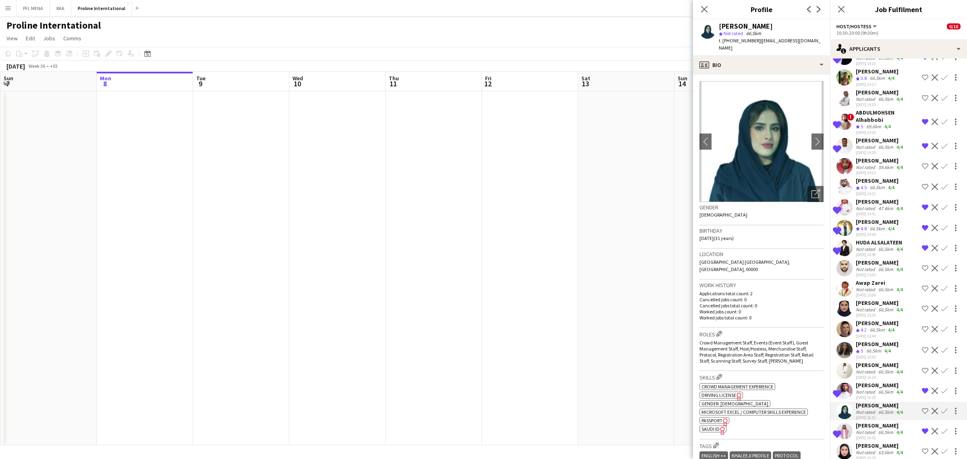
scroll to position [0, 0]
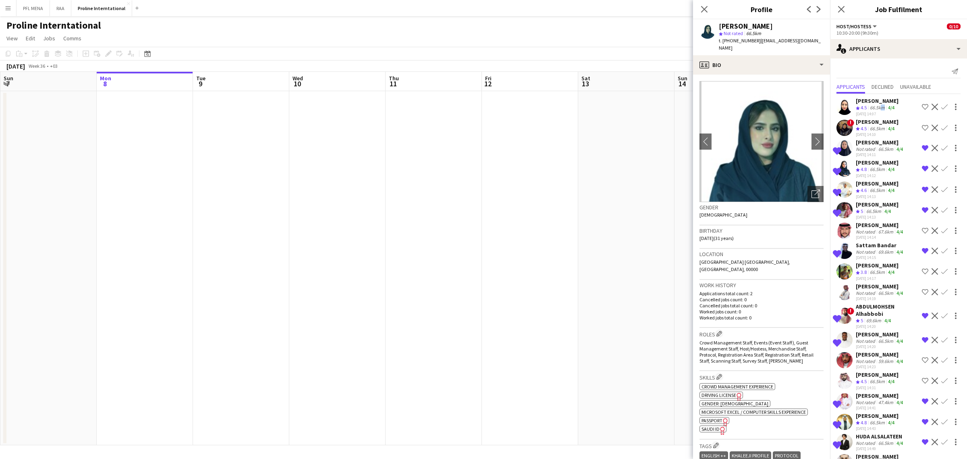
click at [881, 107] on div "66.5km" at bounding box center [877, 107] width 18 height 7
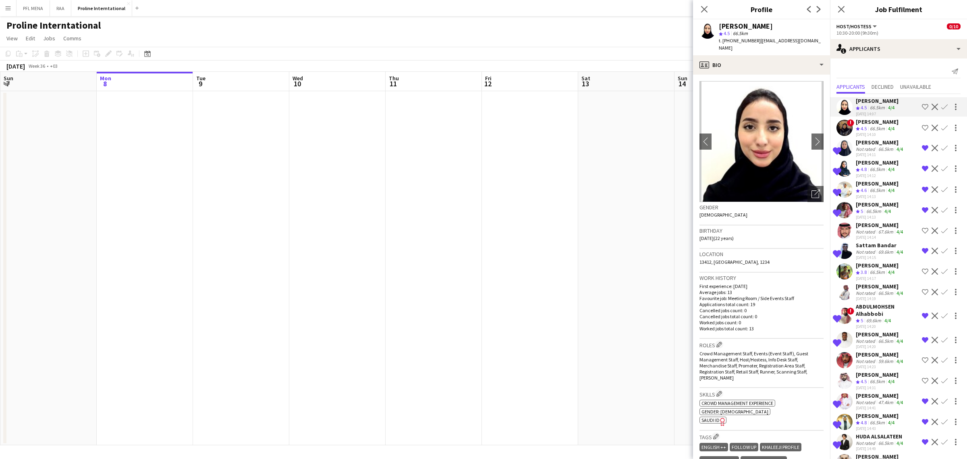
click at [865, 163] on div "[PERSON_NAME]" at bounding box center [877, 162] width 43 height 7
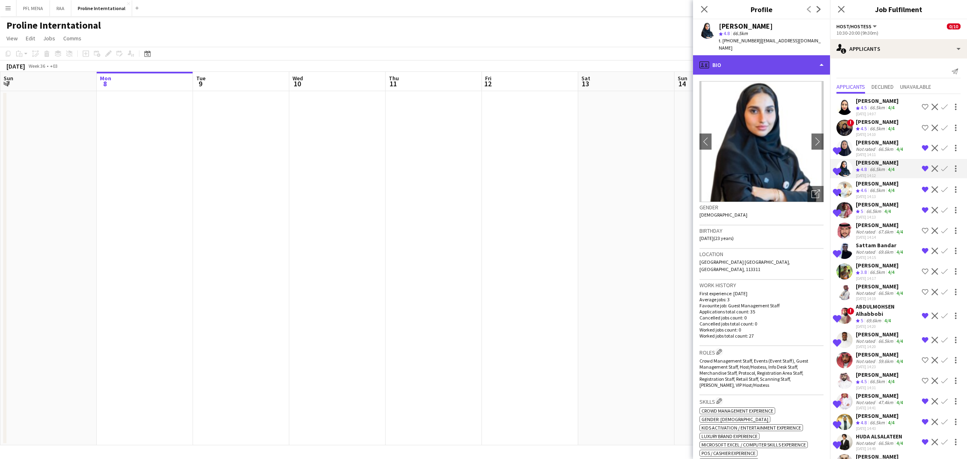
click at [786, 59] on div "profile Bio" at bounding box center [761, 64] width 137 height 19
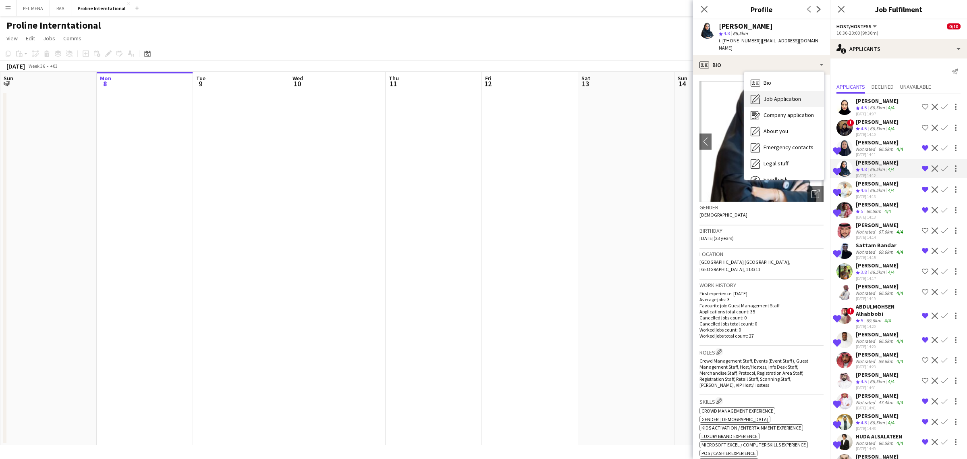
click at [781, 95] on span "Job Application" at bounding box center [782, 98] width 37 height 7
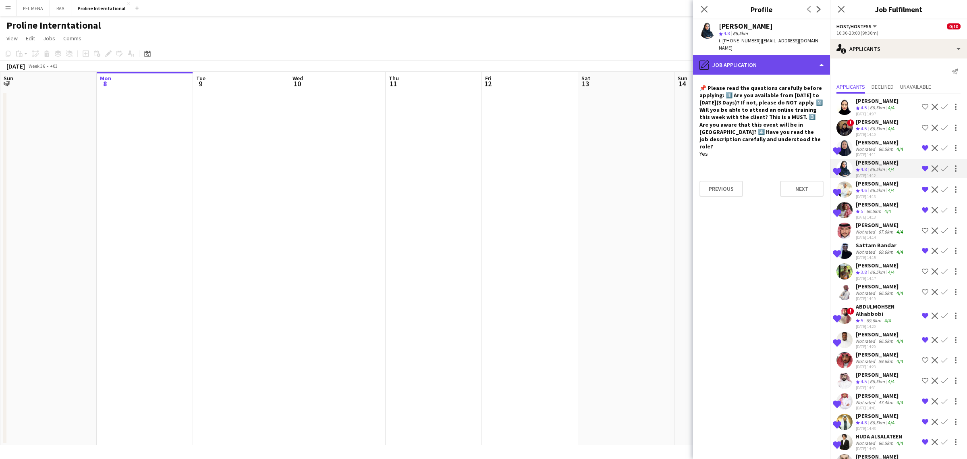
click at [764, 58] on div "pencil4 Job Application" at bounding box center [761, 64] width 137 height 19
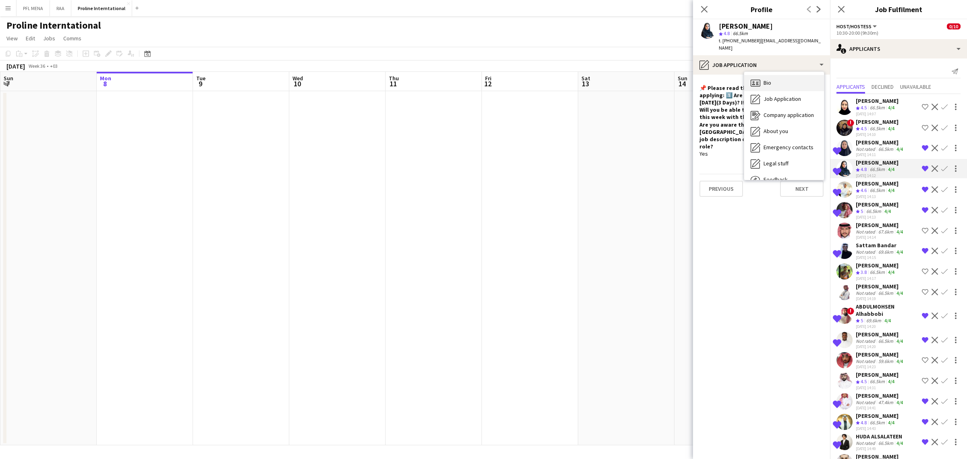
click at [780, 75] on div "Bio Bio" at bounding box center [784, 83] width 80 height 16
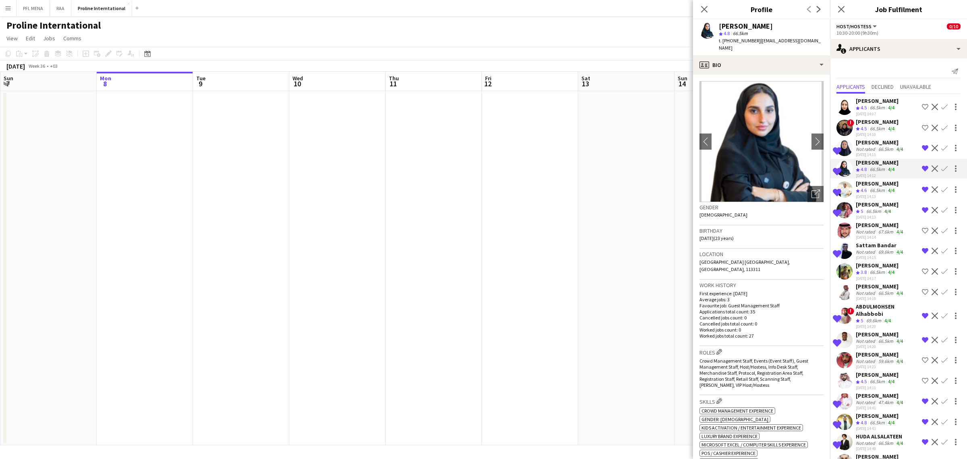
click at [875, 241] on div "Sattam Bandar" at bounding box center [880, 244] width 49 height 7
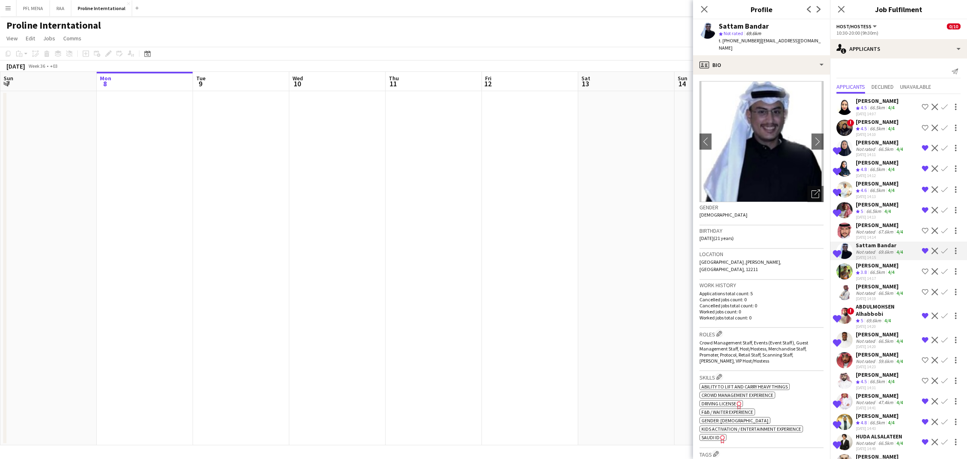
click at [878, 225] on div "[PERSON_NAME]" at bounding box center [880, 224] width 49 height 7
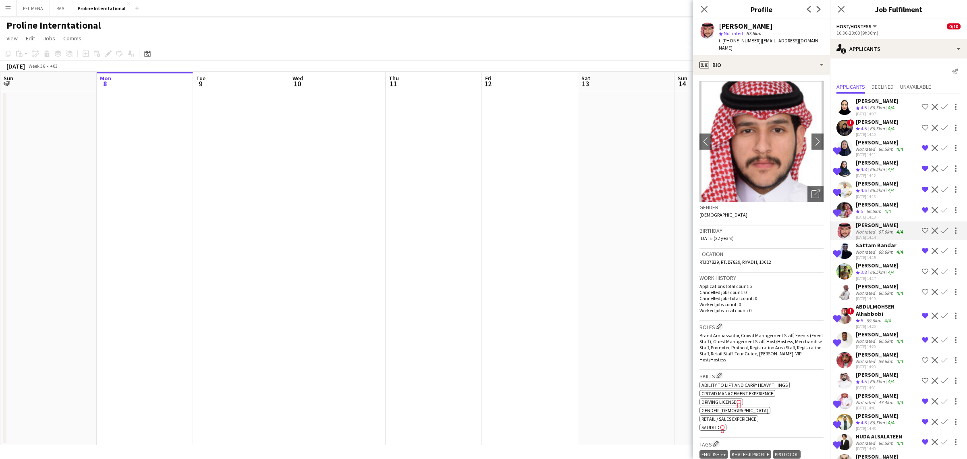
click at [865, 196] on div "[DATE] 14:13" at bounding box center [877, 196] width 43 height 5
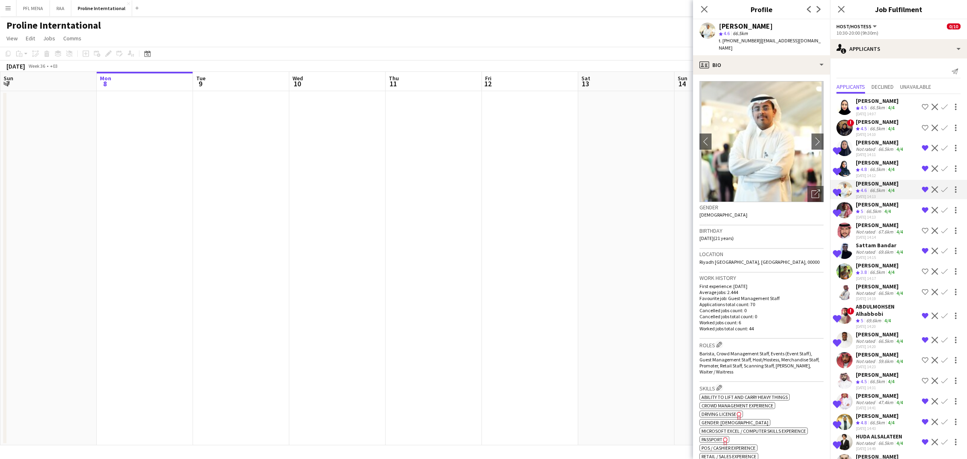
click at [866, 162] on div "[PERSON_NAME]" at bounding box center [877, 162] width 43 height 7
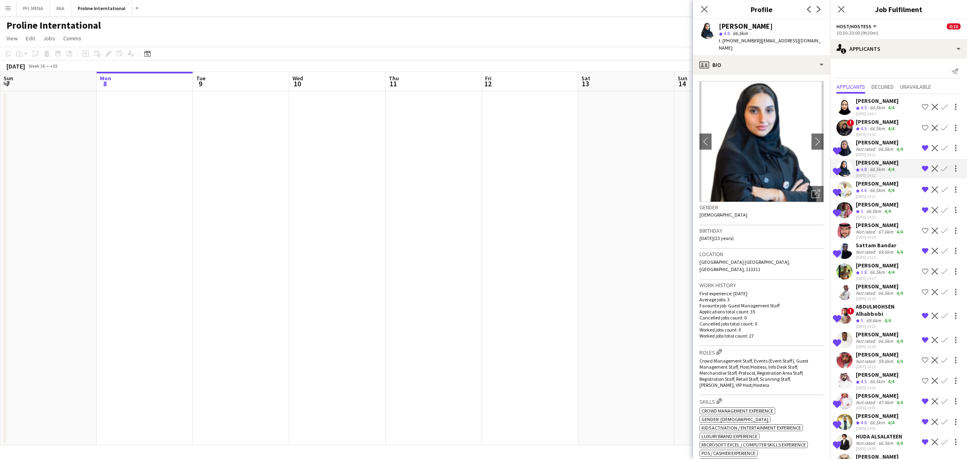
click at [870, 140] on div "[PERSON_NAME]" at bounding box center [880, 142] width 49 height 7
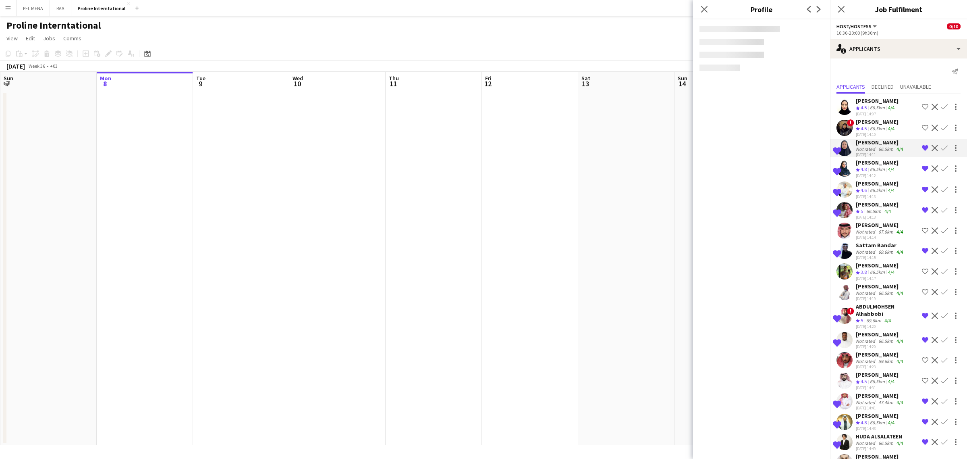
click at [869, 123] on div "[PERSON_NAME]" at bounding box center [877, 121] width 43 height 7
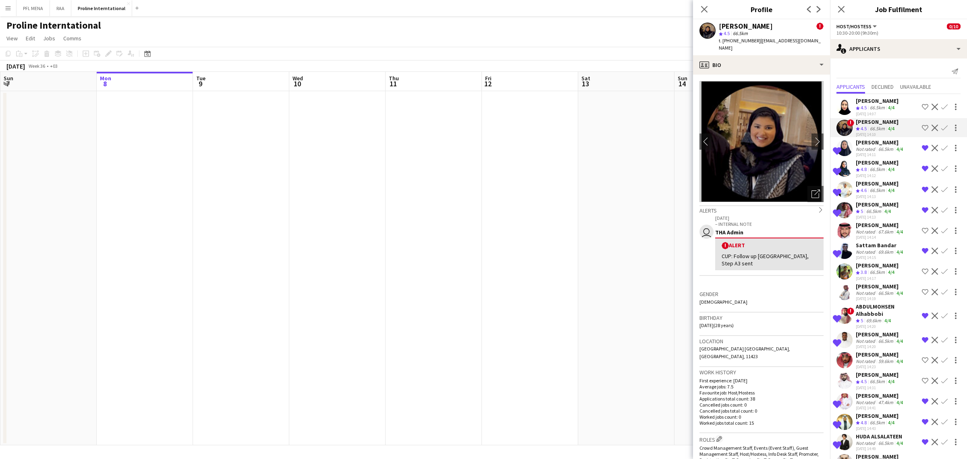
click at [870, 102] on div "[PERSON_NAME]" at bounding box center [877, 100] width 43 height 7
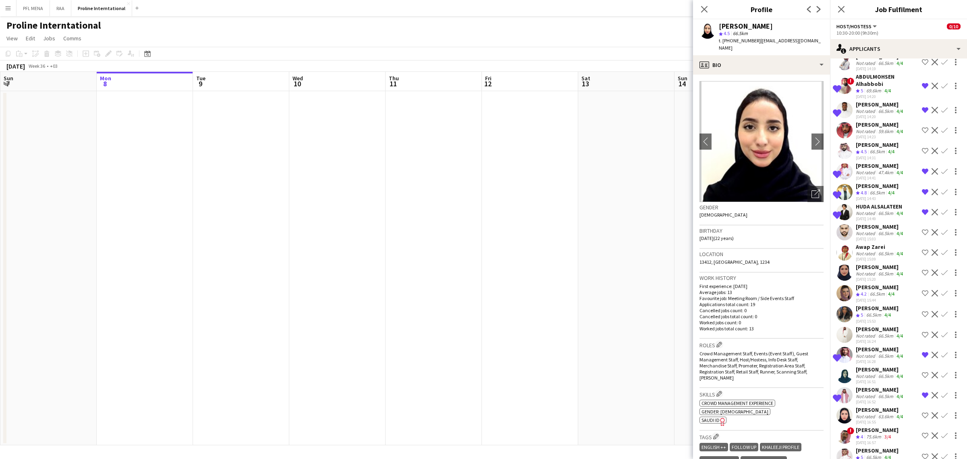
scroll to position [252, 0]
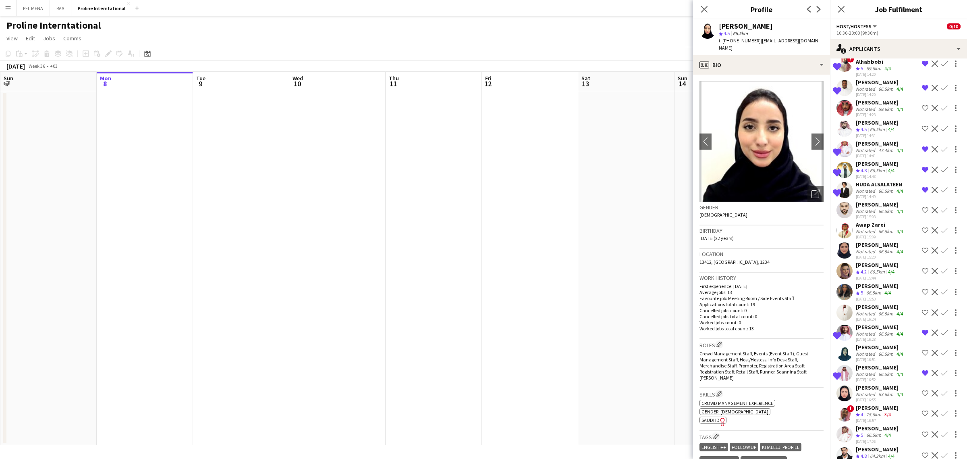
click at [871, 316] on div "Not rated" at bounding box center [866, 313] width 21 height 6
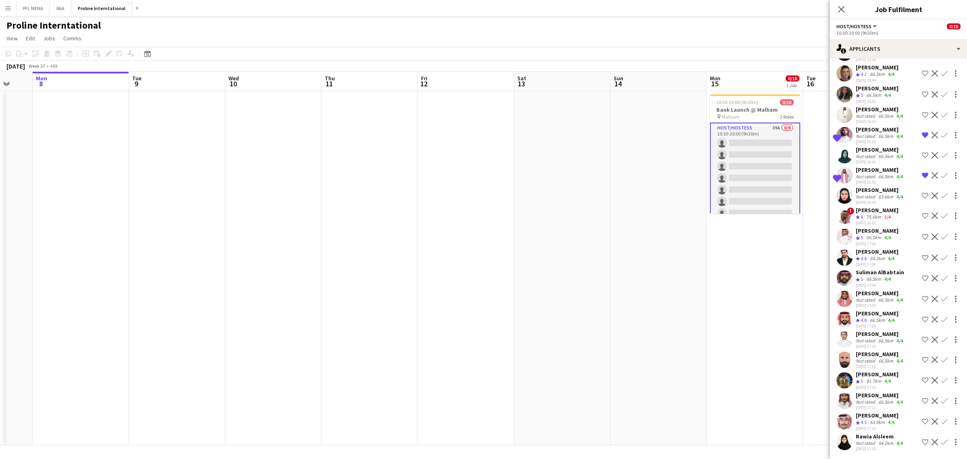
scroll to position [0, 294]
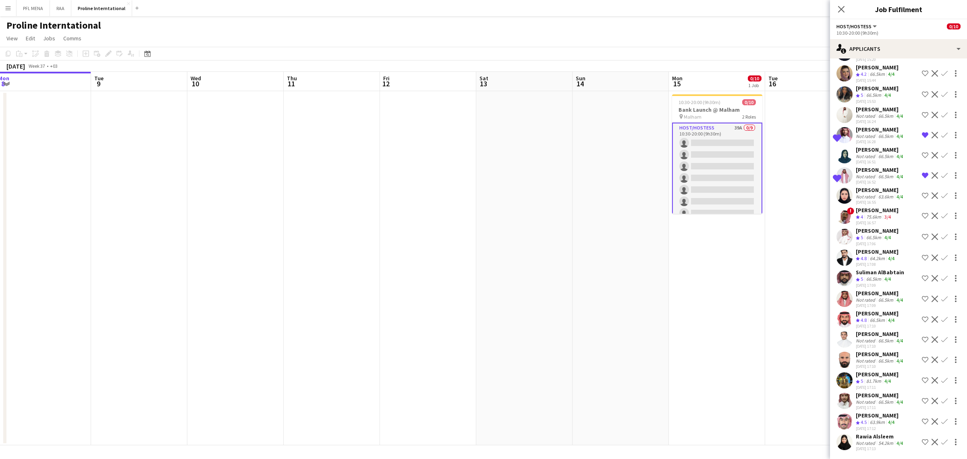
drag, startPoint x: 748, startPoint y: 287, endPoint x: 647, endPoint y: 279, distance: 101.9
click at [647, 279] on app-calendar-viewport "Fri 5 Sat 6 Sun 7 Mon 8 Tue 9 Wed 10 Thu 11 Fri 12 Sat 13 Sun 14 Mon 15 0/10 1 …" at bounding box center [483, 258] width 967 height 373
click at [872, 436] on div "Rawia Alsleem" at bounding box center [880, 435] width 49 height 7
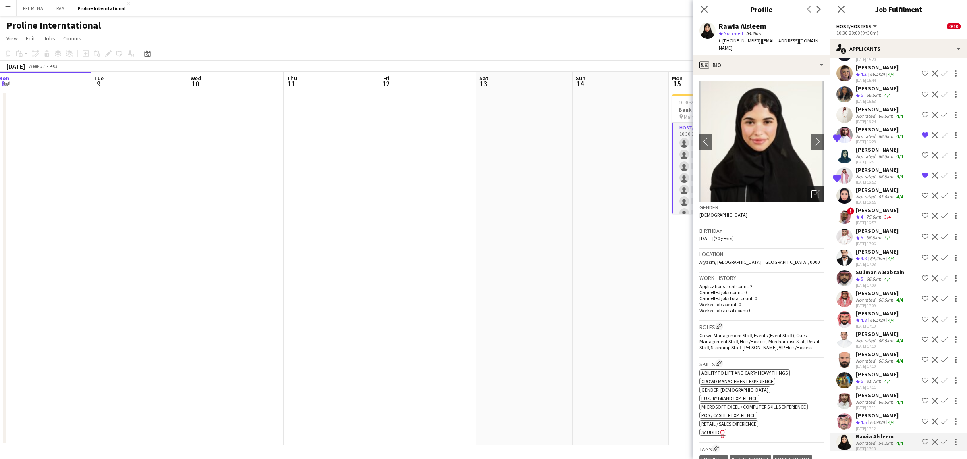
click at [812, 189] on icon "Open photos pop-in" at bounding box center [816, 193] width 8 height 8
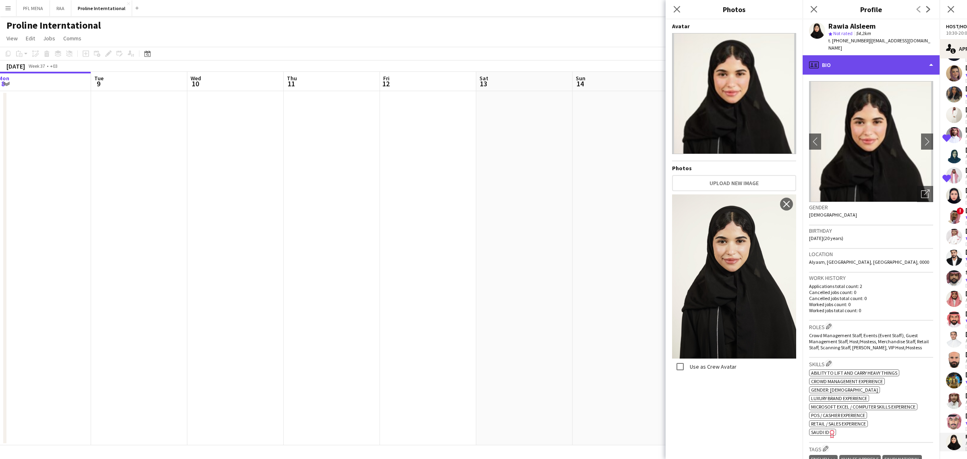
click at [854, 59] on div "profile Bio" at bounding box center [871, 64] width 137 height 19
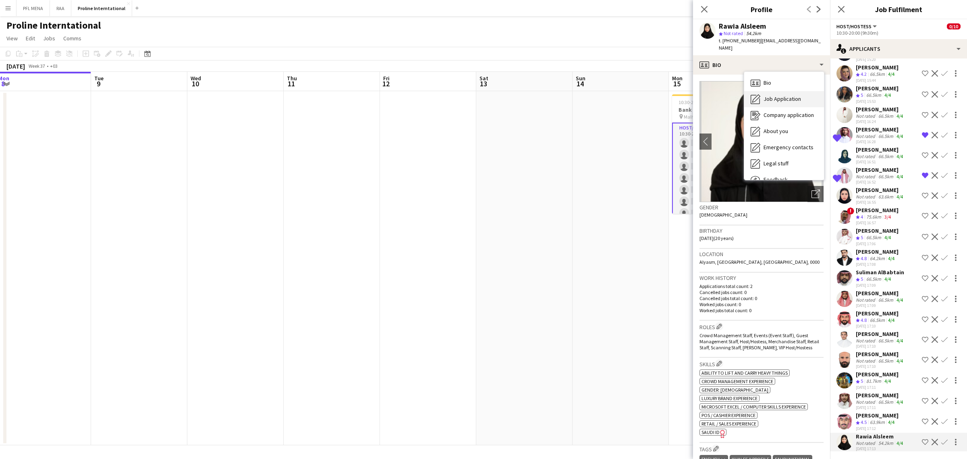
click at [798, 95] on span "Job Application" at bounding box center [782, 98] width 37 height 7
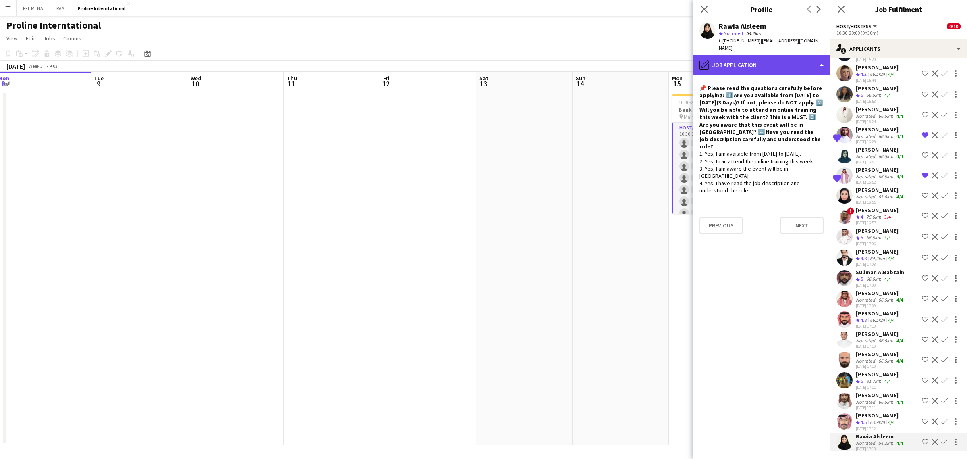
click at [775, 59] on div "pencil4 Job Application" at bounding box center [761, 64] width 137 height 19
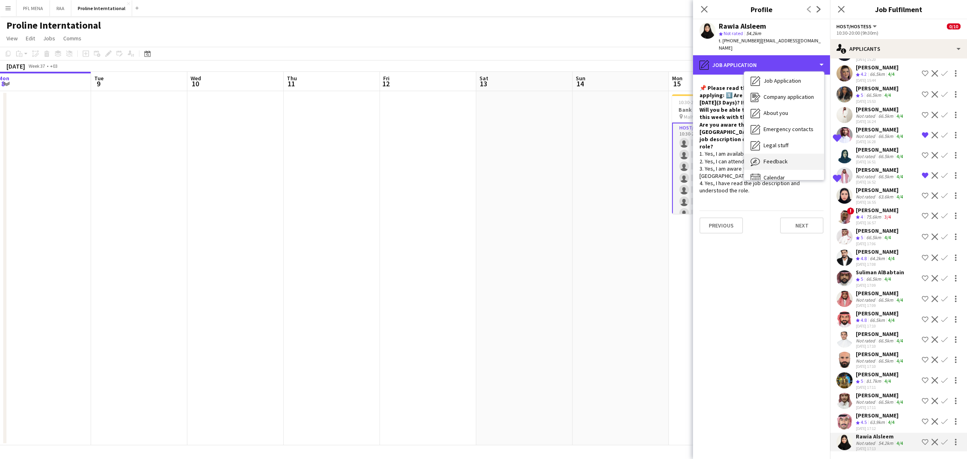
scroll to position [27, 0]
click at [782, 149] on span "Feedback" at bounding box center [776, 152] width 24 height 7
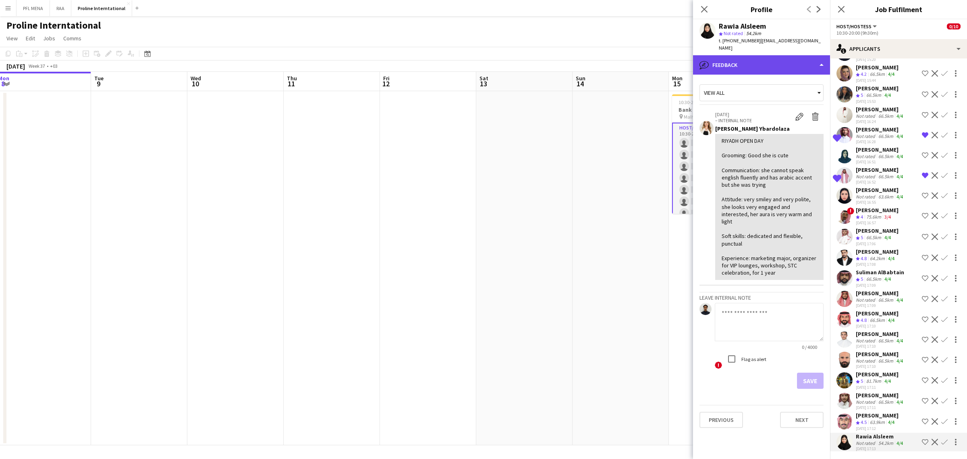
click at [788, 59] on div "bubble-pencil Feedback" at bounding box center [761, 64] width 137 height 19
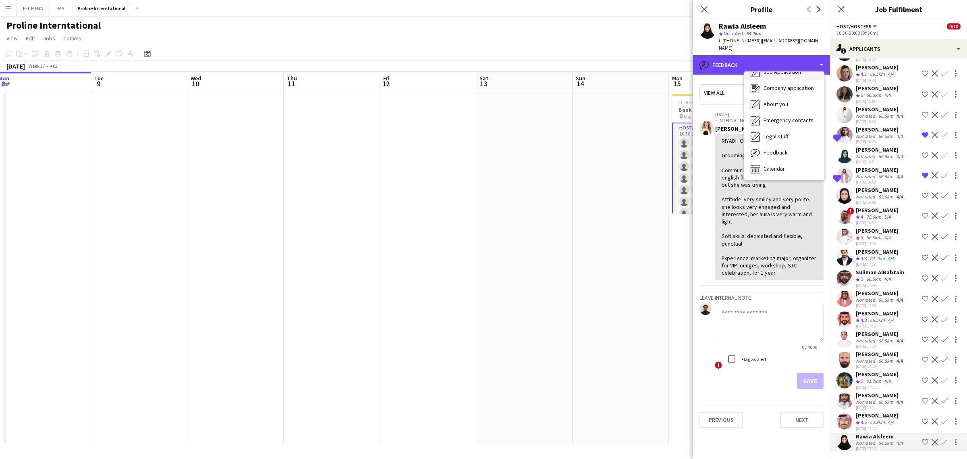
scroll to position [0, 0]
click at [791, 75] on div "Bio Bio" at bounding box center [784, 83] width 80 height 16
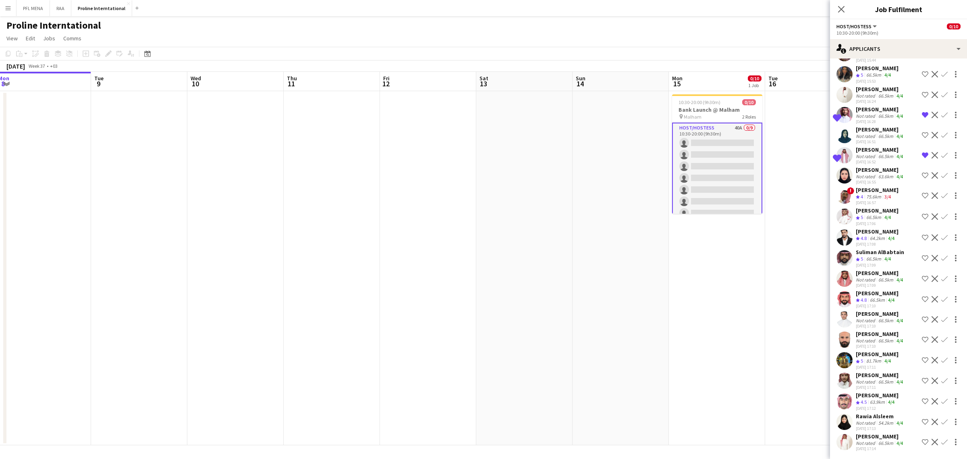
scroll to position [486, 0]
click at [879, 422] on div "54.2km" at bounding box center [886, 423] width 18 height 6
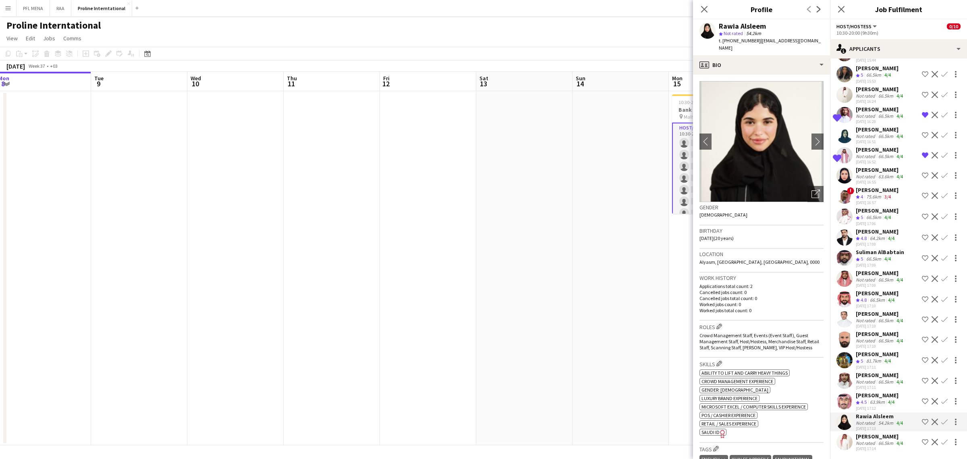
click at [873, 437] on div "[PERSON_NAME]" at bounding box center [880, 435] width 49 height 7
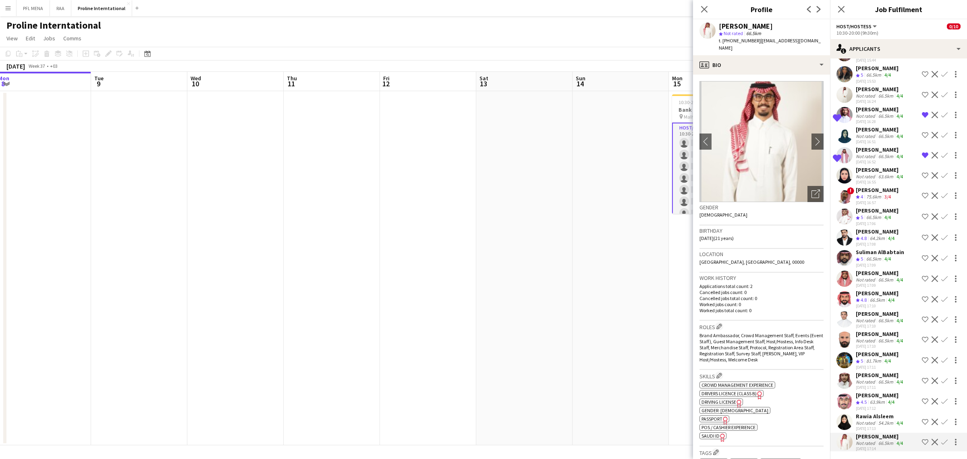
click at [867, 364] on div "[DATE] 17:11" at bounding box center [877, 366] width 43 height 5
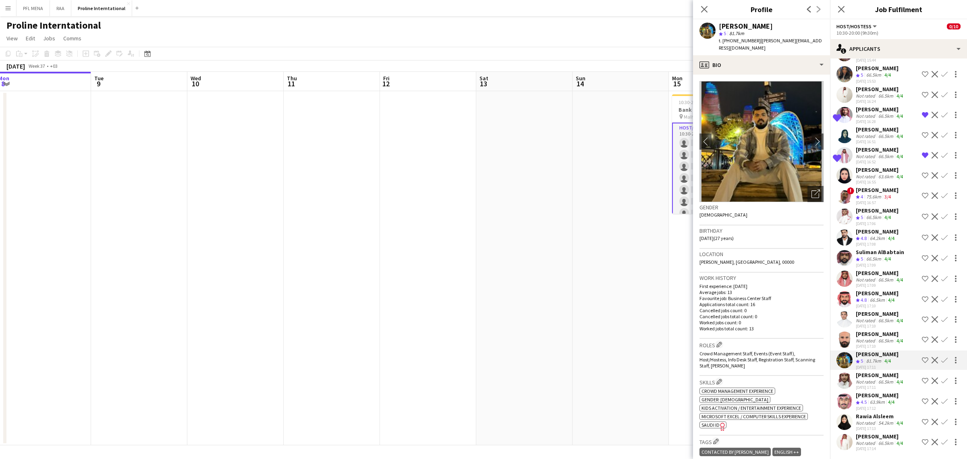
click at [877, 337] on div "66.5km" at bounding box center [886, 340] width 18 height 6
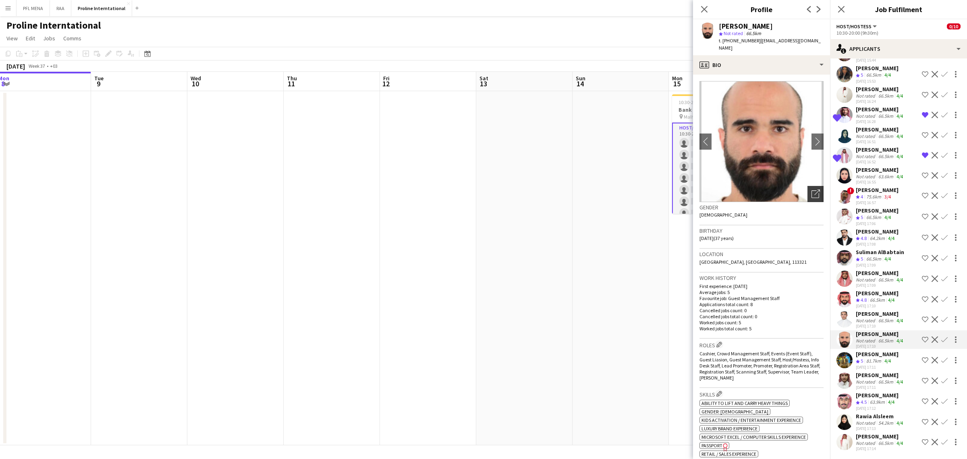
click at [812, 193] on icon "Open photos pop-in" at bounding box center [816, 193] width 8 height 8
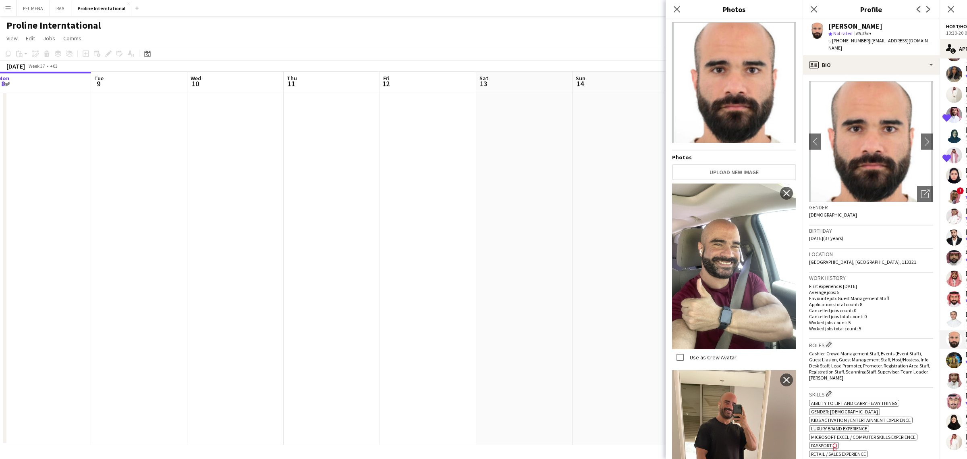
scroll to position [0, 0]
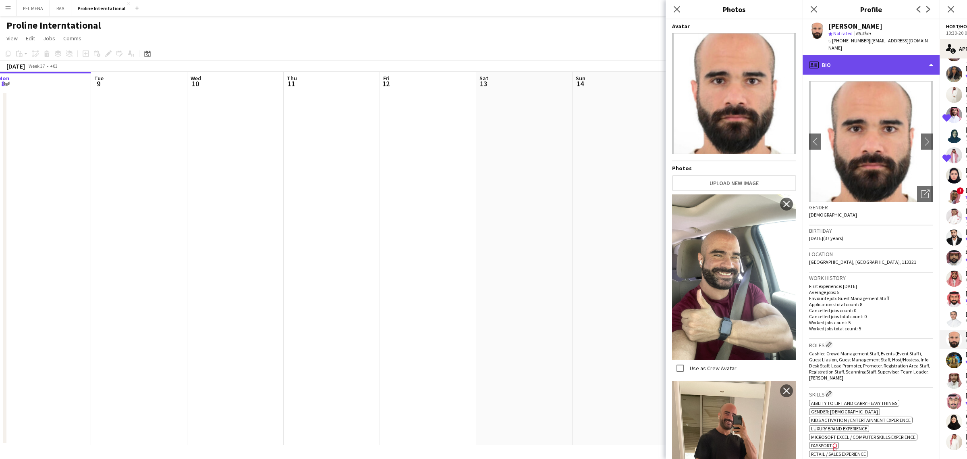
click at [876, 61] on div "profile Bio" at bounding box center [871, 64] width 137 height 19
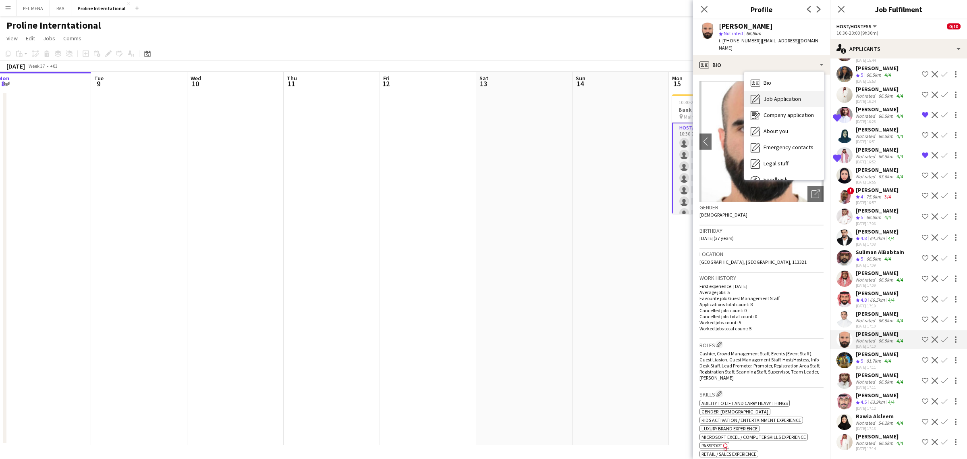
click at [788, 105] on div "Job Application Job Application" at bounding box center [784, 99] width 80 height 16
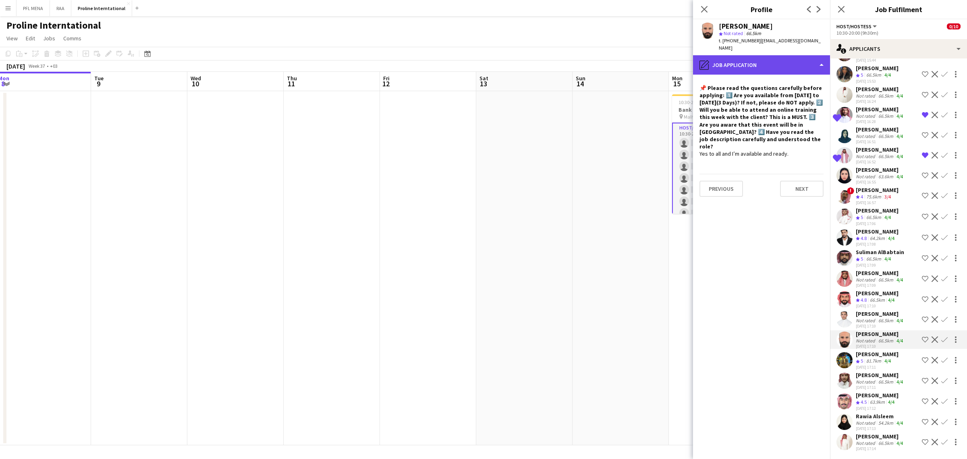
click at [772, 64] on div "pencil4 Job Application" at bounding box center [761, 64] width 137 height 19
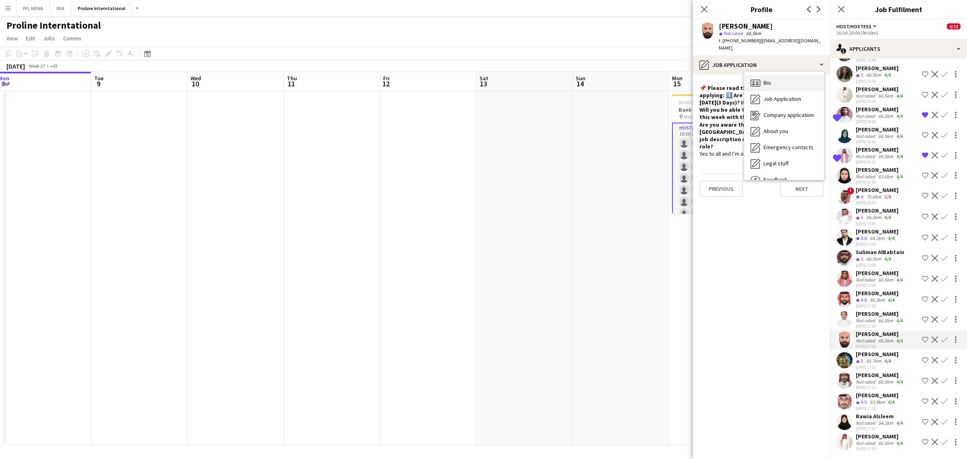
click at [784, 76] on div "Bio Bio" at bounding box center [784, 83] width 80 height 16
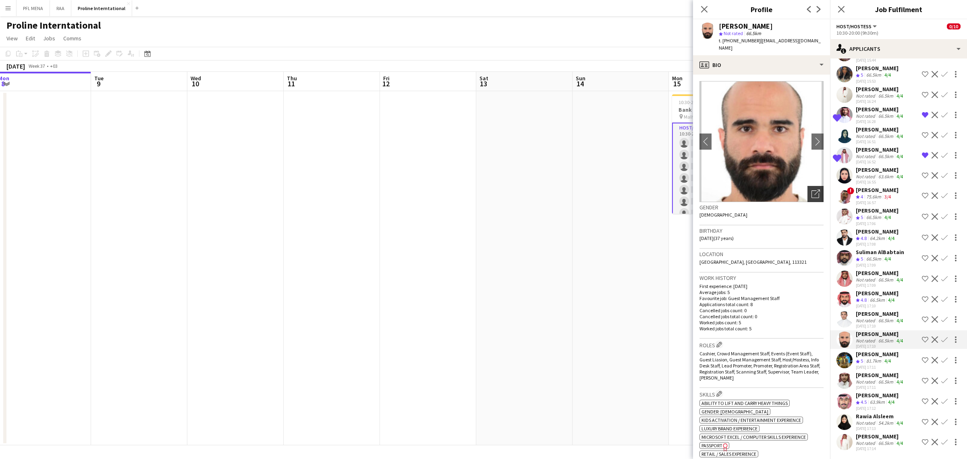
click at [812, 191] on icon "Open photos pop-in" at bounding box center [816, 193] width 8 height 8
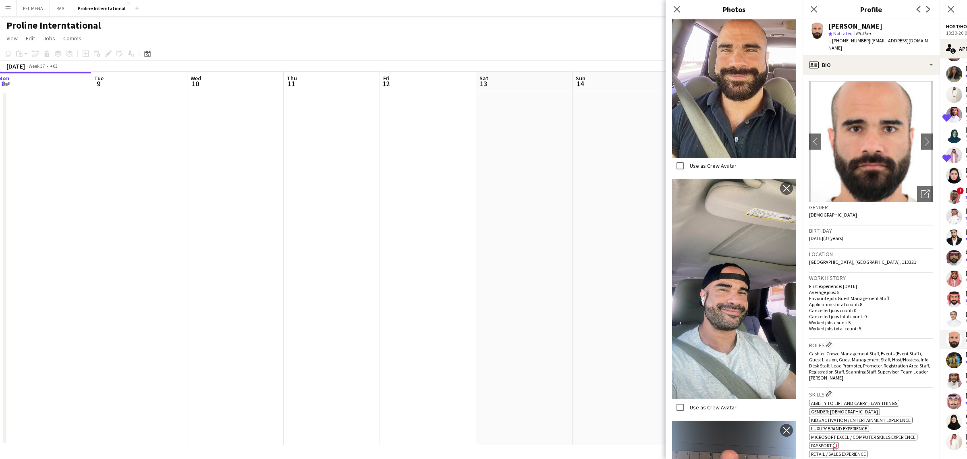
scroll to position [816, 0]
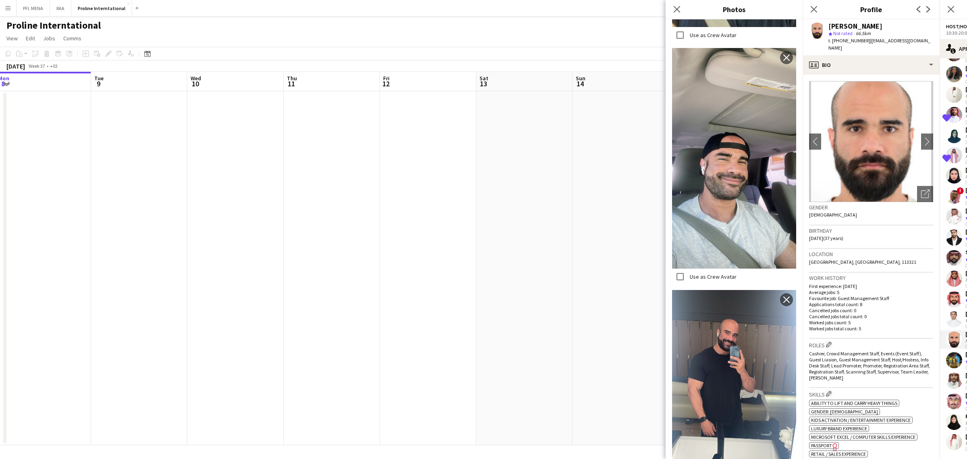
click at [904, 291] on p "Average jobs: 5" at bounding box center [871, 292] width 124 height 6
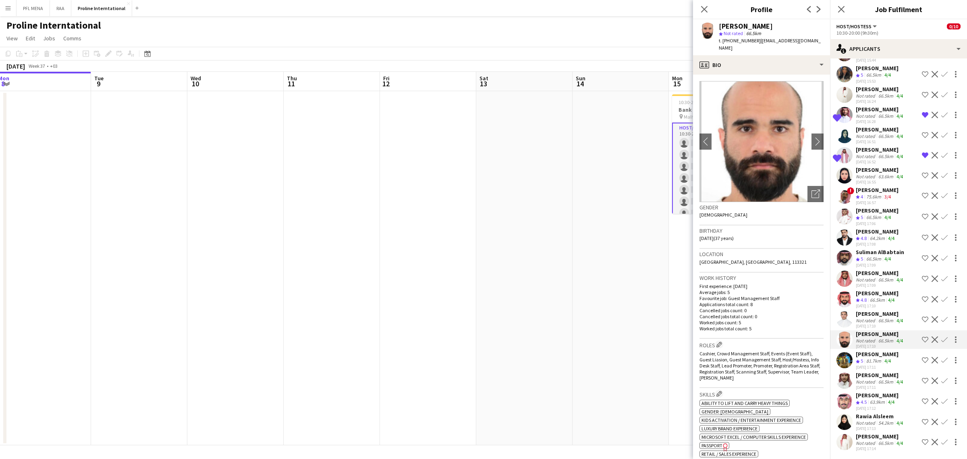
click at [876, 310] on div "[PERSON_NAME]" at bounding box center [880, 313] width 49 height 7
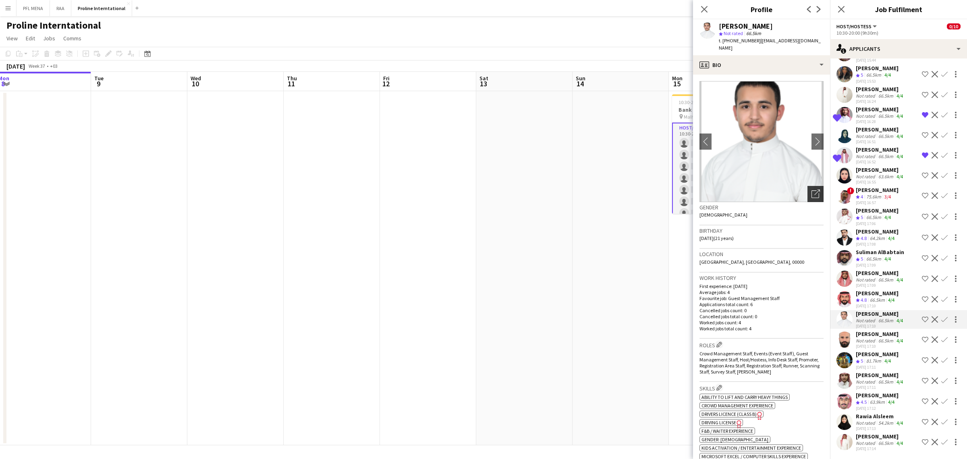
click at [812, 189] on icon "Open photos pop-in" at bounding box center [816, 193] width 8 height 8
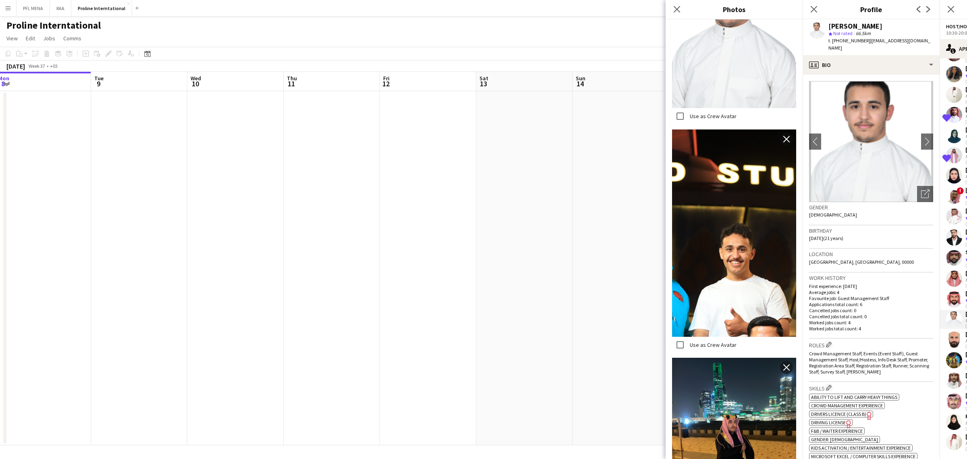
scroll to position [804, 0]
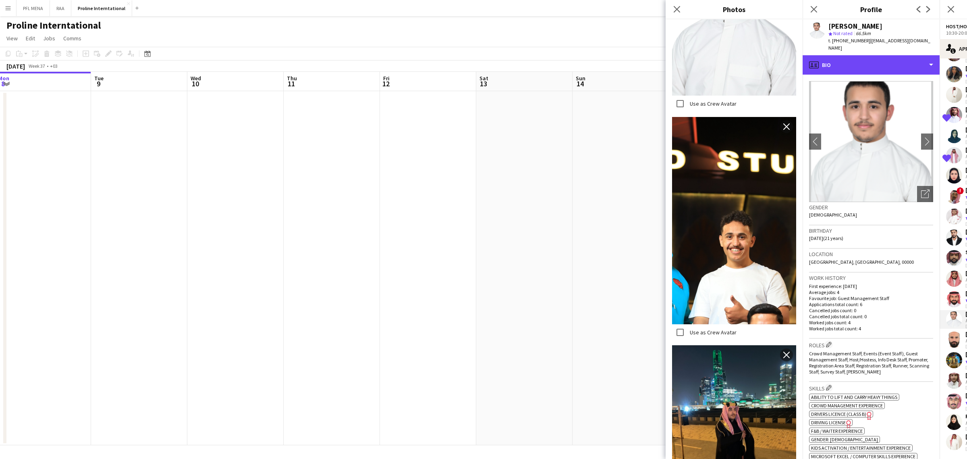
click at [897, 45] on app-crew-profile "Close pop-in Profile Previous Next [PERSON_NAME] star Not rated 66.5km t. [PHON…" at bounding box center [871, 229] width 137 height 459
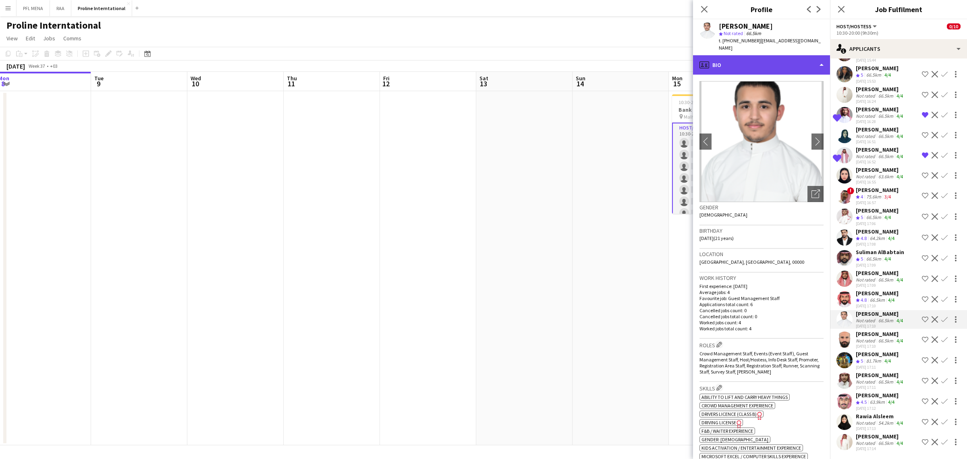
click at [801, 64] on div "profile Bio" at bounding box center [761, 64] width 137 height 19
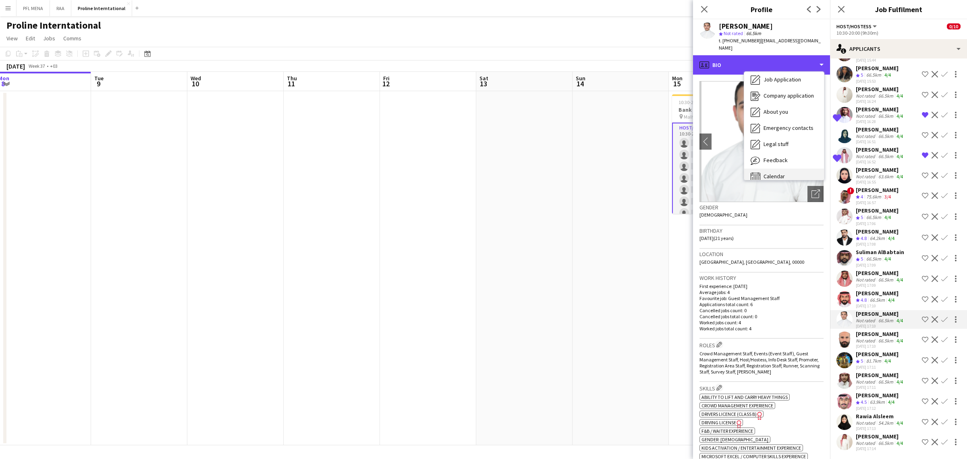
scroll to position [27, 0]
click at [792, 161] on div "Calendar Calendar" at bounding box center [784, 169] width 80 height 16
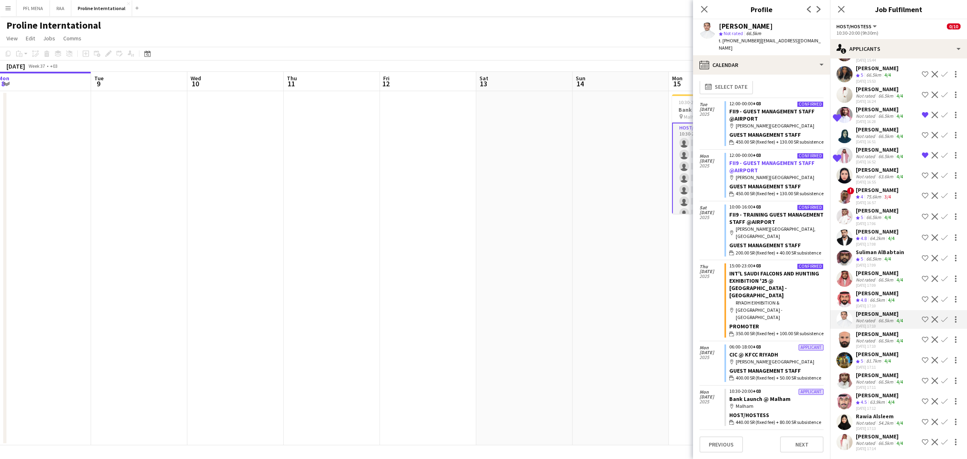
scroll to position [19, 0]
click at [701, 8] on icon "Close pop-in" at bounding box center [704, 9] width 8 height 8
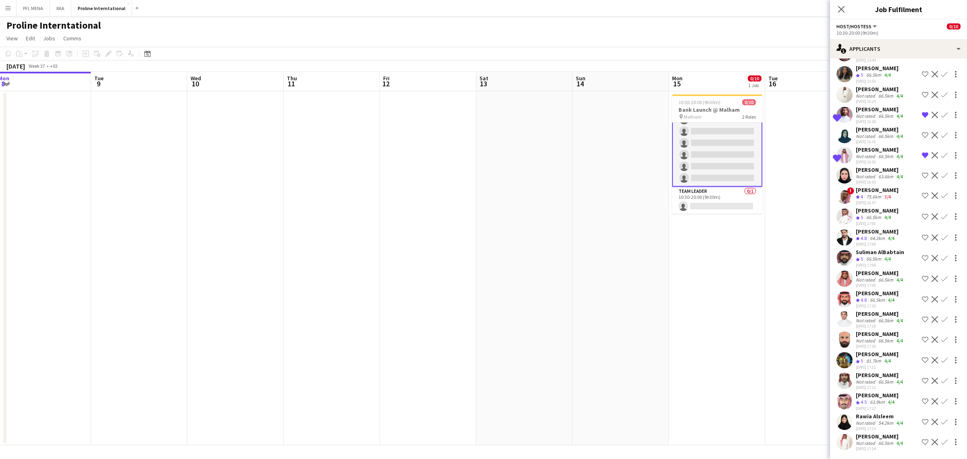
scroll to position [0, 0]
click at [891, 337] on div "66.5km" at bounding box center [886, 340] width 18 height 6
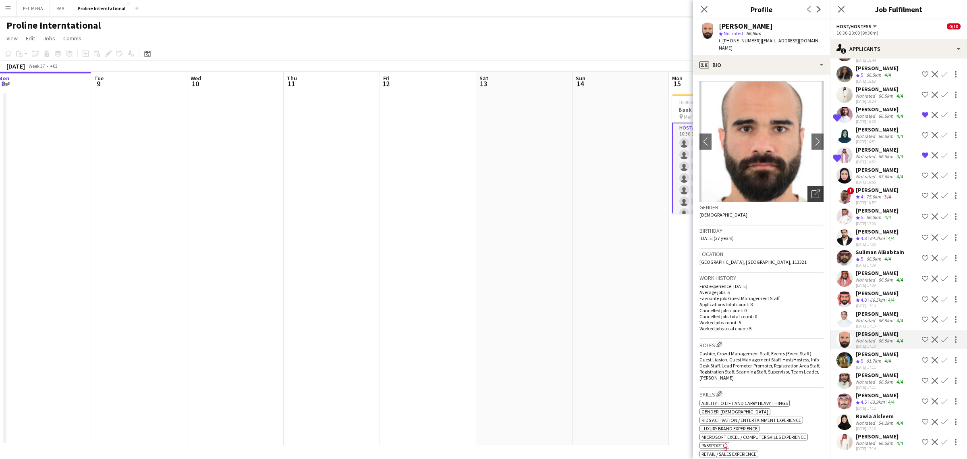
click at [812, 197] on icon "Open photos pop-in" at bounding box center [816, 193] width 8 height 8
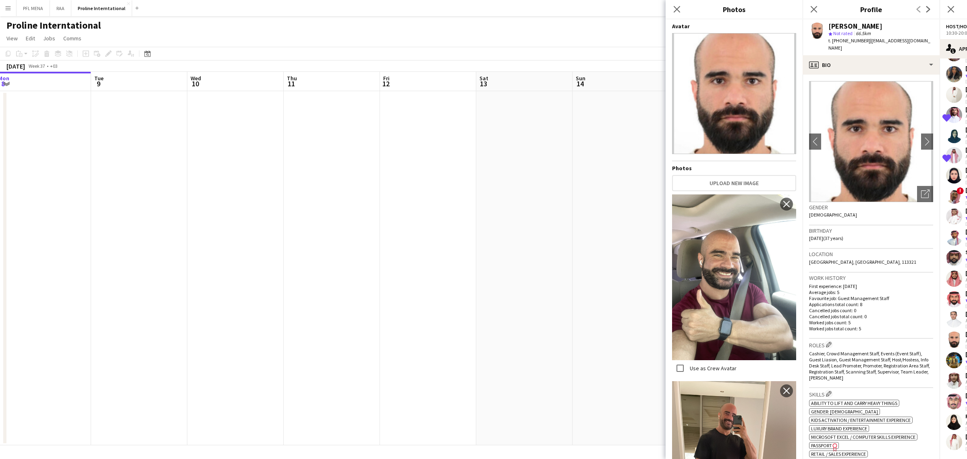
click at [903, 247] on div "Birthday [DEMOGRAPHIC_DATA] (37 years)" at bounding box center [871, 236] width 124 height 23
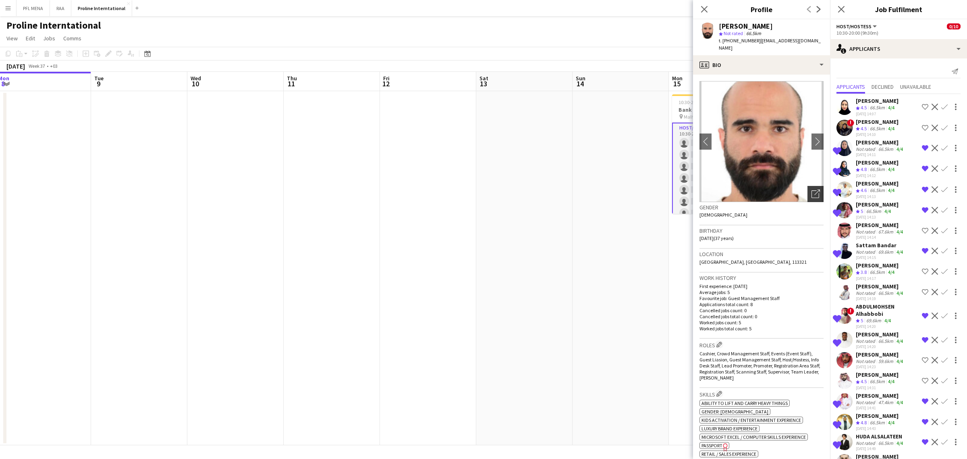
click at [812, 188] on div "Open photos pop-in" at bounding box center [816, 194] width 16 height 16
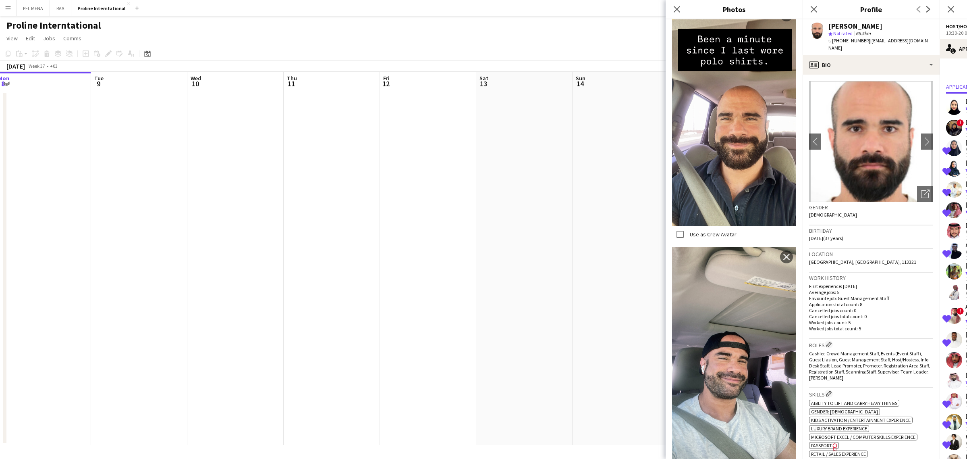
scroll to position [816, 0]
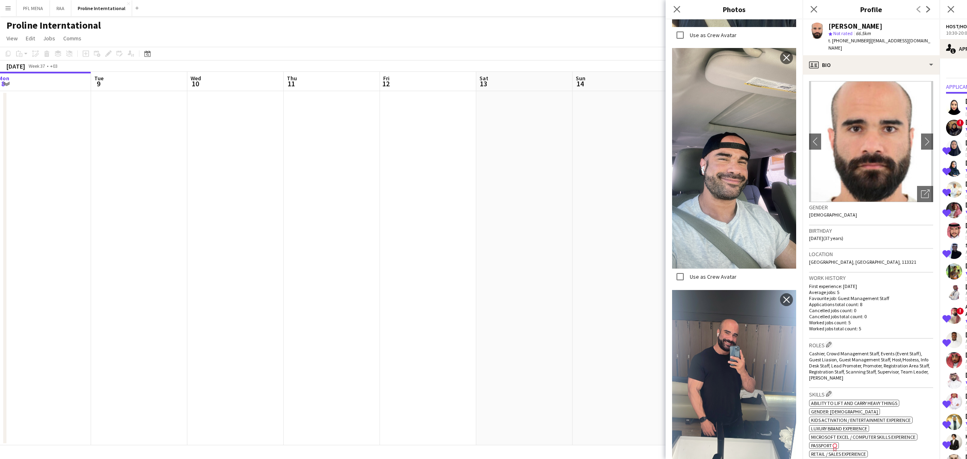
click at [872, 243] on div "Birthday [DEMOGRAPHIC_DATA] (37 years)" at bounding box center [871, 236] width 124 height 23
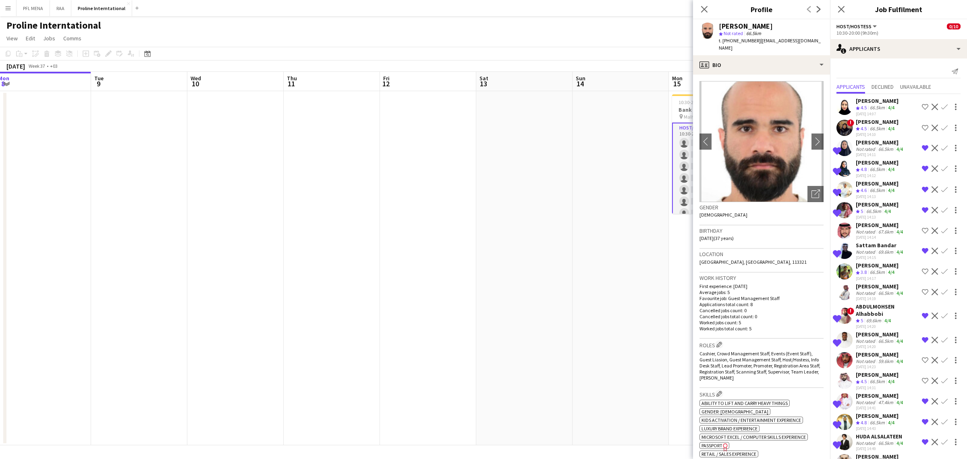
click at [873, 385] on div "66.5km" at bounding box center [877, 381] width 18 height 7
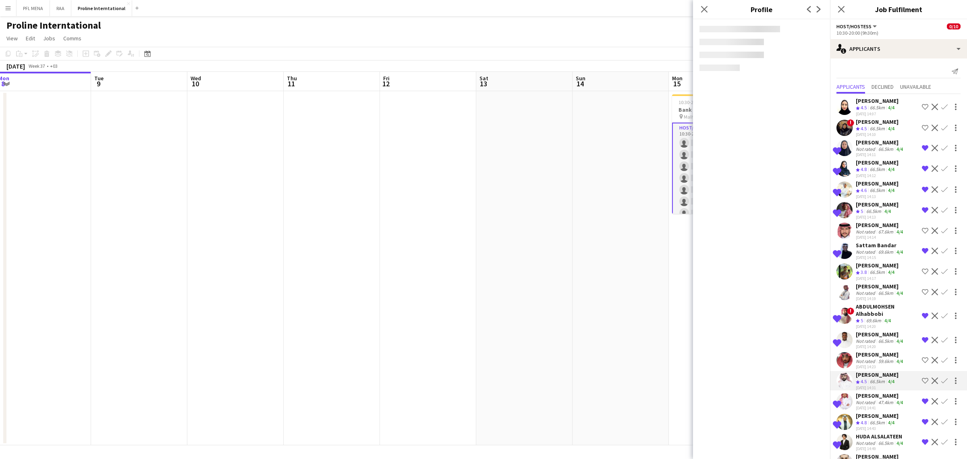
click at [870, 399] on div "[PERSON_NAME]" at bounding box center [880, 395] width 49 height 7
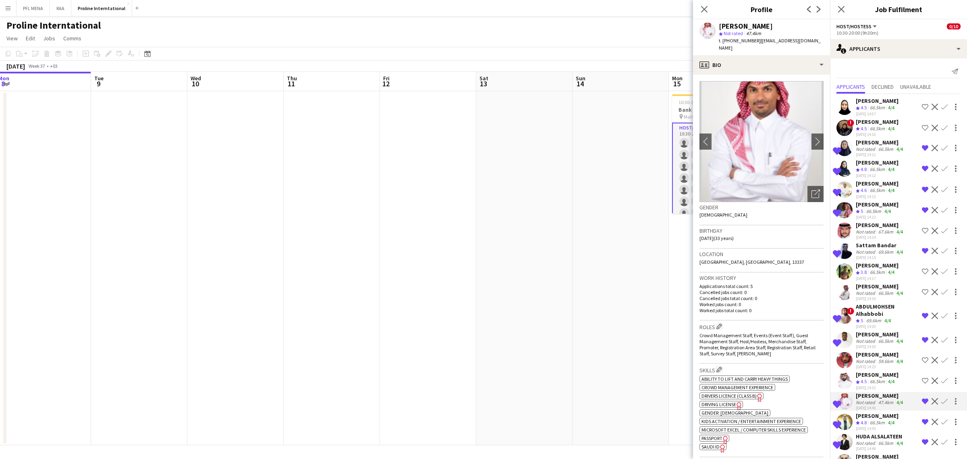
click at [862, 419] on div "[PERSON_NAME]" at bounding box center [877, 415] width 43 height 7
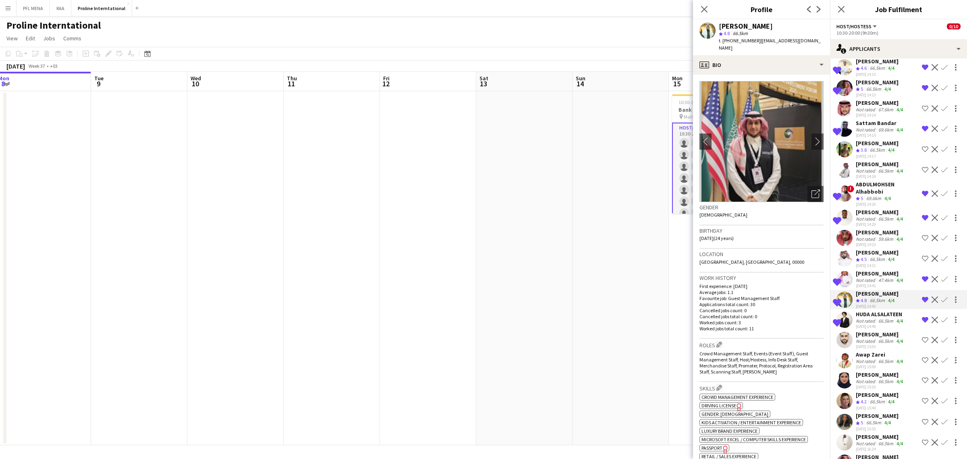
scroll to position [151, 0]
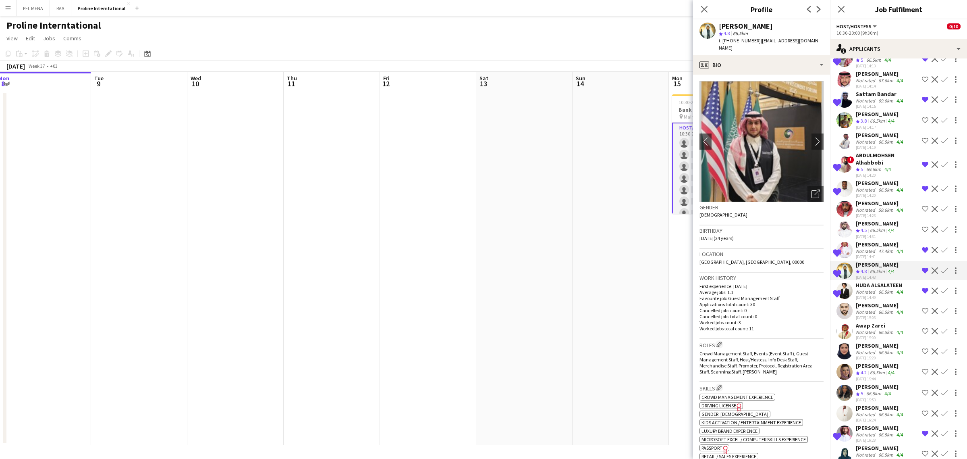
click at [875, 340] on div "[DATE] 15:09" at bounding box center [880, 337] width 49 height 5
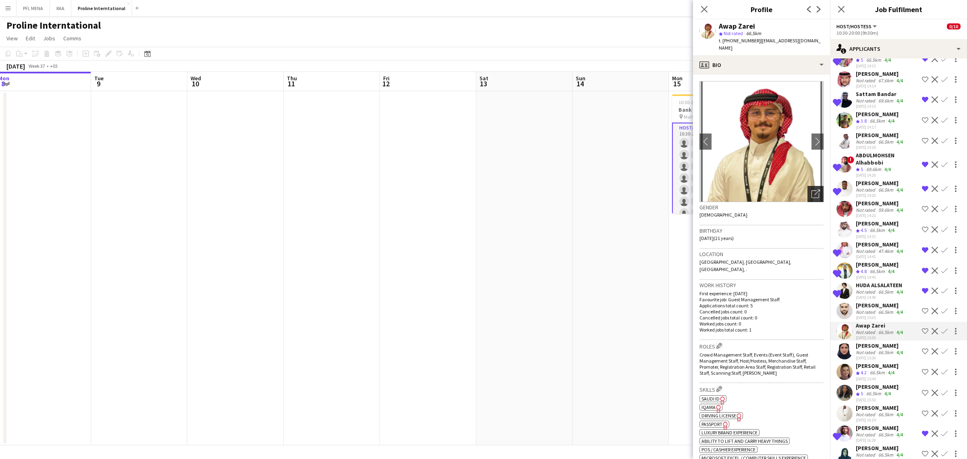
click at [808, 190] on div "Open photos pop-in" at bounding box center [816, 194] width 16 height 16
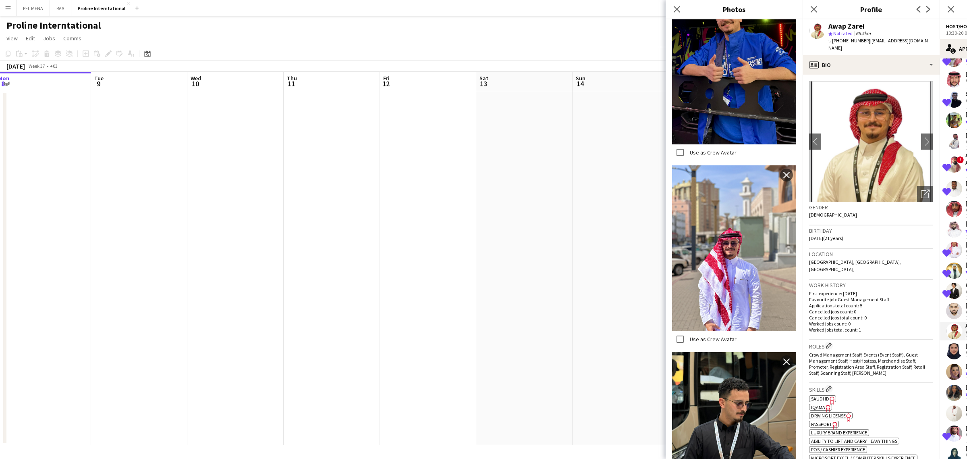
scroll to position [856, 0]
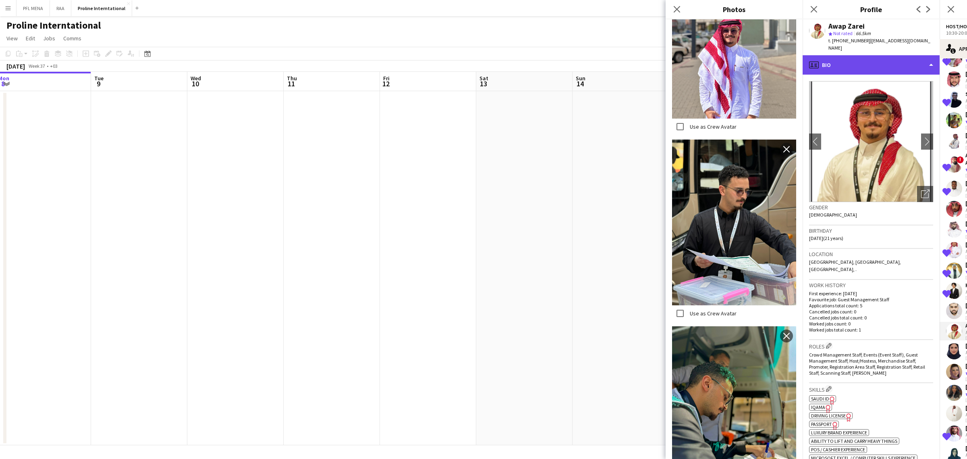
click at [844, 55] on div "profile Bio" at bounding box center [871, 64] width 137 height 19
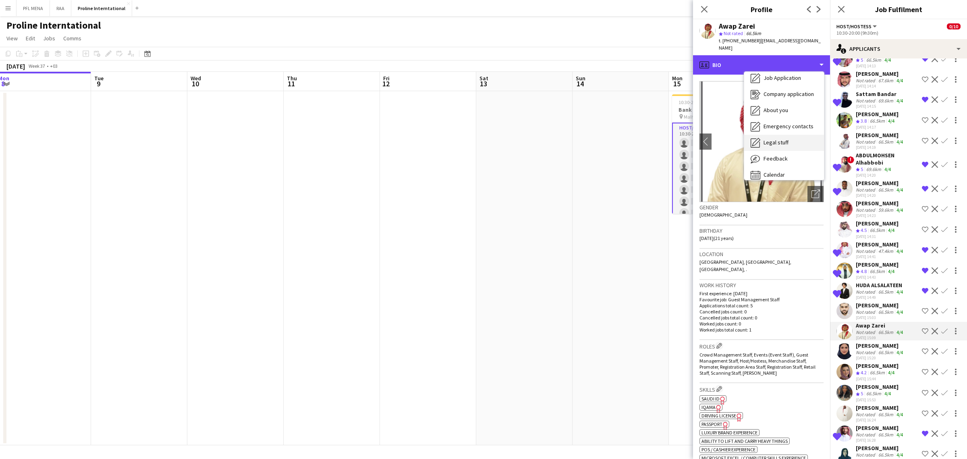
scroll to position [27, 0]
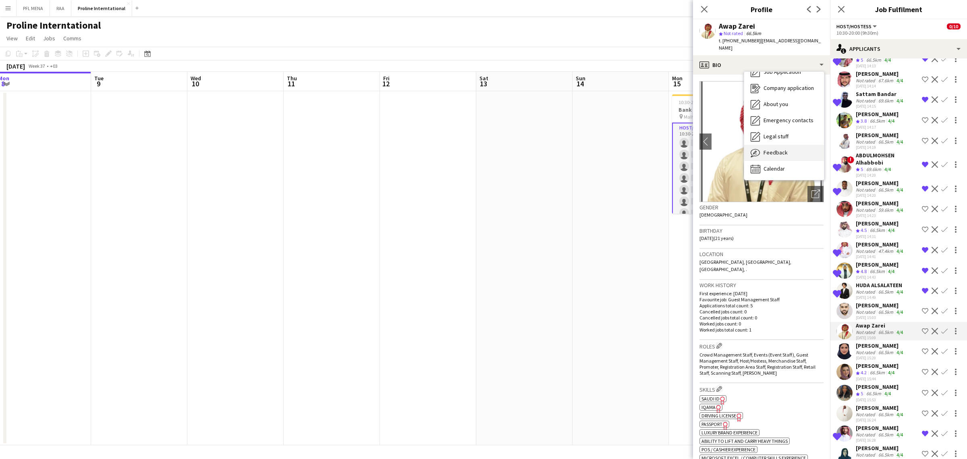
click at [781, 149] on span "Feedback" at bounding box center [776, 152] width 24 height 7
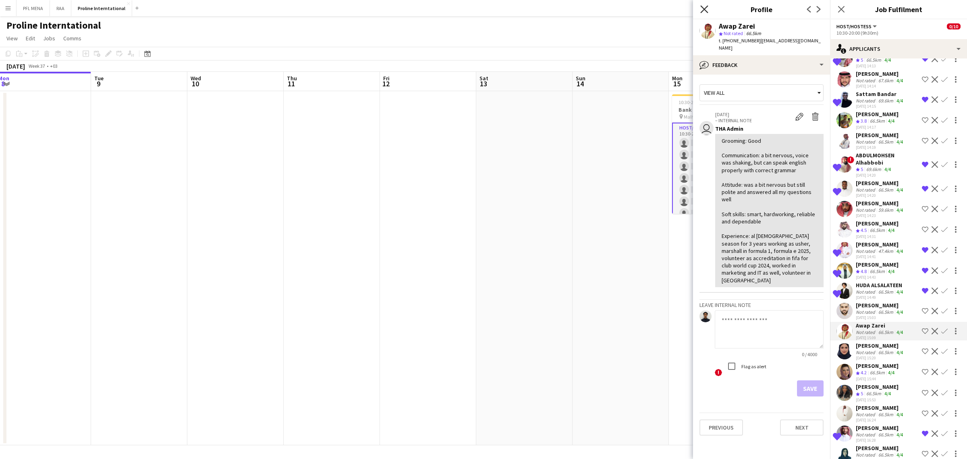
click at [704, 11] on icon "Close pop-in" at bounding box center [704, 9] width 8 height 8
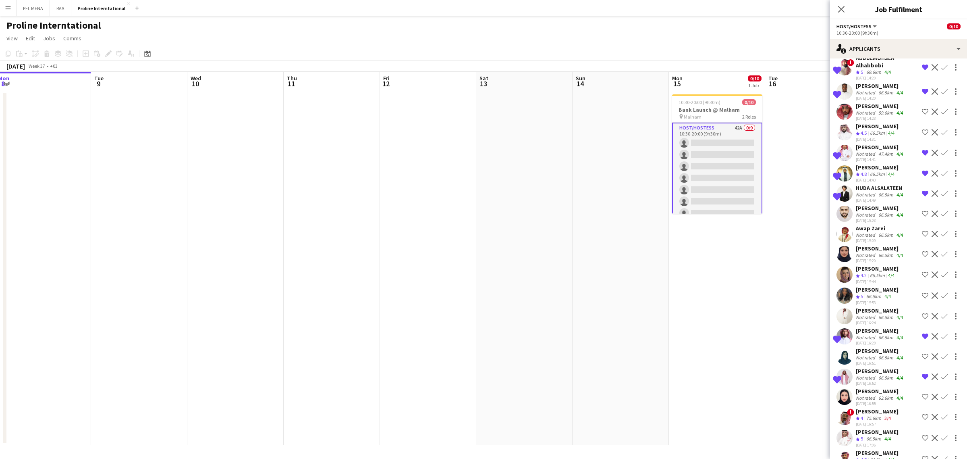
scroll to position [453, 0]
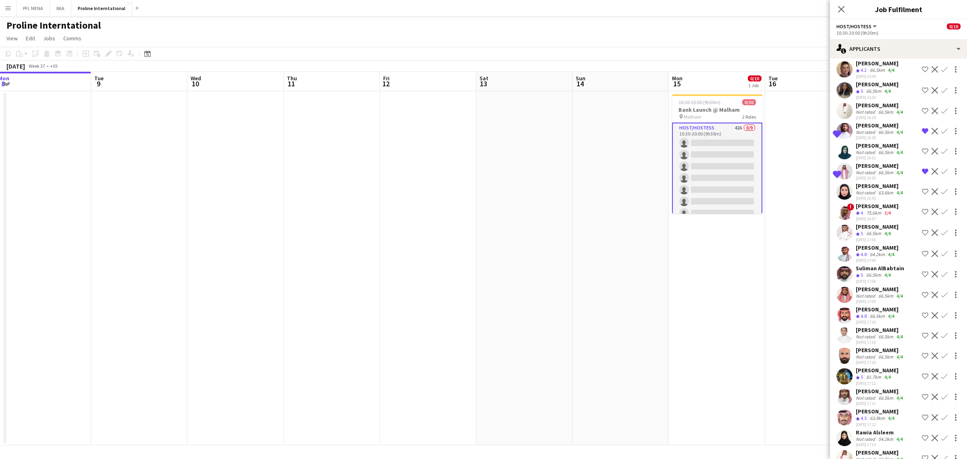
click at [872, 129] on div "[PERSON_NAME]" at bounding box center [880, 125] width 49 height 7
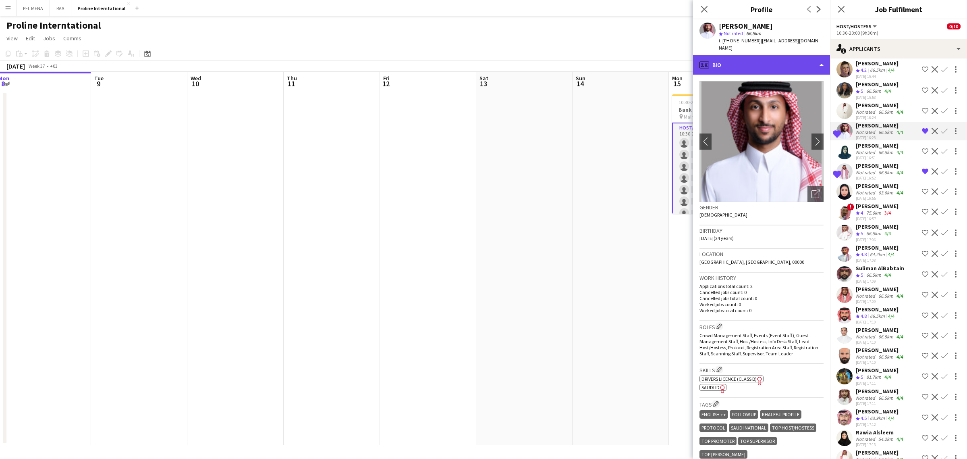
click at [786, 56] on div "profile Bio" at bounding box center [761, 64] width 137 height 19
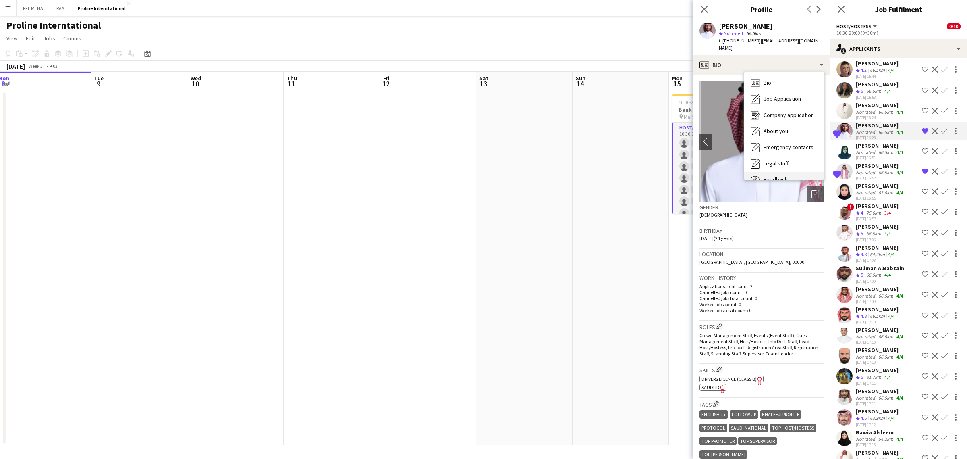
click at [786, 176] on span "Feedback" at bounding box center [776, 179] width 24 height 7
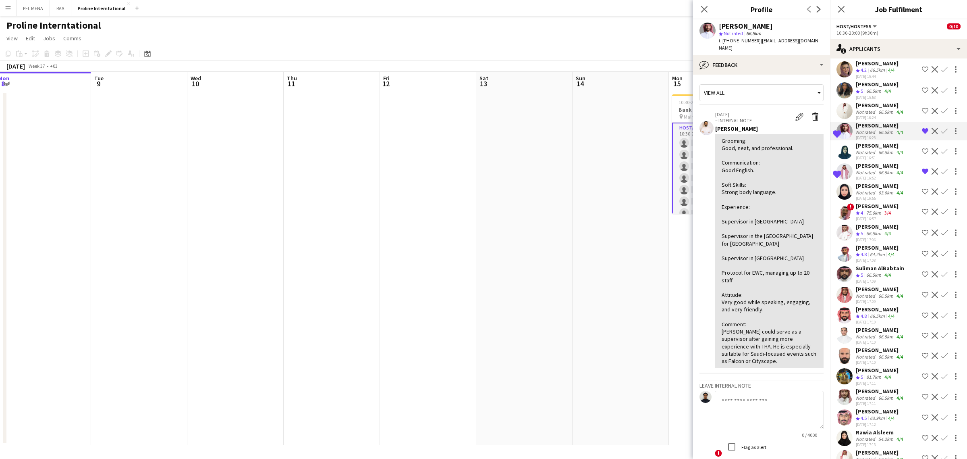
click at [877, 258] on div "64.2km" at bounding box center [877, 254] width 18 height 7
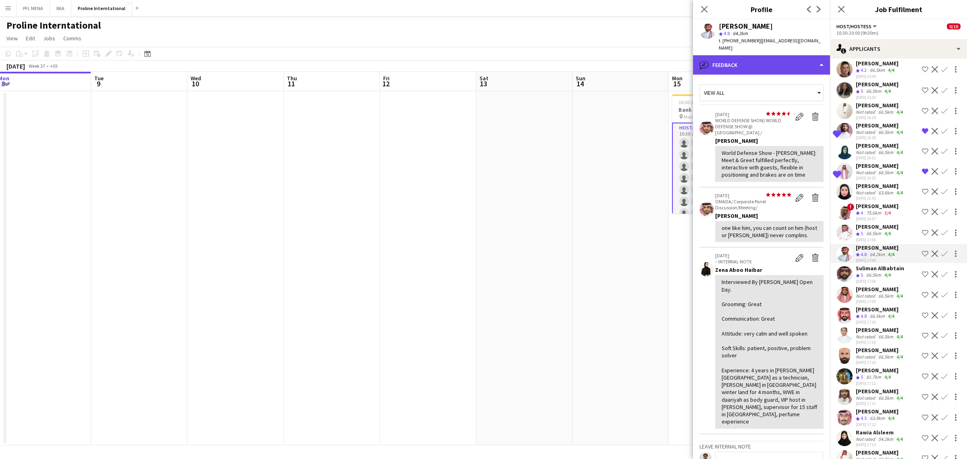
click at [784, 58] on div "bubble-pencil Feedback" at bounding box center [761, 64] width 137 height 19
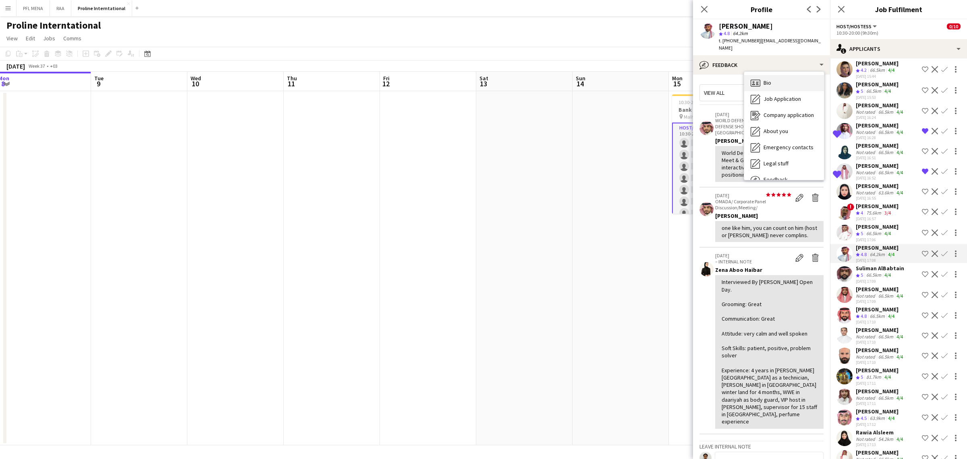
click at [784, 75] on div "Bio Bio" at bounding box center [784, 83] width 80 height 16
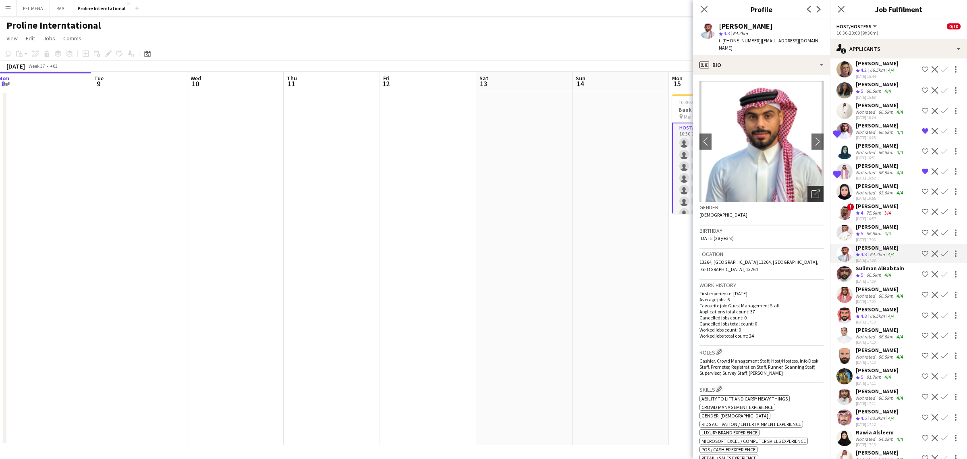
click at [814, 186] on div "Open photos pop-in" at bounding box center [816, 194] width 16 height 16
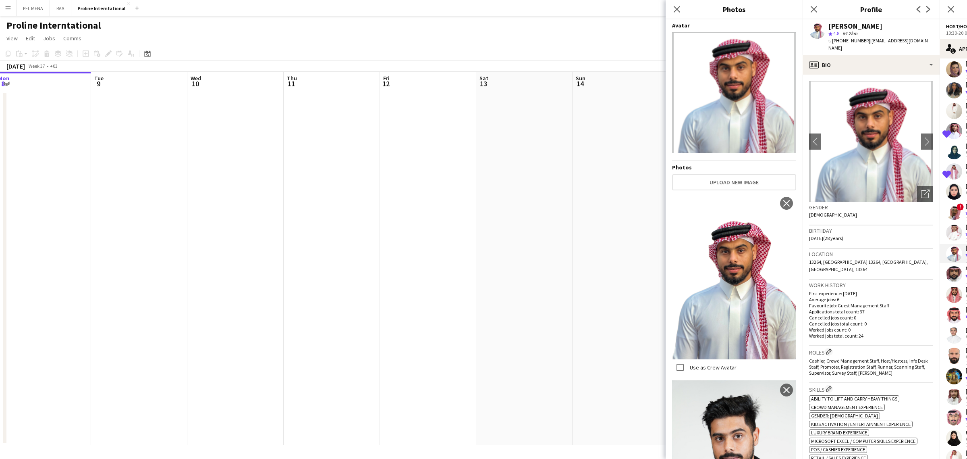
scroll to position [0, 0]
click at [853, 216] on div "Gender [DEMOGRAPHIC_DATA]" at bounding box center [871, 213] width 124 height 23
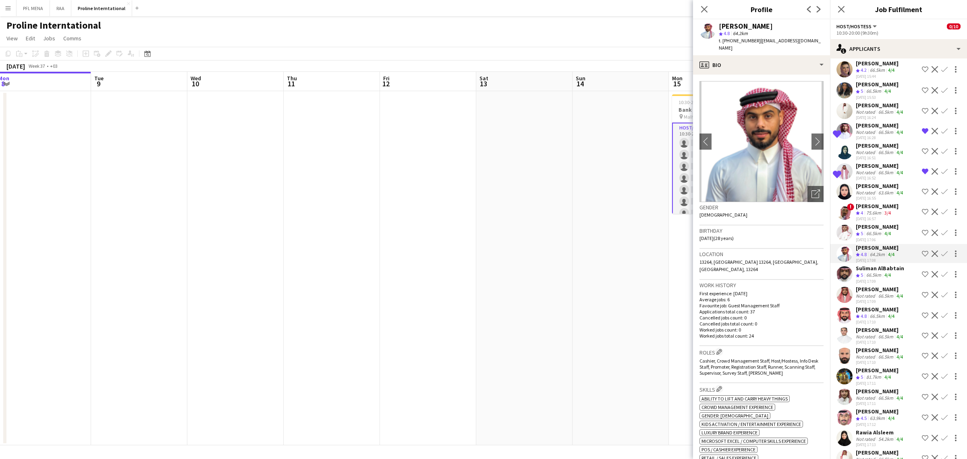
click at [922, 257] on app-icon "Shortlist crew" at bounding box center [925, 253] width 6 height 6
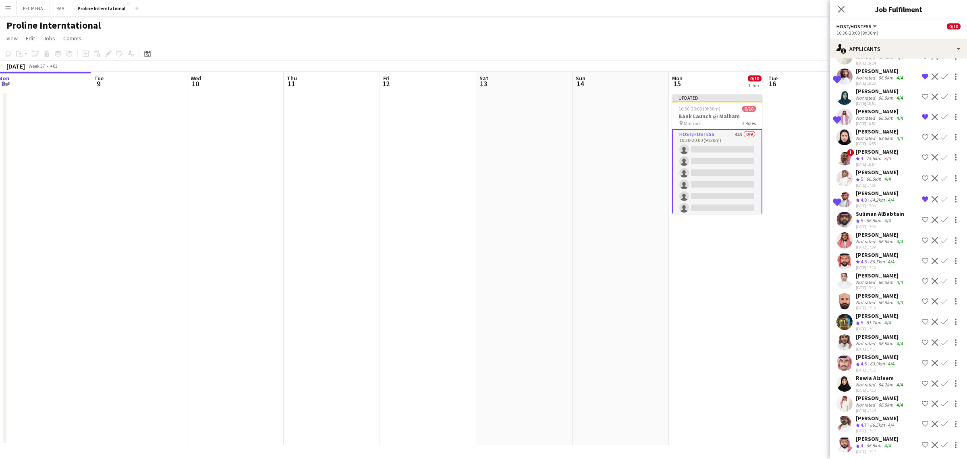
scroll to position [527, 0]
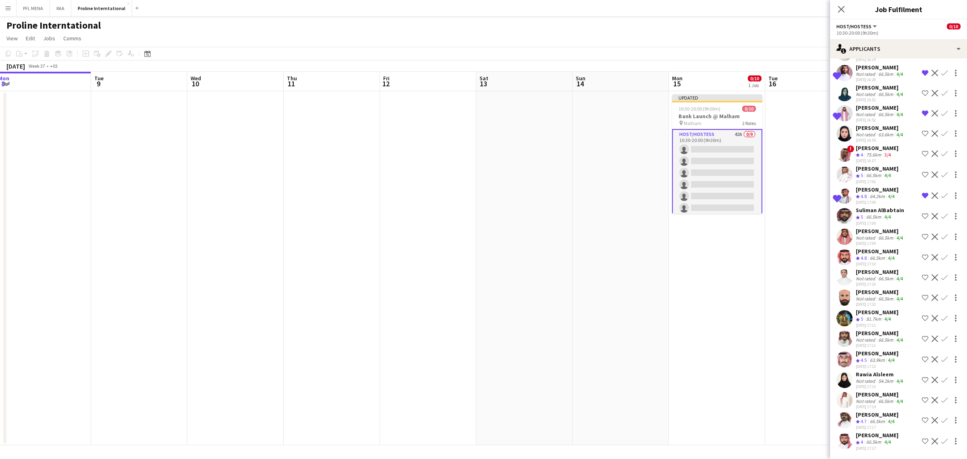
click at [891, 438] on div "[PERSON_NAME]" at bounding box center [877, 434] width 43 height 7
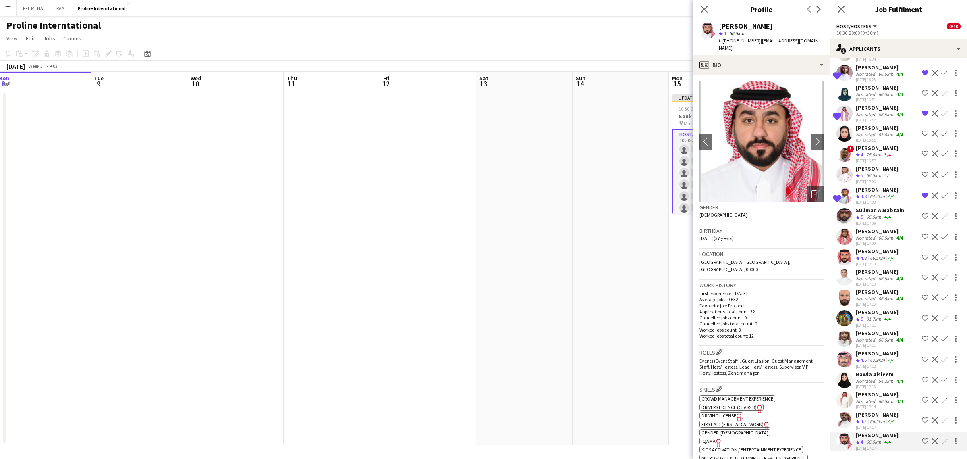
click at [876, 422] on div "66.5km" at bounding box center [877, 421] width 18 height 7
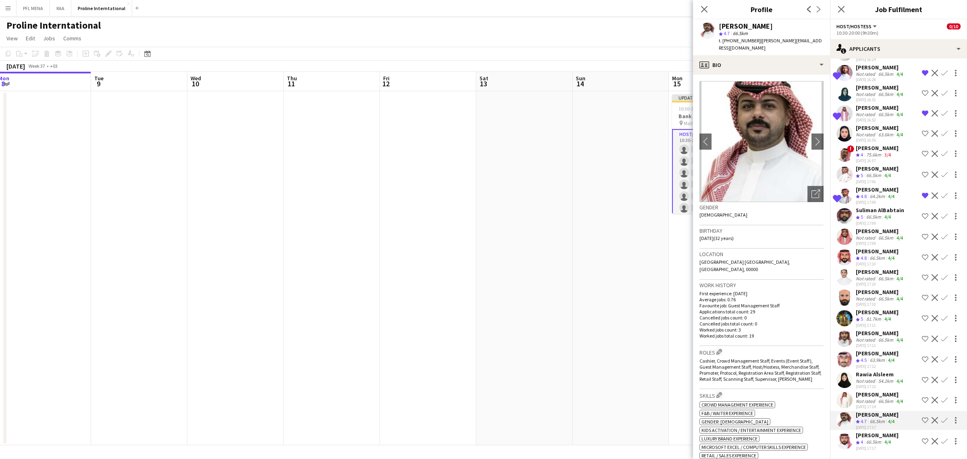
click at [881, 401] on div "66.5km" at bounding box center [886, 401] width 18 height 6
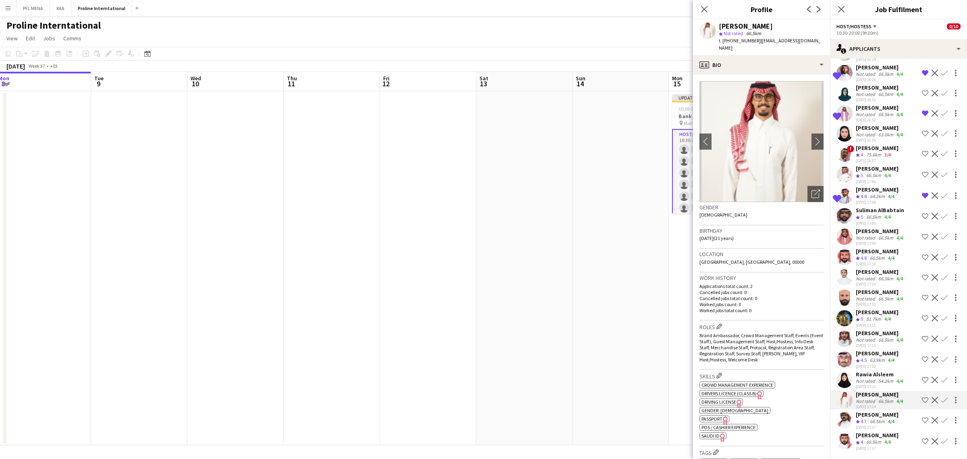
click at [878, 376] on div "Rawia Alsleem" at bounding box center [880, 373] width 49 height 7
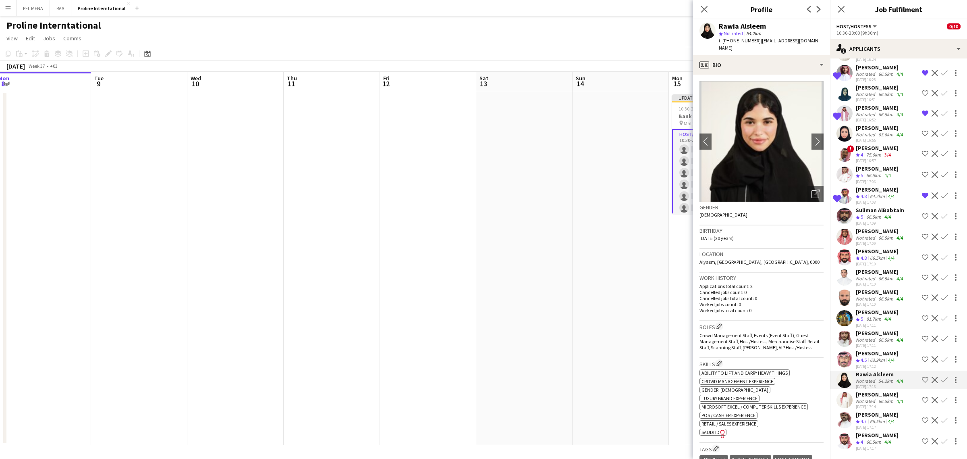
click at [877, 132] on div "63.6km" at bounding box center [886, 134] width 18 height 6
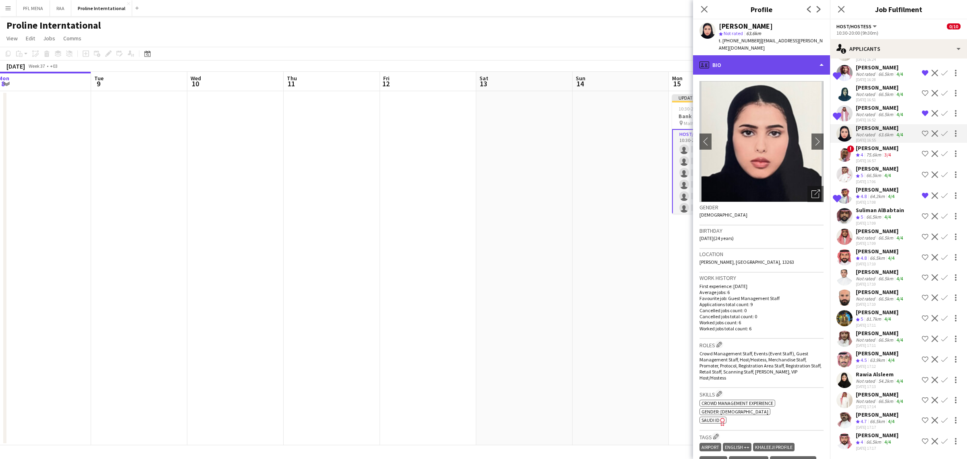
click at [766, 55] on div "profile Bio" at bounding box center [761, 64] width 137 height 19
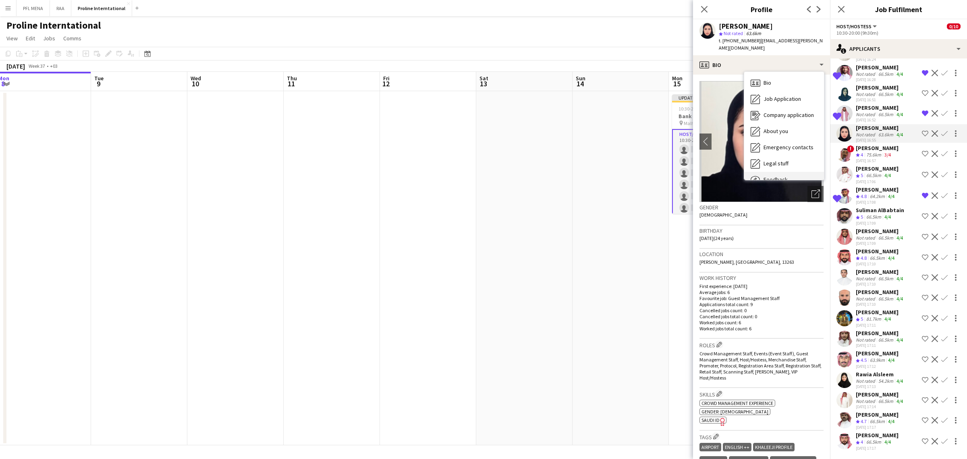
click at [781, 176] on span "Feedback" at bounding box center [776, 179] width 24 height 7
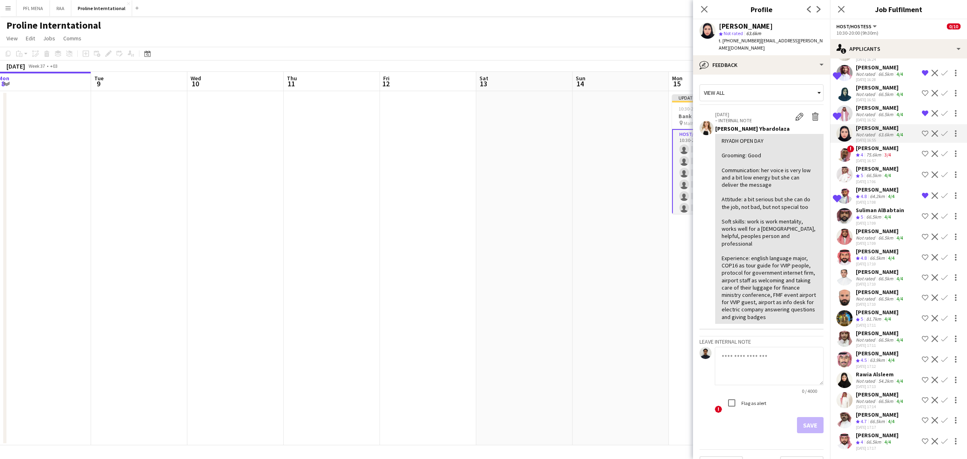
click at [861, 384] on div "Not rated" at bounding box center [866, 381] width 21 height 6
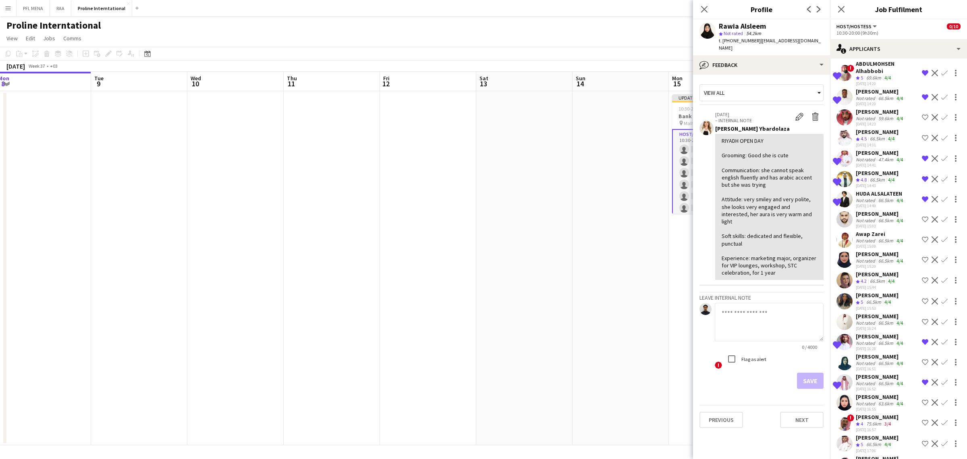
scroll to position [224, 0]
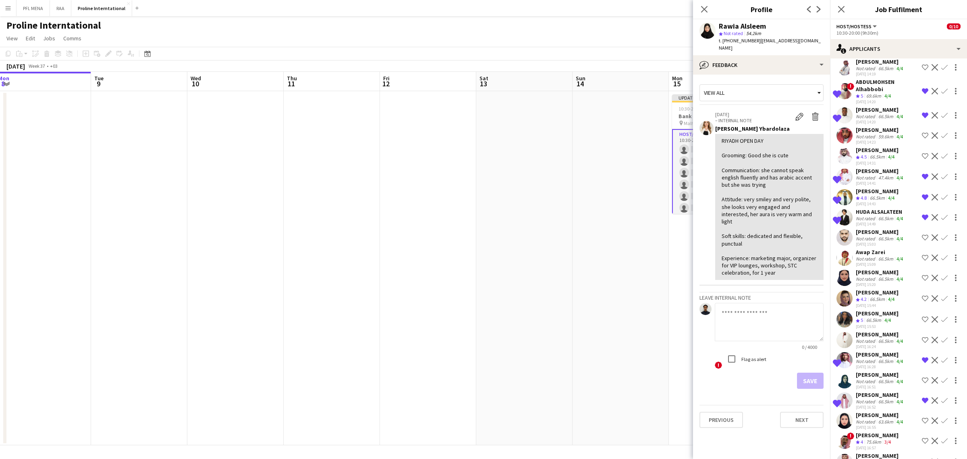
click at [879, 324] on div "66.5km" at bounding box center [874, 320] width 18 height 7
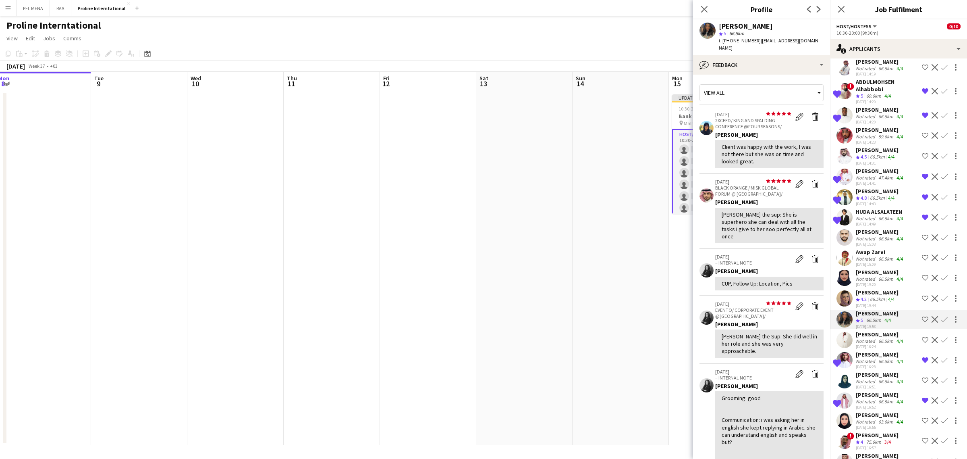
click at [881, 276] on div "[PERSON_NAME]" at bounding box center [880, 271] width 49 height 7
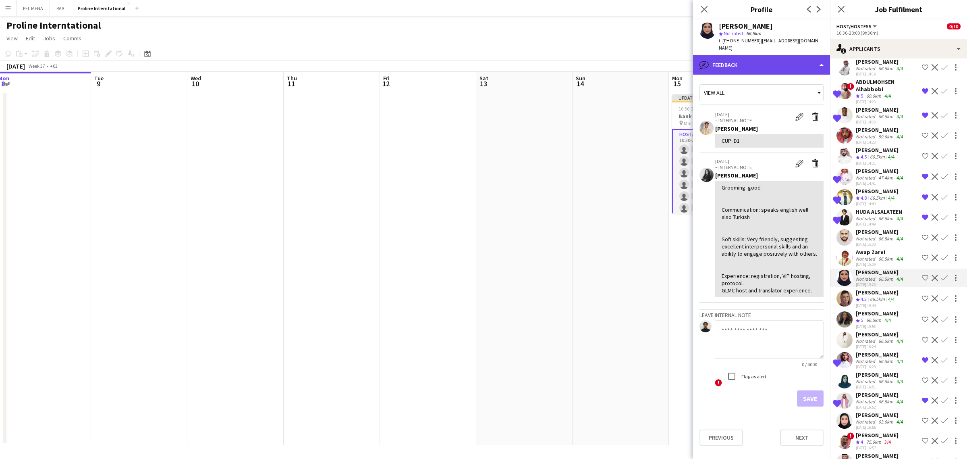
click at [794, 62] on div "bubble-pencil Feedback" at bounding box center [761, 64] width 137 height 19
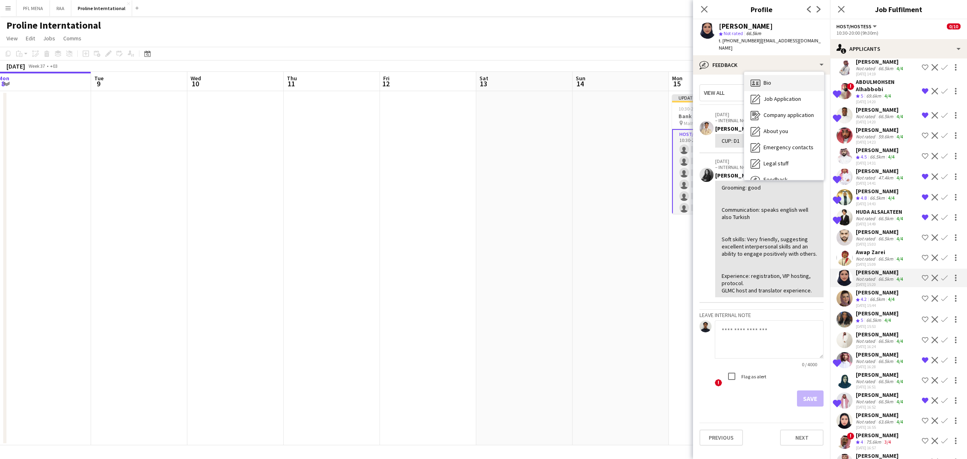
click at [788, 75] on div "Bio Bio" at bounding box center [784, 83] width 80 height 16
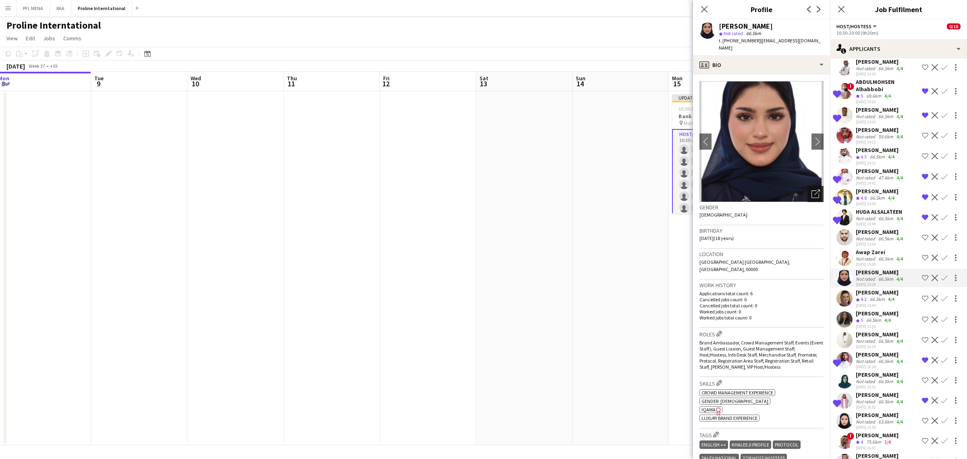
click at [808, 186] on div "Open photos pop-in" at bounding box center [816, 194] width 16 height 16
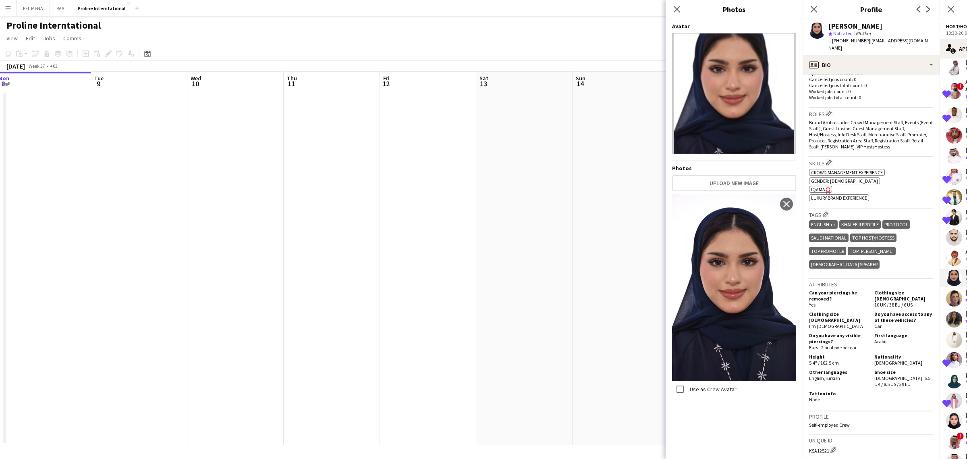
scroll to position [252, 0]
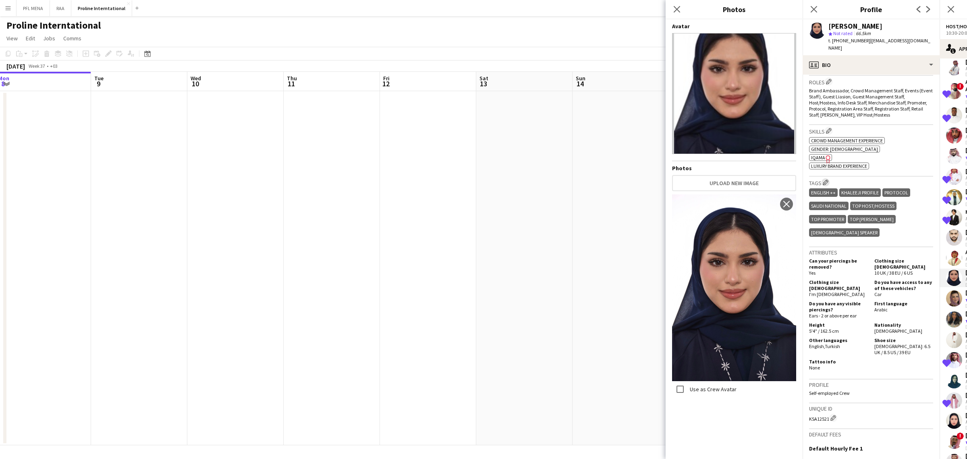
click at [825, 179] on app-icon "Edit crew company tags" at bounding box center [826, 182] width 6 height 6
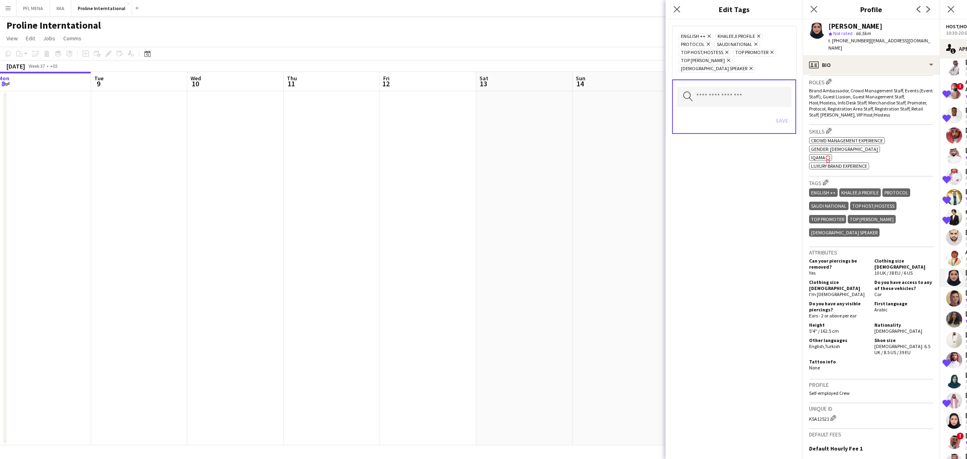
click at [753, 46] on icon "Remove" at bounding box center [754, 44] width 5 height 5
click at [778, 114] on button "Save" at bounding box center [782, 112] width 19 height 13
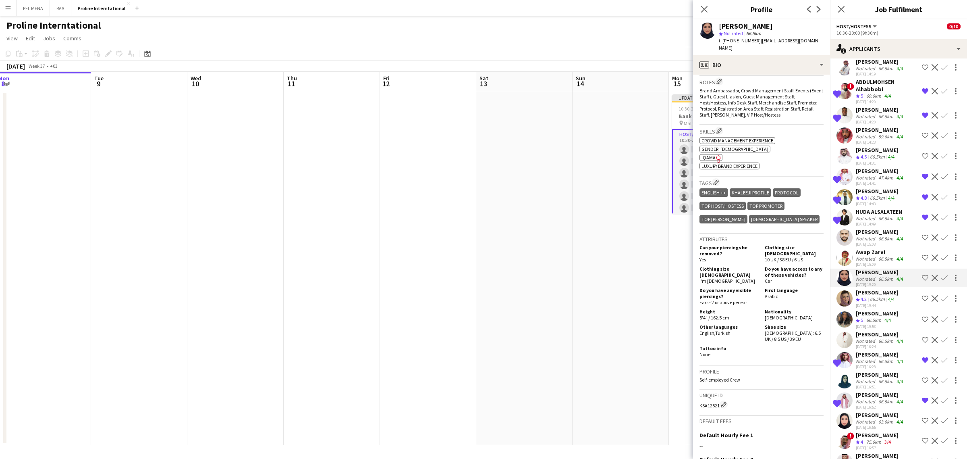
click at [864, 215] on div "HUDA ALSALATEEN" at bounding box center [880, 211] width 49 height 7
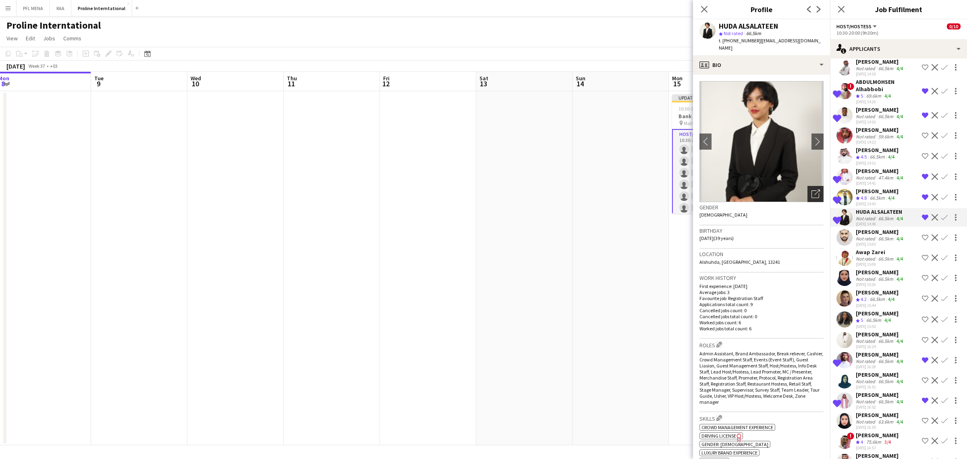
click at [808, 189] on div "Open photos pop-in" at bounding box center [816, 194] width 16 height 16
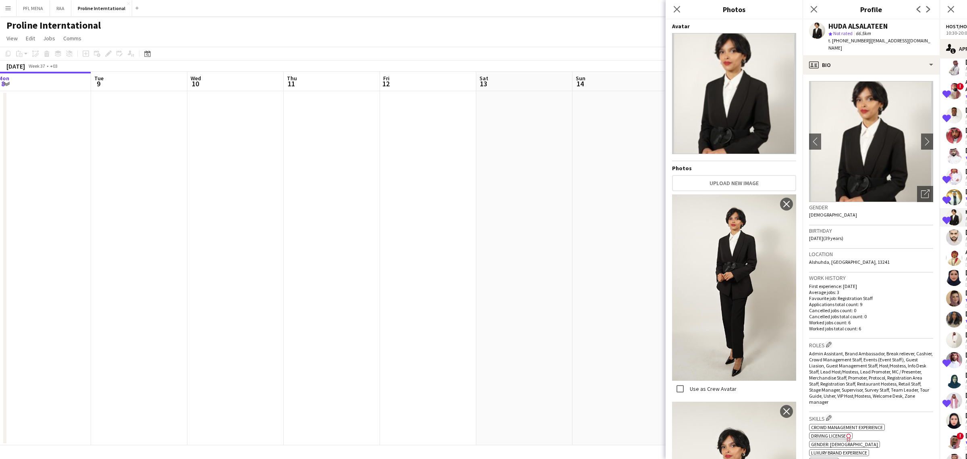
scroll to position [314, 0]
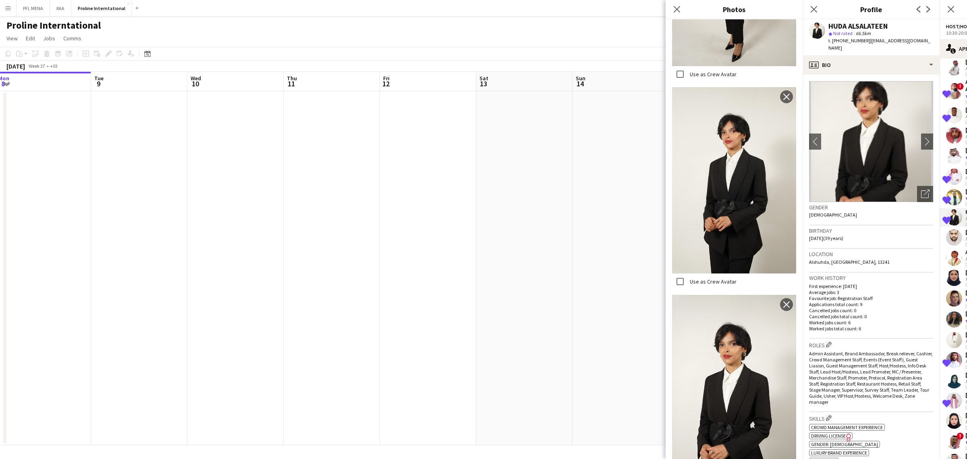
click at [907, 227] on h3 "Birthday" at bounding box center [871, 230] width 124 height 7
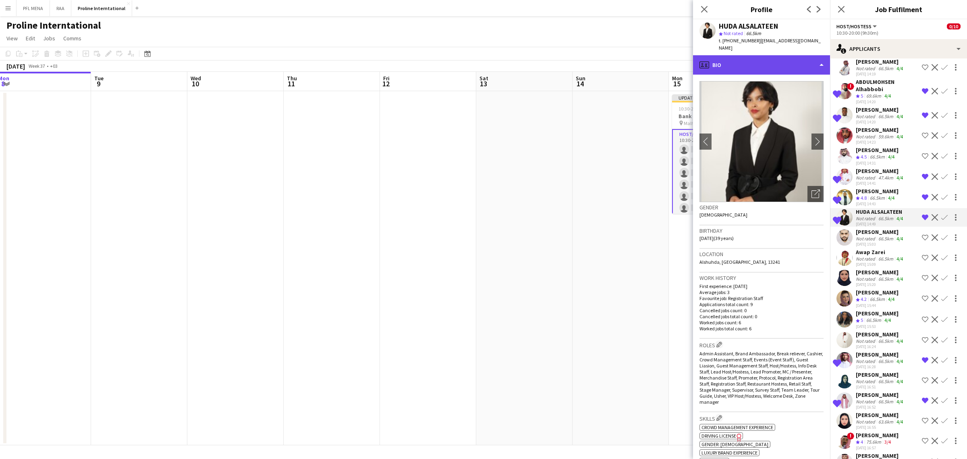
click at [793, 65] on div "profile Bio" at bounding box center [761, 64] width 137 height 19
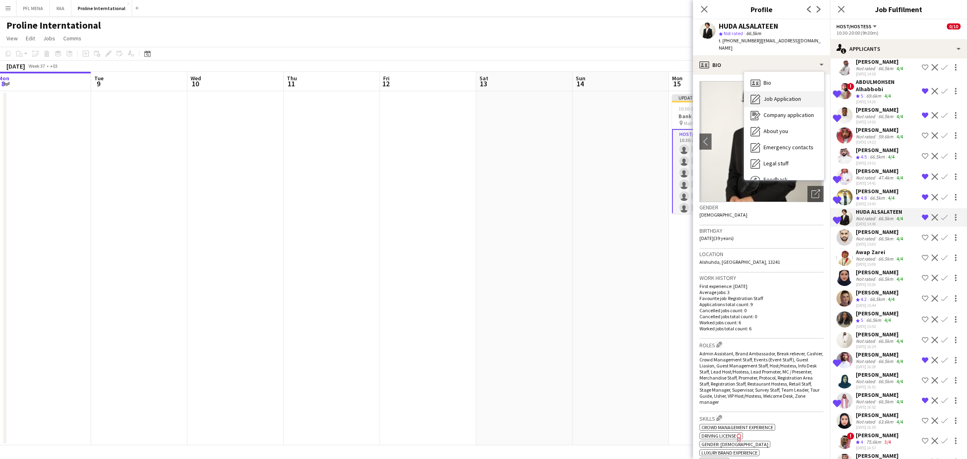
click at [787, 95] on span "Job Application" at bounding box center [782, 98] width 37 height 7
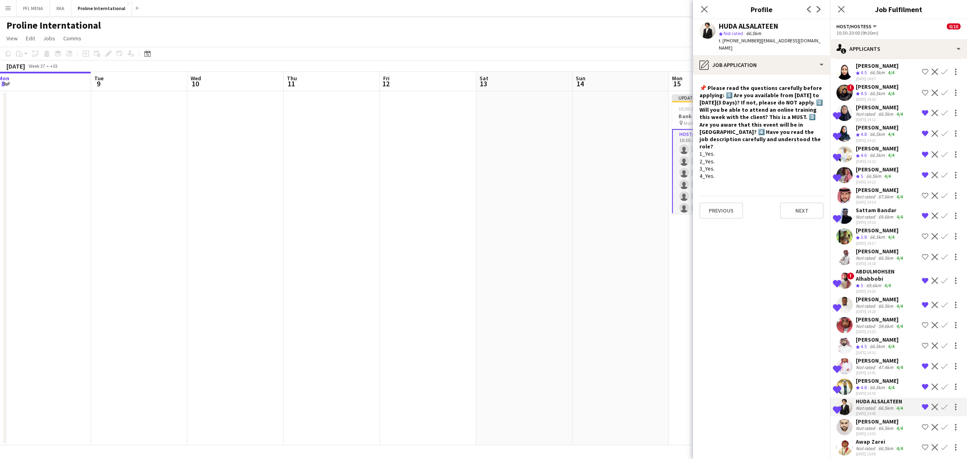
scroll to position [0, 0]
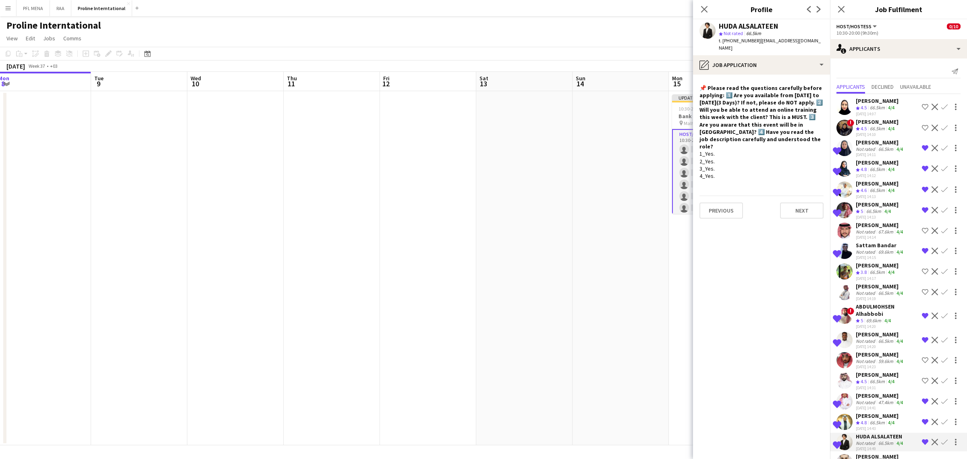
click at [877, 150] on div "66.5km" at bounding box center [886, 149] width 18 height 6
click at [876, 105] on div "66.5km" at bounding box center [877, 107] width 18 height 7
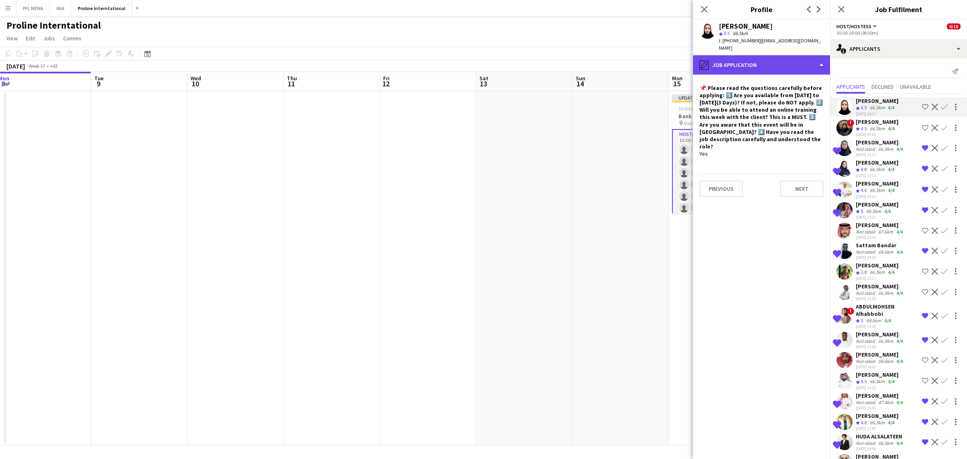
click at [772, 56] on div "pencil4 Job Application" at bounding box center [761, 64] width 137 height 19
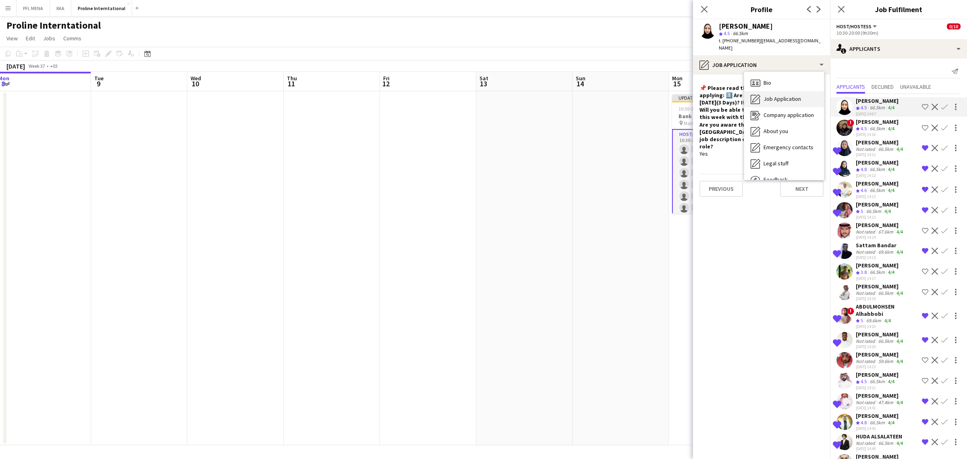
click at [782, 95] on span "Job Application" at bounding box center [782, 98] width 37 height 7
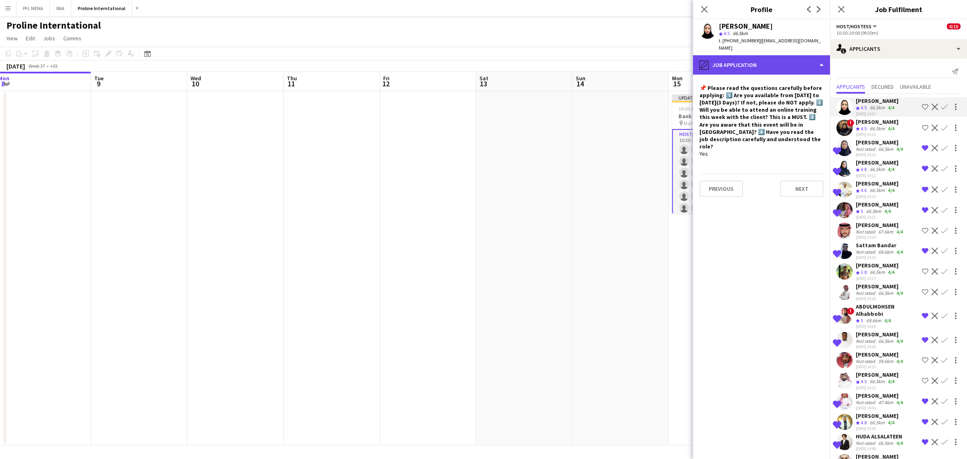
click at [777, 64] on div "pencil4 Job Application" at bounding box center [761, 64] width 137 height 19
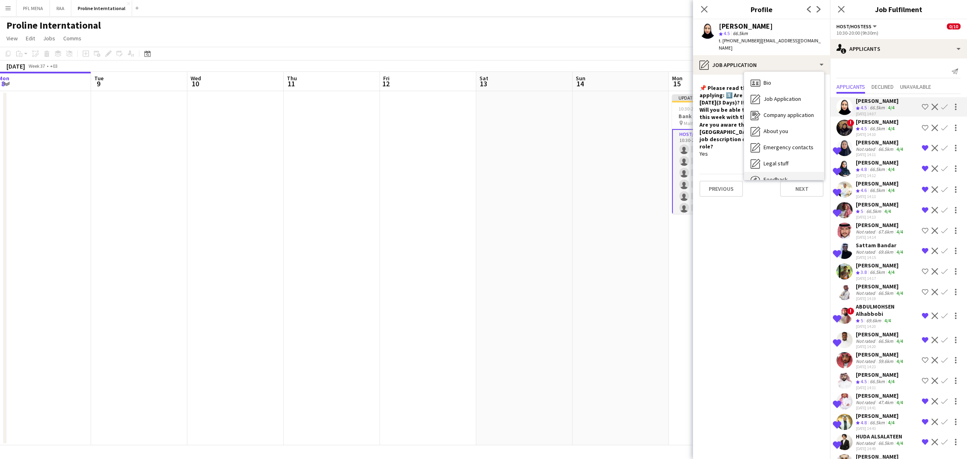
click at [783, 172] on div "Feedback Feedback" at bounding box center [784, 180] width 80 height 16
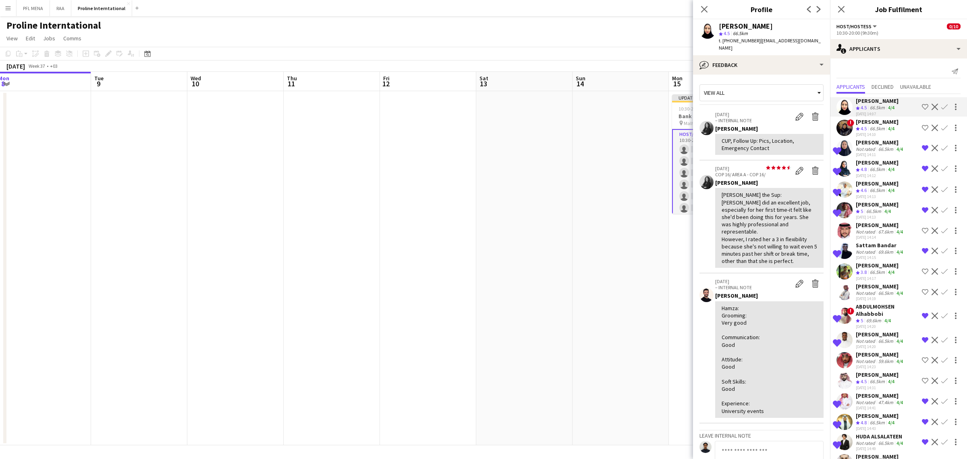
click at [764, 274] on div "View all [DATE] – INTERNAL NOTE Edit internal note Delete internal note [PERSON…" at bounding box center [762, 304] width 124 height 446
click at [754, 301] on div "Hamza: Grooming: Very good Communication: Good Attitude: Good Soft Skills: Good…" at bounding box center [769, 359] width 108 height 116
click at [874, 124] on div "[PERSON_NAME]" at bounding box center [877, 121] width 43 height 7
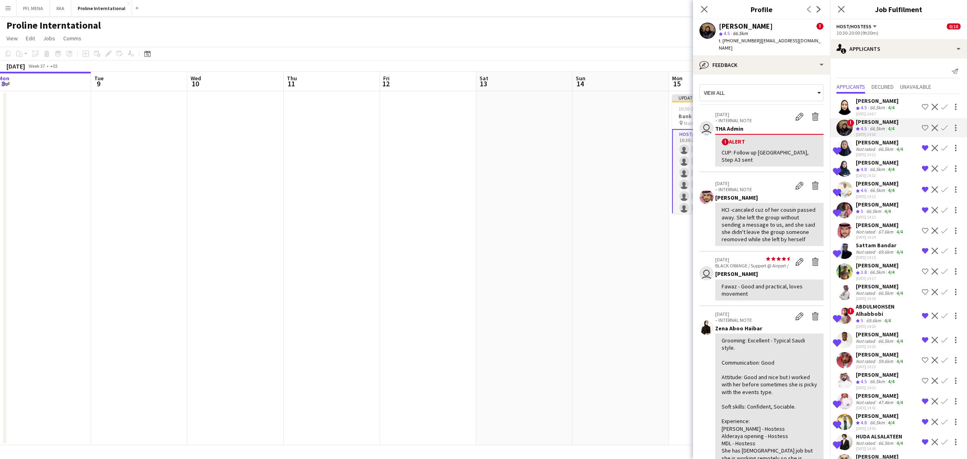
click at [881, 126] on div "66.5km" at bounding box center [877, 128] width 18 height 7
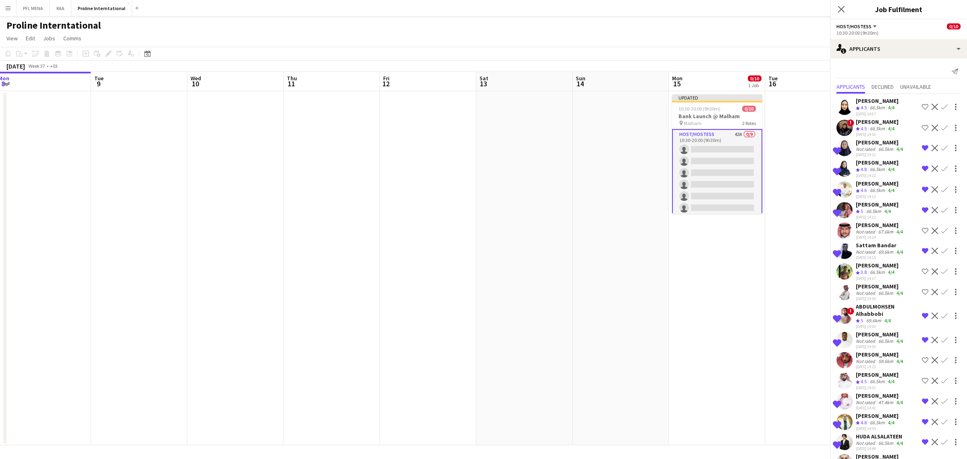
click at [881, 126] on div "66.5km" at bounding box center [877, 128] width 18 height 7
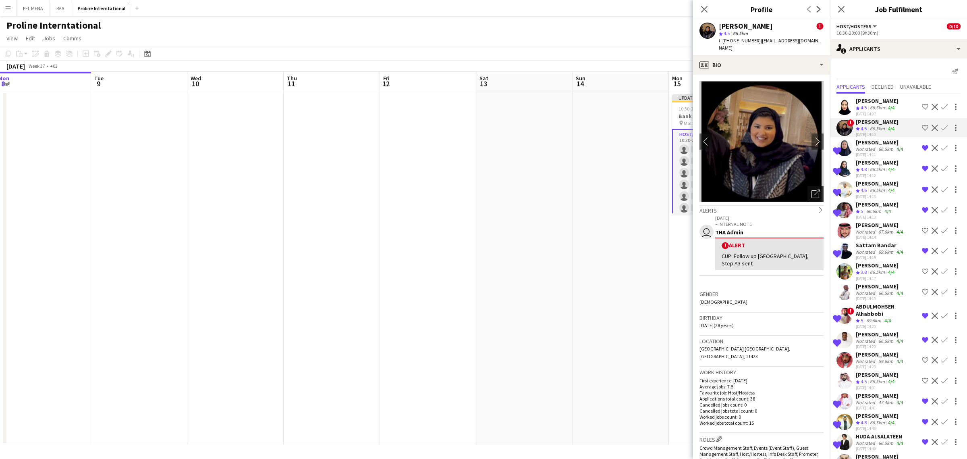
click at [812, 189] on icon "Open photos pop-in" at bounding box center [816, 193] width 8 height 8
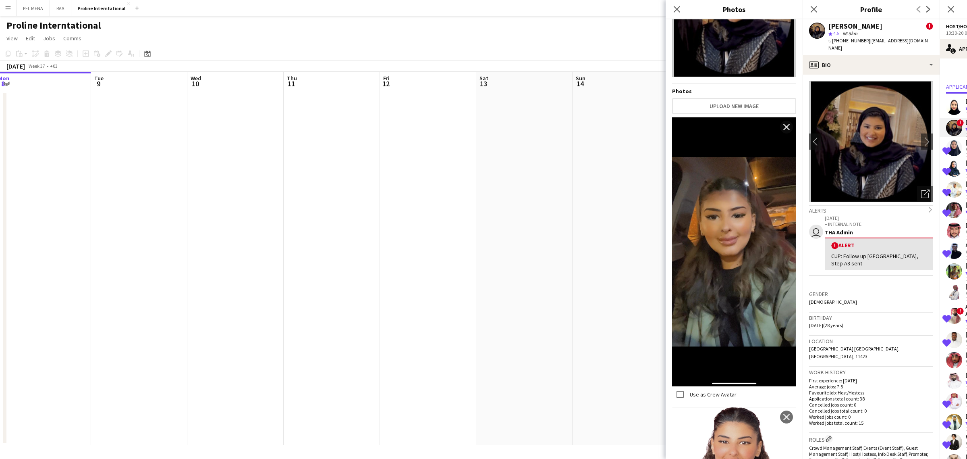
scroll to position [0, 0]
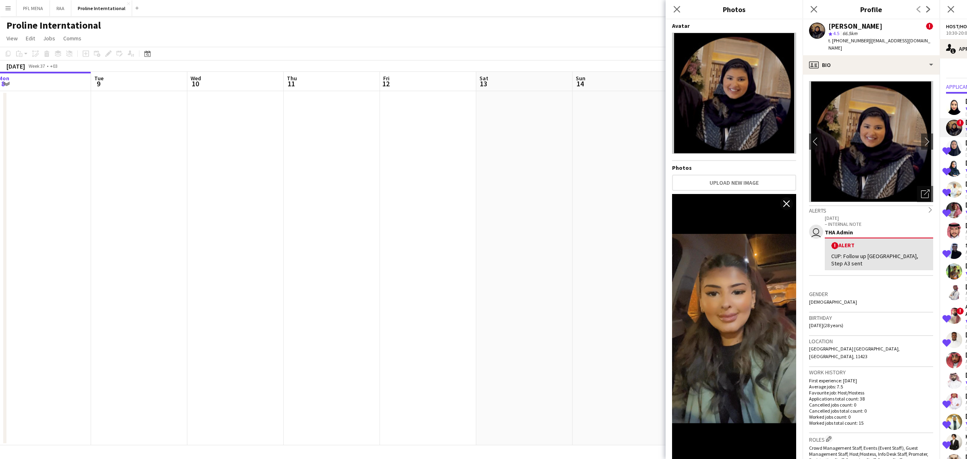
click at [866, 317] on div "Birthday [DEMOGRAPHIC_DATA] (28 years)" at bounding box center [871, 323] width 124 height 23
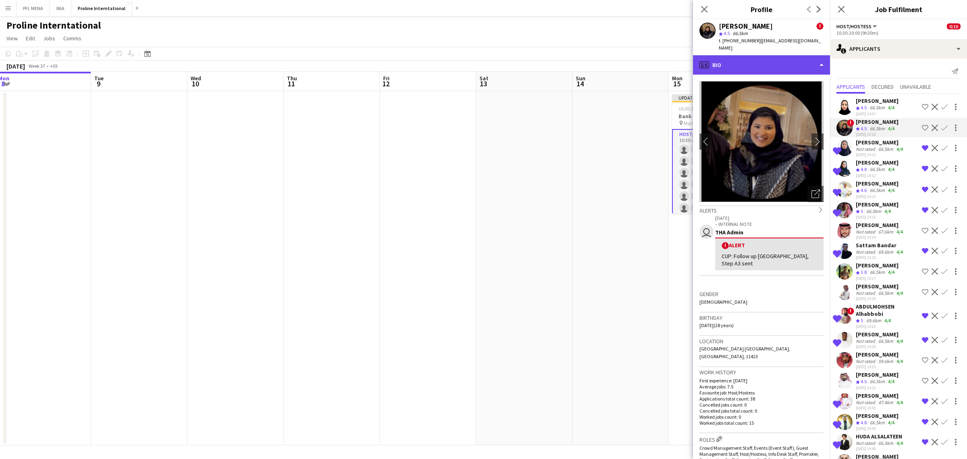
click at [764, 61] on div "profile Bio" at bounding box center [761, 64] width 137 height 19
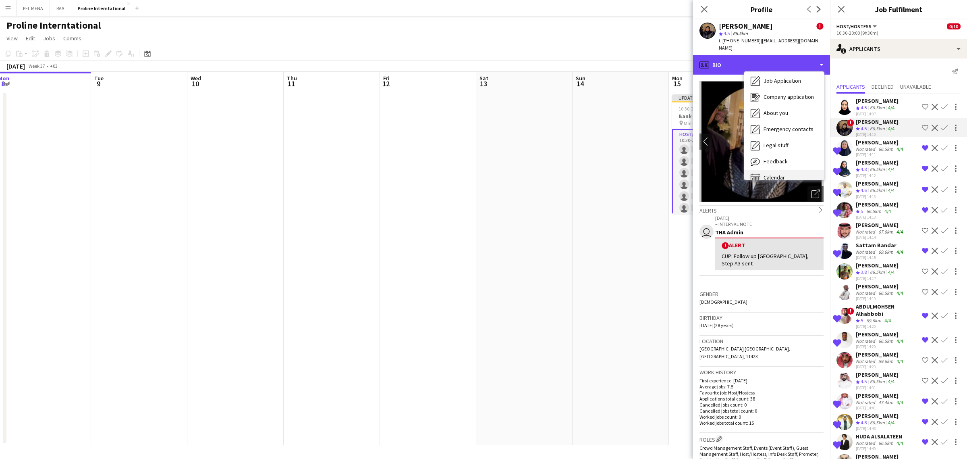
scroll to position [27, 0]
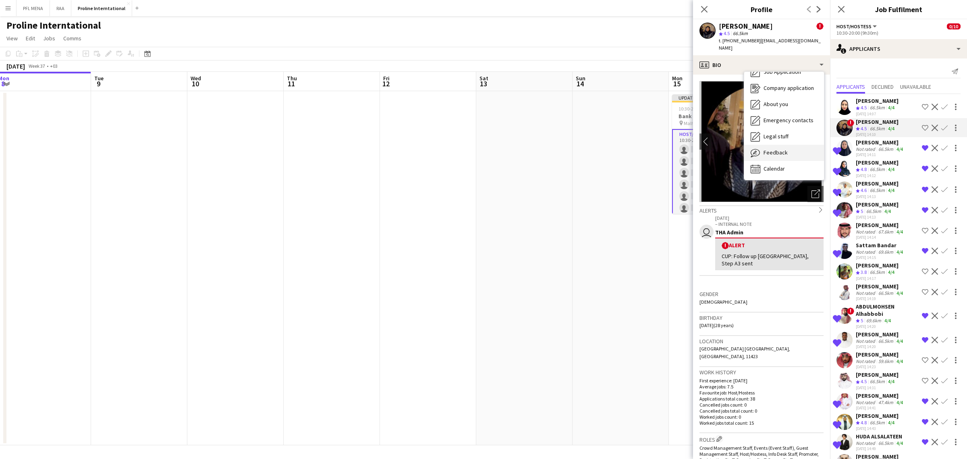
click at [785, 149] on span "Feedback" at bounding box center [776, 152] width 24 height 7
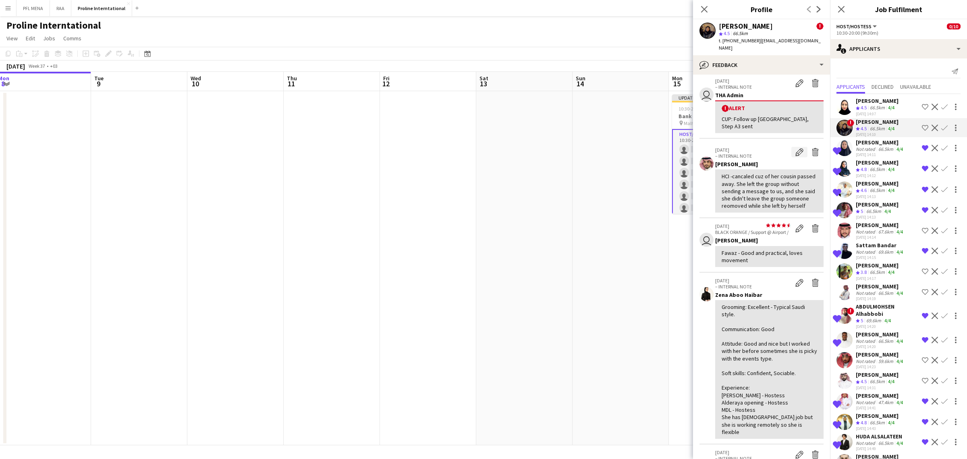
scroll to position [50, 0]
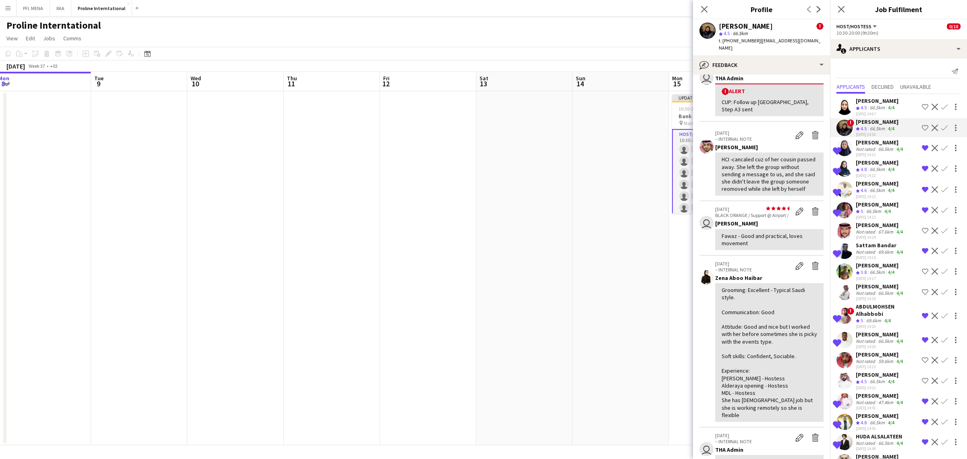
click at [922, 125] on app-icon "Shortlist crew" at bounding box center [925, 128] width 6 height 6
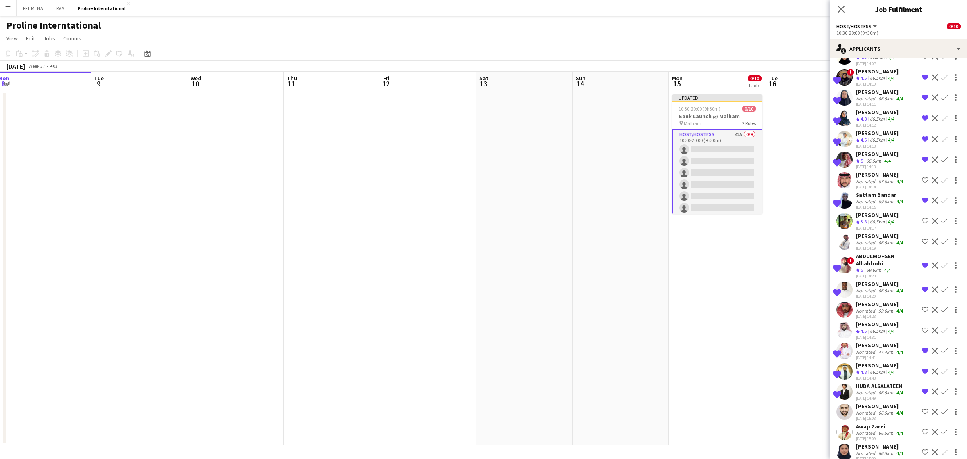
scroll to position [101, 0]
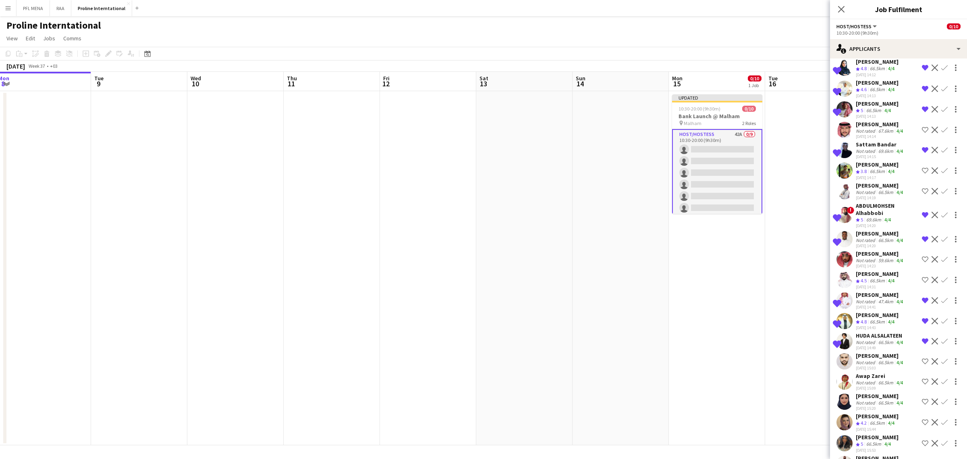
click at [872, 195] on div "Not rated" at bounding box center [866, 192] width 21 height 6
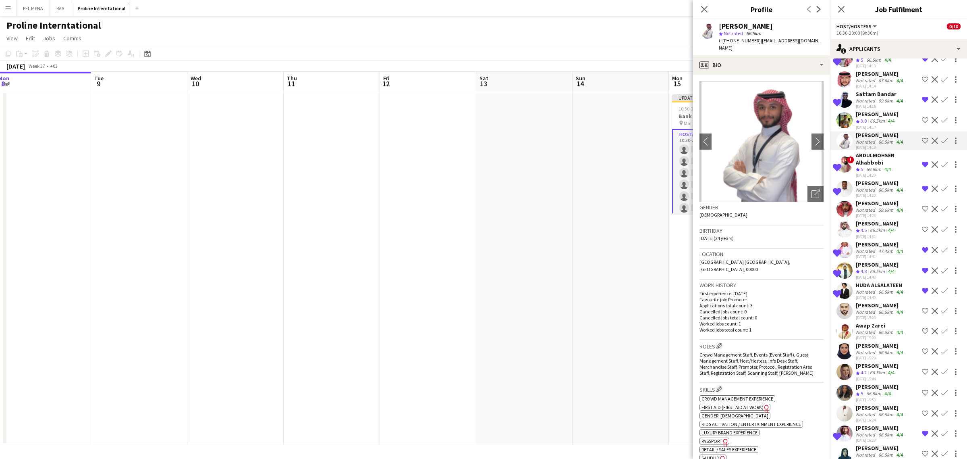
click at [879, 355] on div "66.5km" at bounding box center [886, 352] width 18 height 6
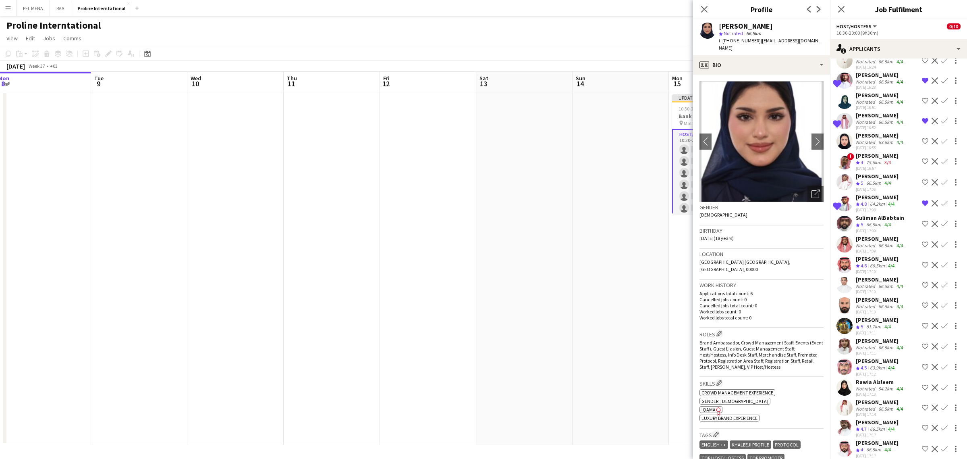
scroll to position [527, 0]
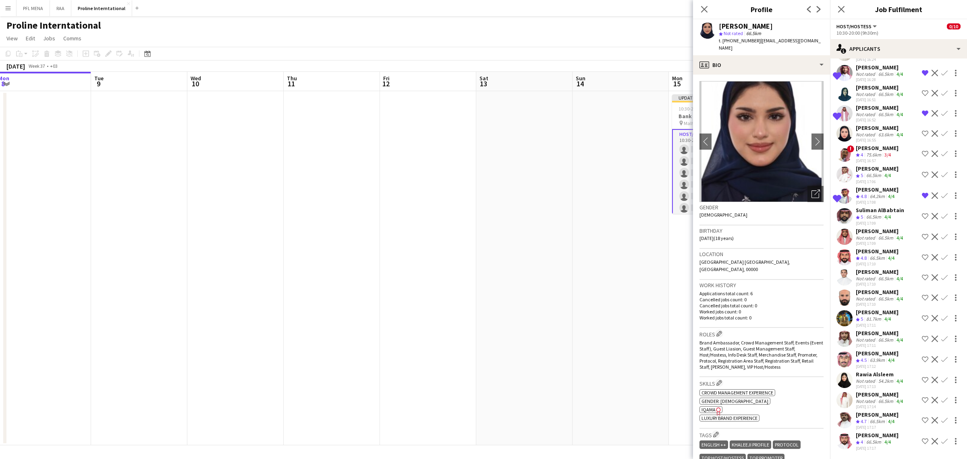
click at [875, 316] on div "81.7km" at bounding box center [874, 319] width 18 height 7
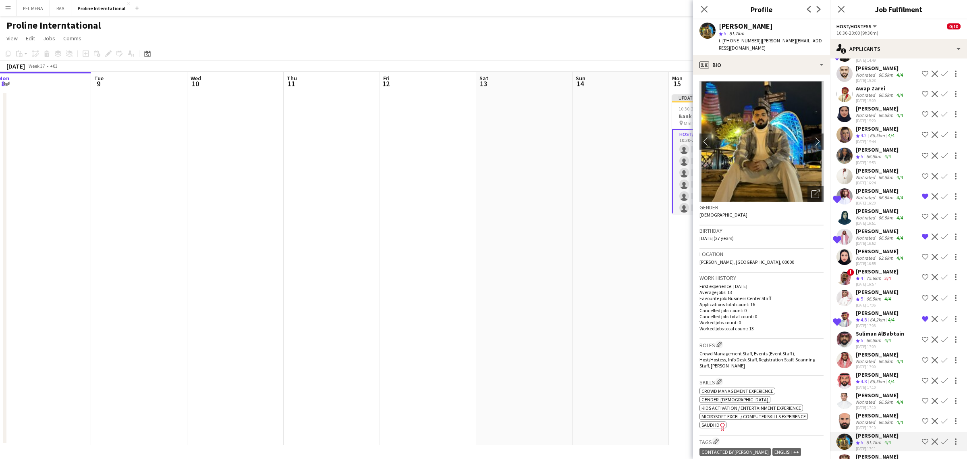
scroll to position [395, 0]
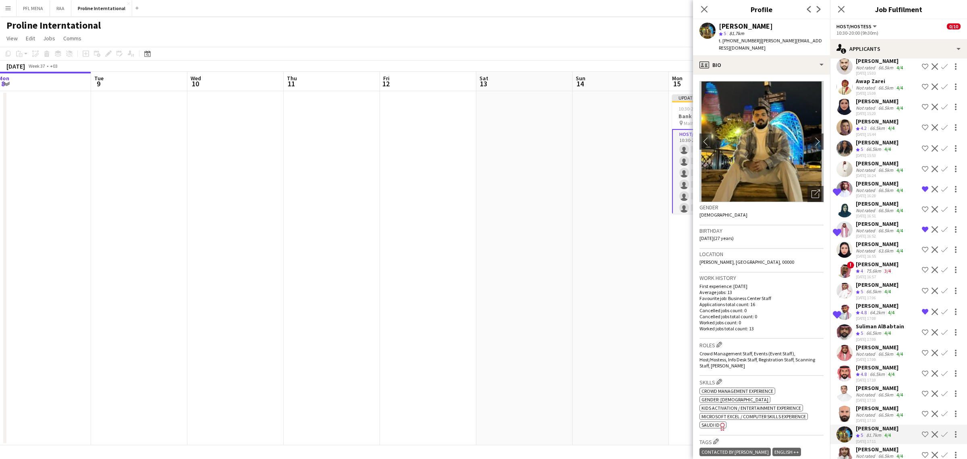
click at [868, 218] on div "[DATE] 16:51" at bounding box center [880, 215] width 49 height 5
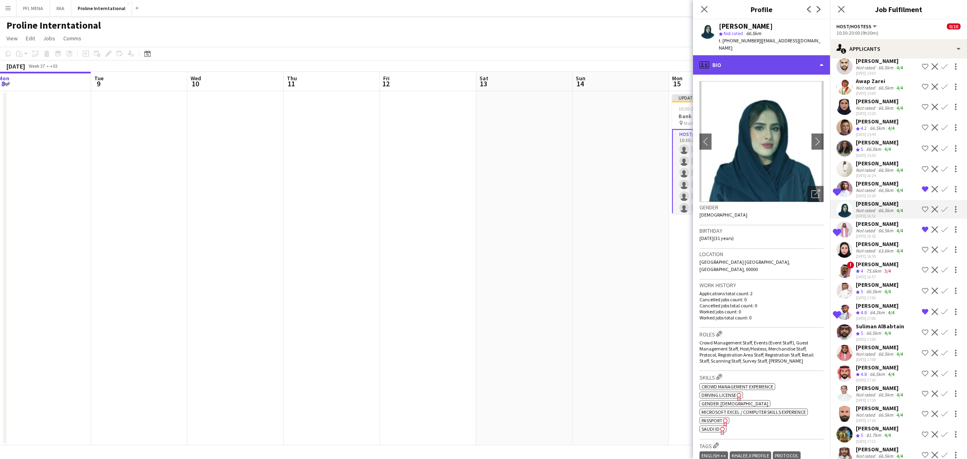
click at [744, 60] on div "profile Bio" at bounding box center [761, 64] width 137 height 19
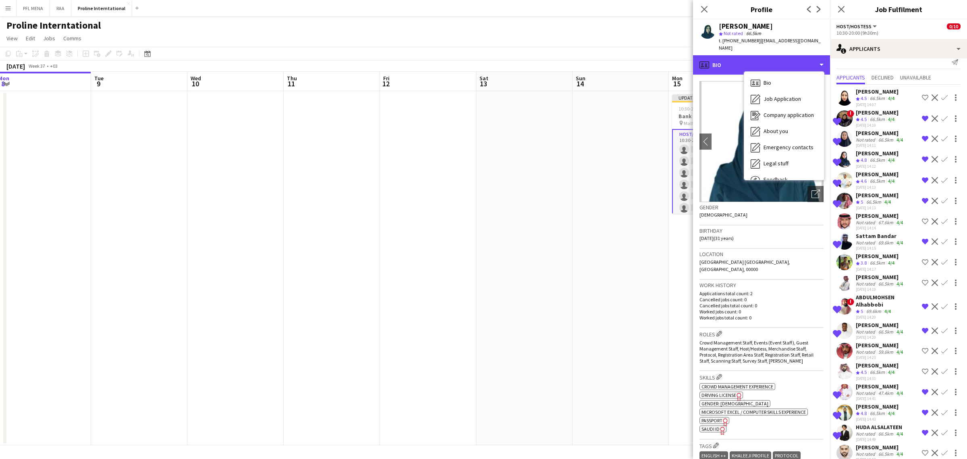
scroll to position [4, 0]
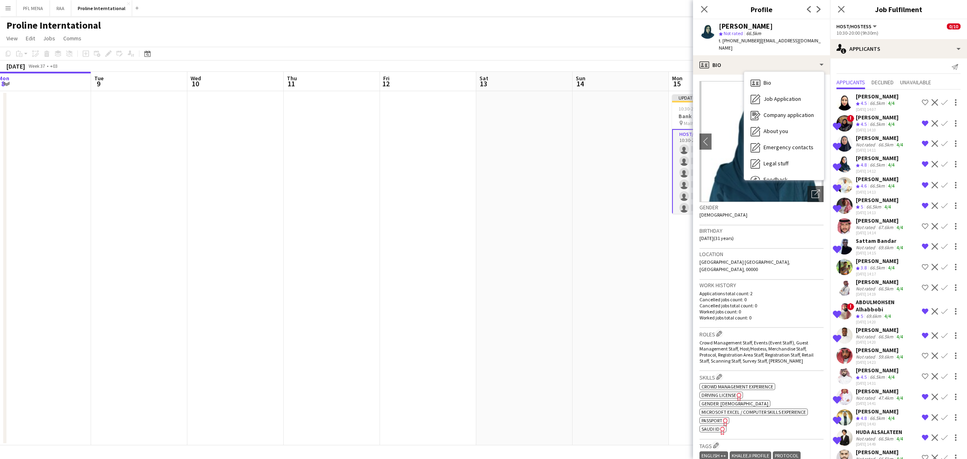
click at [882, 97] on div "[PERSON_NAME]" at bounding box center [877, 96] width 43 height 7
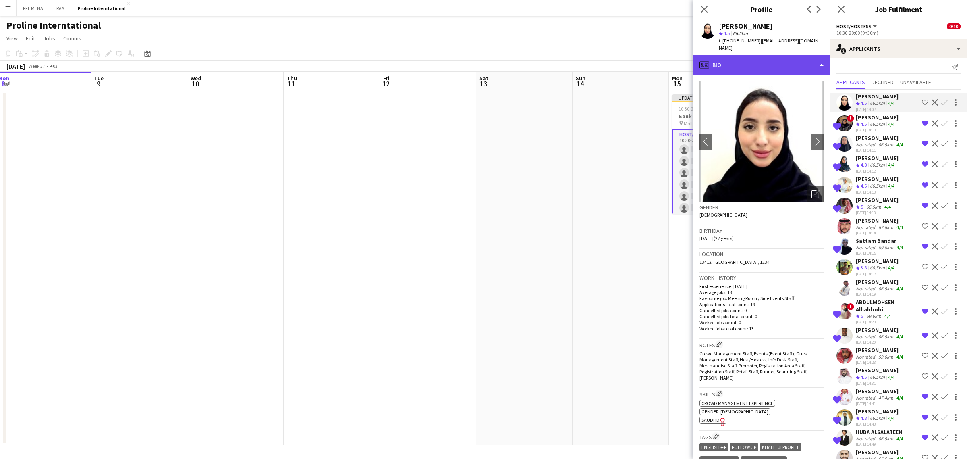
click at [768, 60] on div "profile Bio" at bounding box center [761, 64] width 137 height 19
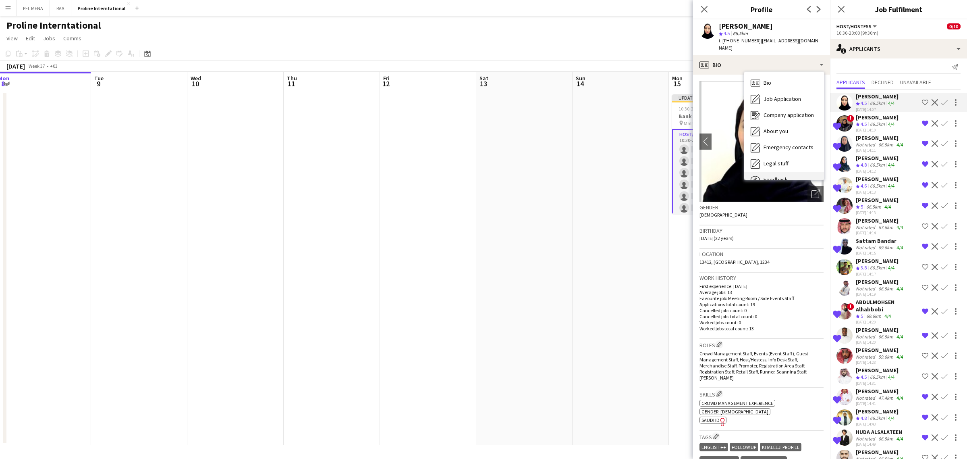
click at [806, 172] on div "Feedback Feedback" at bounding box center [784, 180] width 80 height 16
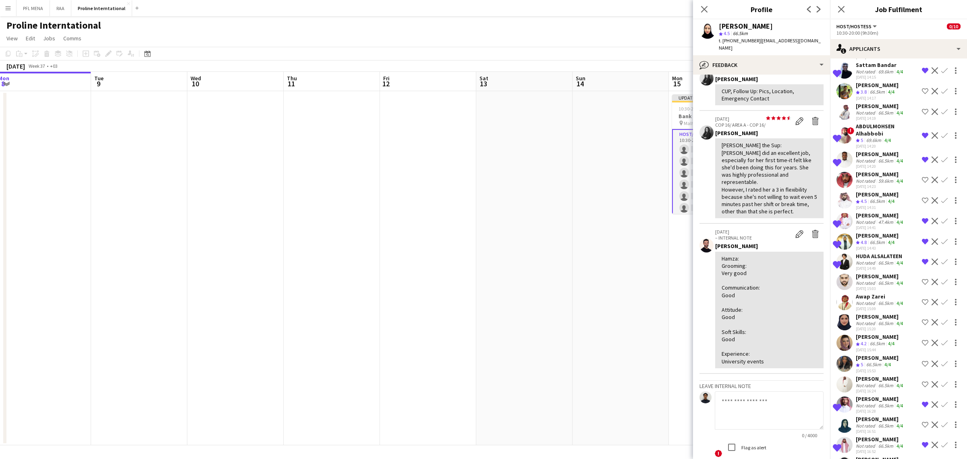
scroll to position [181, 0]
click at [903, 331] on div "[DATE] 15:20" at bounding box center [880, 328] width 49 height 5
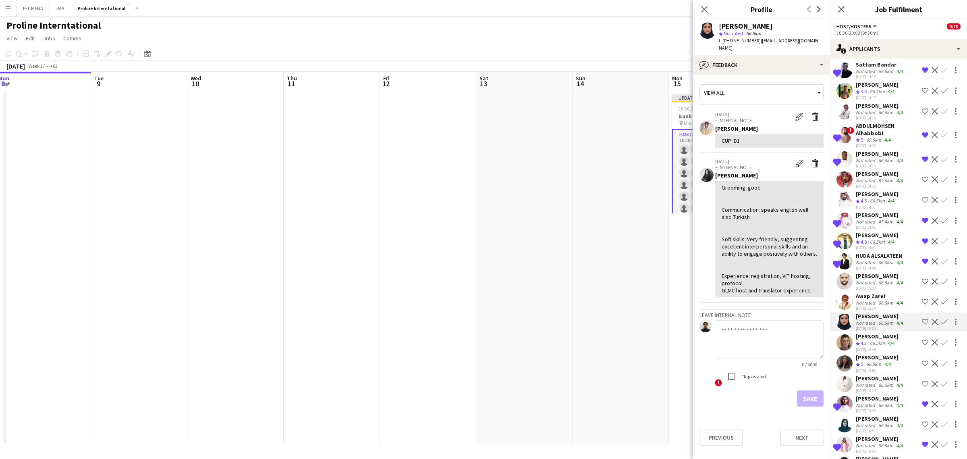
click at [887, 373] on div "[DATE] 15:53" at bounding box center [877, 370] width 43 height 5
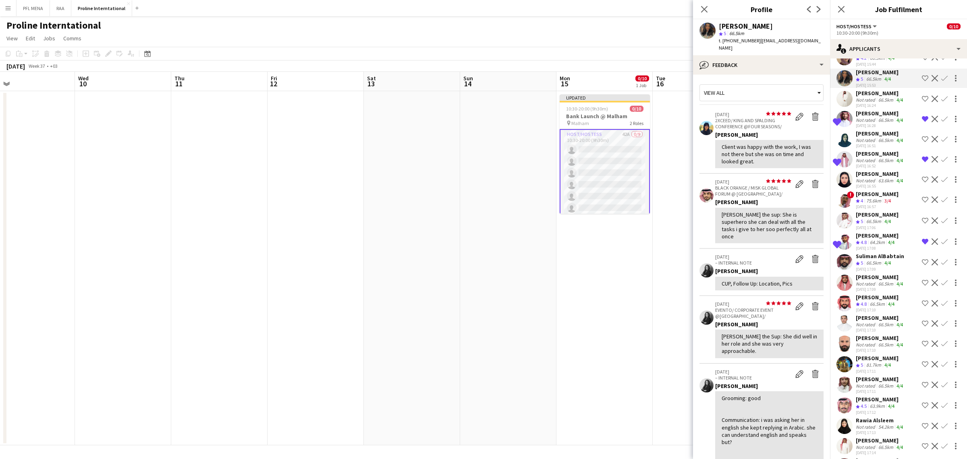
scroll to position [194, 0]
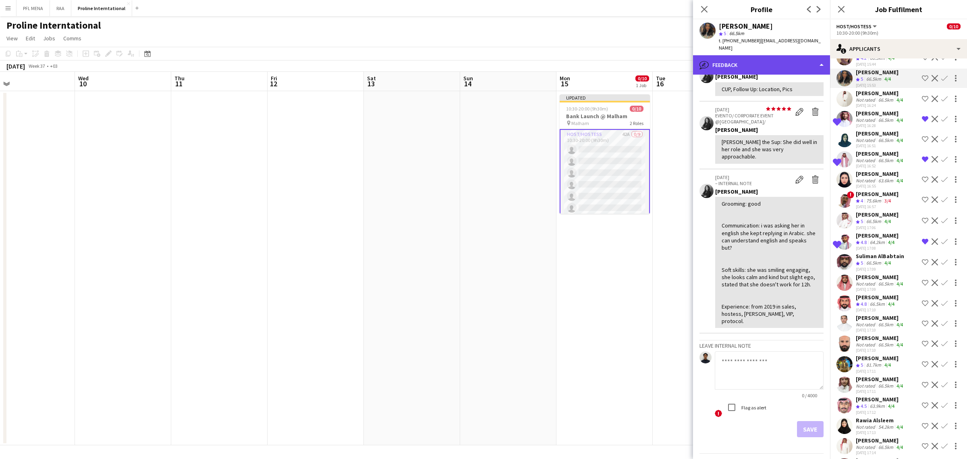
click at [765, 56] on div "bubble-pencil Feedback" at bounding box center [761, 64] width 137 height 19
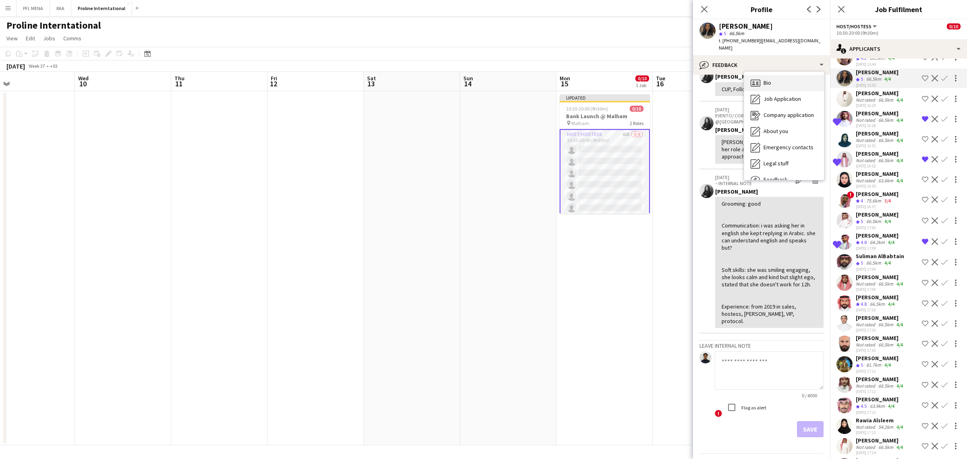
click at [777, 75] on div "Bio Bio" at bounding box center [784, 83] width 80 height 16
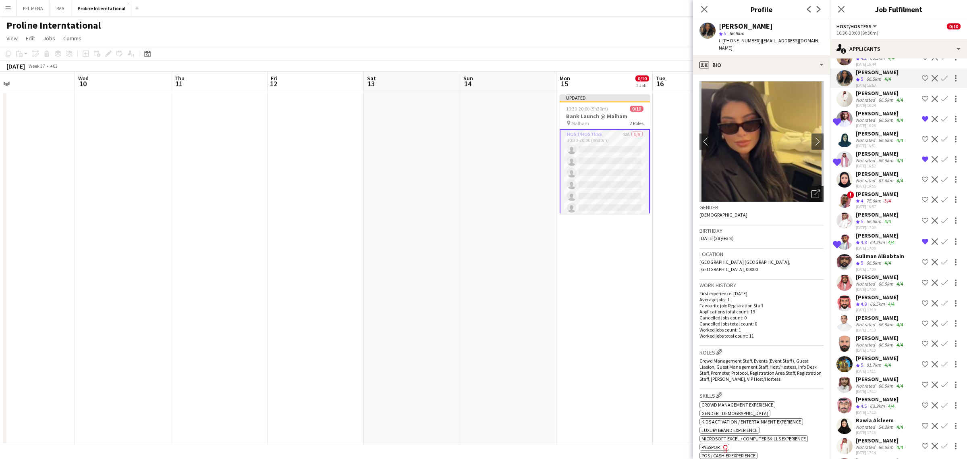
click at [814, 191] on div "Open photos pop-in" at bounding box center [816, 194] width 16 height 16
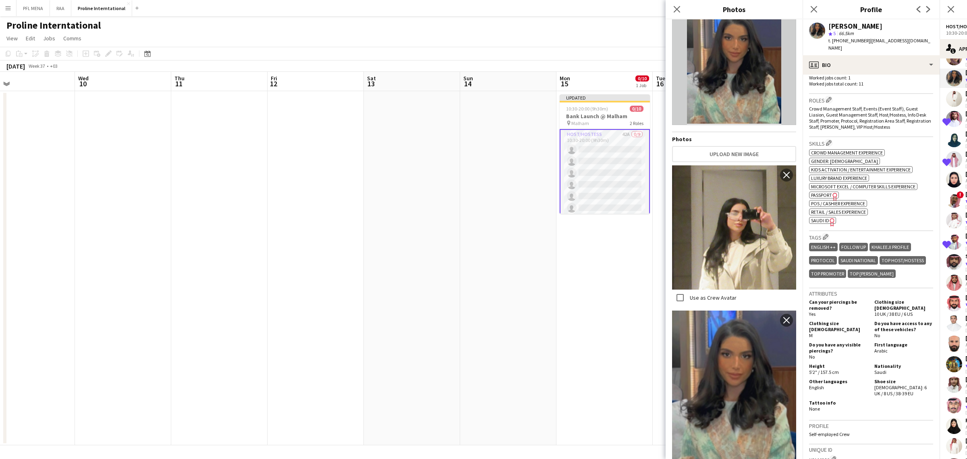
scroll to position [0, 0]
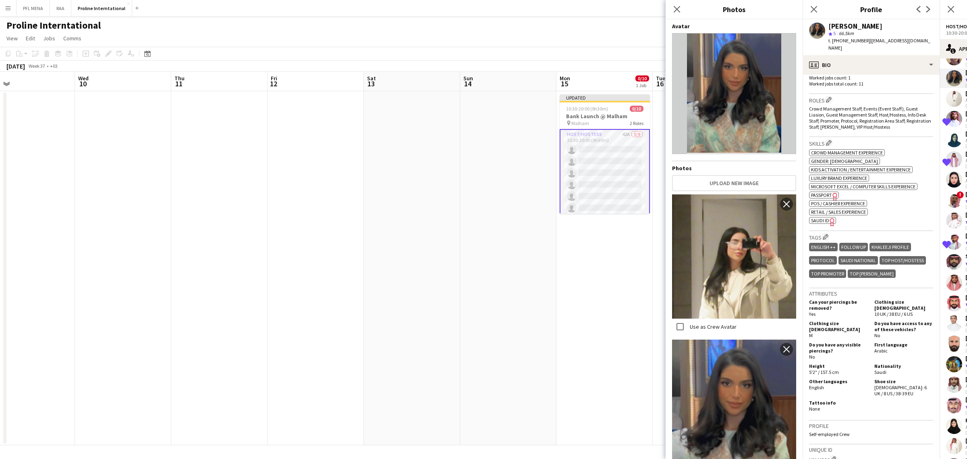
click at [900, 139] on h3 "Skills Edit crew company skills" at bounding box center [871, 143] width 124 height 8
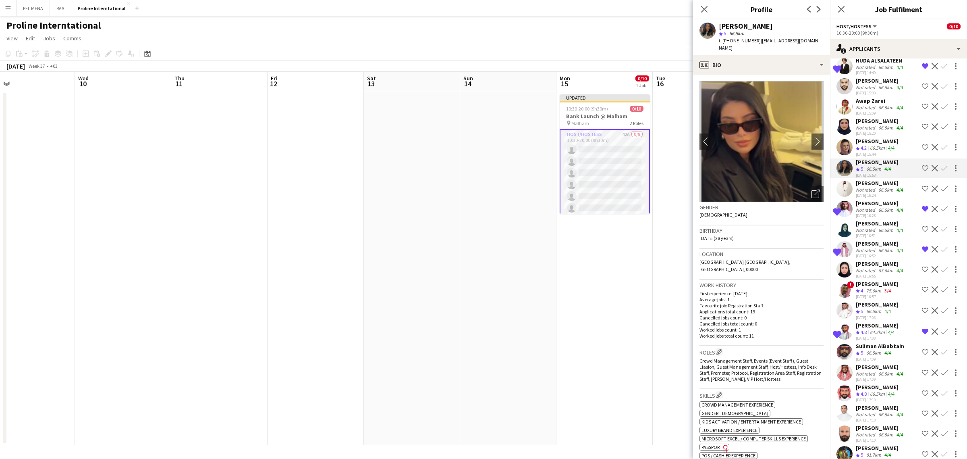
scroll to position [325, 0]
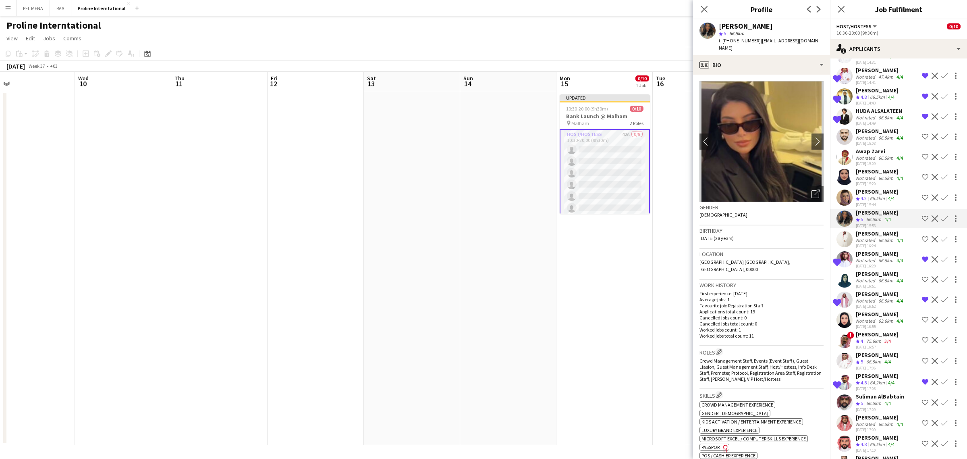
click at [877, 120] on div "66.5km" at bounding box center [886, 117] width 18 height 6
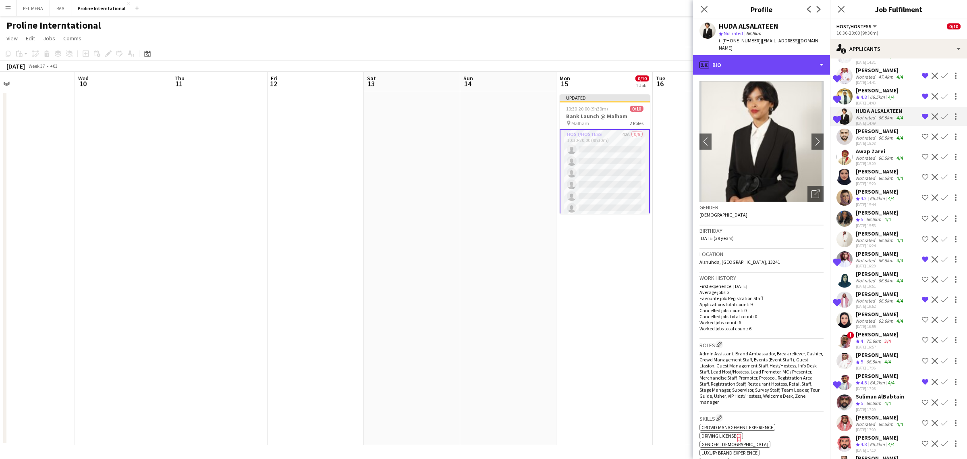
click at [799, 55] on div "profile Bio" at bounding box center [761, 64] width 137 height 19
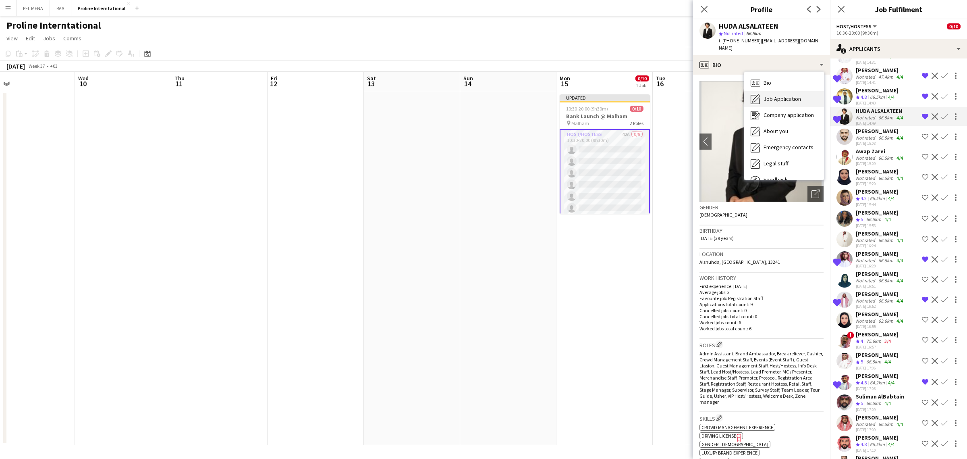
click at [792, 95] on span "Job Application" at bounding box center [782, 98] width 37 height 7
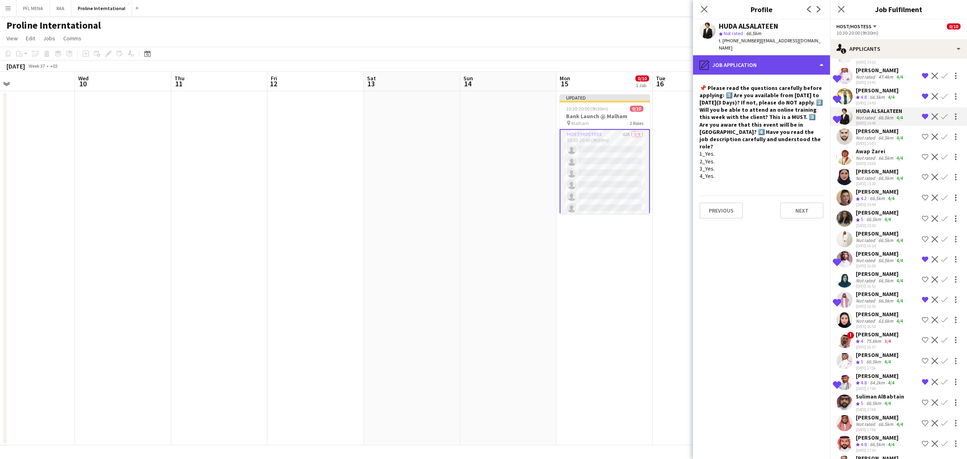
click at [774, 66] on div "pencil4 Job Application" at bounding box center [761, 64] width 137 height 19
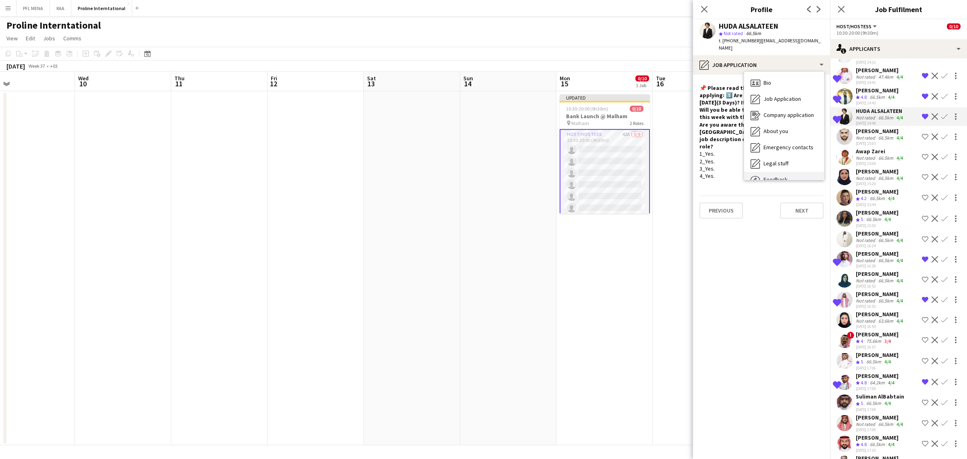
click at [782, 176] on span "Feedback" at bounding box center [776, 179] width 24 height 7
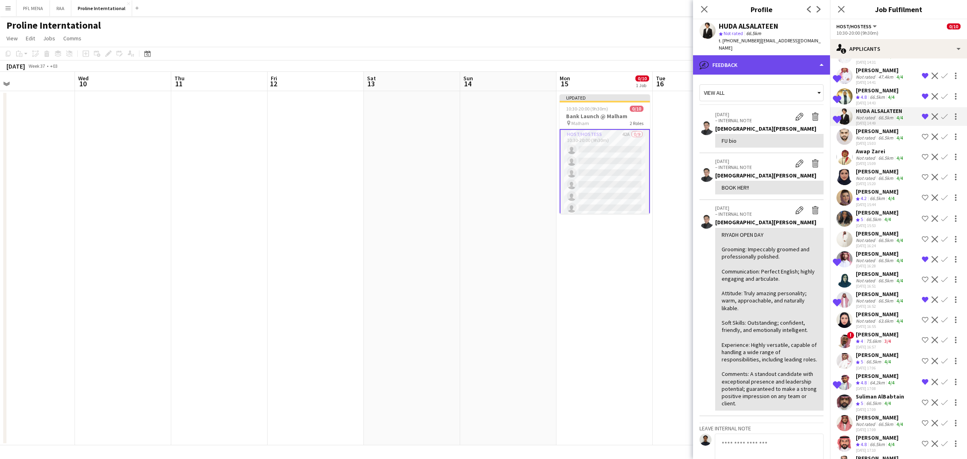
click at [770, 63] on div "bubble-pencil Feedback" at bounding box center [761, 64] width 137 height 19
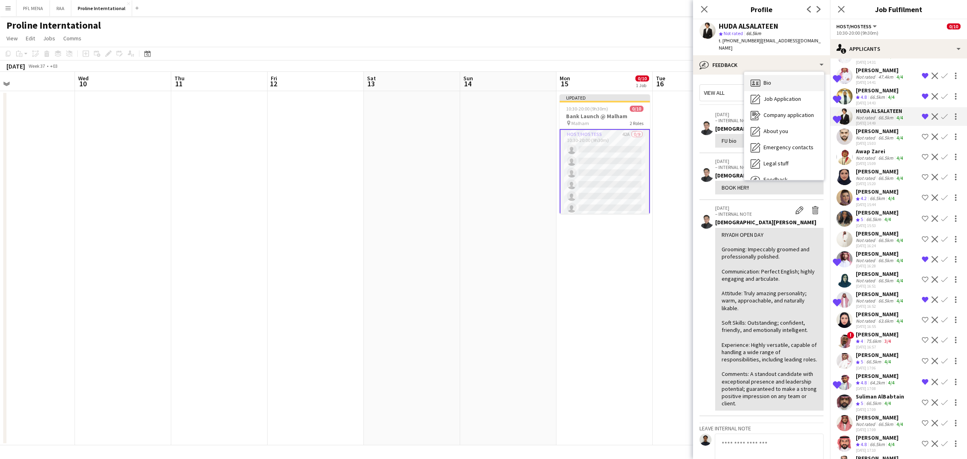
click at [777, 75] on div "Bio Bio" at bounding box center [784, 83] width 80 height 16
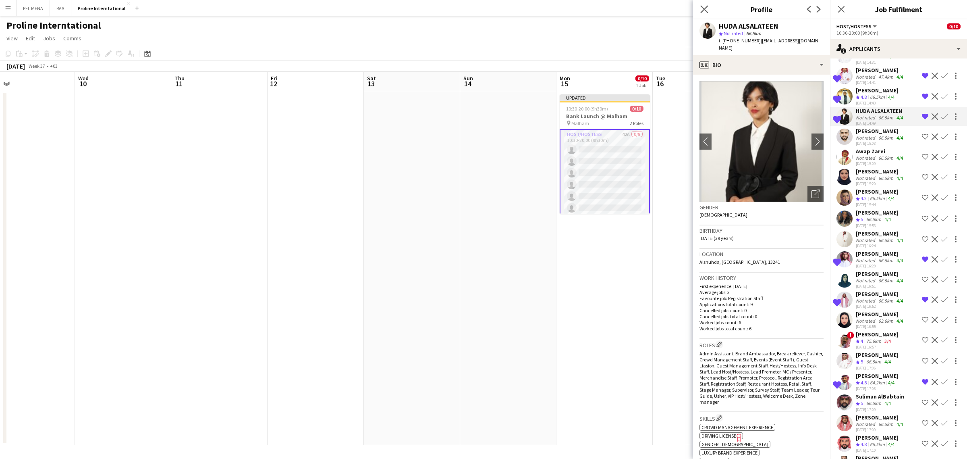
click at [708, 8] on div "Close pop-in" at bounding box center [704, 9] width 23 height 19
click at [706, 11] on icon "Close pop-in" at bounding box center [704, 9] width 8 height 8
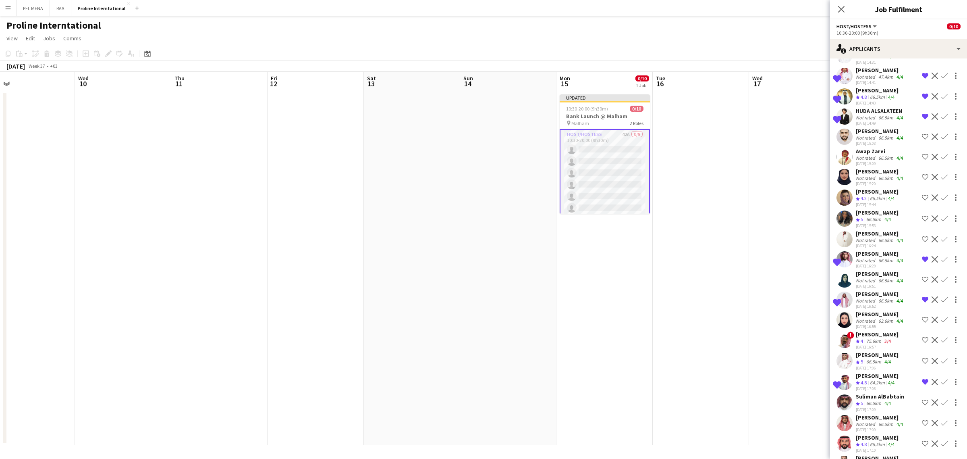
scroll to position [527, 0]
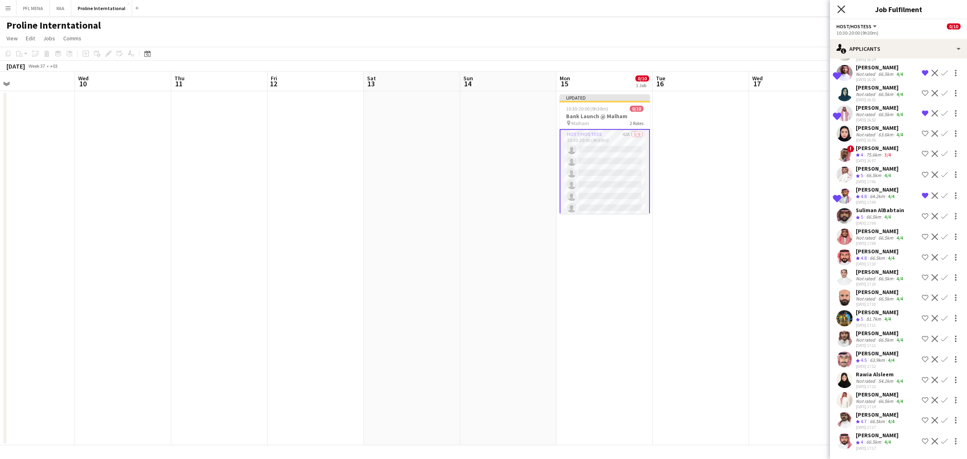
click at [843, 11] on icon "Close pop-in" at bounding box center [841, 9] width 8 height 8
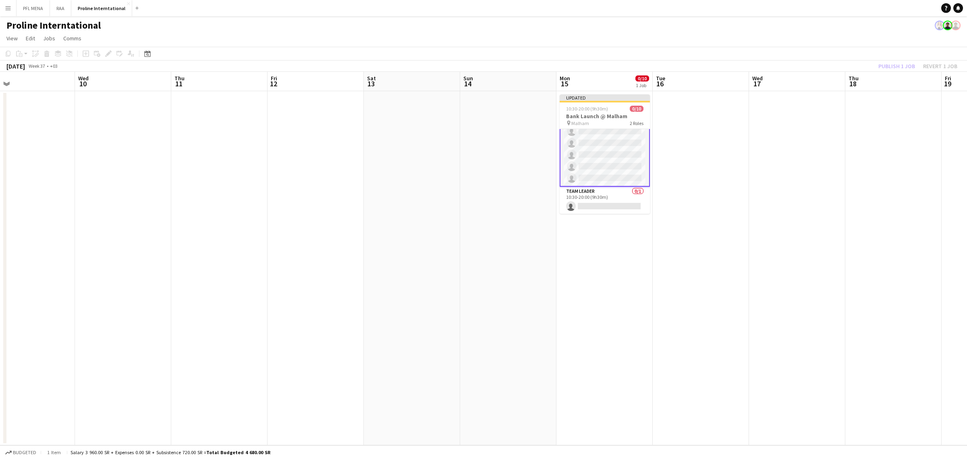
drag, startPoint x: 746, startPoint y: 134, endPoint x: 754, endPoint y: 130, distance: 8.8
click at [746, 134] on app-date-cell at bounding box center [701, 268] width 96 height 354
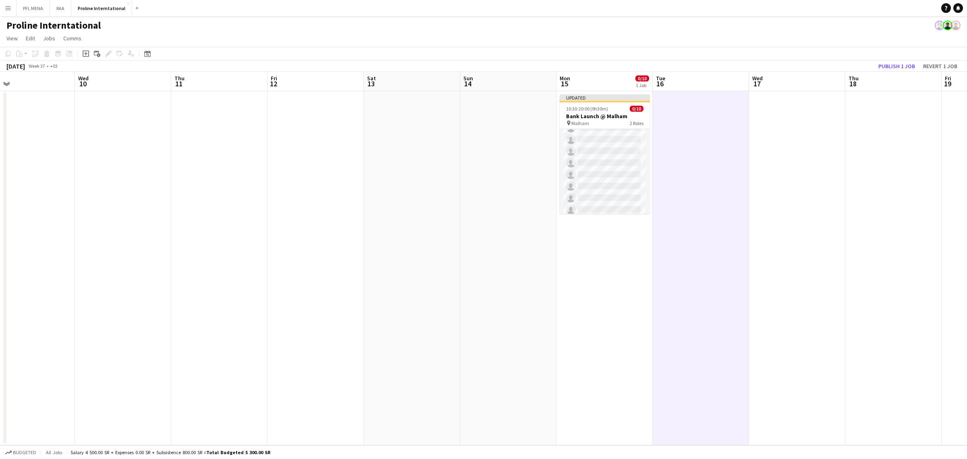
scroll to position [0, 0]
click at [913, 68] on button "Publish 1 job" at bounding box center [896, 66] width 43 height 10
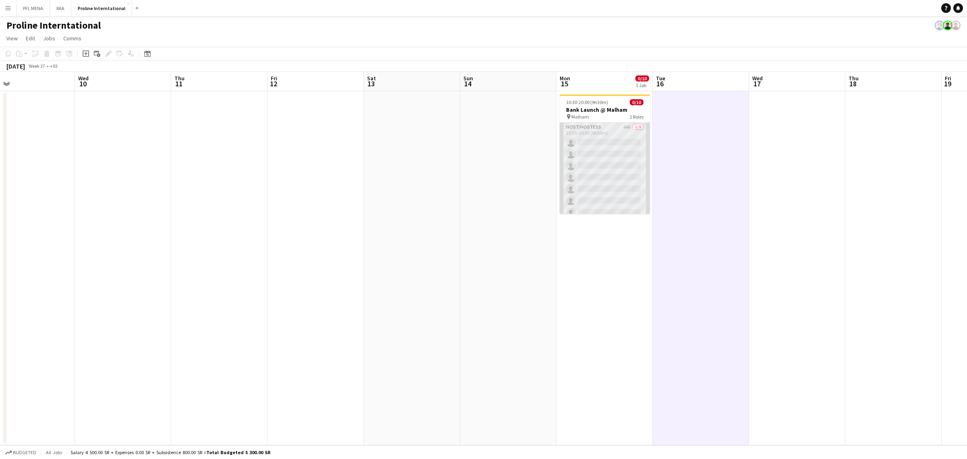
click at [599, 146] on app-card-role "Host/Hostess 44A 0/9 10:30-20:00 (9h30m) single-neutral-actions single-neutral-…" at bounding box center [605, 183] width 90 height 121
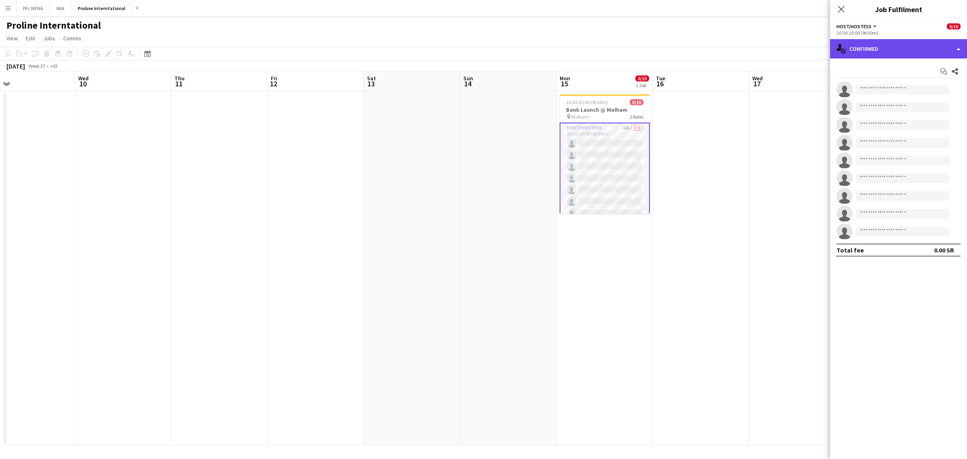
click at [913, 43] on div "single-neutral-actions-check-2 Confirmed" at bounding box center [898, 48] width 137 height 19
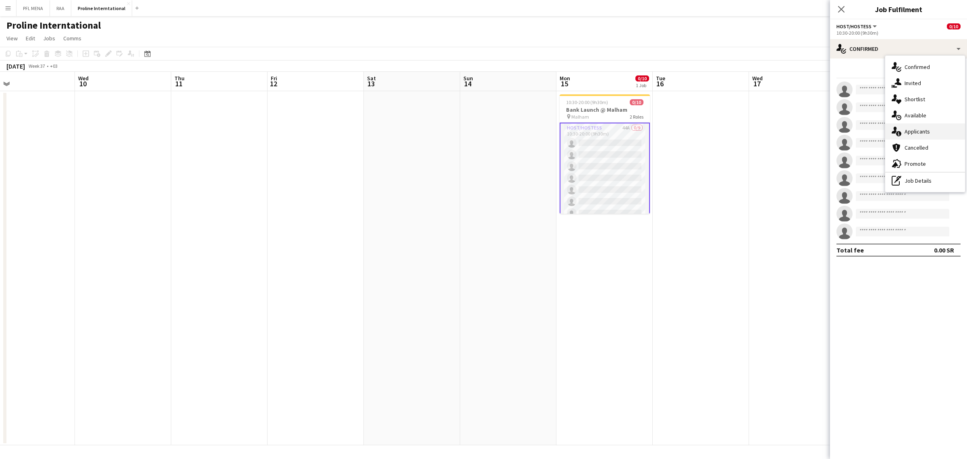
click at [925, 126] on div "single-neutral-actions-information Applicants" at bounding box center [925, 131] width 80 height 16
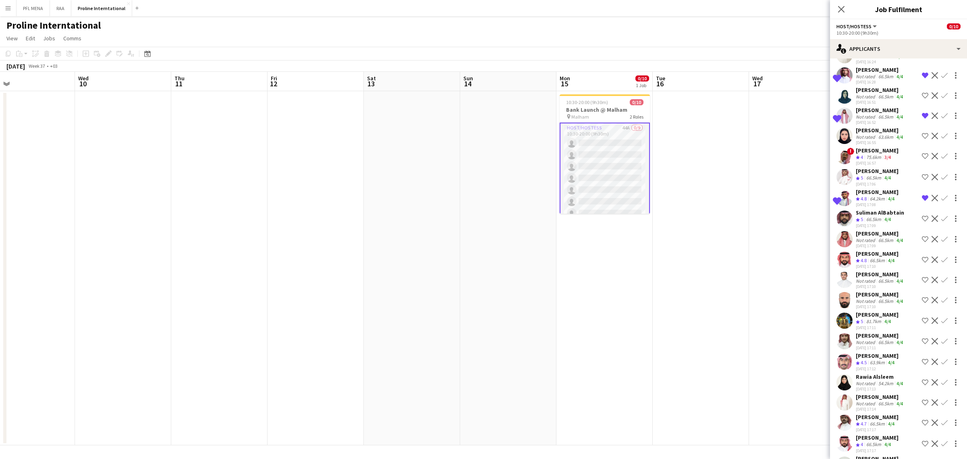
scroll to position [567, 0]
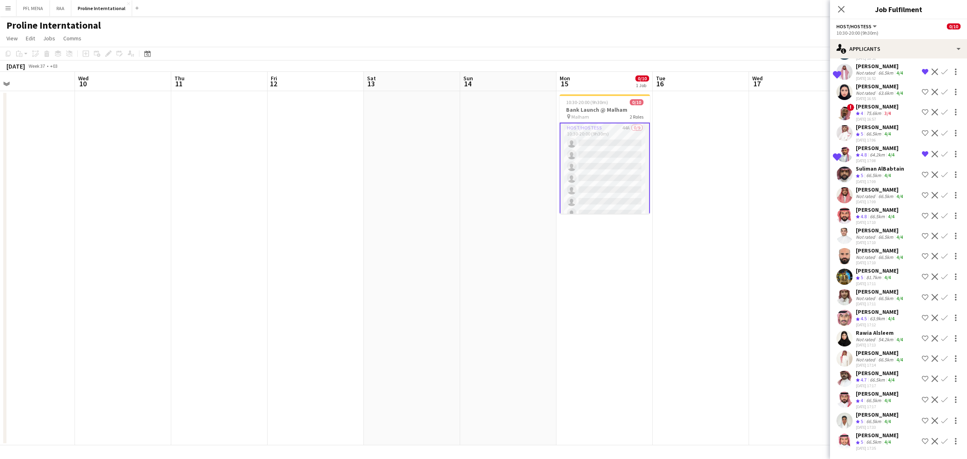
click at [874, 421] on div "66.5km" at bounding box center [874, 421] width 18 height 7
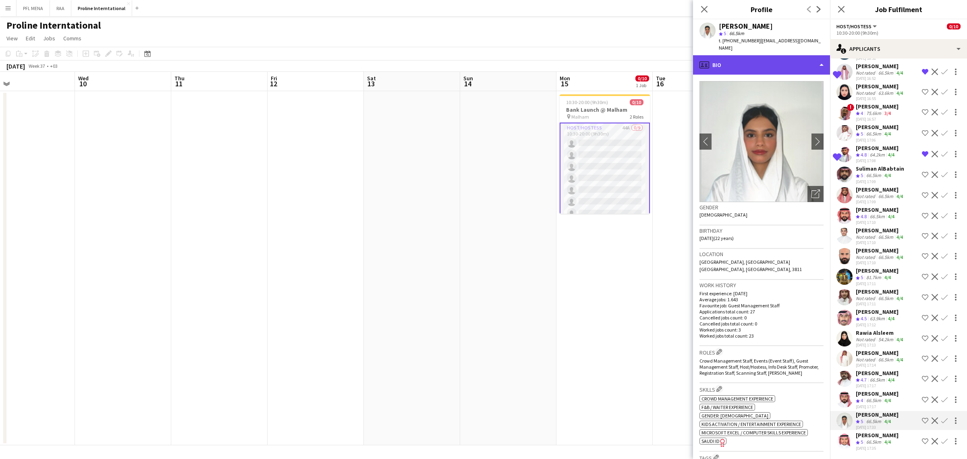
click at [768, 55] on div "profile Bio" at bounding box center [761, 64] width 137 height 19
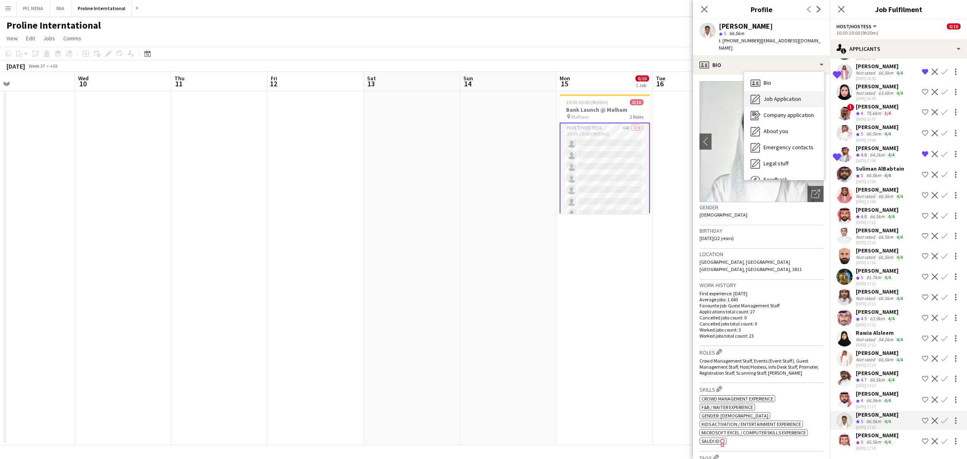
click at [782, 95] on span "Job Application" at bounding box center [782, 98] width 37 height 7
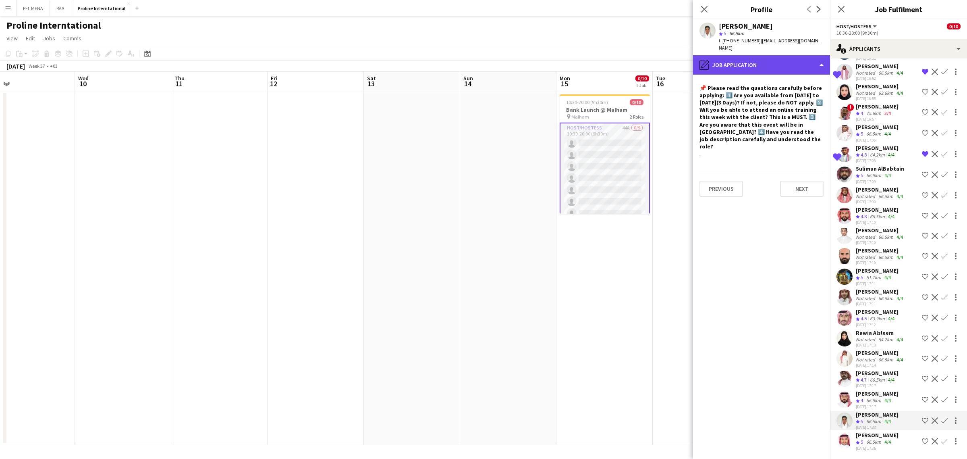
click at [781, 62] on div "pencil4 Job Application" at bounding box center [761, 64] width 137 height 19
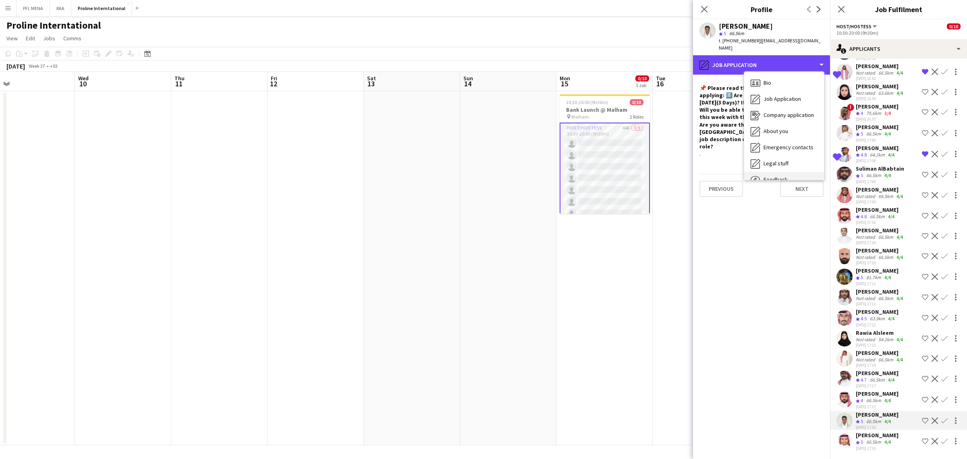
scroll to position [27, 0]
click at [784, 161] on div "Calendar Calendar" at bounding box center [784, 169] width 80 height 16
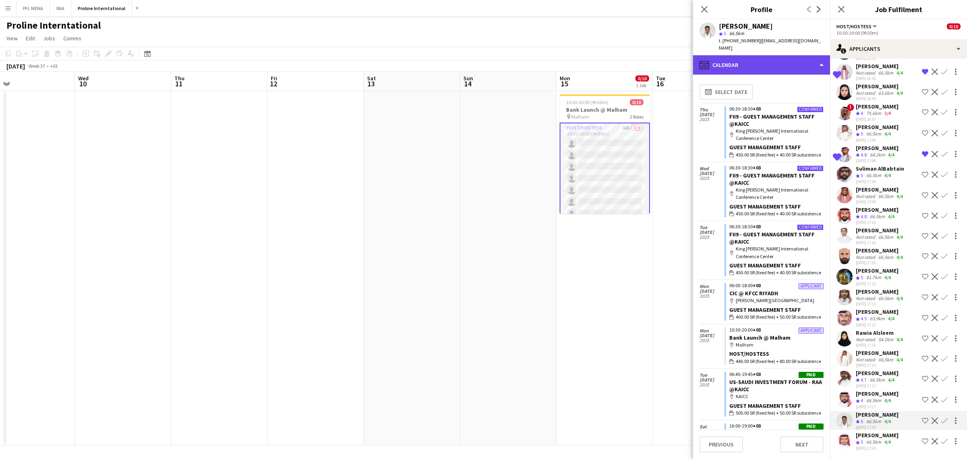
click at [760, 55] on div "calendar-full Calendar" at bounding box center [761, 64] width 137 height 19
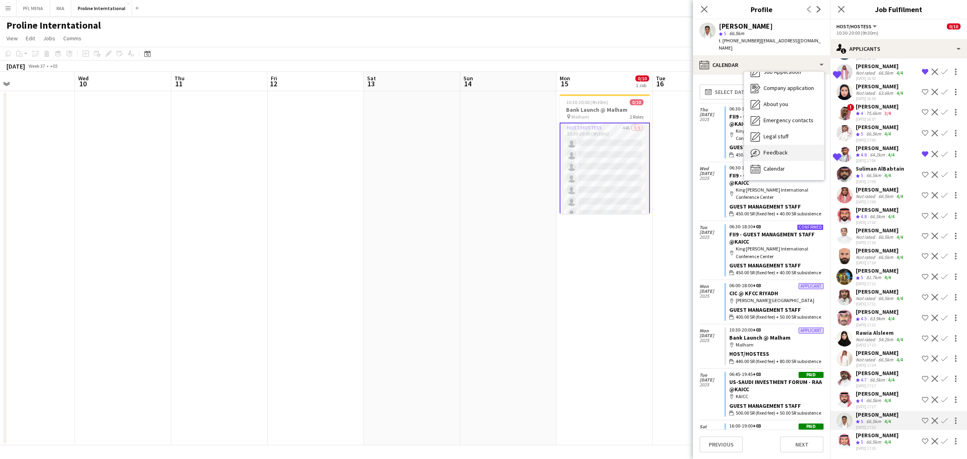
click at [788, 146] on div "Feedback Feedback" at bounding box center [784, 153] width 80 height 16
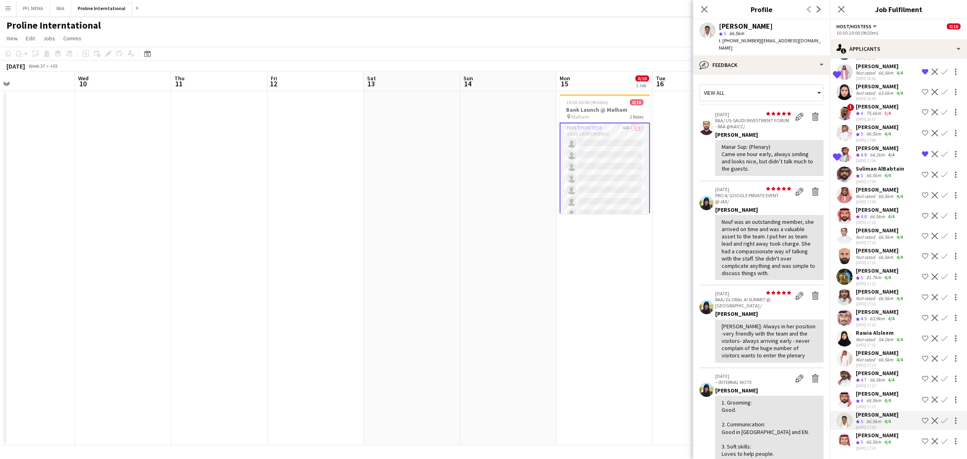
click at [922, 421] on app-icon "Shortlist crew" at bounding box center [925, 420] width 6 height 6
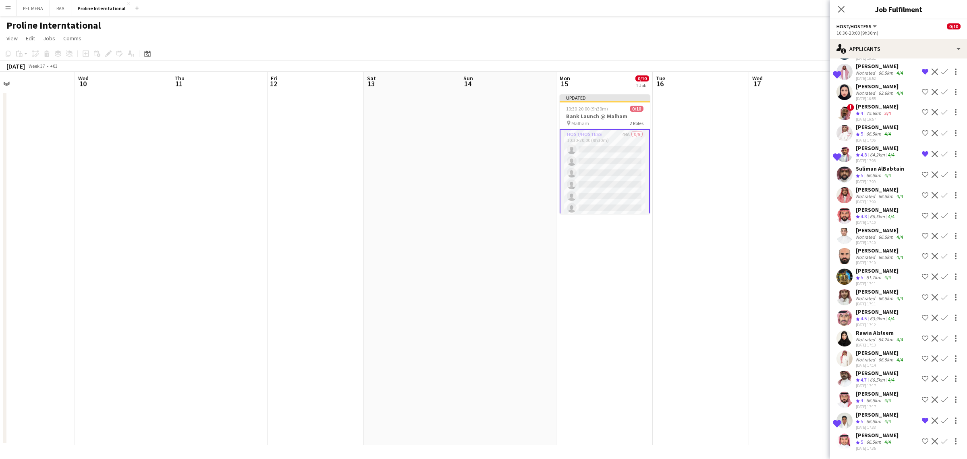
click at [883, 421] on div "66.5km" at bounding box center [874, 421] width 18 height 7
click at [864, 356] on div "[PERSON_NAME]" at bounding box center [880, 352] width 49 height 7
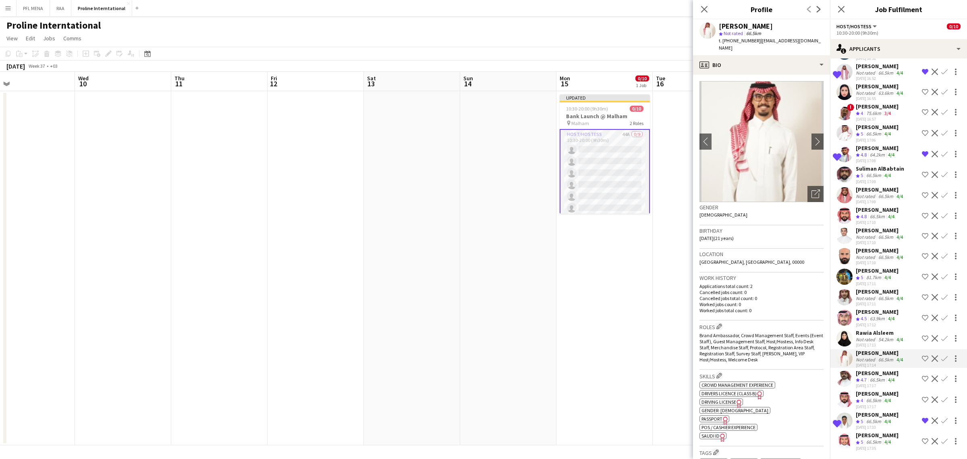
click at [865, 357] on div "Not rated" at bounding box center [866, 359] width 21 height 6
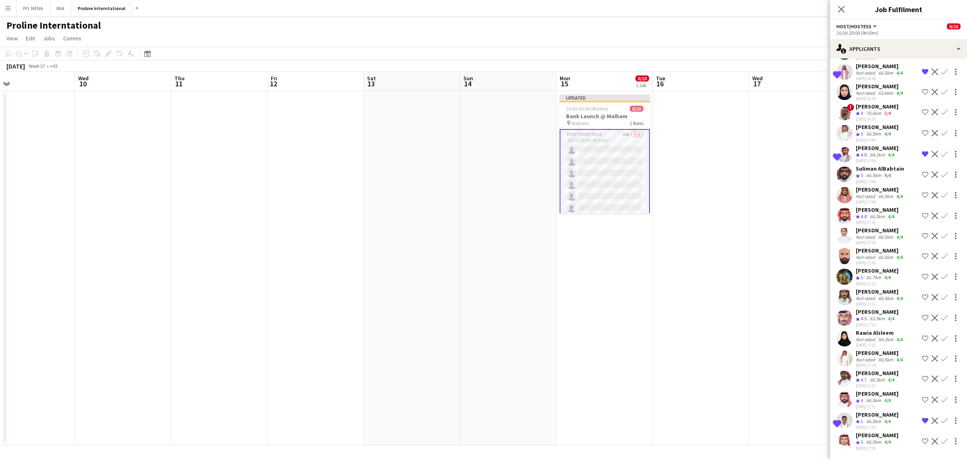
click at [752, 242] on app-date-cell at bounding box center [797, 268] width 96 height 354
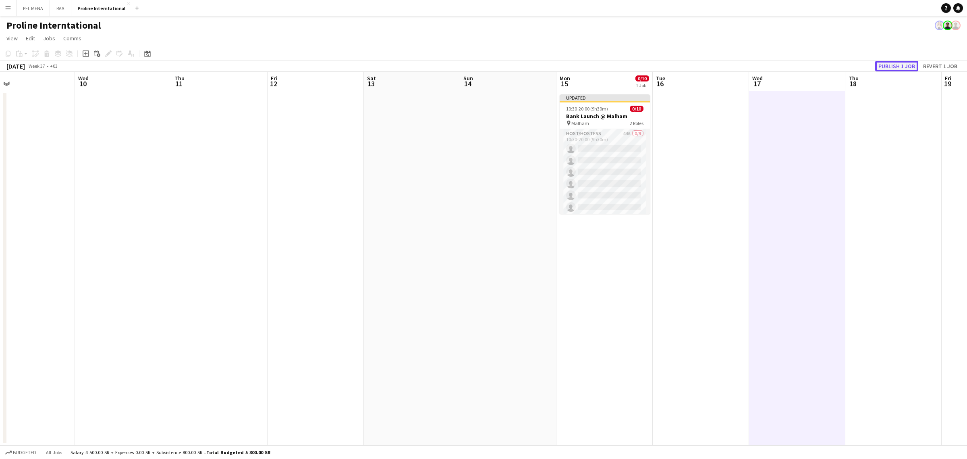
click at [901, 62] on button "Publish 1 job" at bounding box center [896, 66] width 43 height 10
